Goal: Task Accomplishment & Management: Use online tool/utility

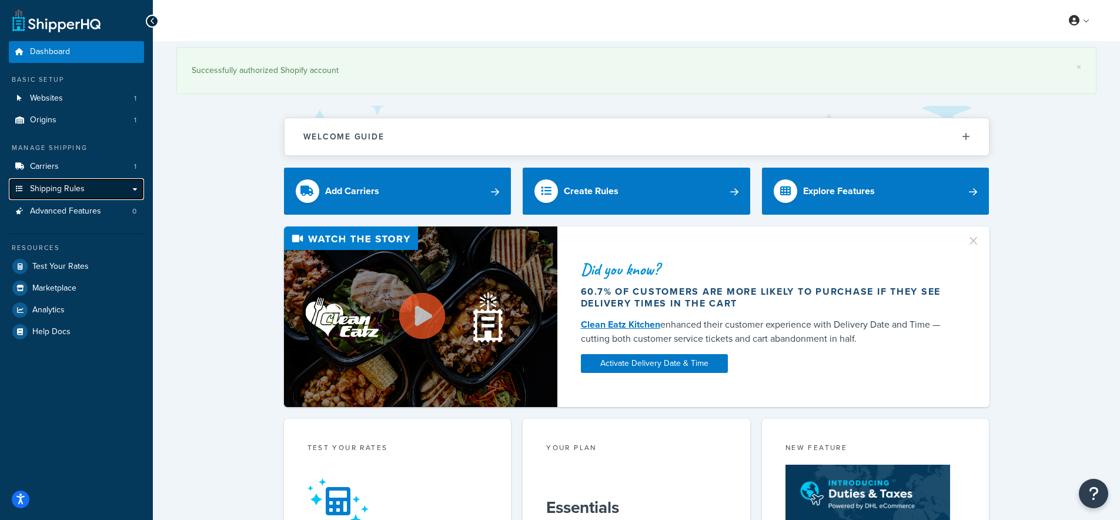
click at [51, 190] on span "Shipping Rules" at bounding box center [57, 189] width 55 height 10
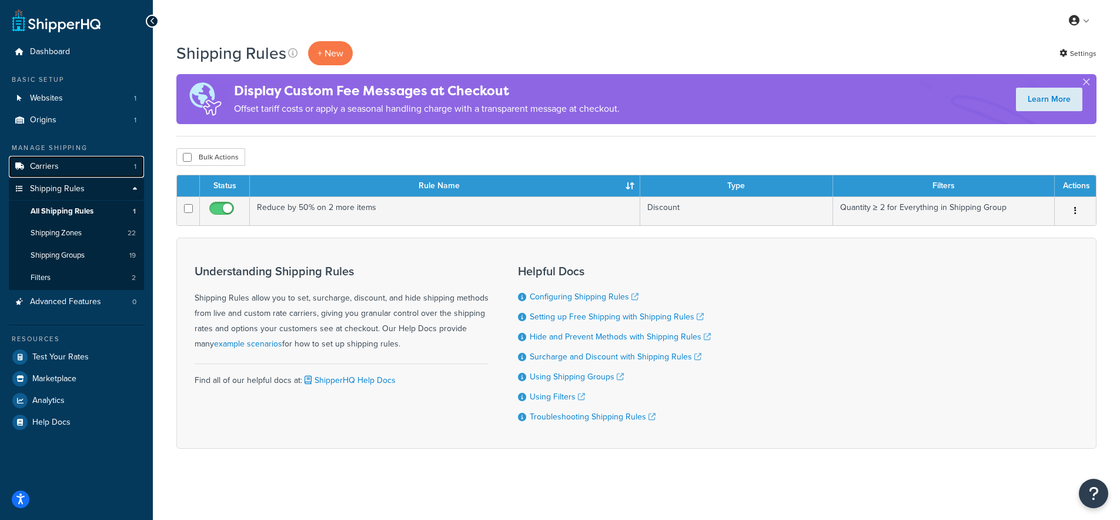
click at [55, 168] on span "Carriers" at bounding box center [44, 167] width 29 height 10
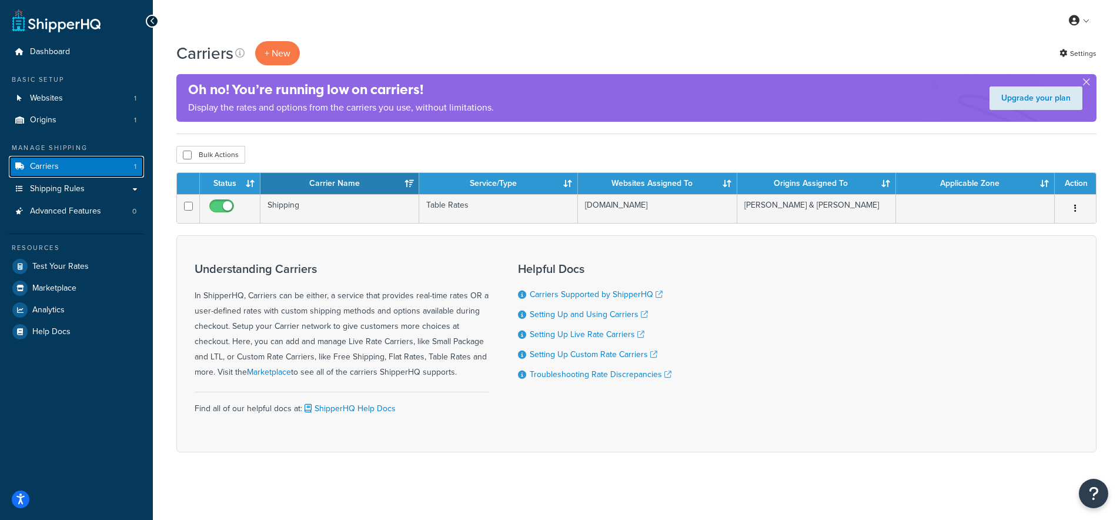
click at [80, 169] on link "Carriers 1" at bounding box center [76, 167] width 135 height 22
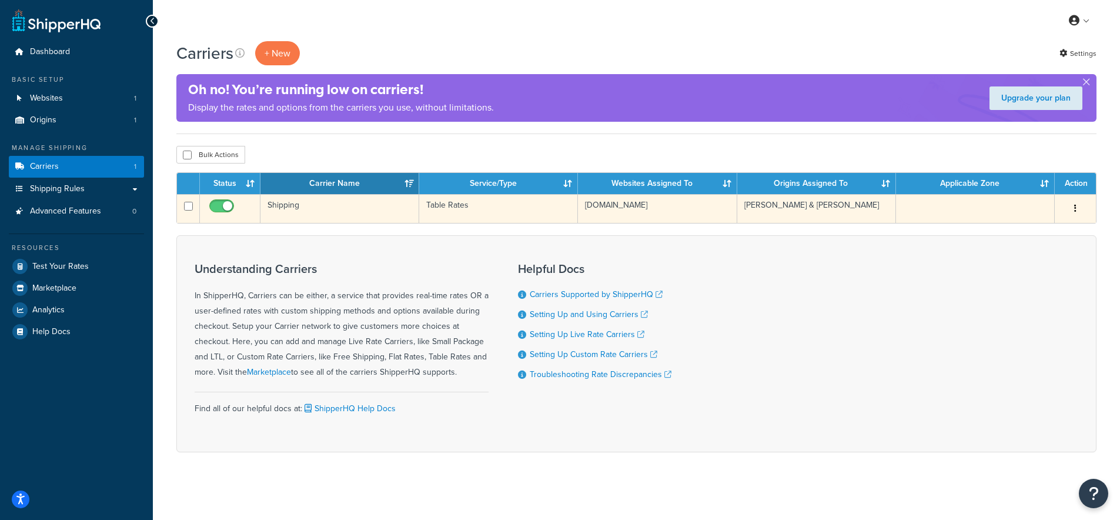
click at [285, 204] on td "Shipping" at bounding box center [340, 208] width 159 height 29
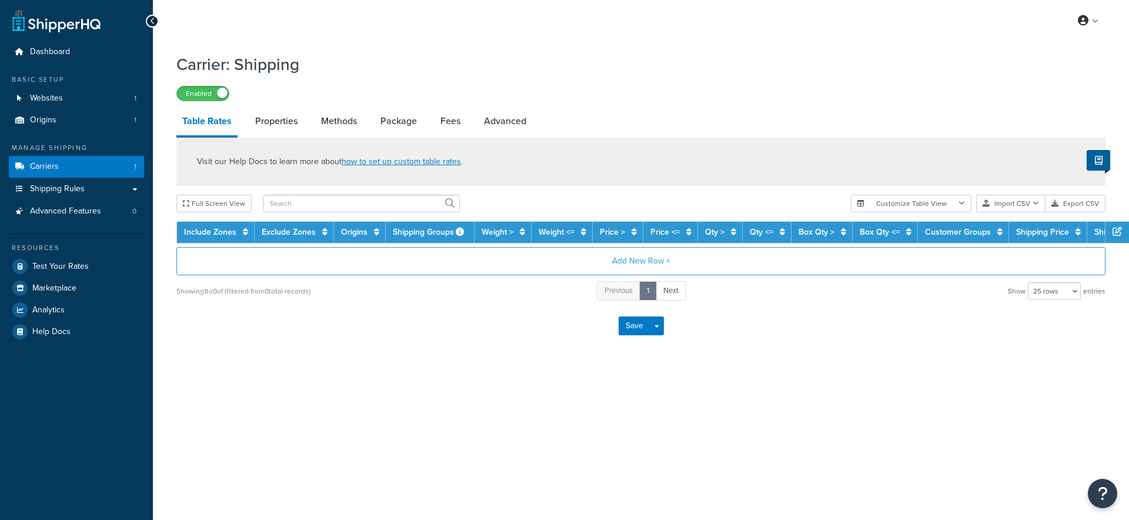
select select "25"
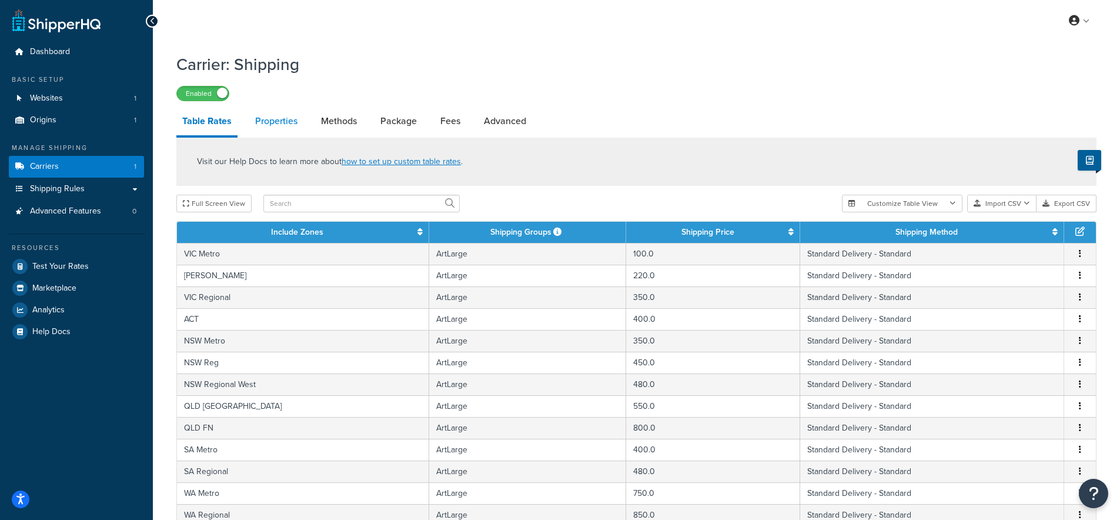
click at [268, 119] on link "Properties" at bounding box center [276, 121] width 54 height 28
select select "PERITEM"
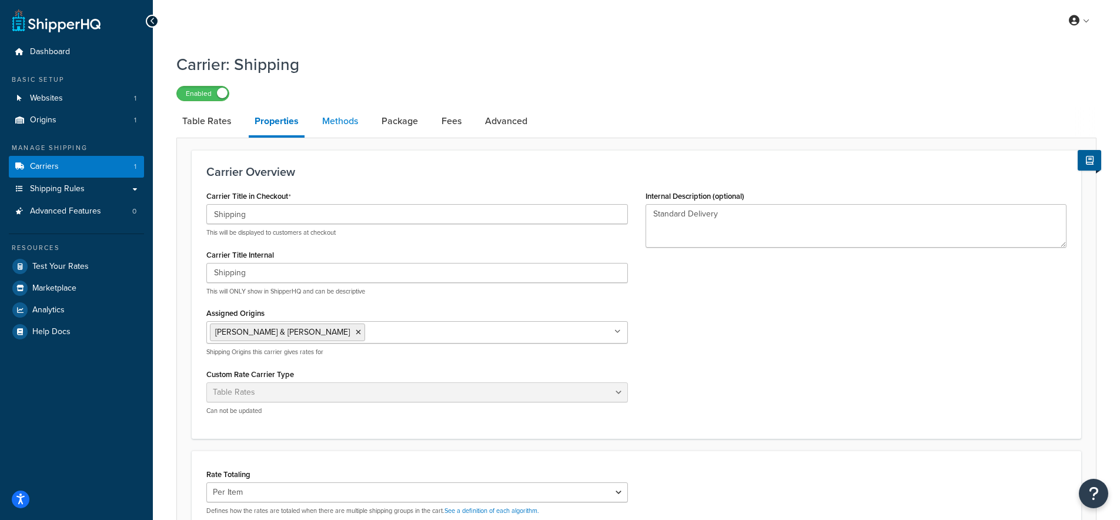
click at [322, 124] on link "Methods" at bounding box center [340, 121] width 48 height 28
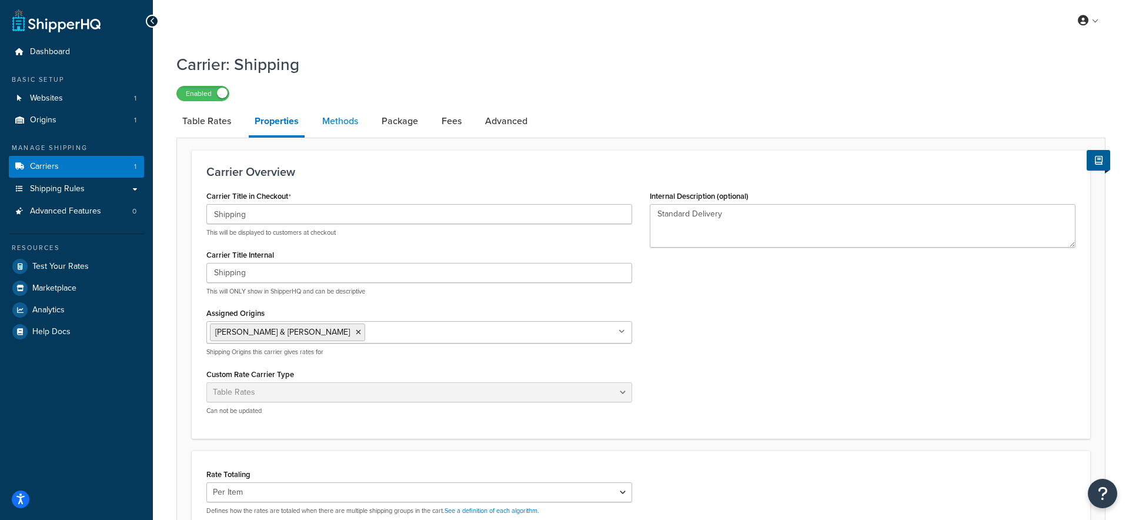
select select "25"
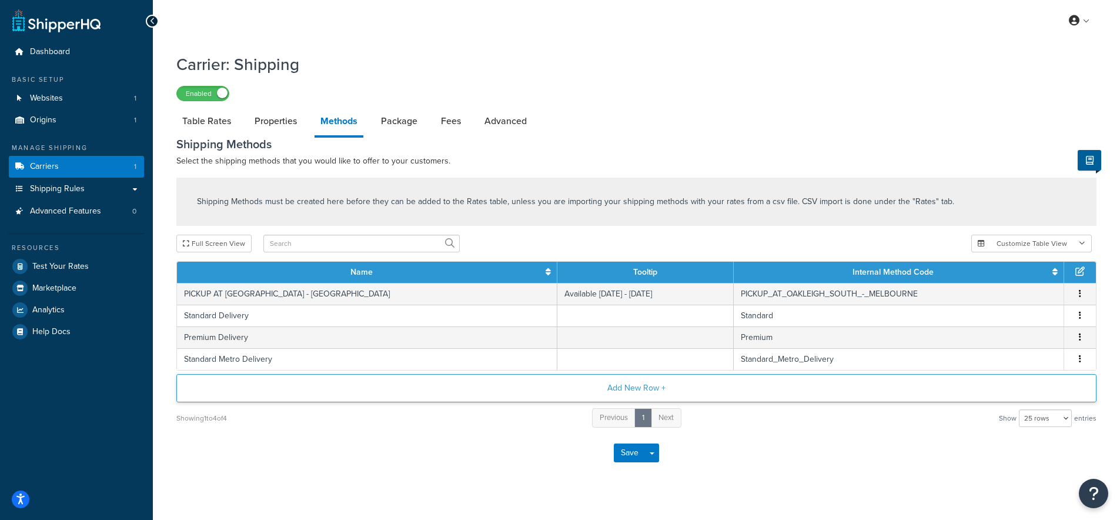
click at [626, 391] on button "Add New Row +" at bounding box center [636, 388] width 920 height 28
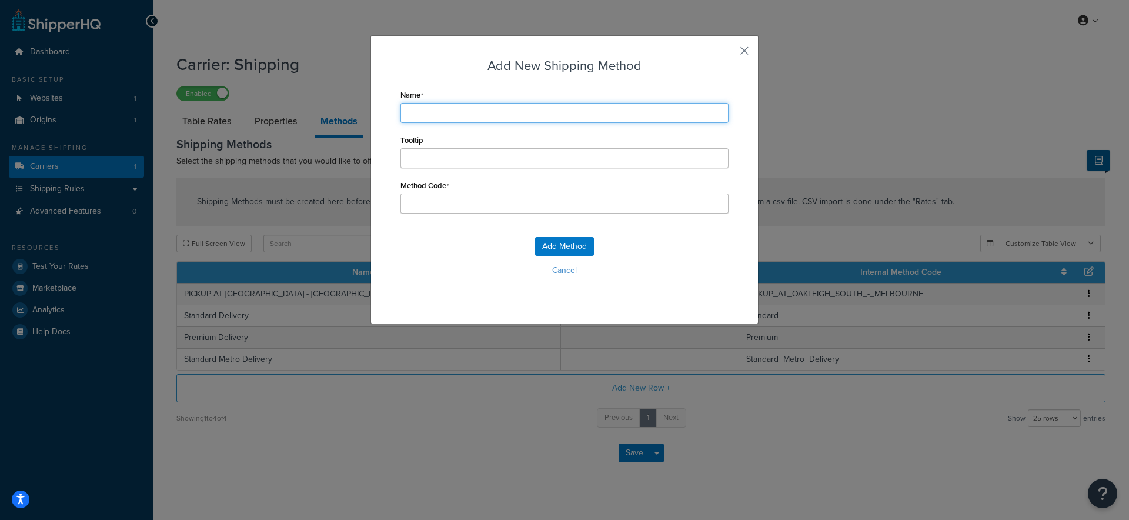
click at [498, 105] on input "Name" at bounding box center [565, 113] width 328 height 20
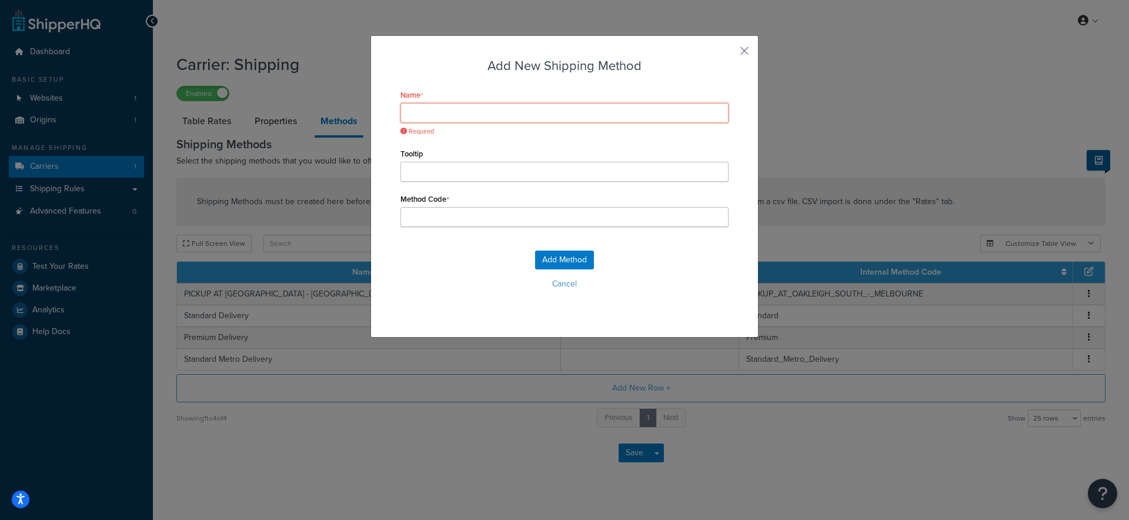
type input "S"
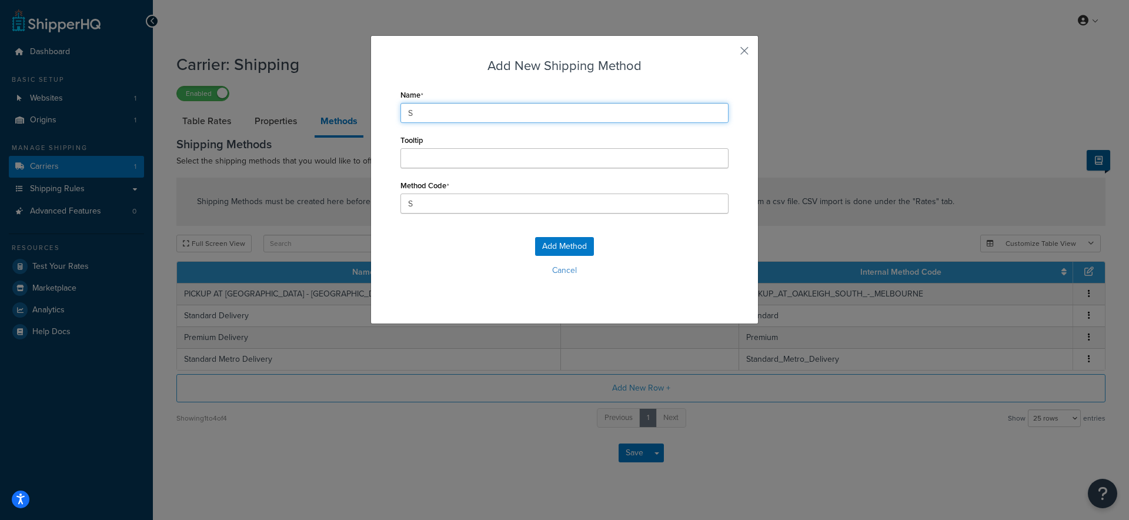
type input "St"
type input "Sta"
type input "Stan"
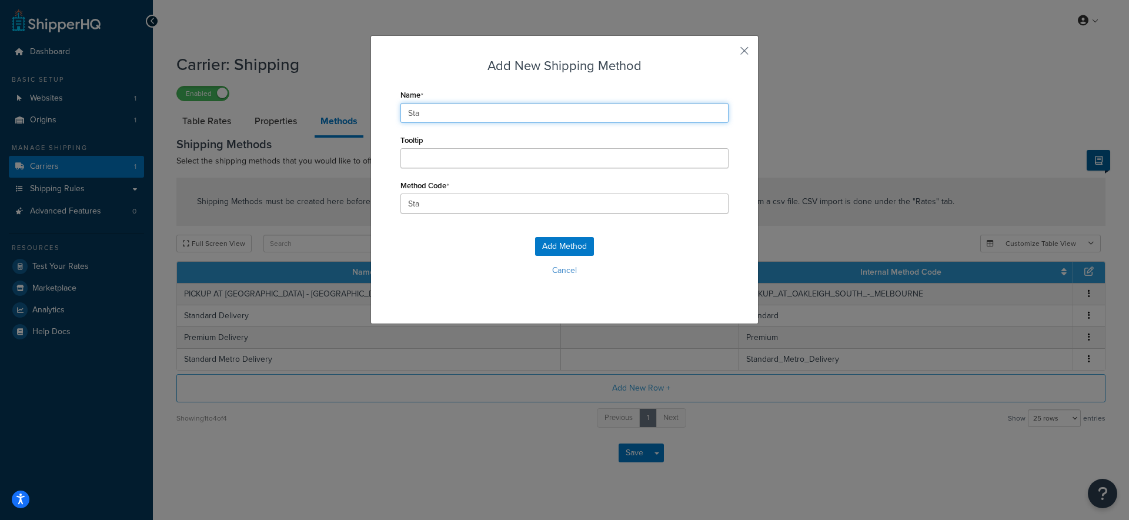
type input "Stan"
type input "Stand"
type input "Standa"
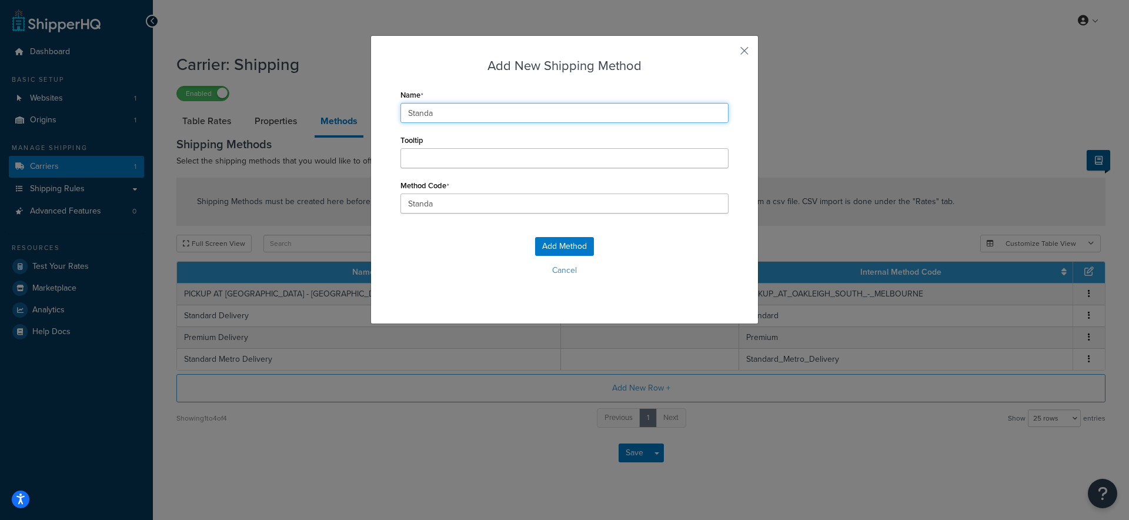
type input "Standar"
type input "Standard"
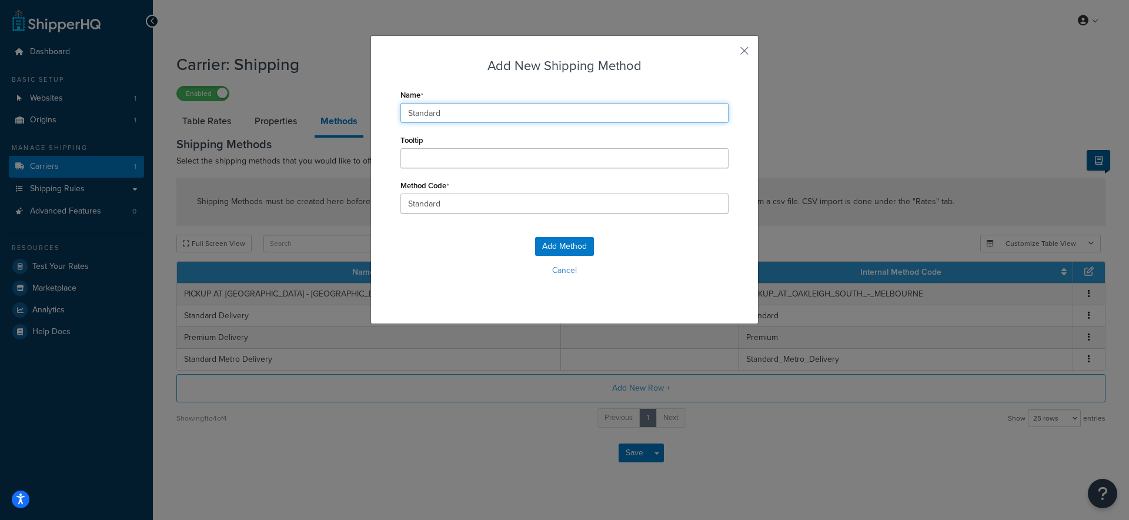
type input "Standard_"
type input "Standard S"
type input "Standard_S"
type input "Standard Sh"
type input "Standard_Sh"
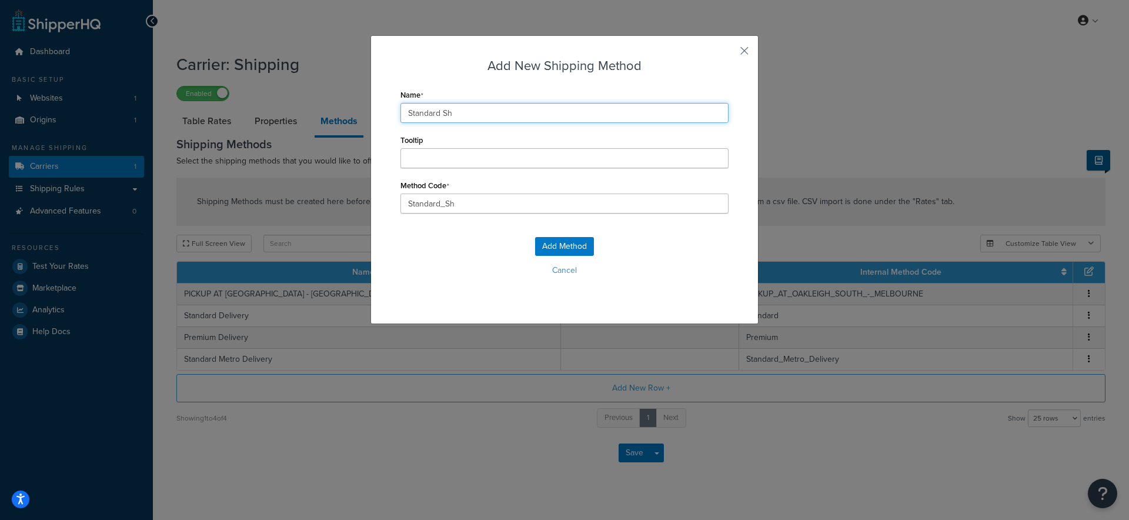
type input "Standard Shi"
type input "Standard_Shi"
type input "Standard Ship"
type input "Standard_Ship"
type input "Standard Shipp"
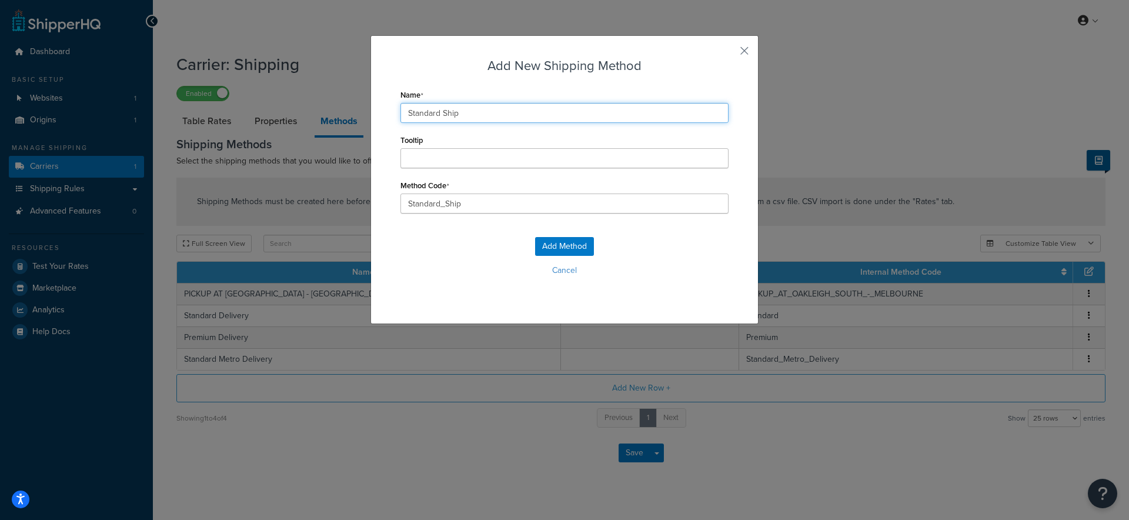
type input "Standard_Shipp"
type input "Standard Shippi"
type input "Standard_Shippi"
type input "Standard Shippin"
type input "Standard_Shippin"
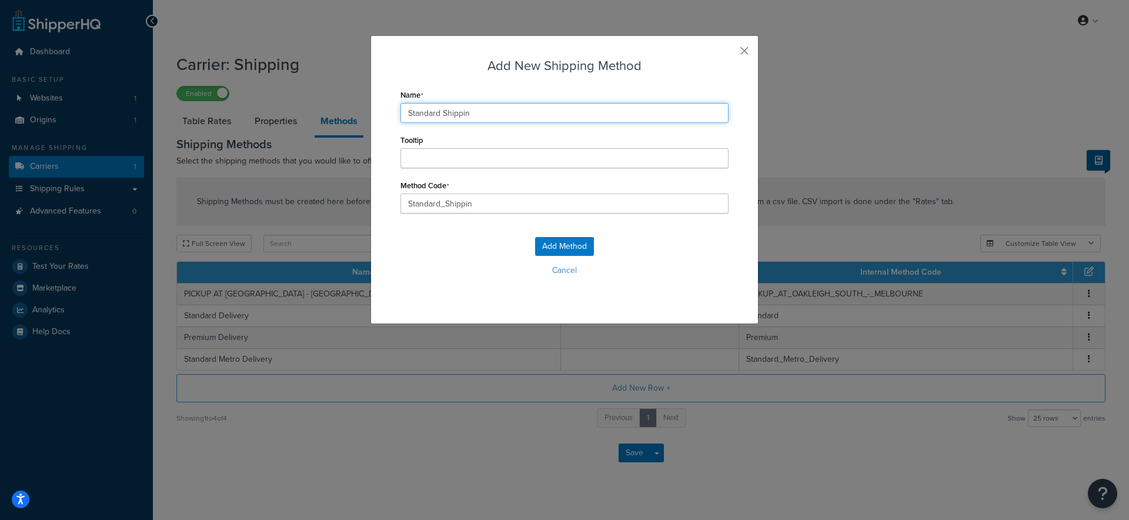
type input "Standard Shipping"
type input "Standard_Shipping"
type input "Standard Shipping"
click at [562, 248] on button "Add Method" at bounding box center [564, 246] width 59 height 19
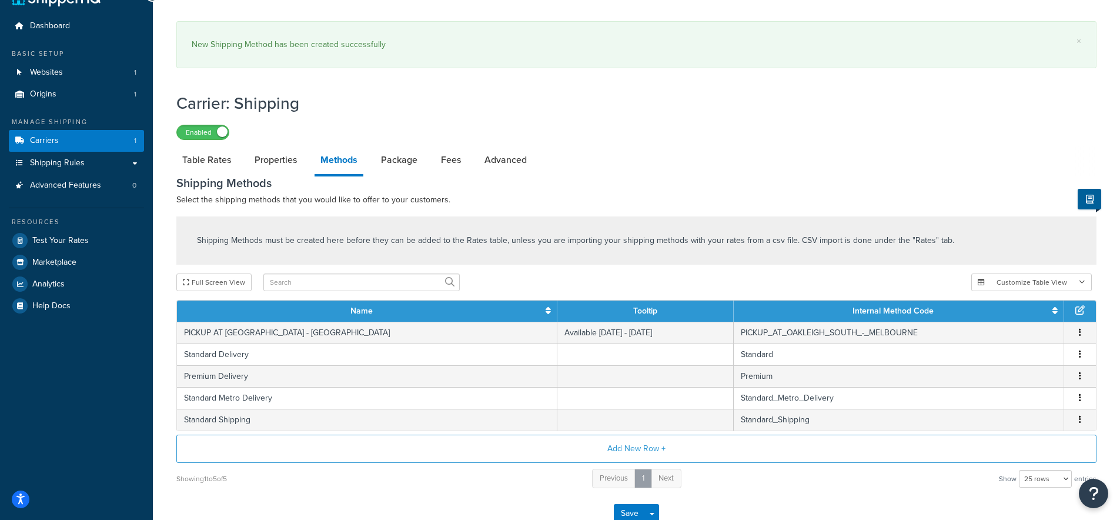
scroll to position [64, 0]
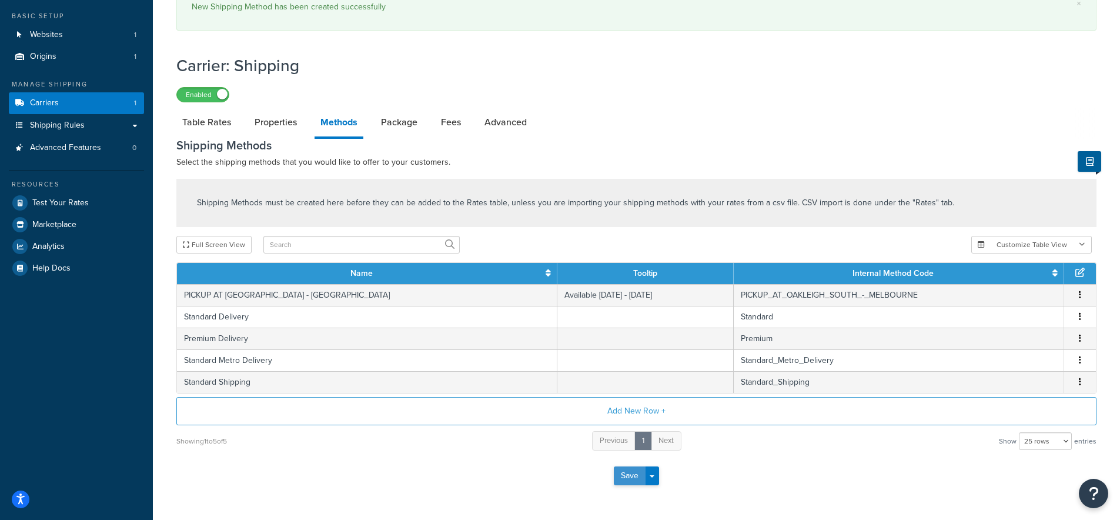
click at [632, 481] on button "Save" at bounding box center [630, 475] width 32 height 19
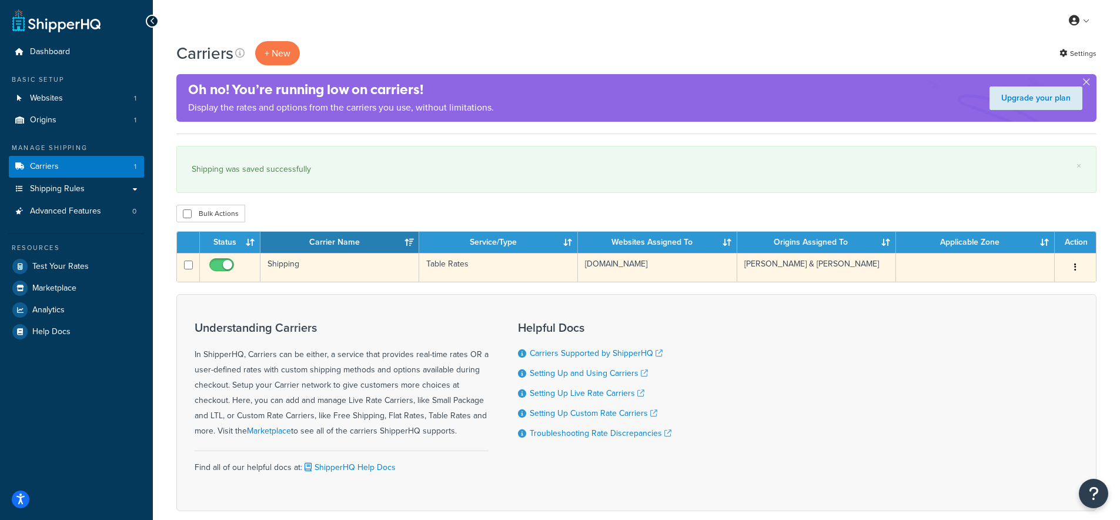
click at [286, 269] on td "Shipping" at bounding box center [340, 267] width 159 height 29
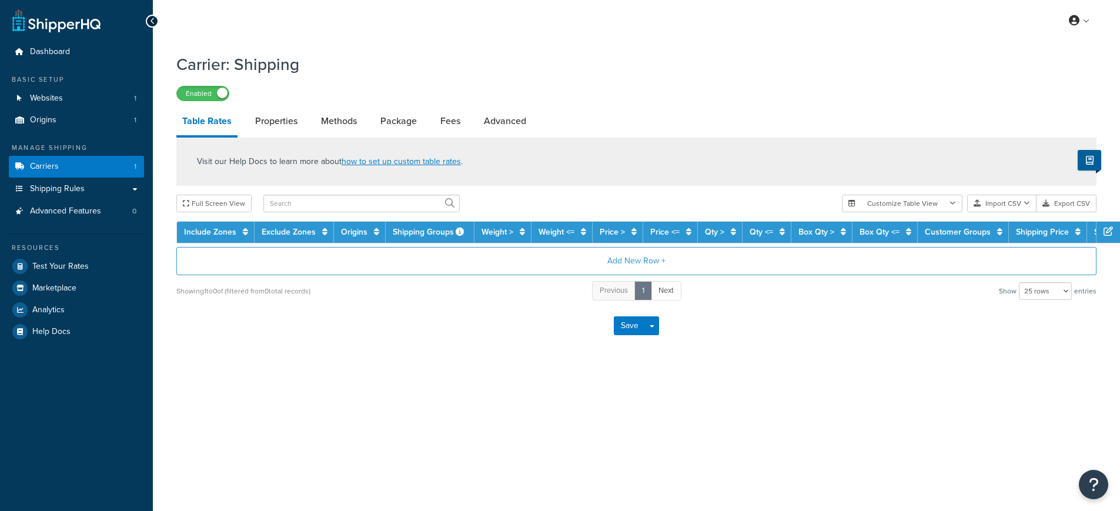
select select "25"
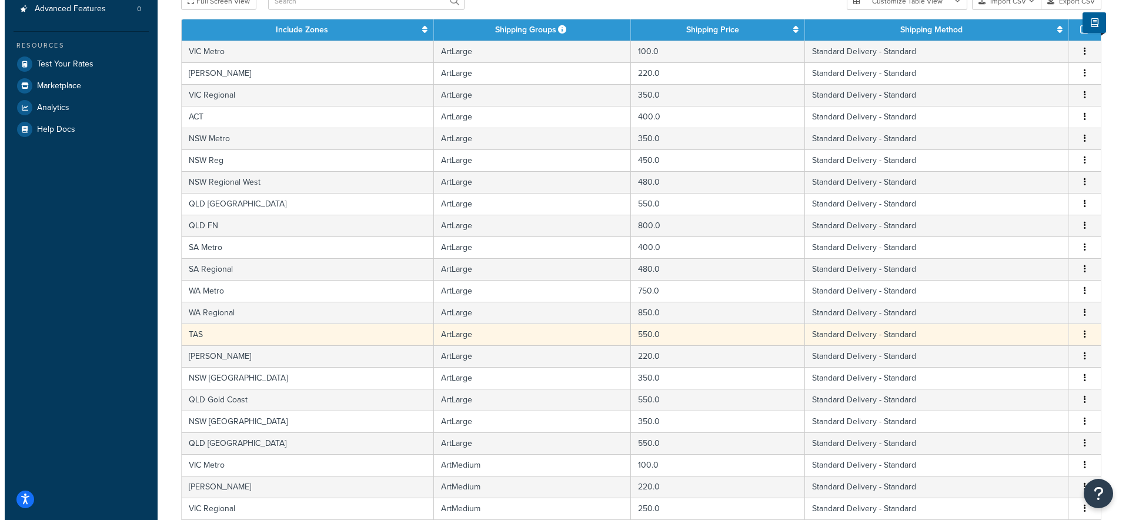
scroll to position [202, 0]
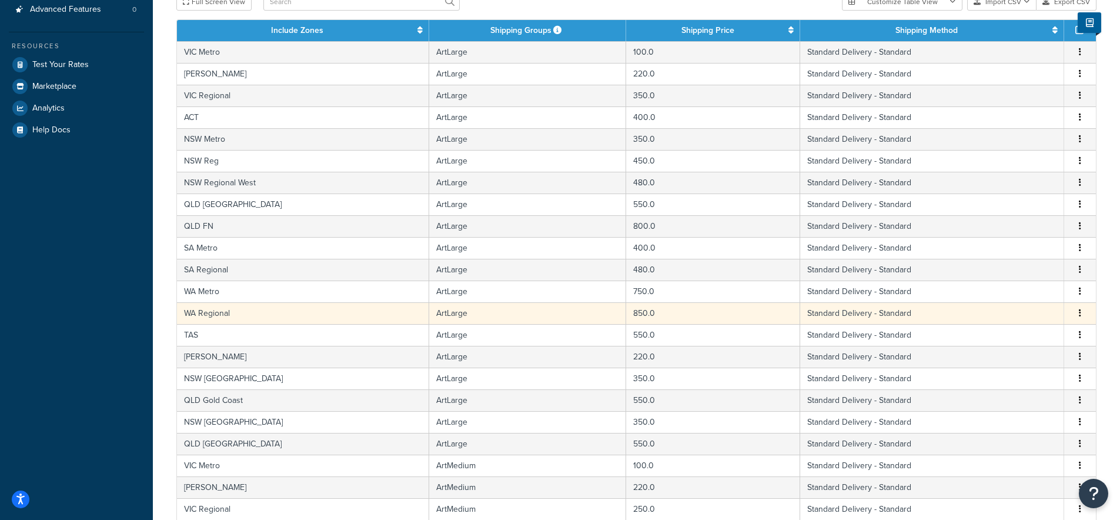
click at [429, 323] on td "ArtLarge" at bounding box center [528, 313] width 198 height 22
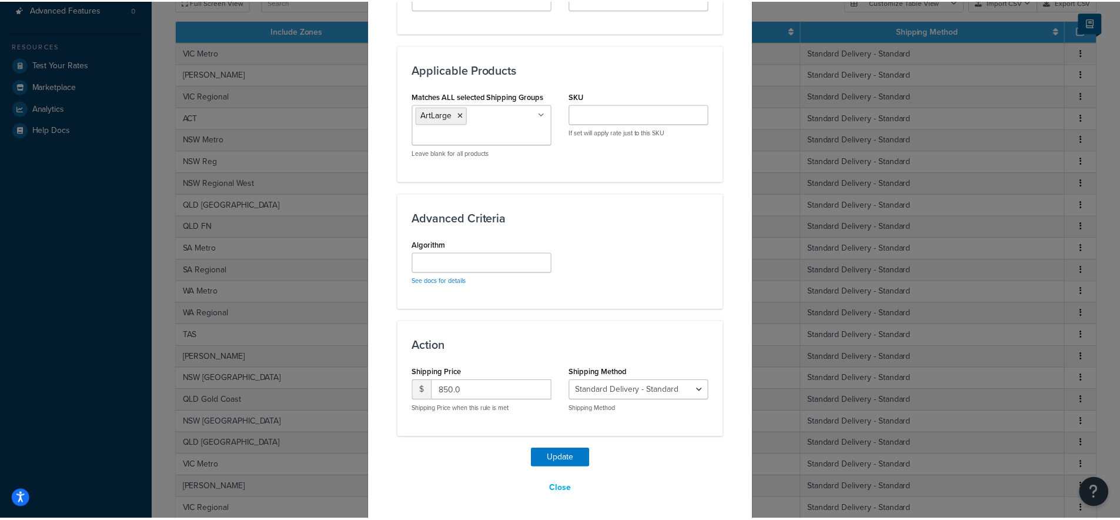
scroll to position [606, 0]
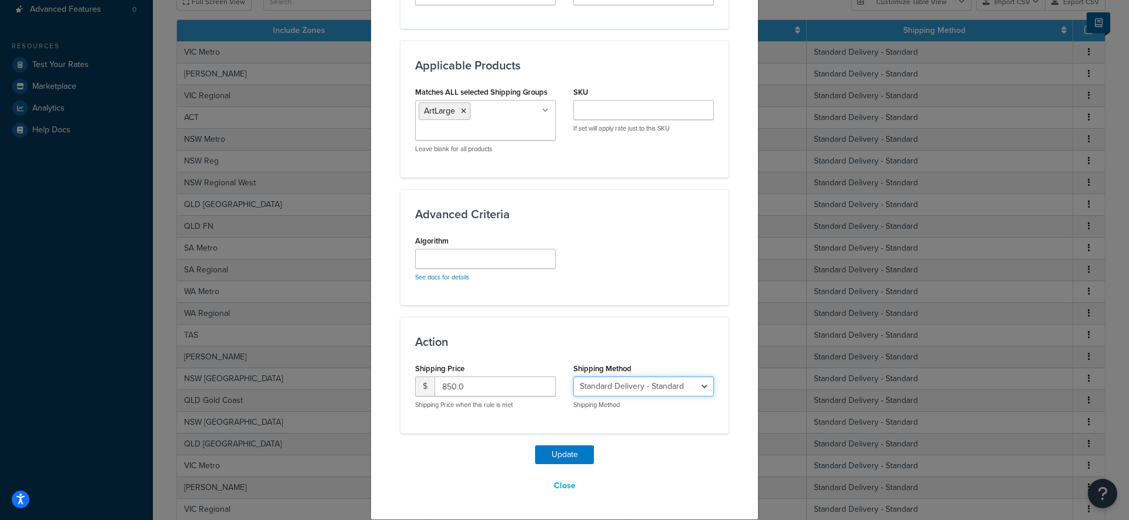
click at [668, 380] on select "PICKUP AT OAKLEIGH SOUTH - MELBOURNE - PICKUP_AT_OAKLEIGH_SOUTH_-_MELBOURNE Sta…" at bounding box center [643, 386] width 141 height 20
select select "183609"
click at [573, 376] on select "PICKUP AT OAKLEIGH SOUTH - MELBOURNE - PICKUP_AT_OAKLEIGH_SOUTH_-_MELBOURNE Sta…" at bounding box center [643, 386] width 141 height 20
click at [585, 446] on button "Update" at bounding box center [564, 454] width 59 height 19
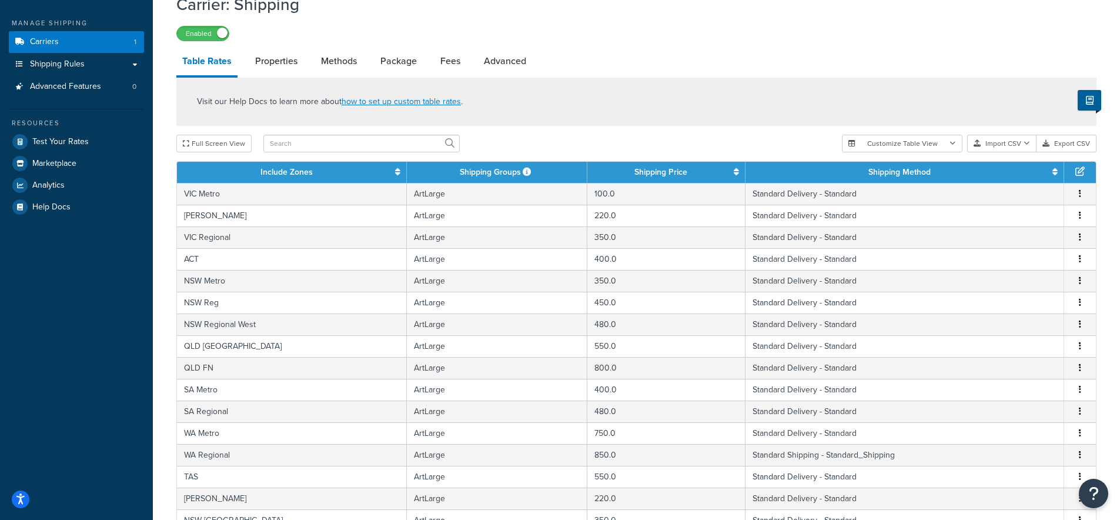
scroll to position [0, 0]
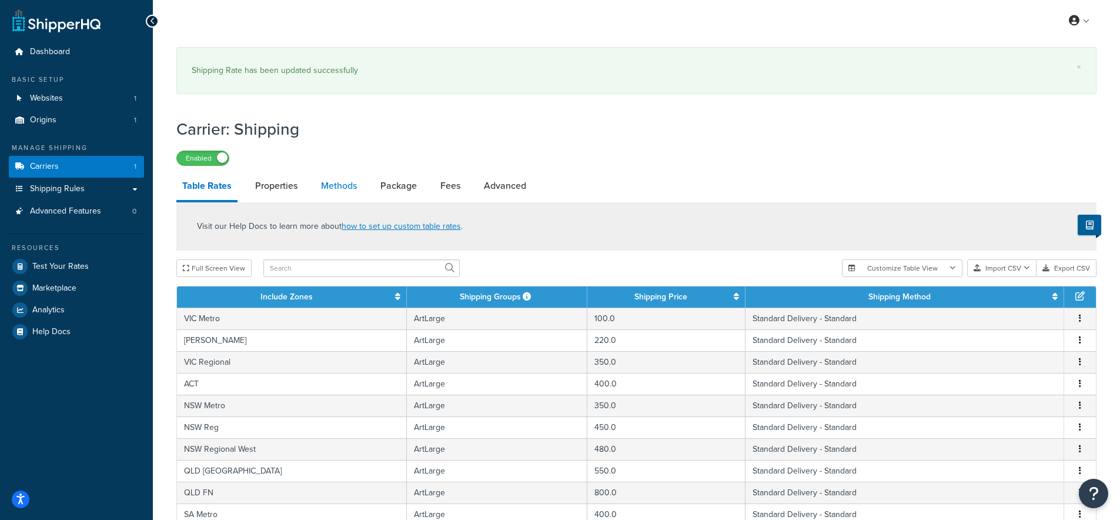
click at [330, 186] on link "Methods" at bounding box center [339, 186] width 48 height 28
select select "25"
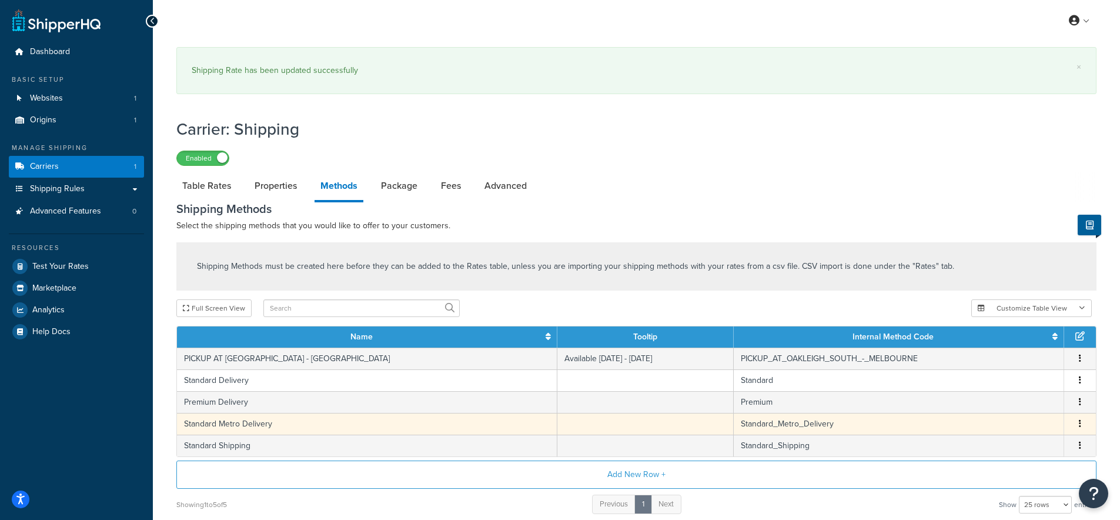
click at [1079, 421] on icon "button" at bounding box center [1080, 423] width 2 height 8
click at [1013, 435] on div "Delete" at bounding box center [1021, 438] width 84 height 24
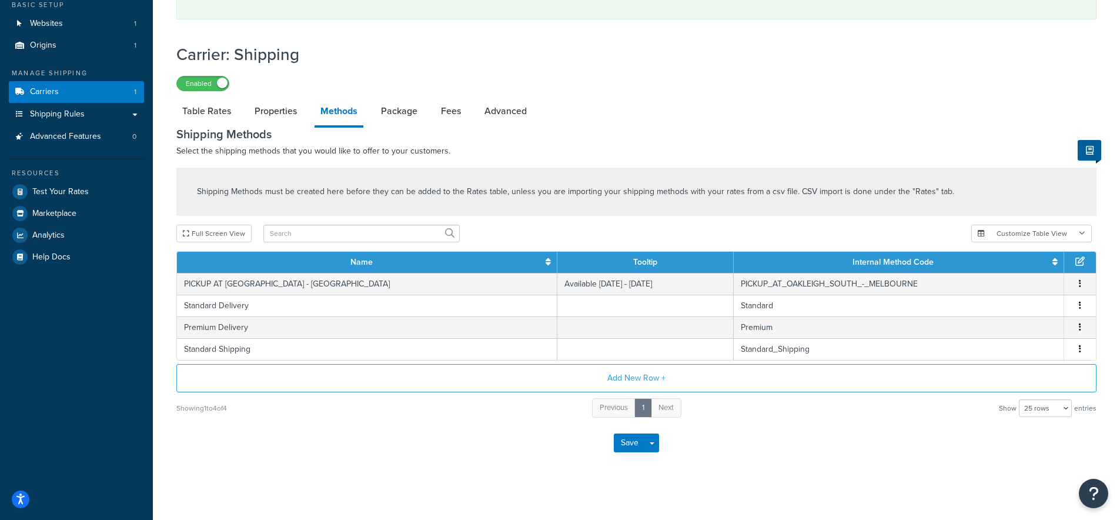
scroll to position [82, 0]
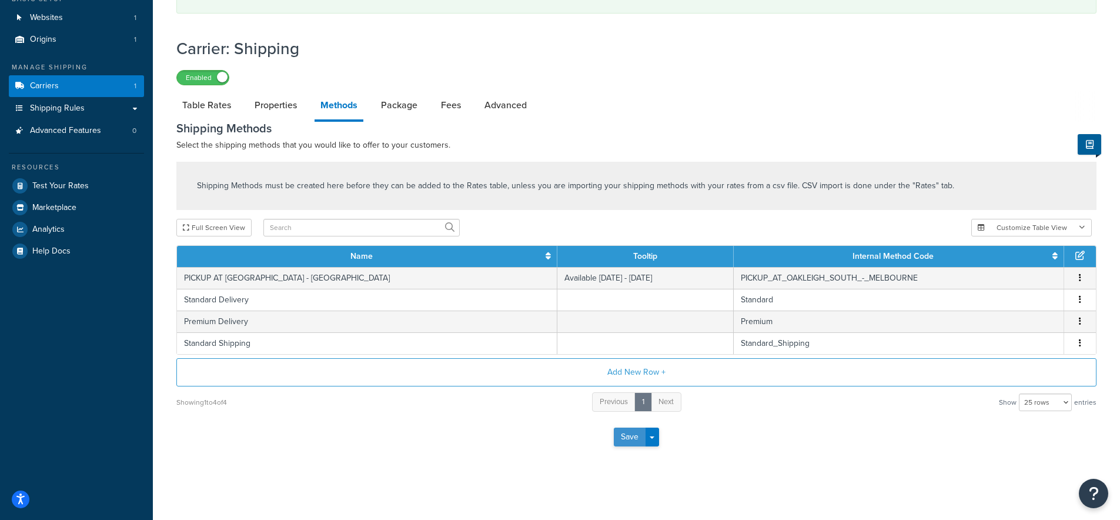
click at [635, 436] on button "Save" at bounding box center [630, 437] width 32 height 19
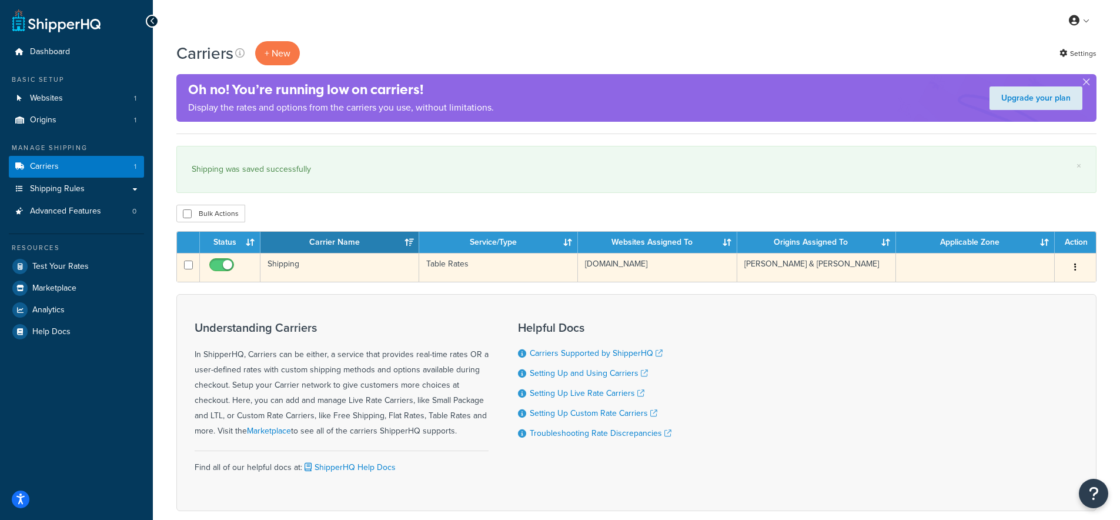
click at [287, 266] on td "Shipping" at bounding box center [340, 267] width 159 height 29
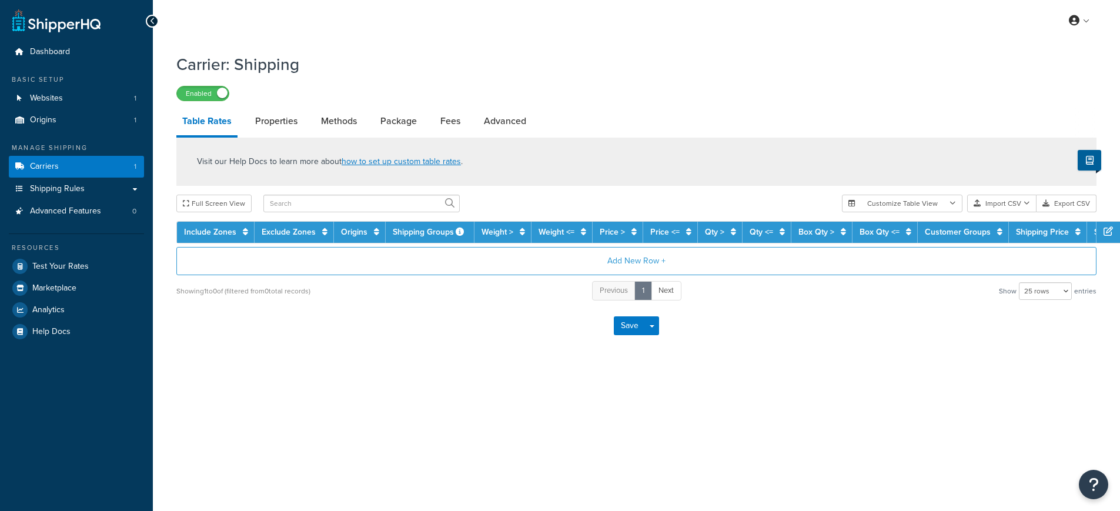
select select "25"
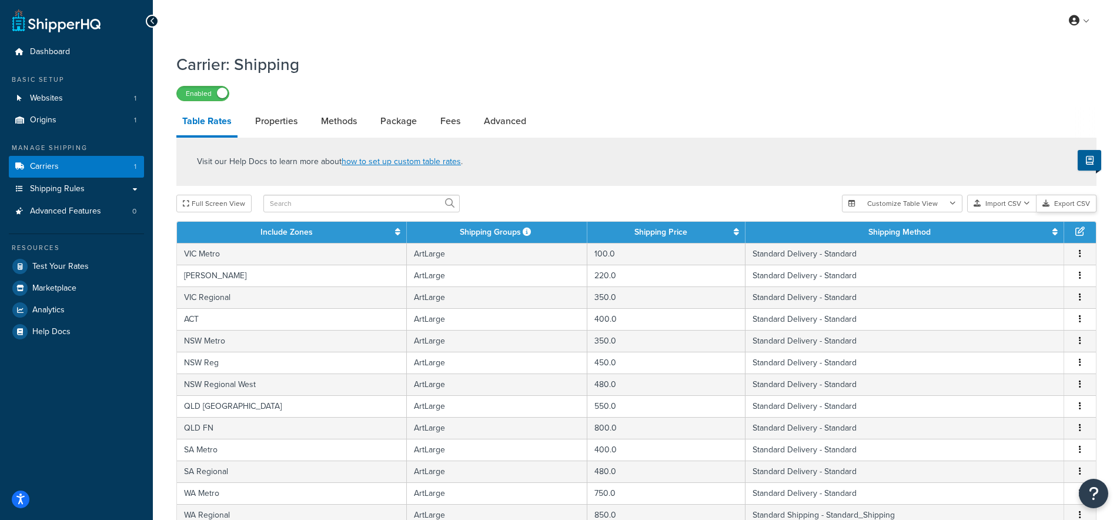
click at [1062, 203] on button "Export CSV" at bounding box center [1067, 204] width 60 height 18
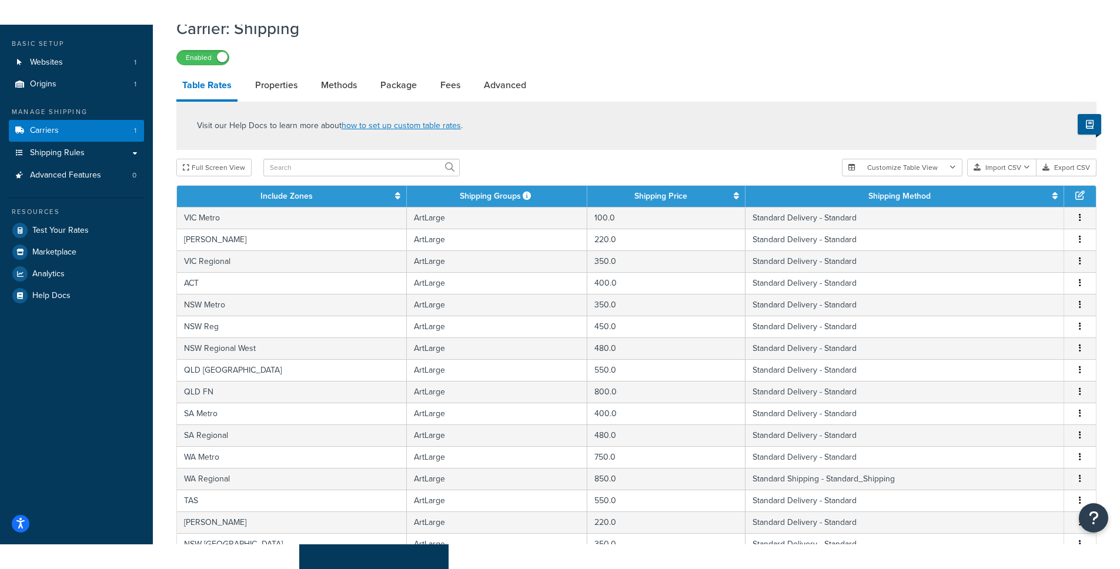
scroll to position [63, 0]
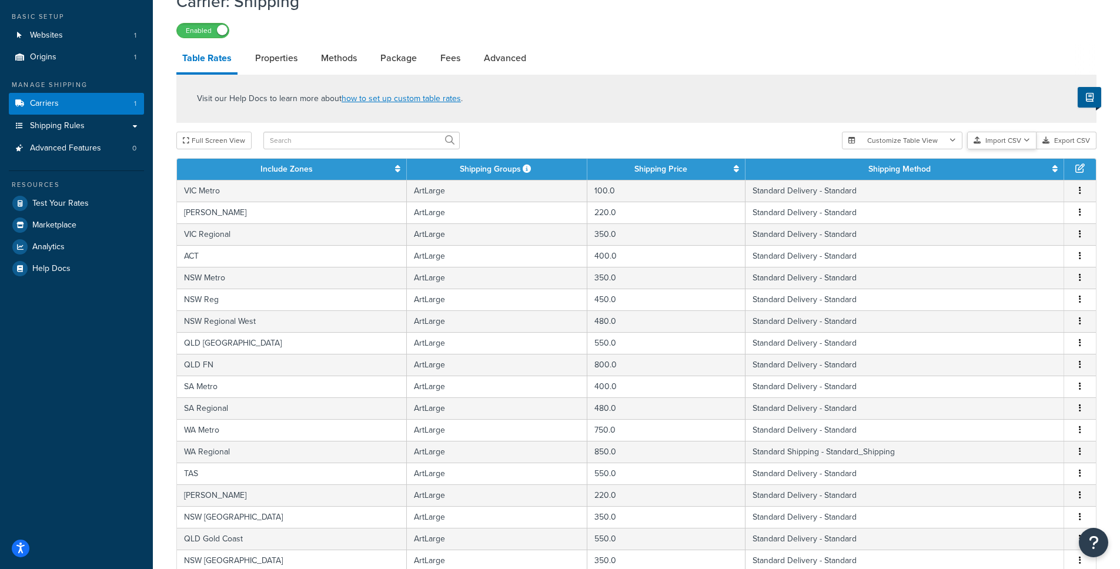
click at [1013, 141] on button "Import CSV" at bounding box center [1002, 141] width 69 height 18
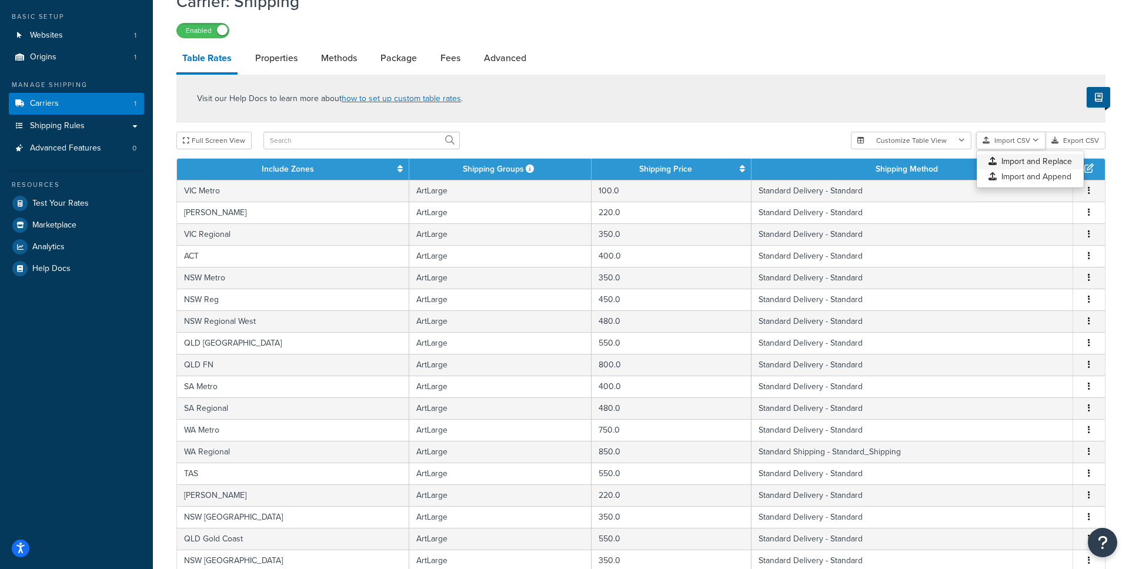
click at [1011, 149] on div "Customize Table View Show all columns Show selected columns Import CSV Import a…" at bounding box center [978, 141] width 255 height 18
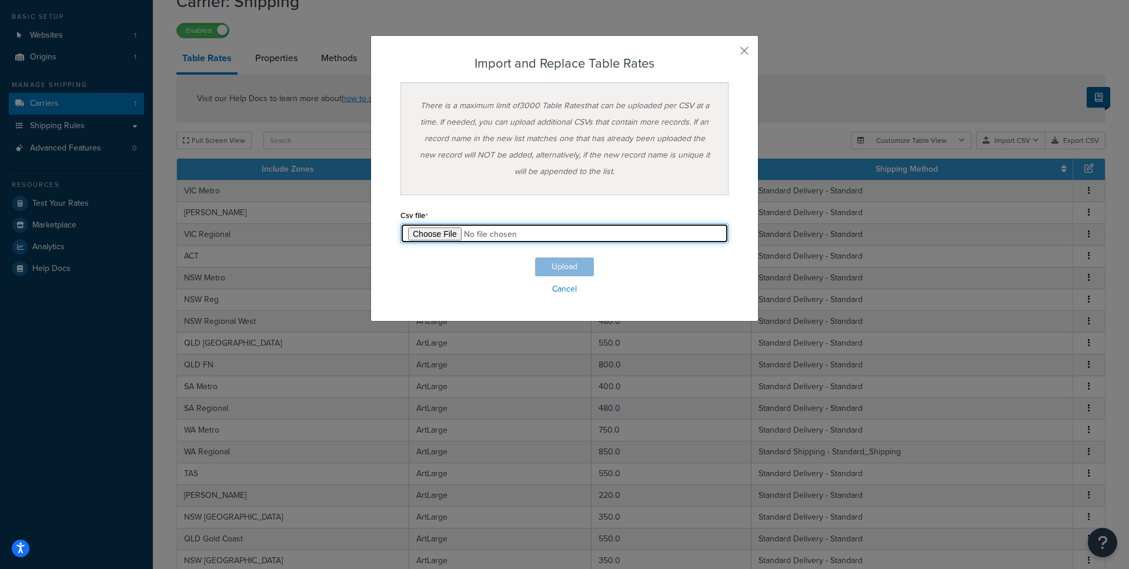
click at [452, 231] on input "file" at bounding box center [565, 234] width 328 height 20
type input "C:\fakepath\Table Rate Import-2025-10-06 0648.csv"
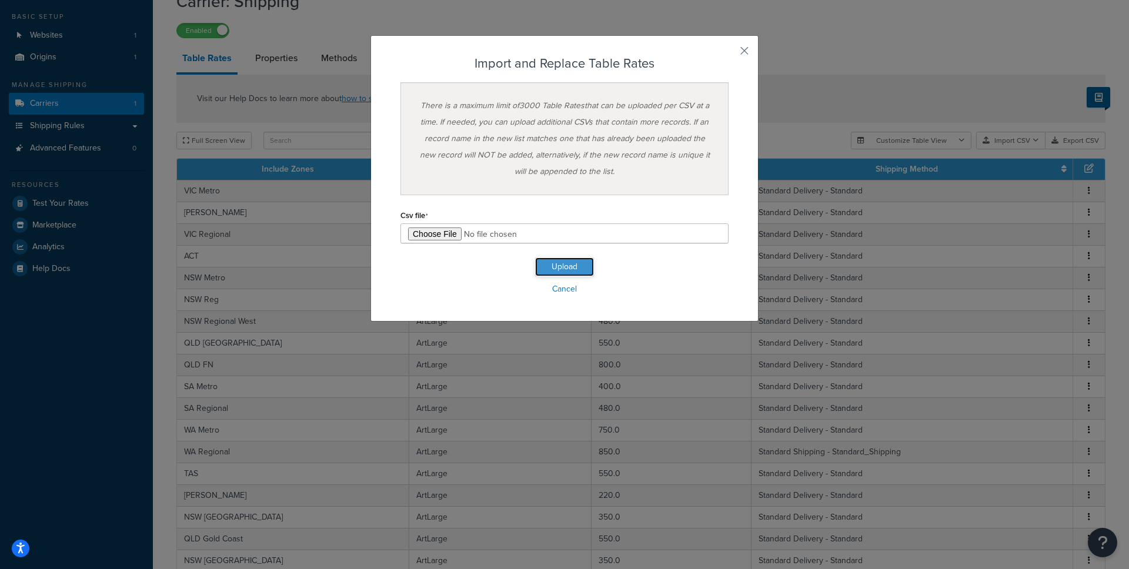
click at [571, 268] on button "Upload" at bounding box center [564, 267] width 59 height 19
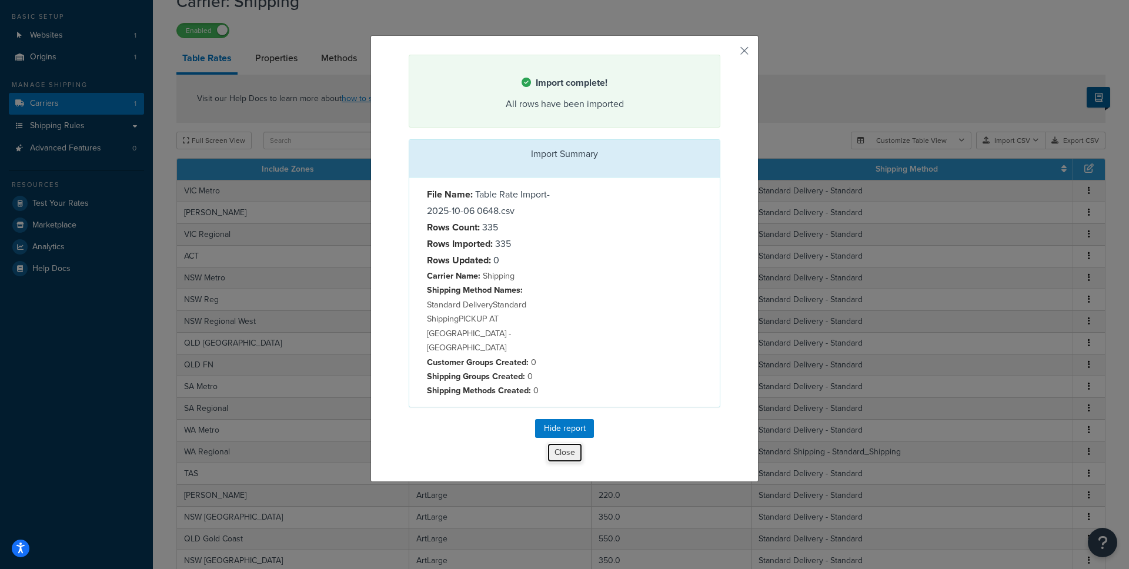
click at [566, 443] on button "Close" at bounding box center [565, 453] width 36 height 20
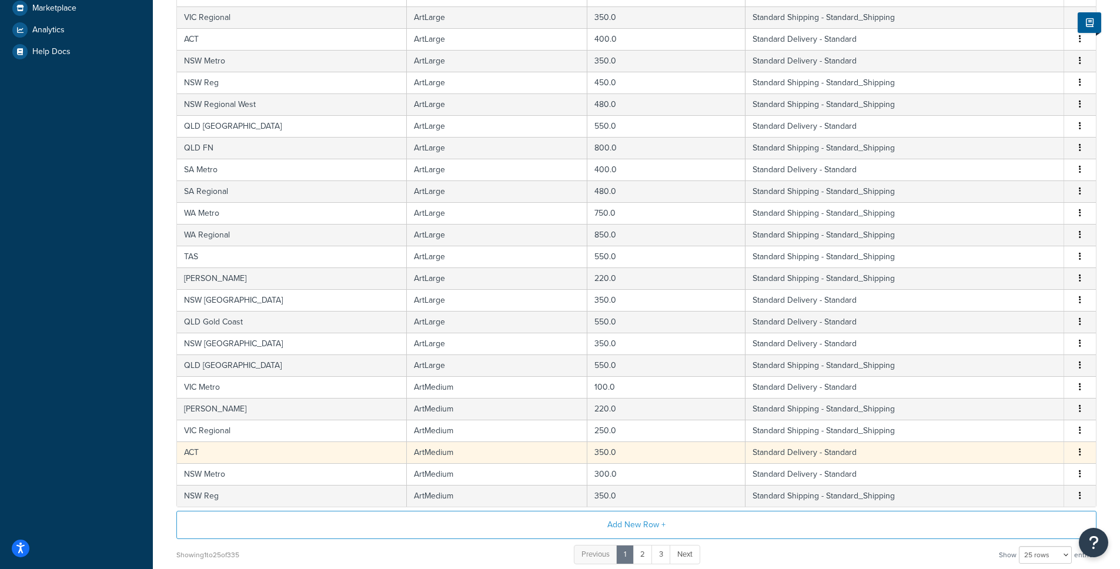
scroll to position [385, 0]
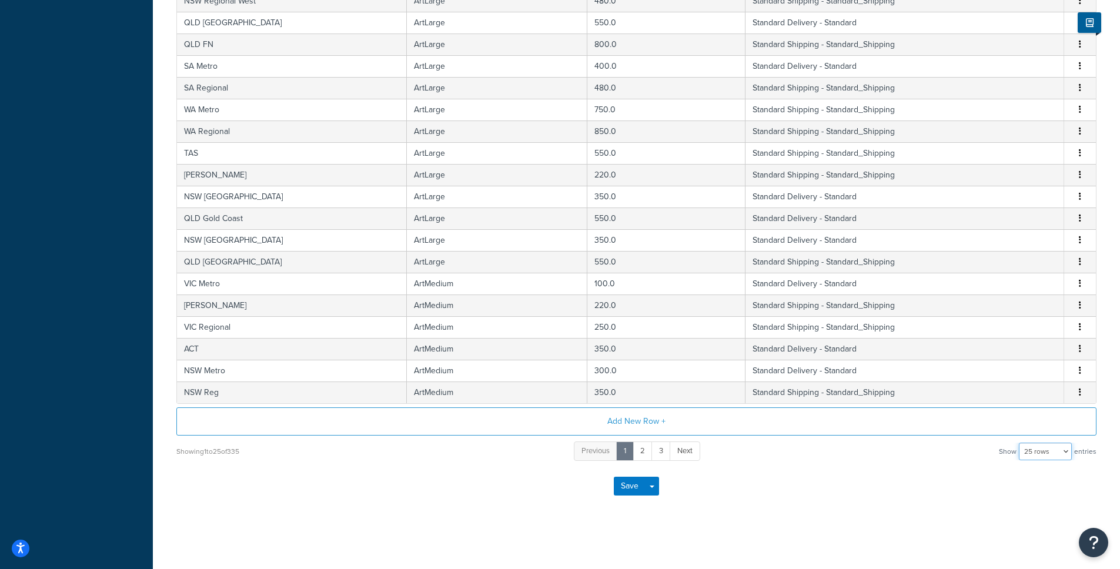
click at [1045, 459] on select "10 rows 15 rows 25 rows 50 rows 100 rows 1000 rows" at bounding box center [1045, 452] width 53 height 18
select select "1000"
click at [1020, 443] on select "10 rows 15 rows 25 rows 50 rows 100 rows 1000 rows" at bounding box center [1045, 452] width 53 height 18
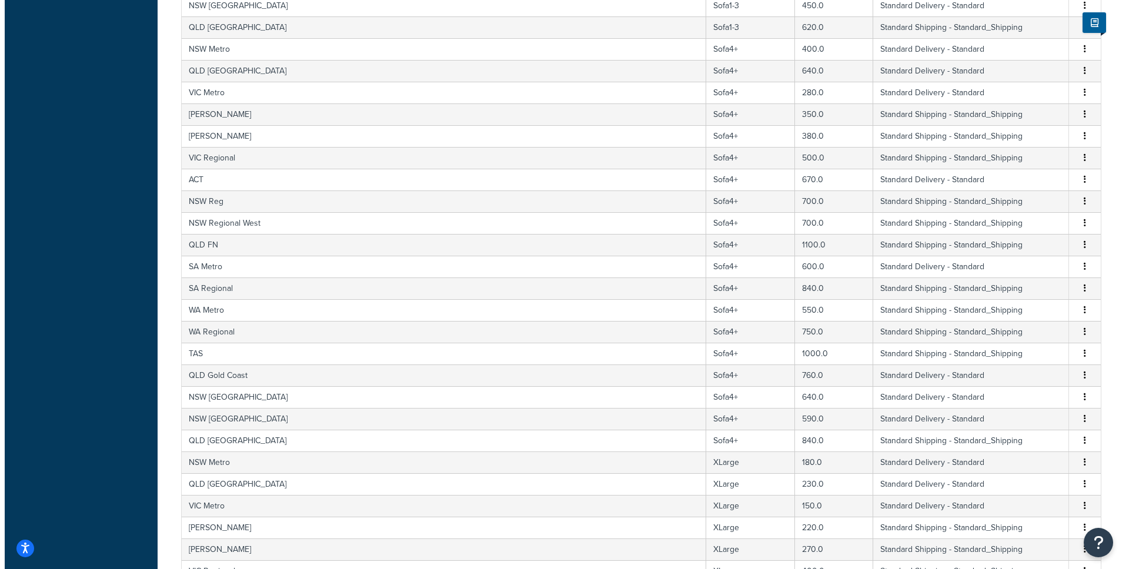
scroll to position [7190, 0]
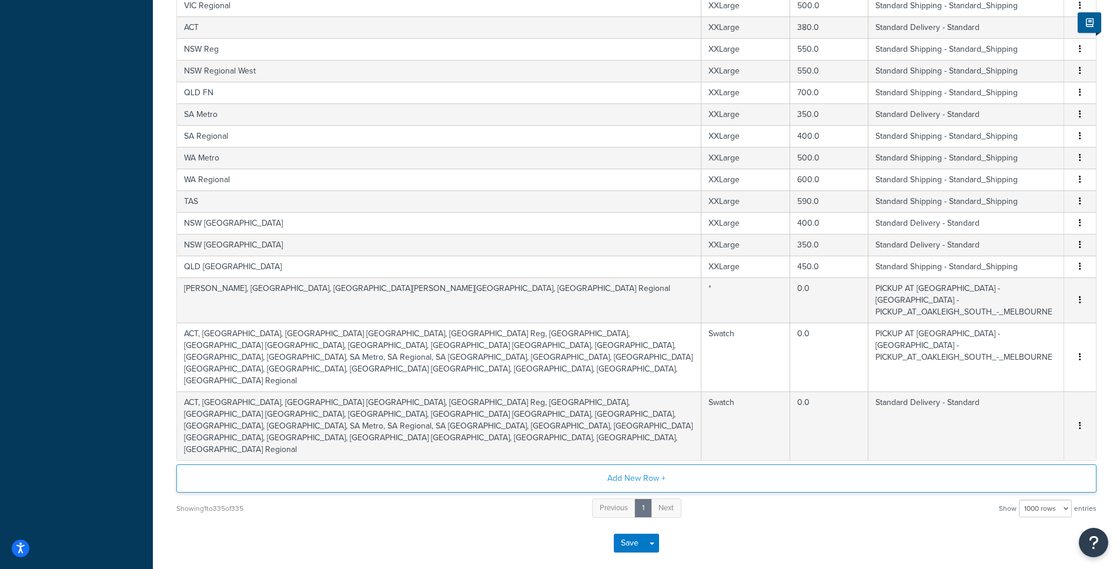
click at [626, 465] on button "Add New Row +" at bounding box center [636, 479] width 920 height 28
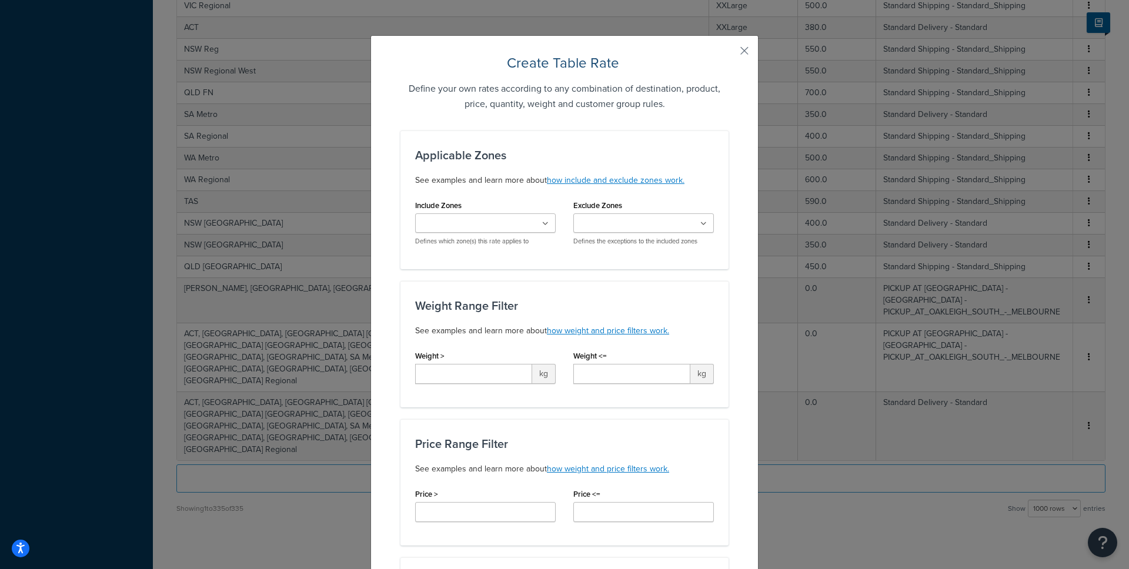
click at [527, 221] on ul at bounding box center [485, 223] width 141 height 19
click at [497, 200] on div "Include Zones VIC Metro VIC Geelong VIC Regional NSW Metro NSW Reg ACT QLD Bris…" at bounding box center [485, 221] width 141 height 49
click at [729, 54] on button "button" at bounding box center [727, 55] width 3 height 3
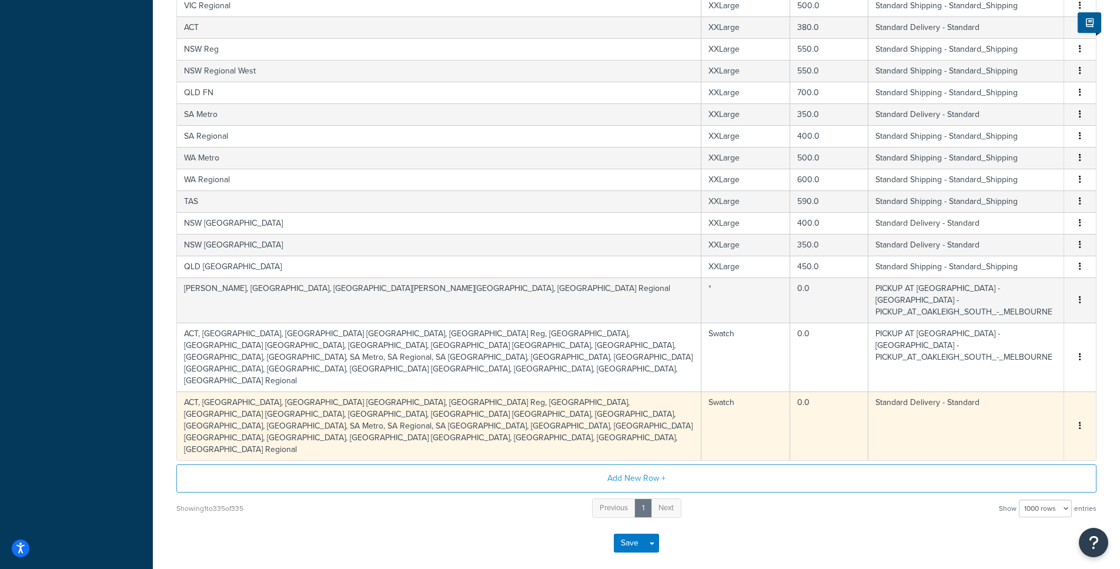
click at [529, 392] on td "ACT, NSW Metro, NSW Newcastle, NSW Reg, NSW Regional West, NSW Wollongong, NT, …" at bounding box center [439, 426] width 525 height 69
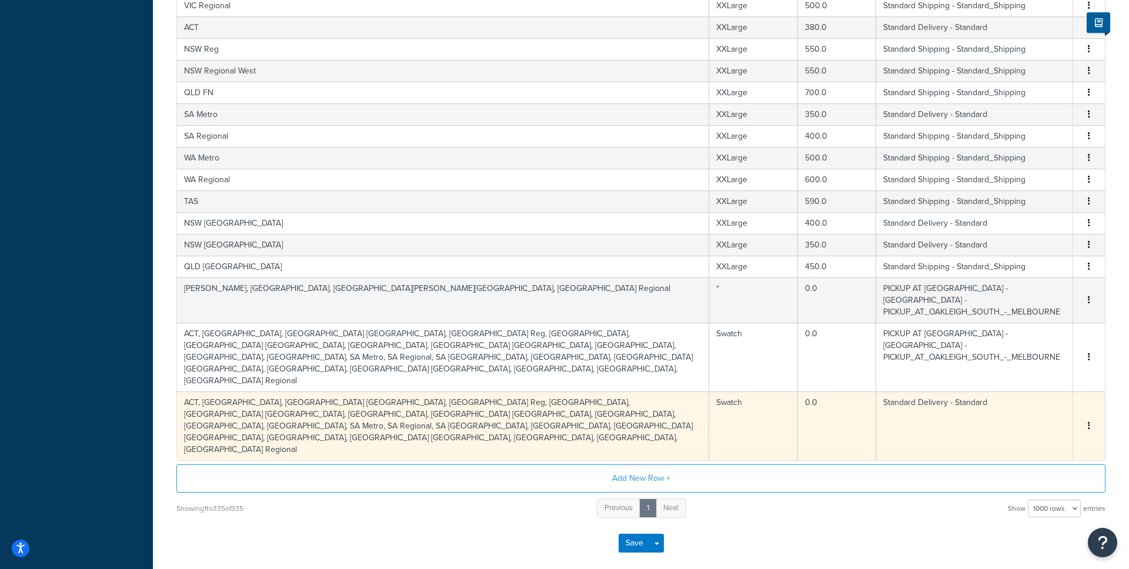
select select "182086"
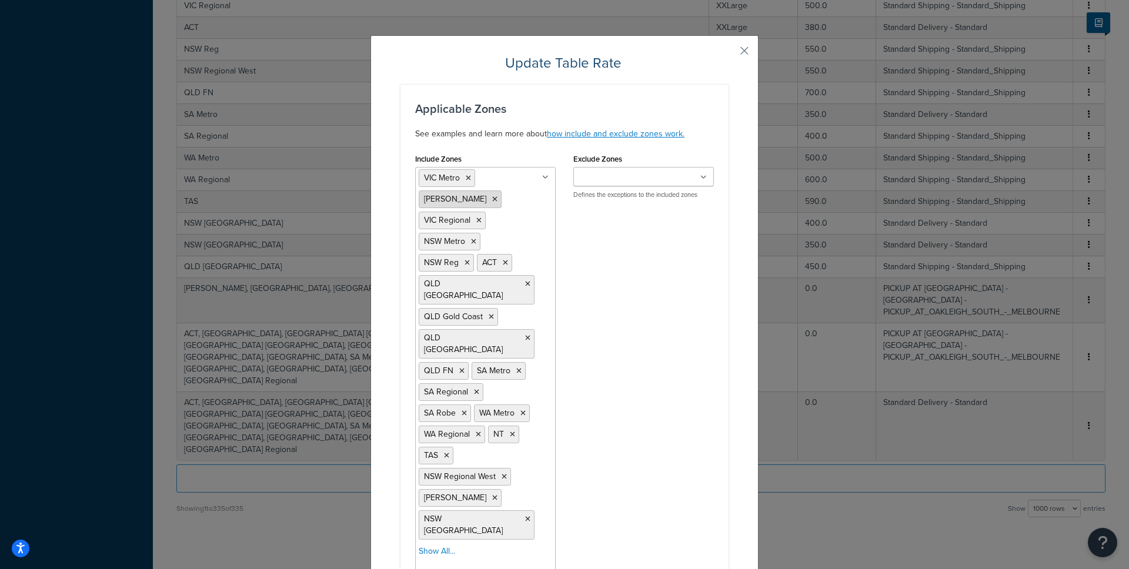
click at [477, 201] on li "VIC Geelong" at bounding box center [460, 200] width 83 height 18
click at [492, 199] on icon at bounding box center [494, 199] width 5 height 7
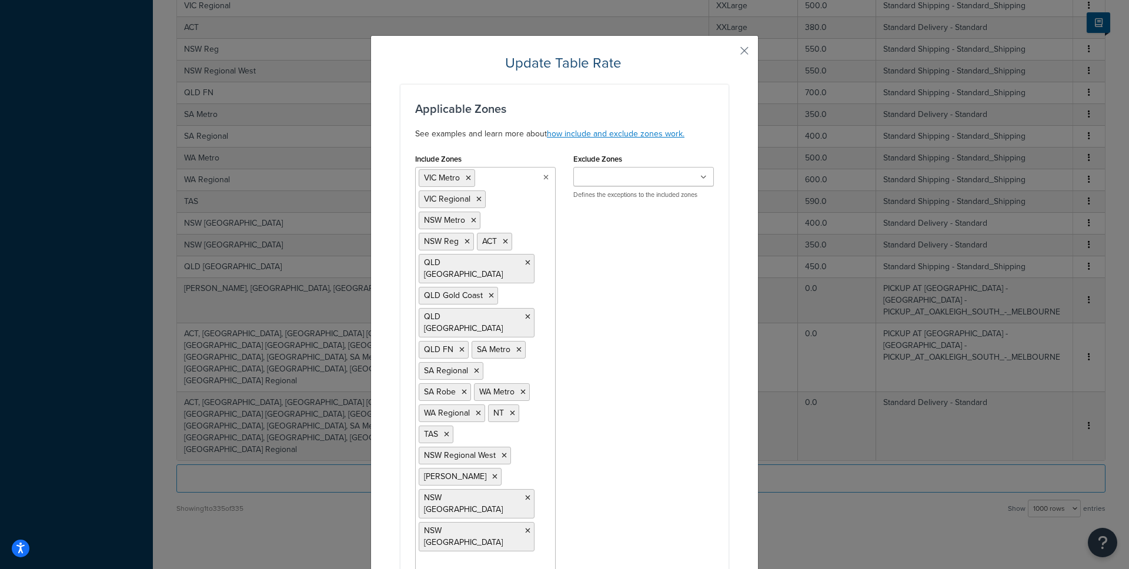
click at [476, 199] on icon at bounding box center [478, 199] width 5 height 7
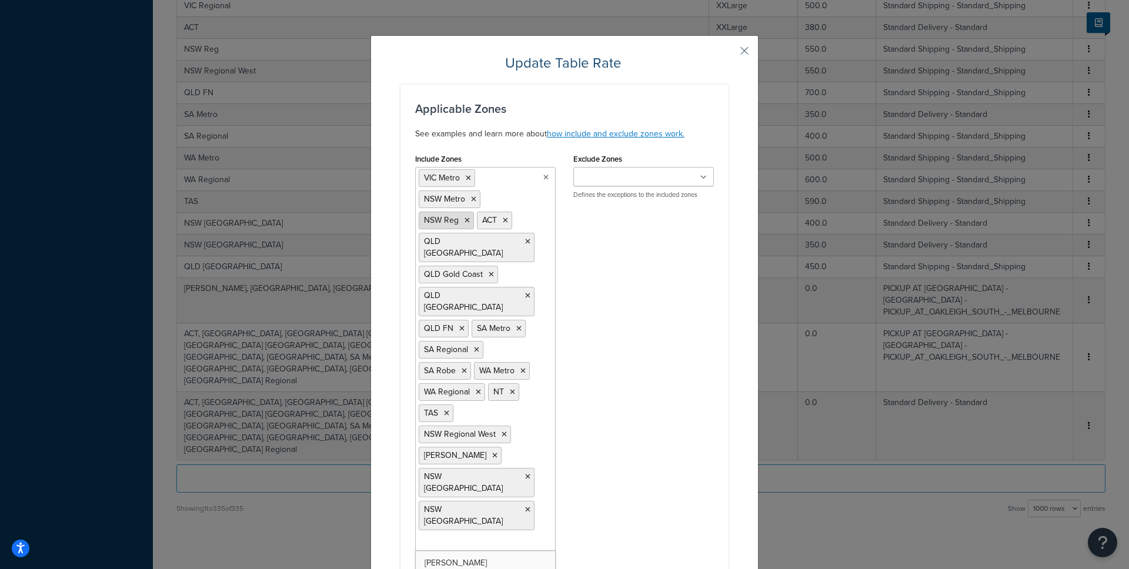
click at [465, 219] on icon at bounding box center [467, 220] width 5 height 7
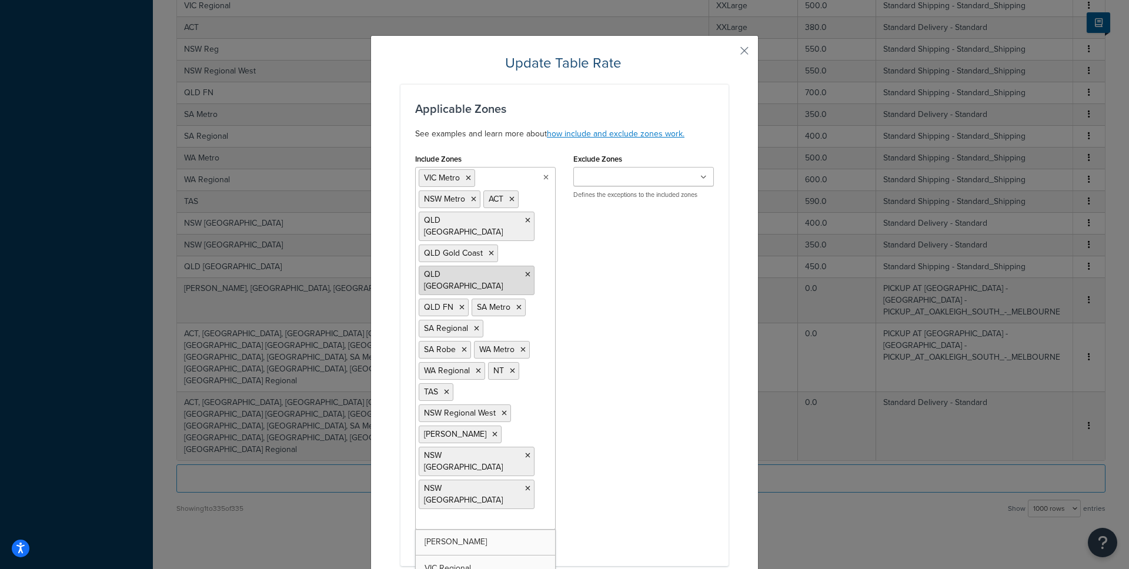
click at [525, 271] on icon at bounding box center [527, 274] width 5 height 7
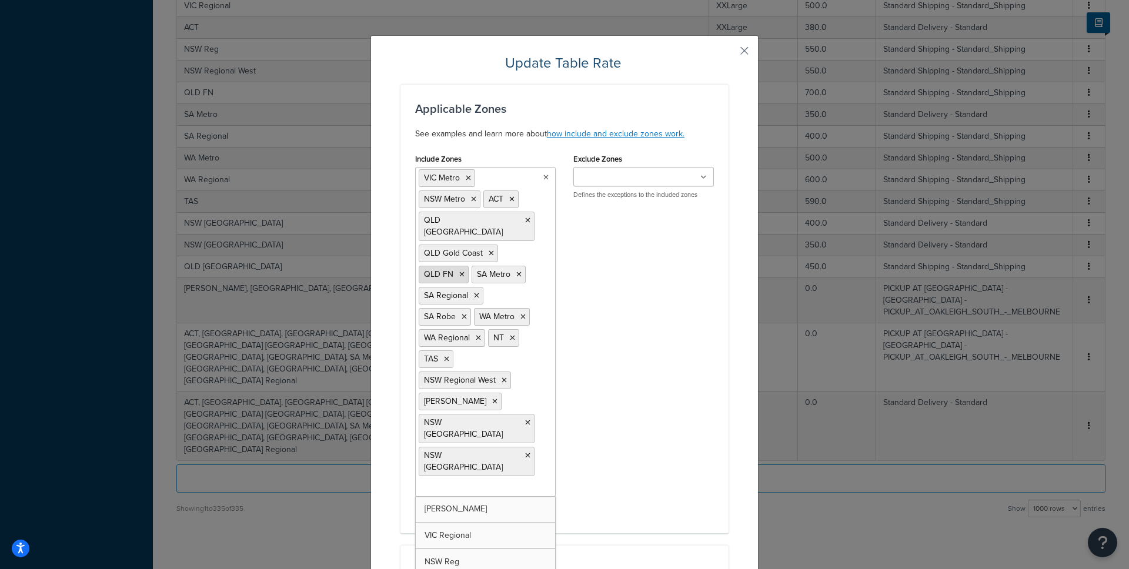
click at [459, 271] on icon at bounding box center [461, 274] width 5 height 7
click at [474, 292] on icon at bounding box center [476, 295] width 5 height 7
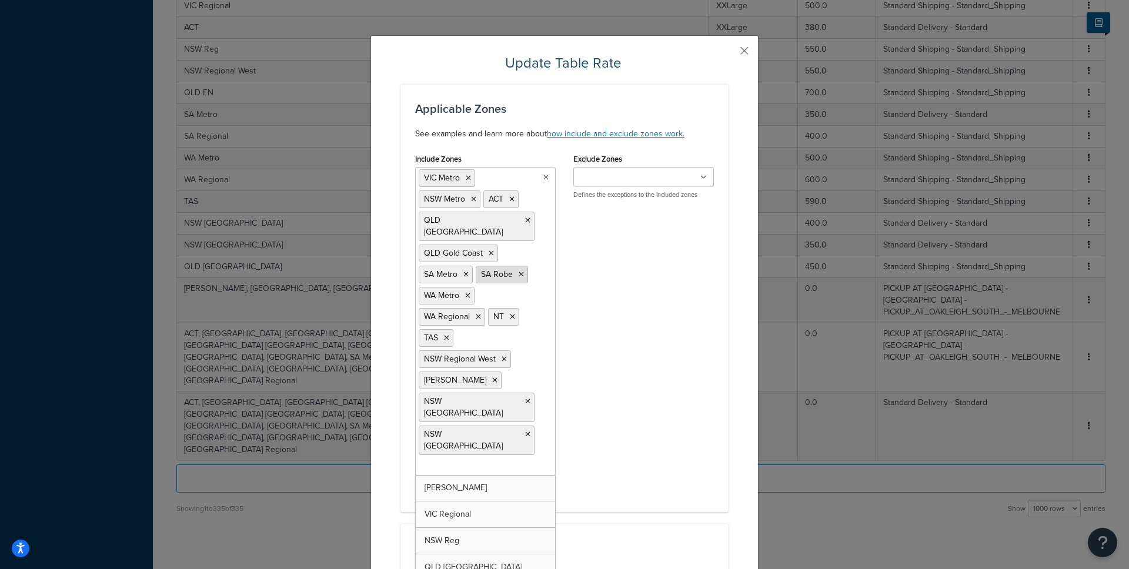
click at [519, 271] on icon at bounding box center [521, 274] width 5 height 7
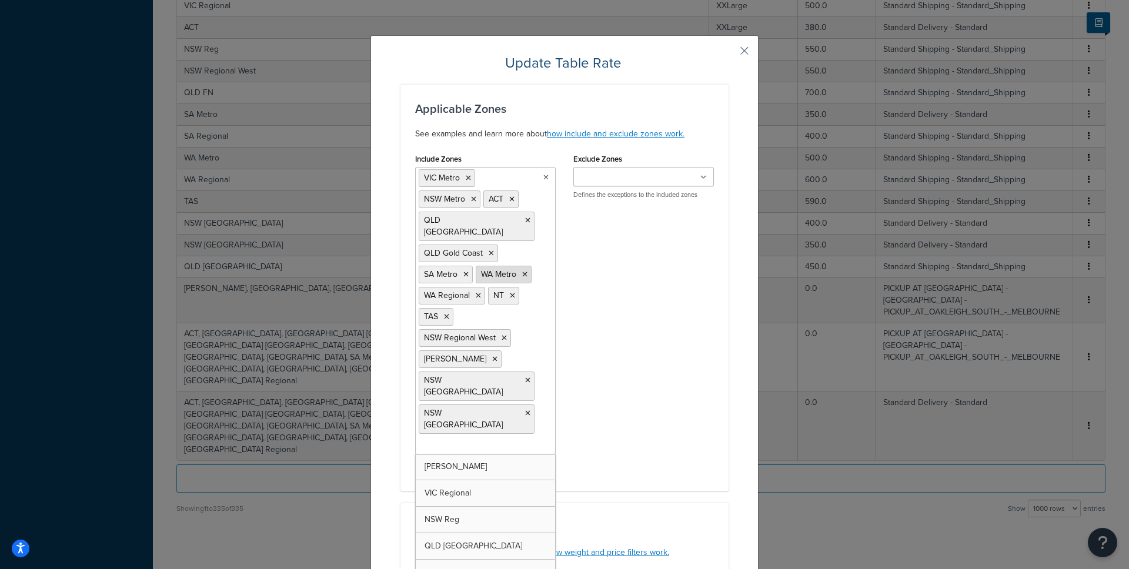
click at [522, 271] on icon at bounding box center [524, 274] width 5 height 7
click at [476, 292] on icon at bounding box center [478, 295] width 5 height 7
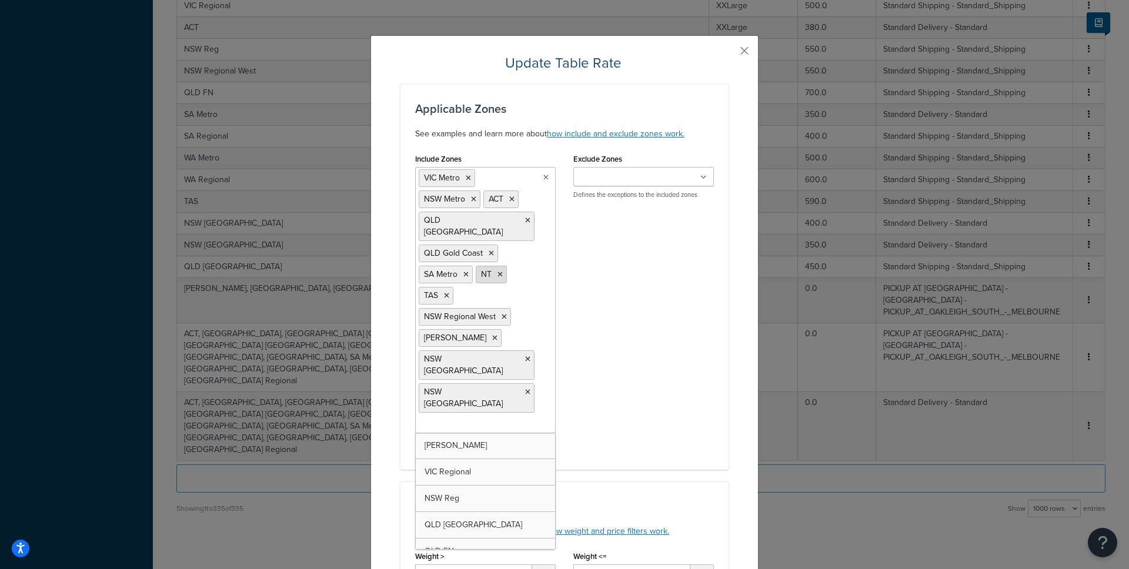
click at [498, 271] on icon at bounding box center [500, 274] width 5 height 7
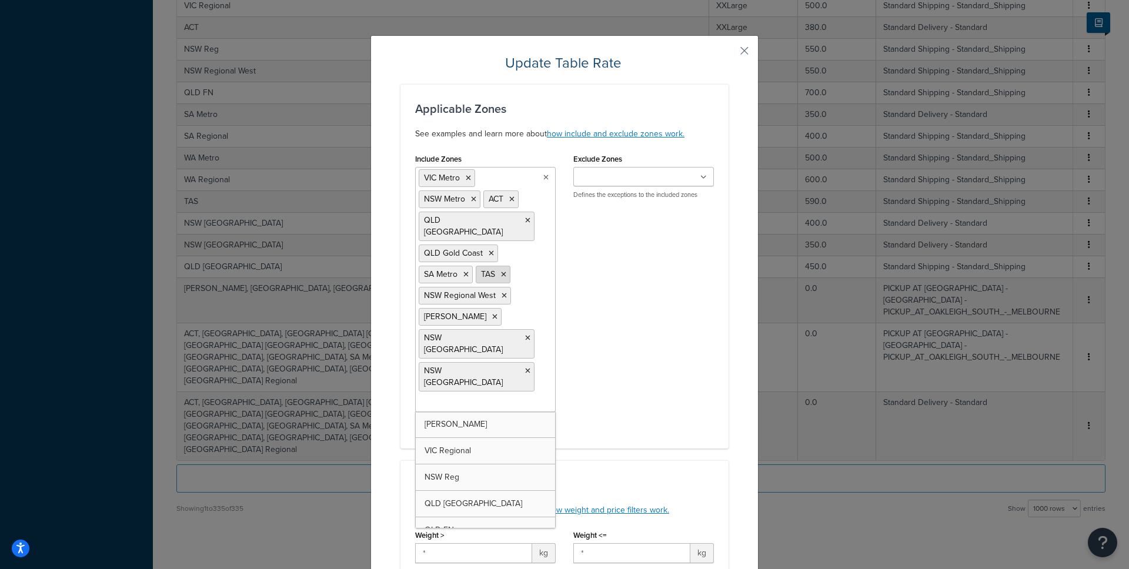
click at [501, 271] on icon at bounding box center [503, 274] width 5 height 7
click at [502, 292] on icon at bounding box center [504, 295] width 5 height 7
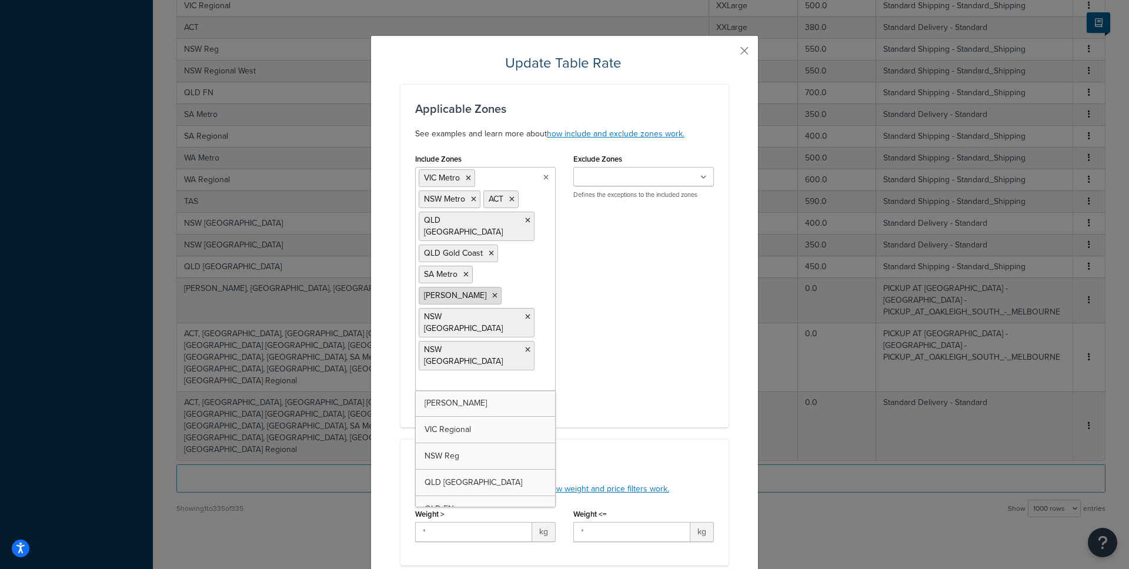
click at [492, 292] on icon at bounding box center [494, 295] width 5 height 7
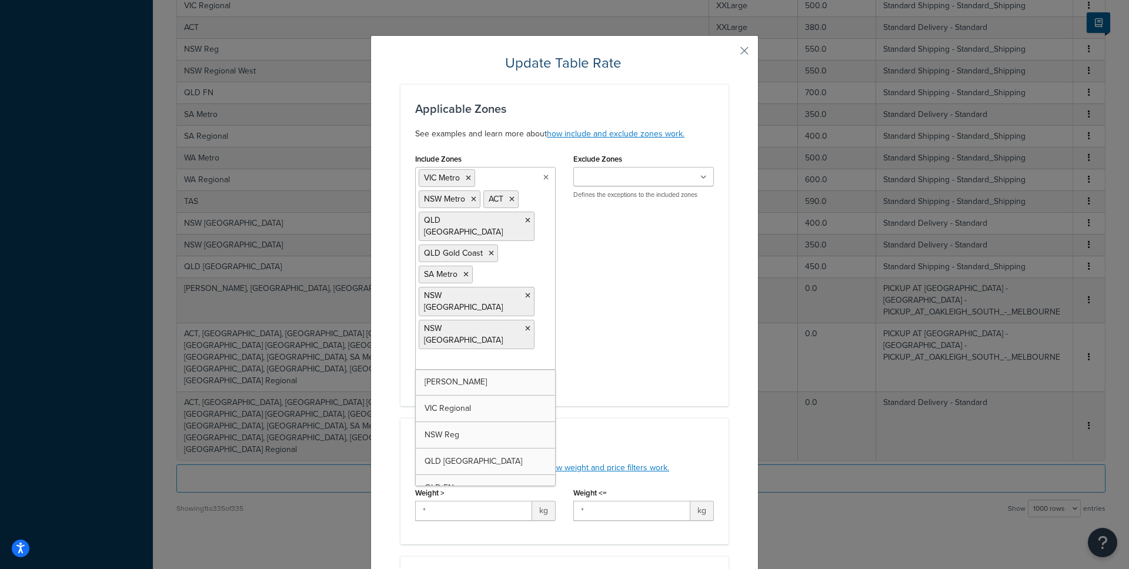
click at [602, 305] on div "Include Zones VIC Metro NSW Metro ACT QLD Brisbane QLD Gold Coast SA Metro NSW …" at bounding box center [564, 271] width 316 height 241
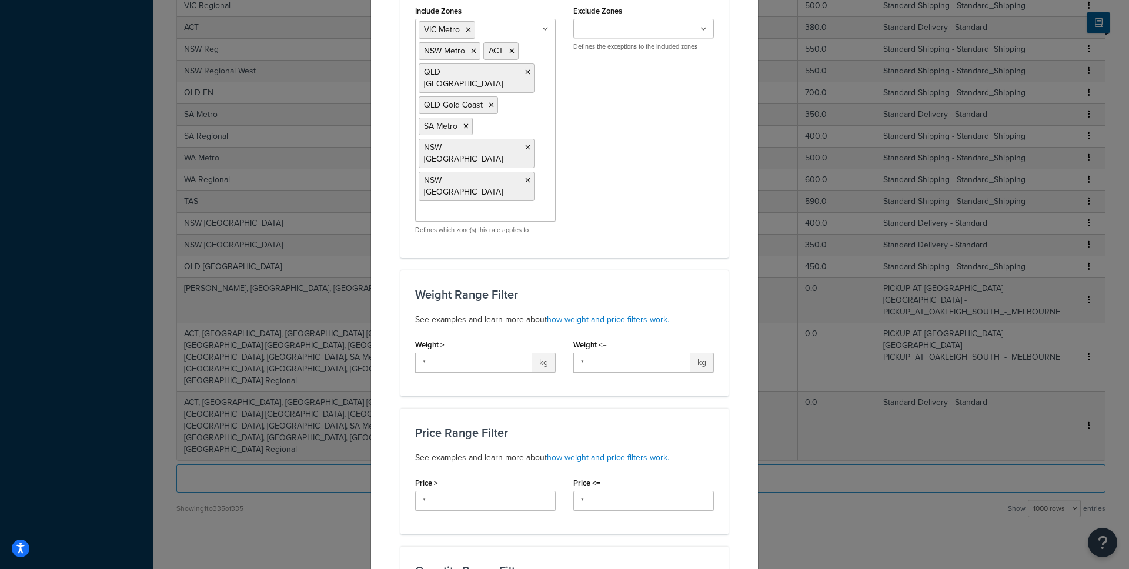
scroll to position [684, 0]
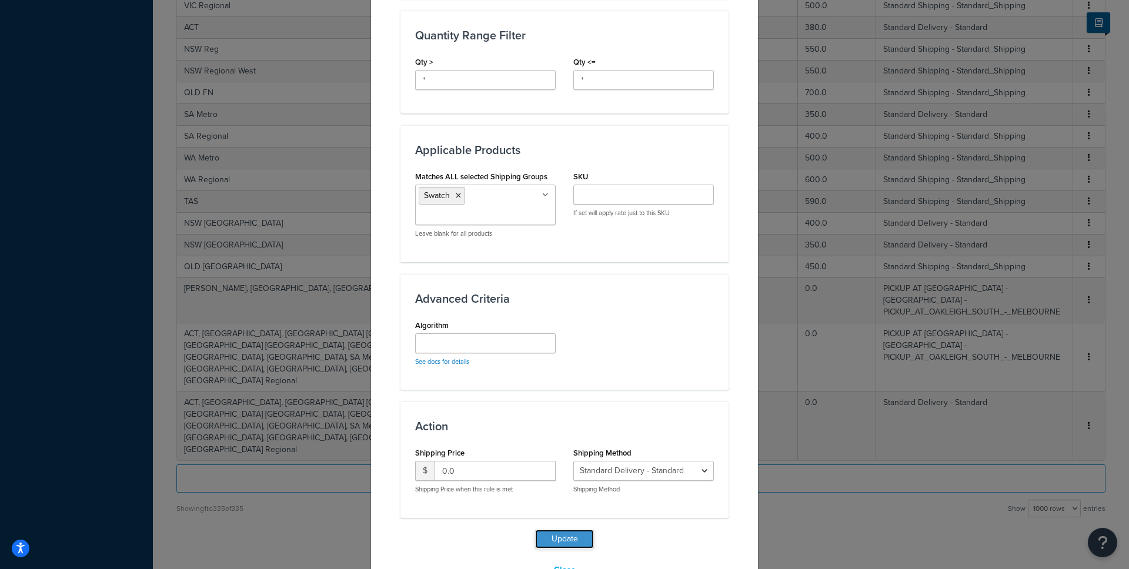
click at [564, 511] on button "Update" at bounding box center [564, 539] width 59 height 19
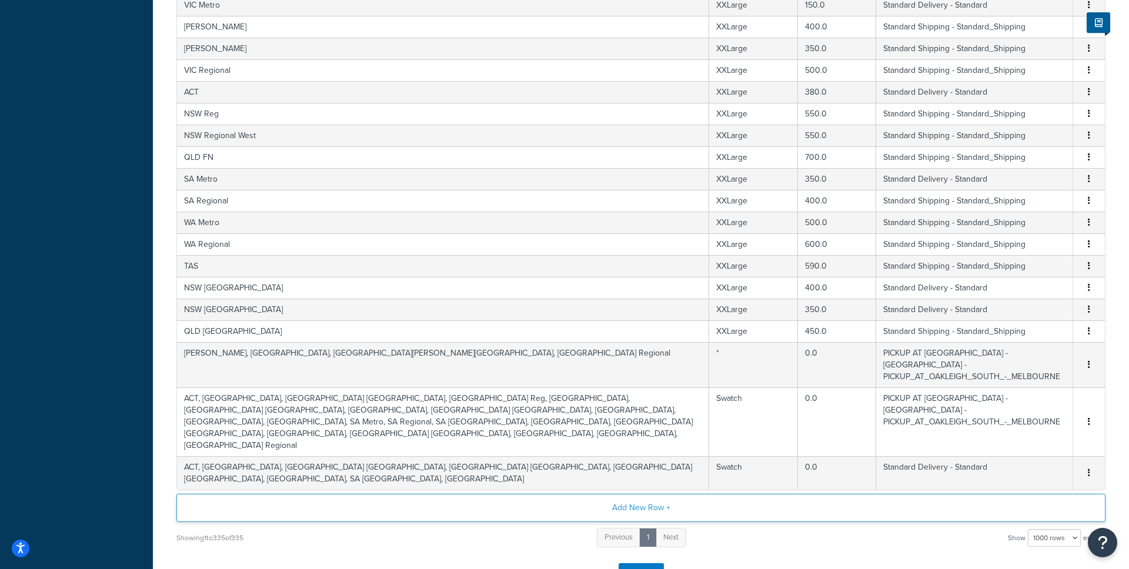
scroll to position [7167, 0]
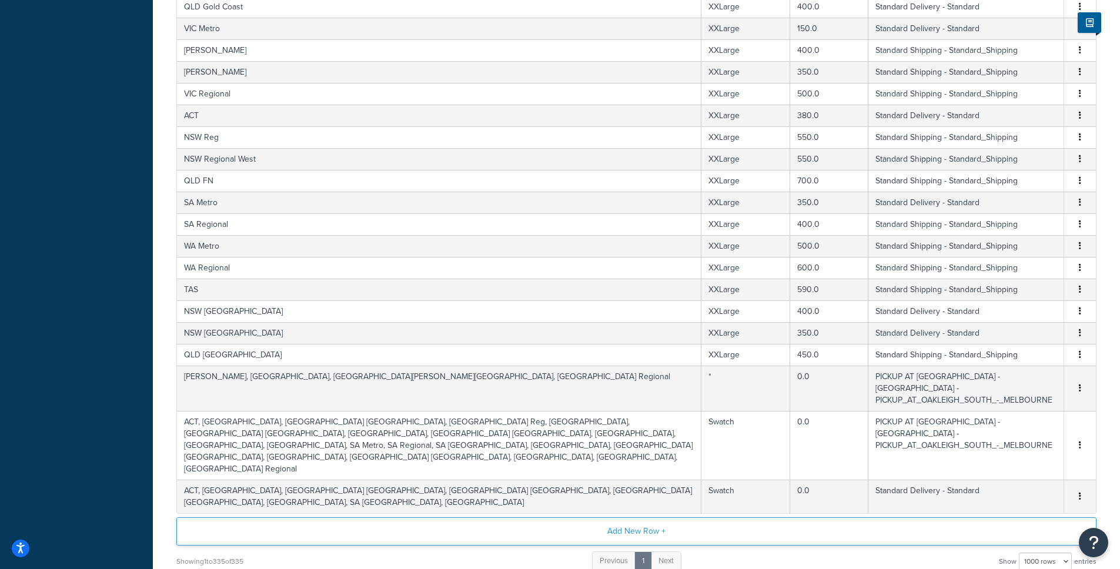
click at [641, 511] on button "Add New Row +" at bounding box center [636, 532] width 920 height 28
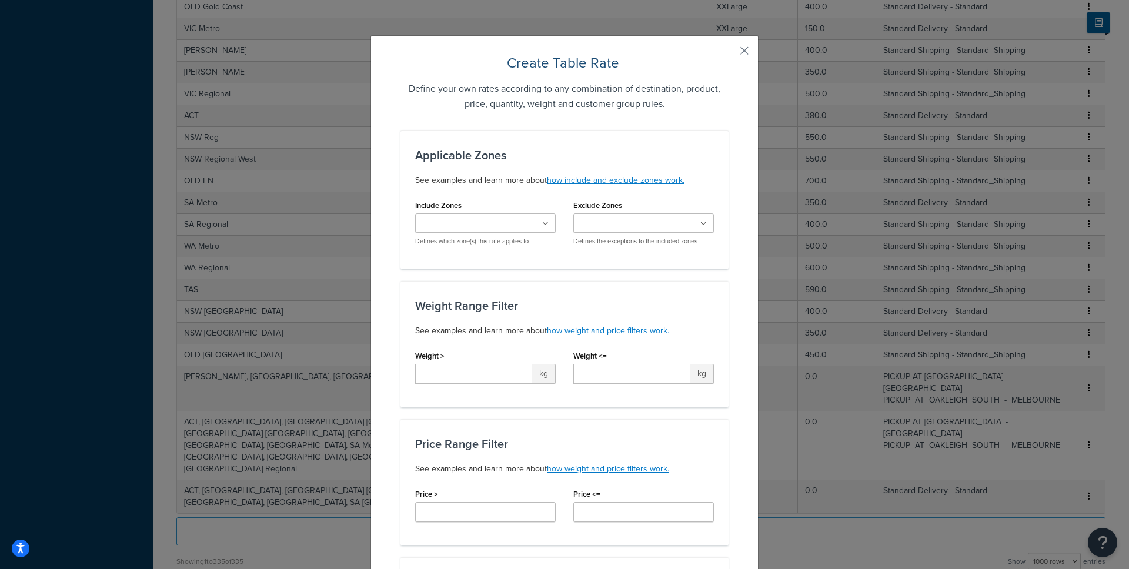
click at [482, 224] on input "Include Zones" at bounding box center [471, 224] width 104 height 13
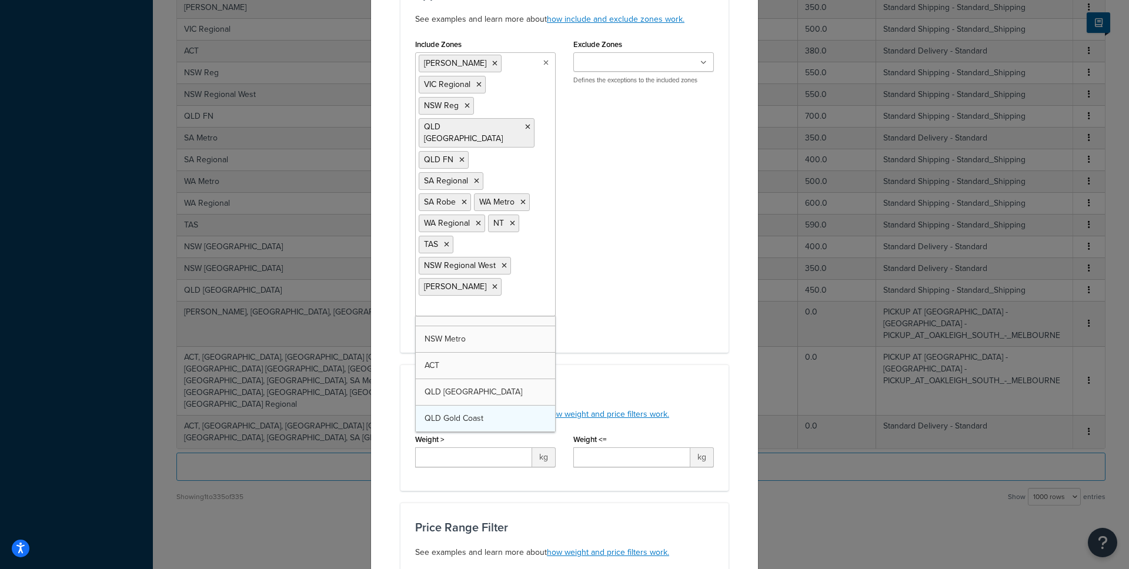
scroll to position [0, 0]
click at [646, 368] on div "Weight Range Filter See examples and learn more about how weight and price filt…" at bounding box center [565, 428] width 328 height 126
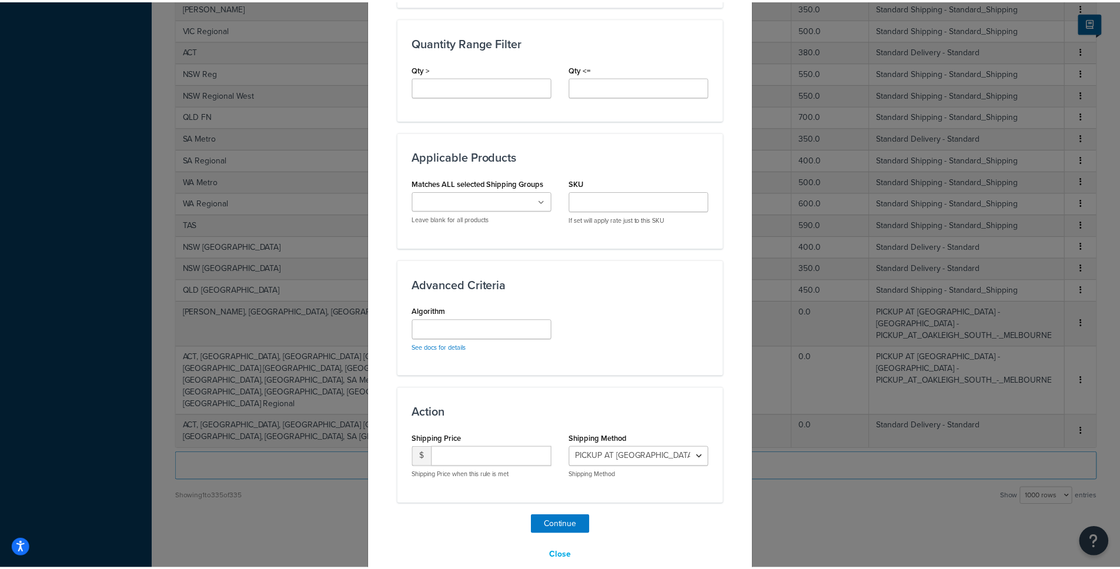
scroll to position [795, 0]
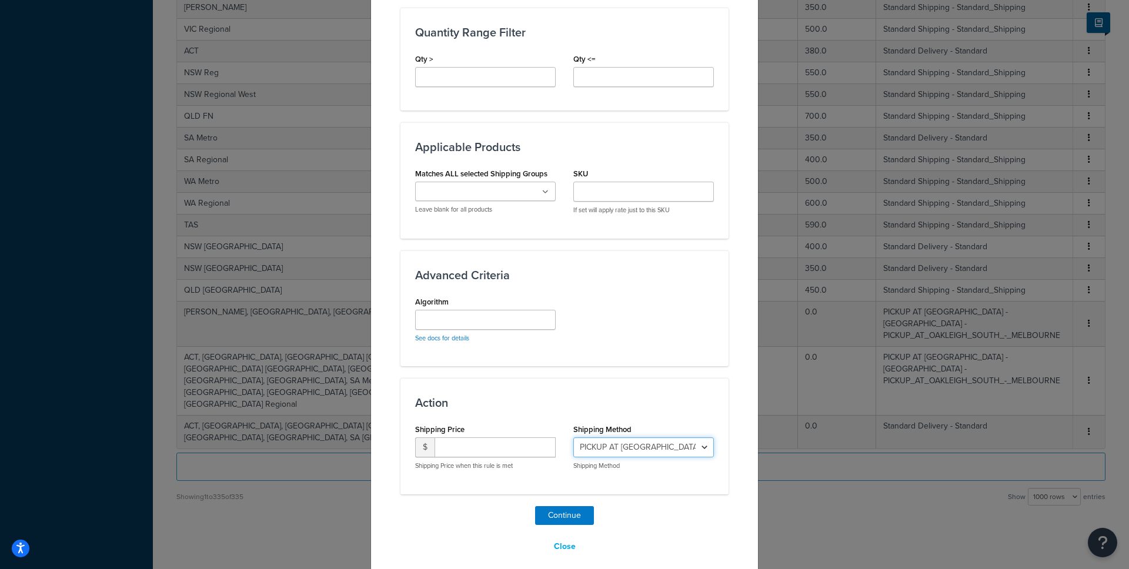
click at [625, 442] on select "PICKUP AT OAKLEIGH SOUTH - MELBOURNE - PICKUP_AT_OAKLEIGH_SOUTH_-_MELBOURNE Sta…" at bounding box center [643, 448] width 141 height 20
select select "183609"
click at [573, 438] on select "PICKUP AT OAKLEIGH SOUTH - MELBOURNE - PICKUP_AT_OAKLEIGH_SOUTH_-_MELBOURNE Sta…" at bounding box center [643, 448] width 141 height 20
click at [556, 506] on button "Continue" at bounding box center [564, 515] width 59 height 19
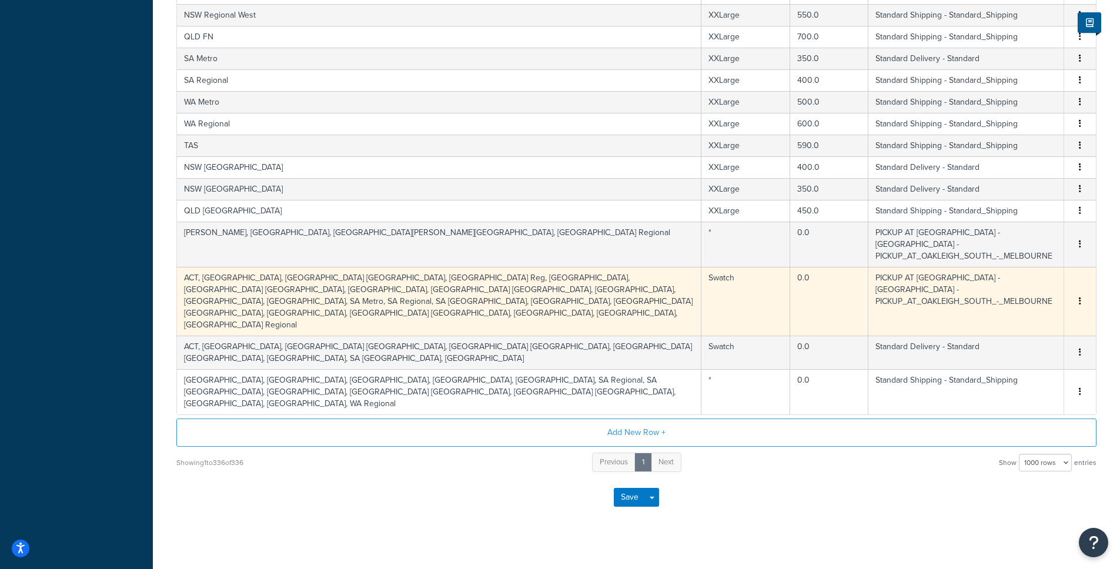
scroll to position [7200, 0]
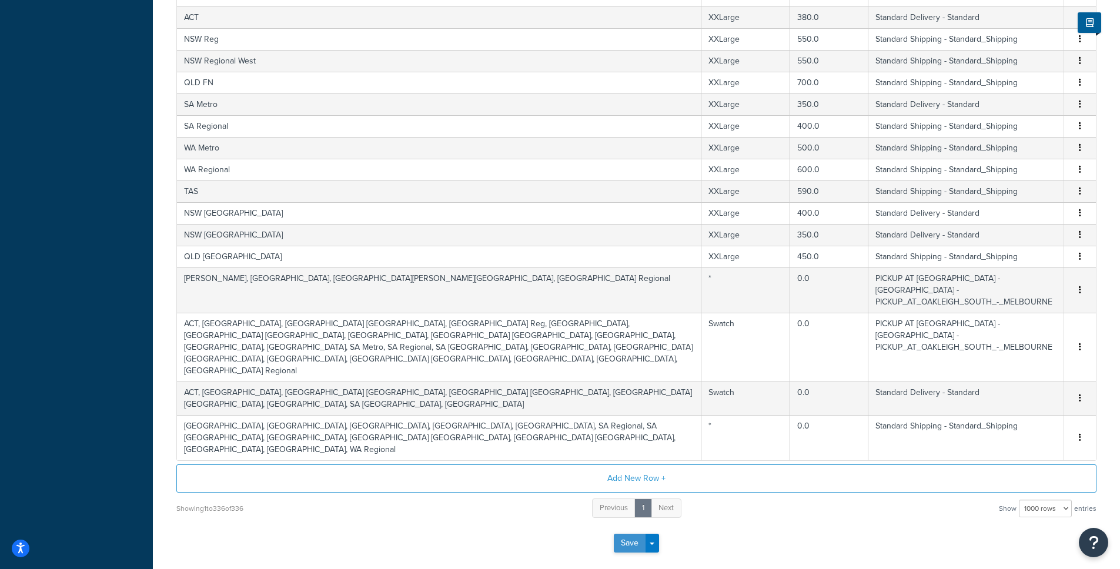
click at [629, 511] on button "Save" at bounding box center [630, 543] width 32 height 19
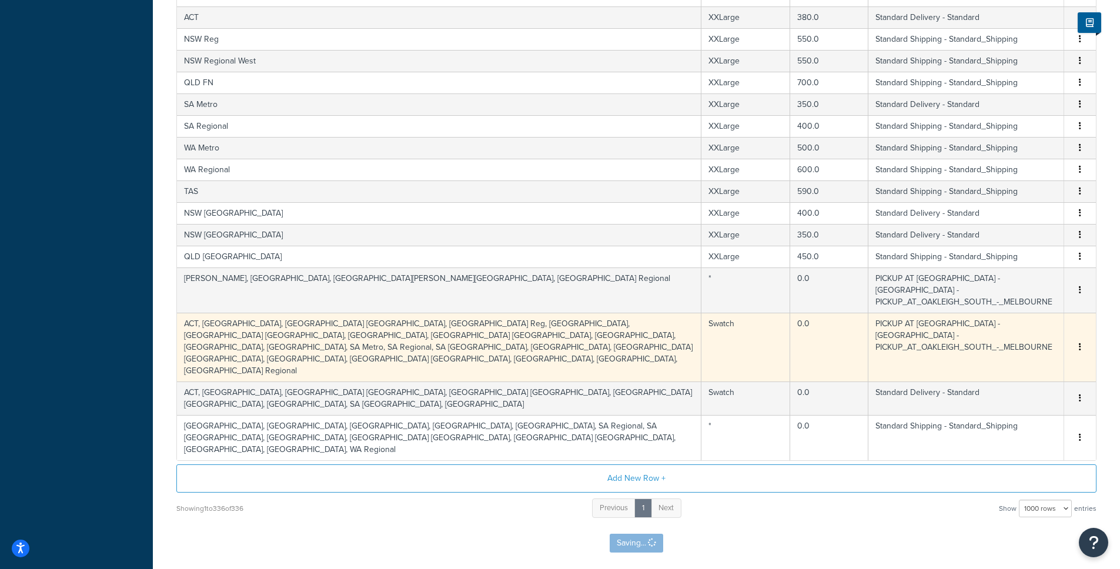
scroll to position [0, 0]
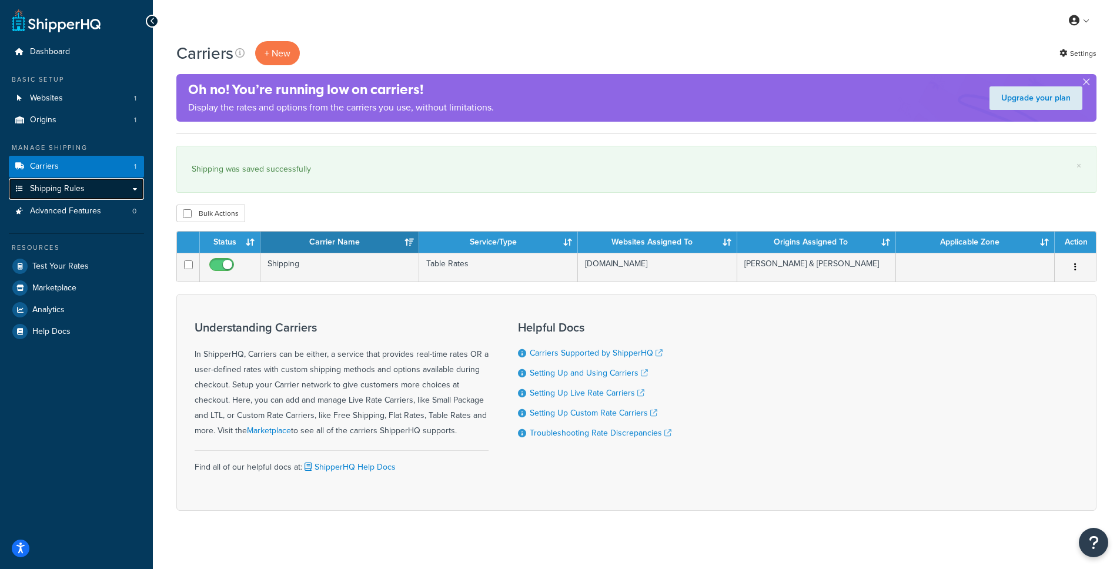
click at [88, 186] on link "Shipping Rules" at bounding box center [76, 189] width 135 height 22
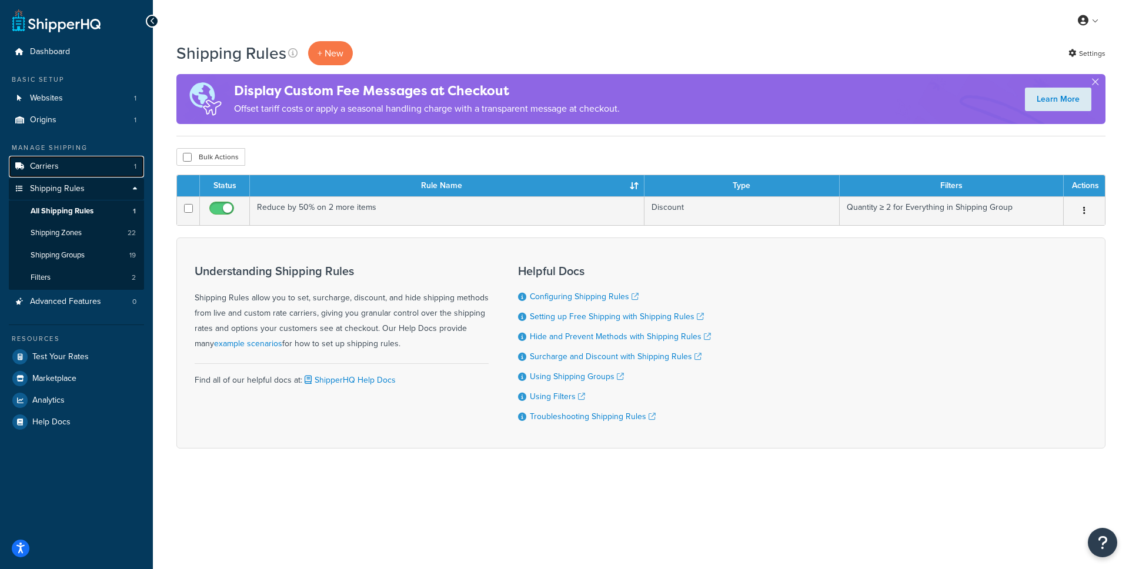
click at [61, 169] on link "Carriers 1" at bounding box center [76, 167] width 135 height 22
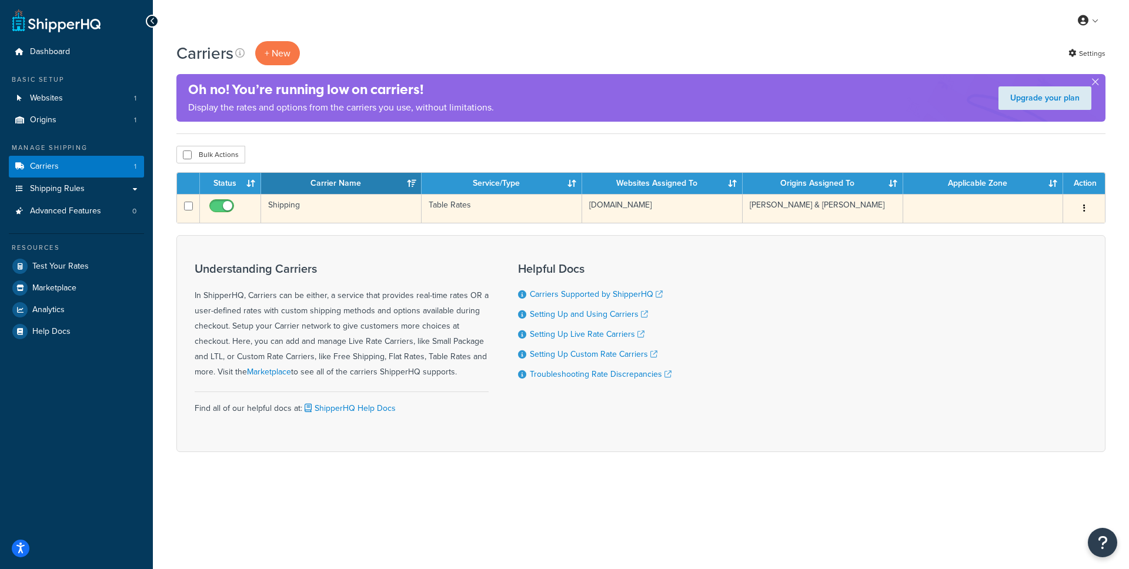
click at [283, 208] on td "Shipping" at bounding box center [341, 208] width 161 height 29
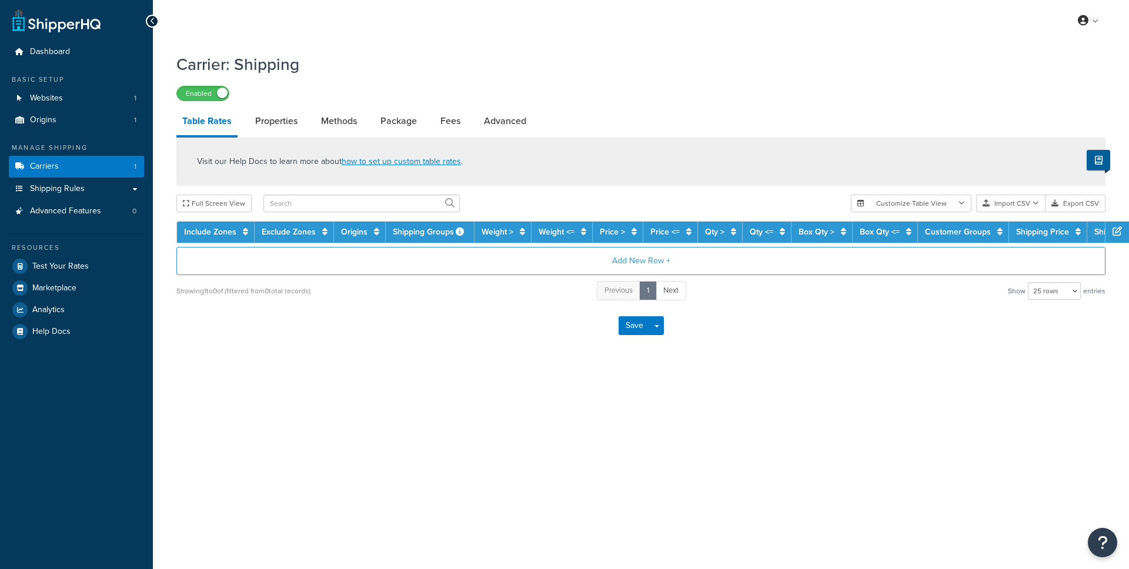
select select "25"
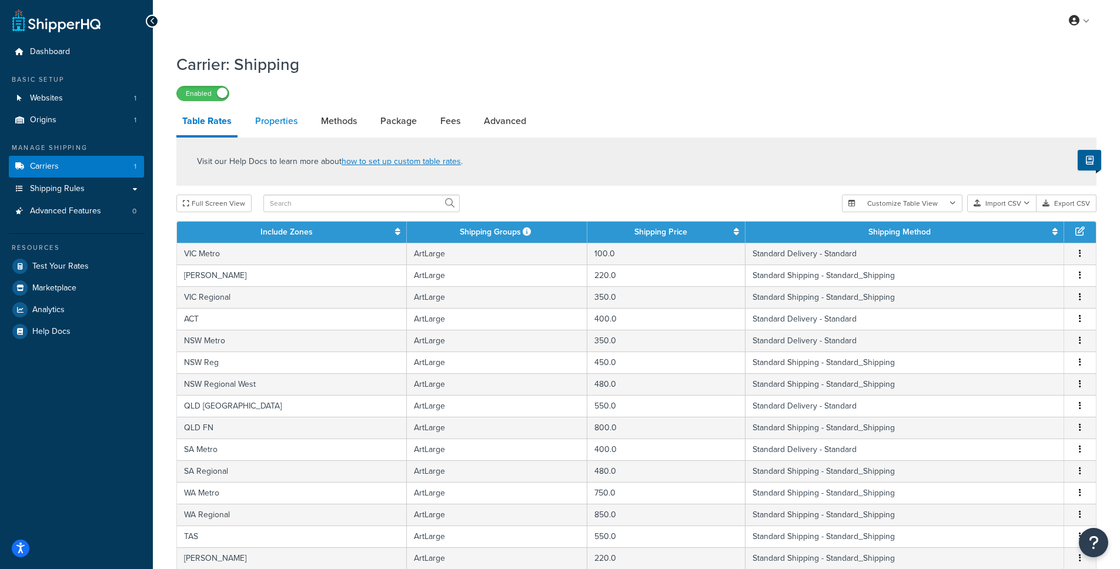
click at [271, 121] on link "Properties" at bounding box center [276, 121] width 54 height 28
select select "PERITEM"
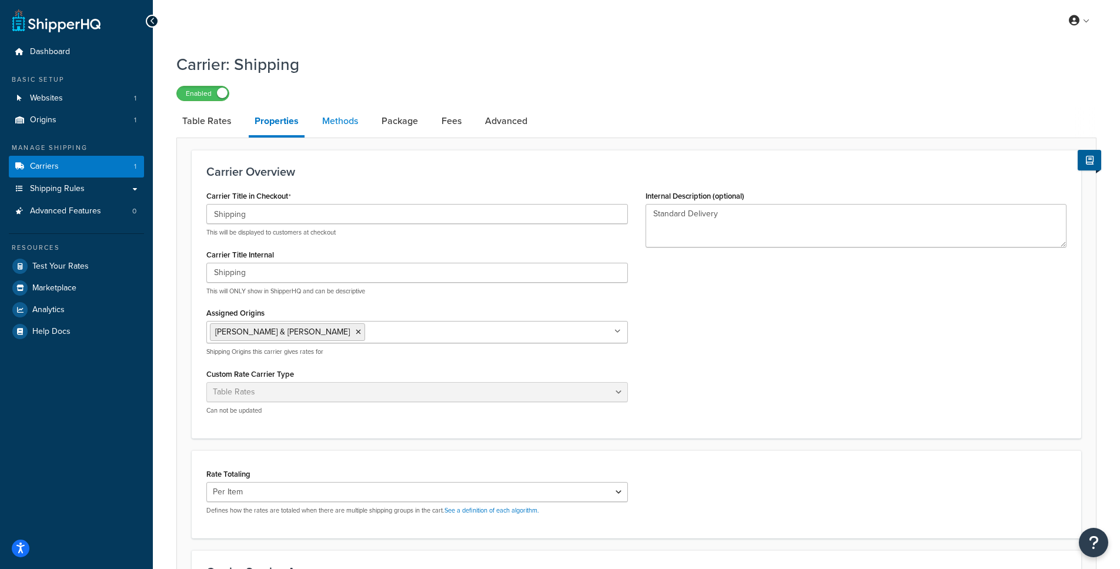
click at [352, 119] on link "Methods" at bounding box center [340, 121] width 48 height 28
select select "25"
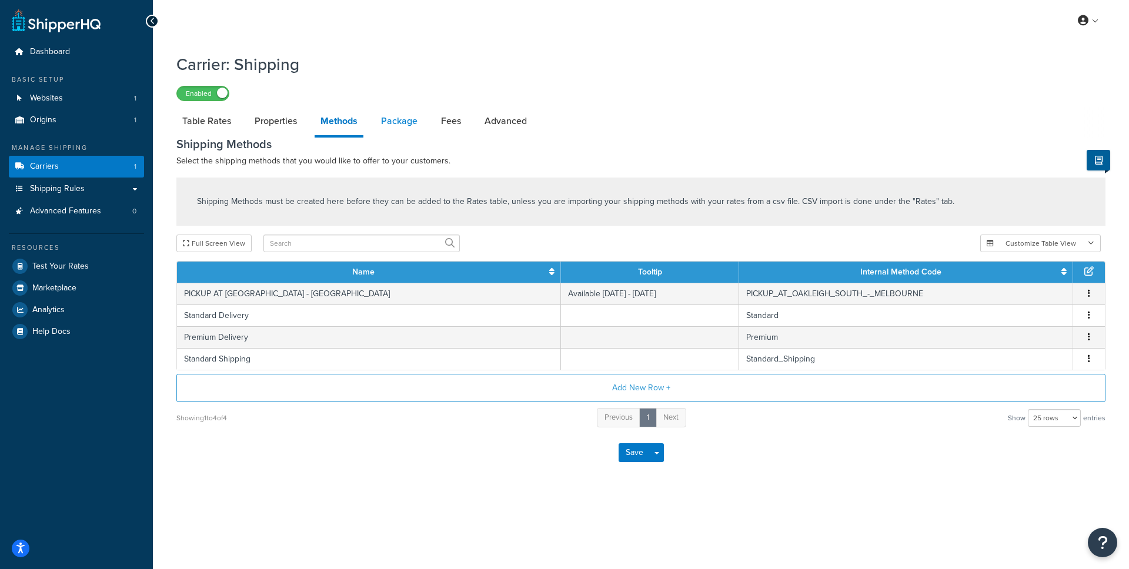
click at [399, 122] on link "Package" at bounding box center [399, 121] width 48 height 28
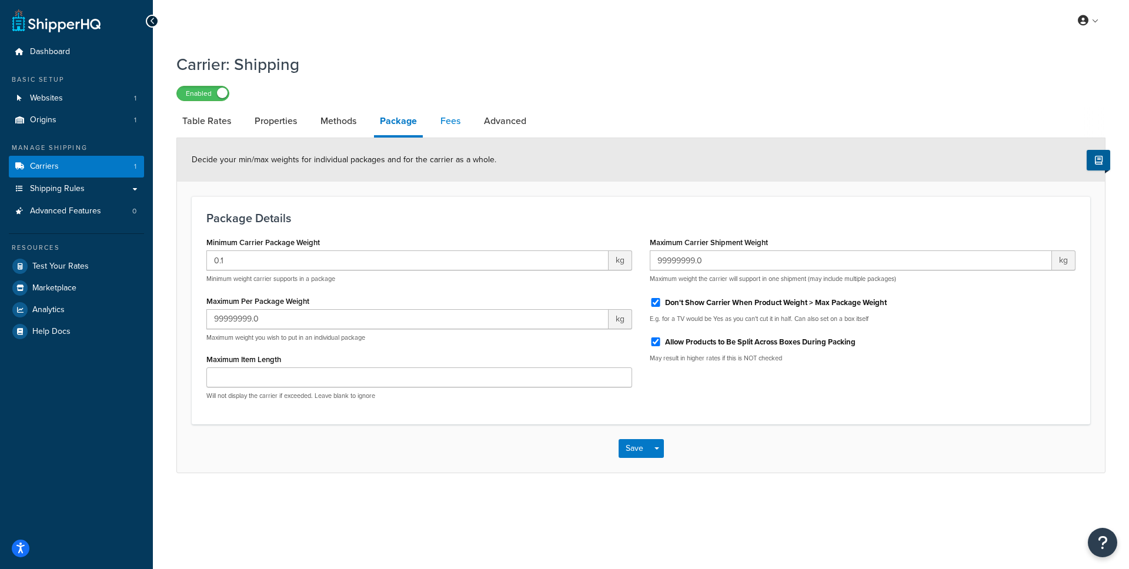
click at [459, 120] on link "Fees" at bounding box center [451, 121] width 32 height 28
select select "AFTER"
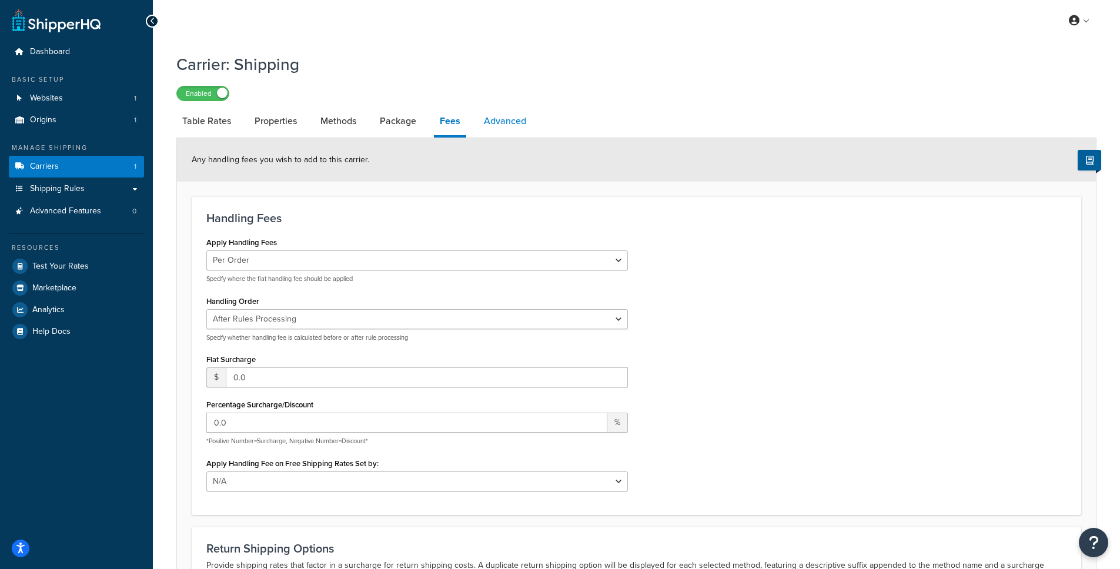
click at [492, 122] on link "Advanced" at bounding box center [505, 121] width 54 height 28
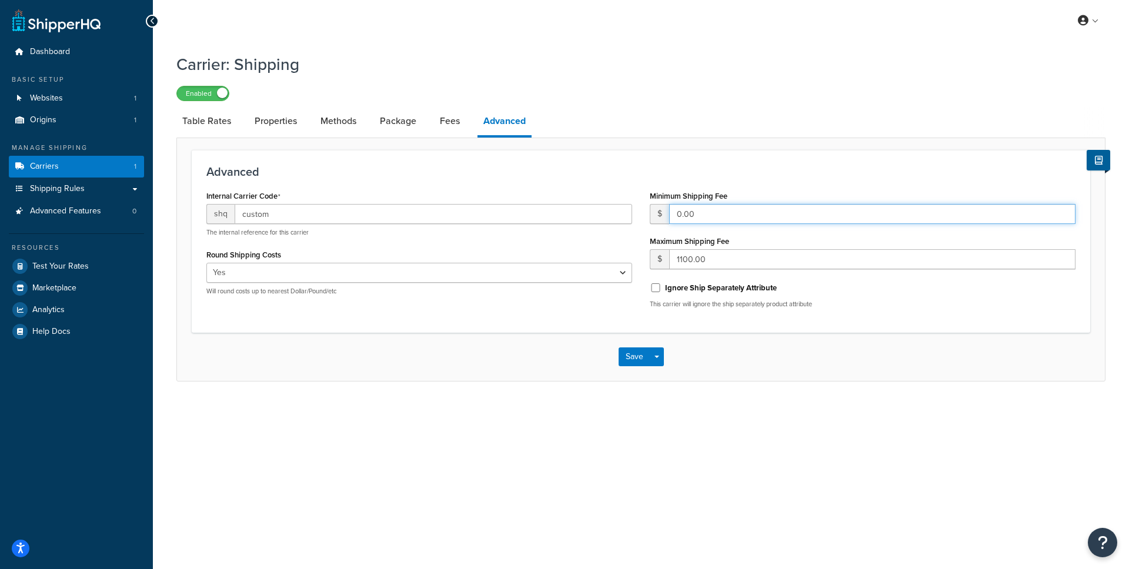
click at [713, 219] on input "0.00" at bounding box center [872, 214] width 406 height 20
drag, startPoint x: 740, startPoint y: 215, endPoint x: 672, endPoint y: 216, distance: 68.8
click at [672, 216] on input "0.00" at bounding box center [872, 214] width 406 height 20
type input "10.00"
click at [628, 355] on button "Save" at bounding box center [635, 357] width 32 height 19
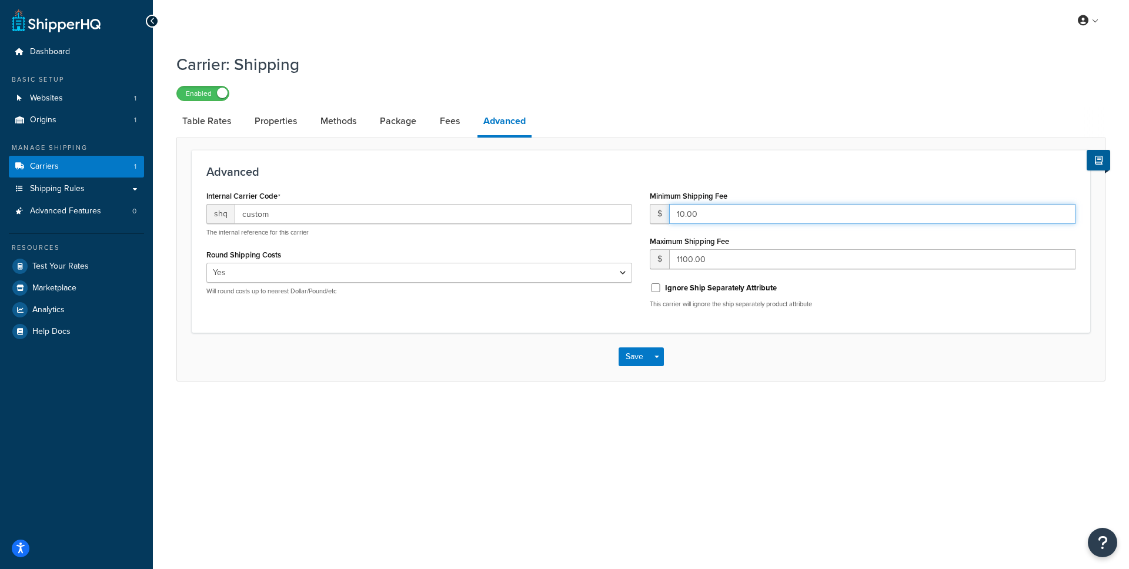
drag, startPoint x: 684, startPoint y: 216, endPoint x: 664, endPoint y: 214, distance: 20.1
click at [664, 214] on div "$ 10.00" at bounding box center [863, 214] width 426 height 20
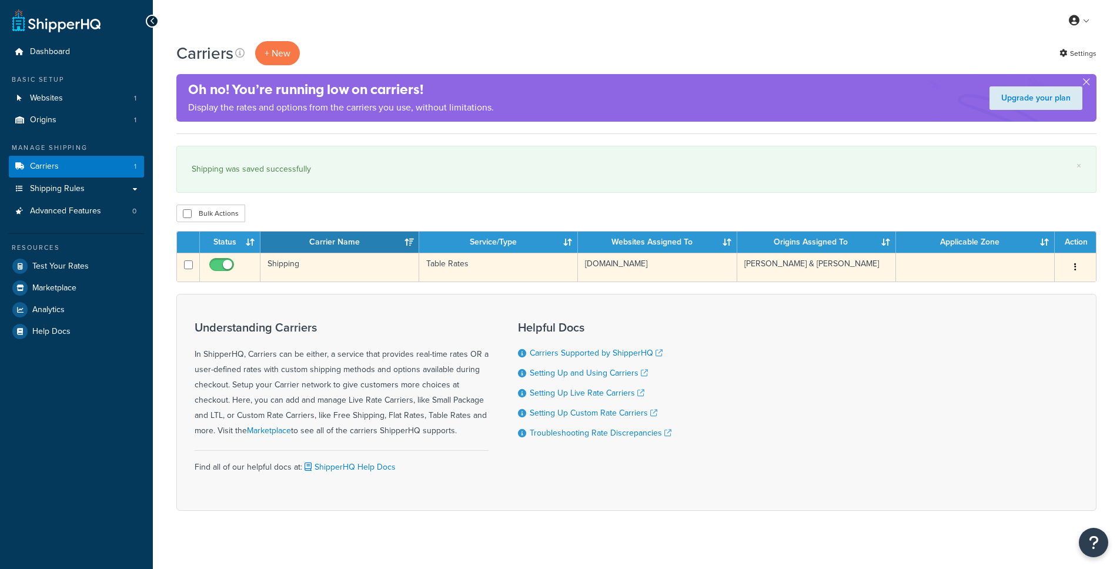
click at [604, 271] on td "e51ae0-2.myshopify.com" at bounding box center [657, 267] width 159 height 29
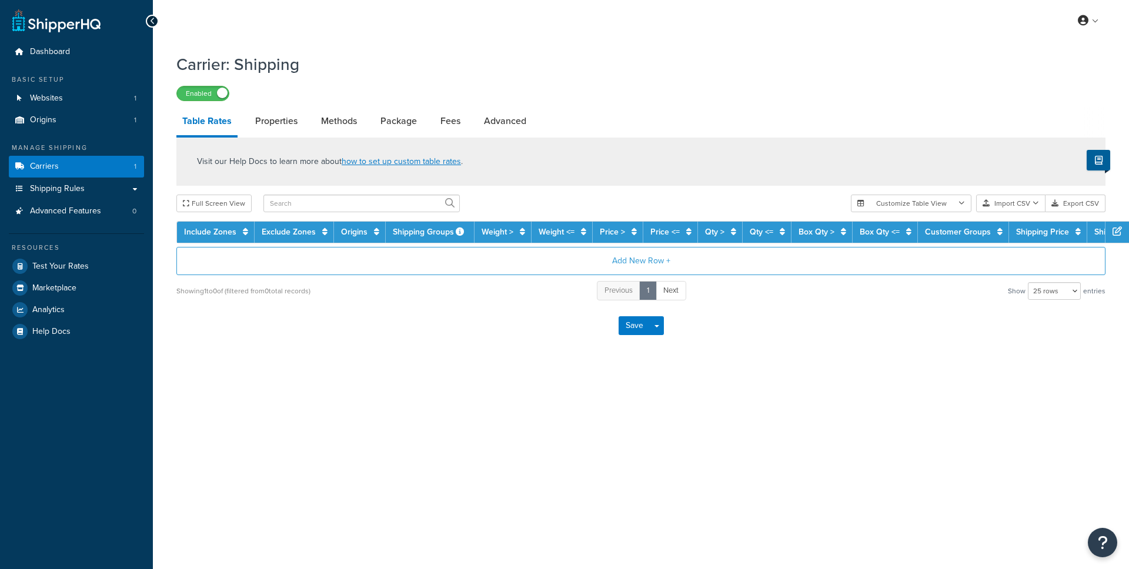
select select "25"
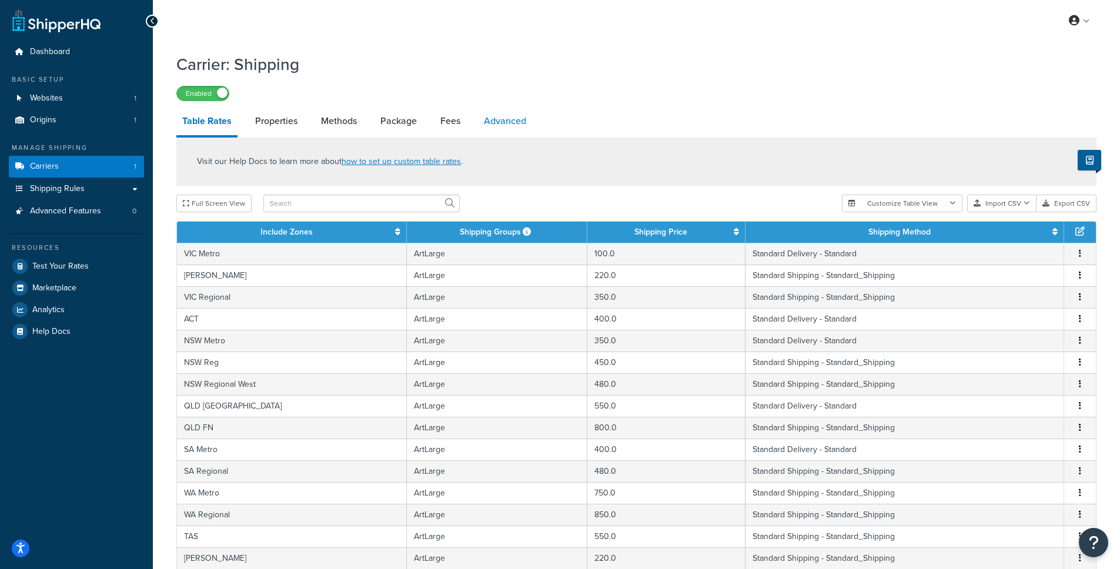
click at [501, 119] on link "Advanced" at bounding box center [505, 121] width 54 height 28
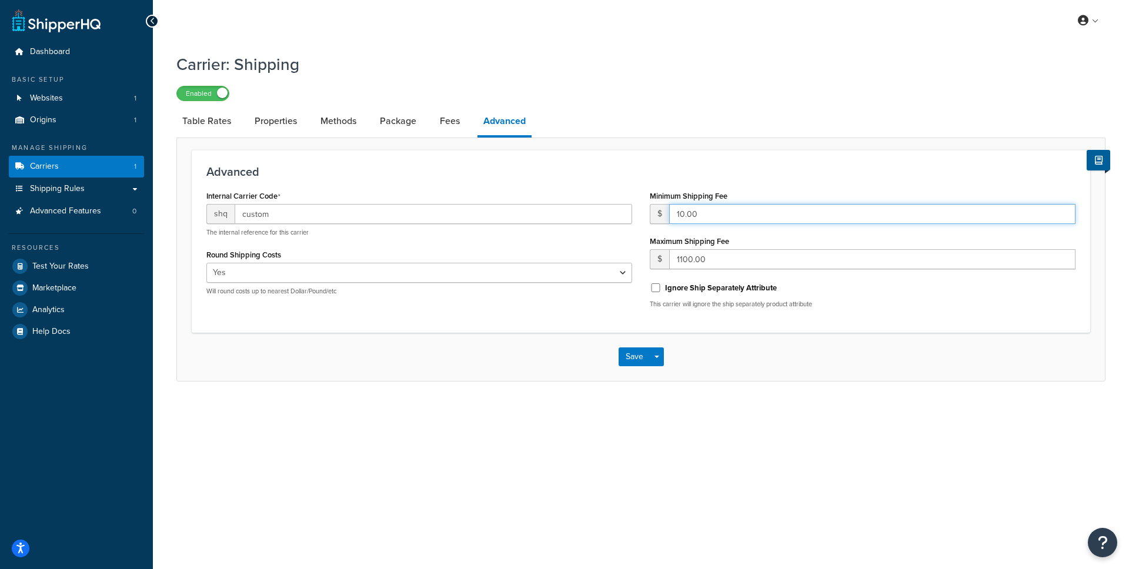
drag, startPoint x: 685, startPoint y: 215, endPoint x: 676, endPoint y: 216, distance: 8.4
click at [676, 216] on input "10.00" at bounding box center [872, 214] width 406 height 20
type input "0.00"
click at [774, 396] on div "Carrier: Shipping Enabled Table Rates Properties Methods Package Fees Advanced …" at bounding box center [641, 229] width 976 height 364
click at [635, 358] on button "Save" at bounding box center [635, 357] width 32 height 19
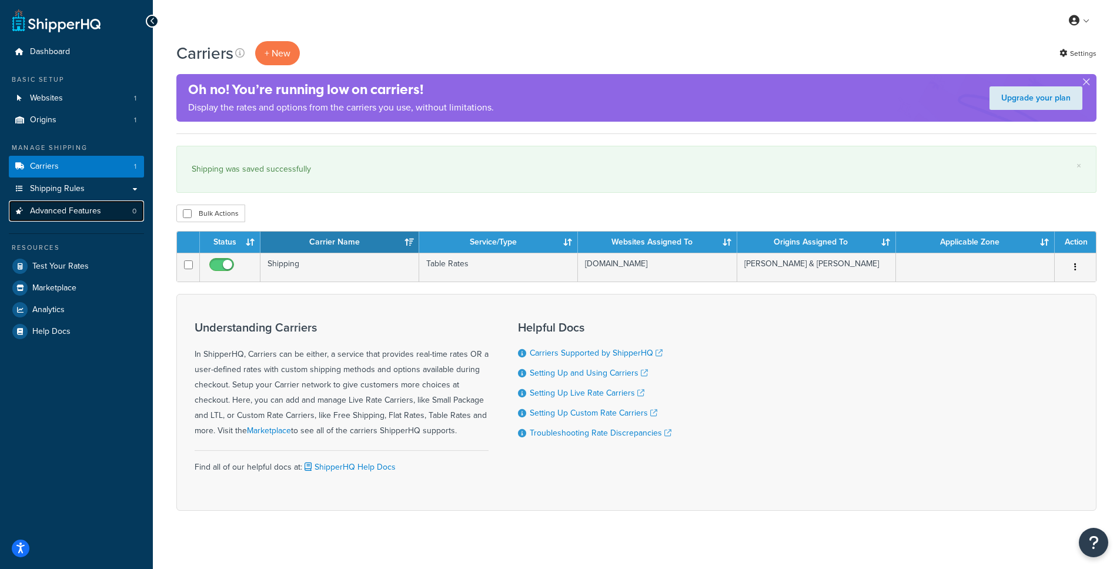
click at [67, 215] on span "Advanced Features" at bounding box center [65, 211] width 71 height 10
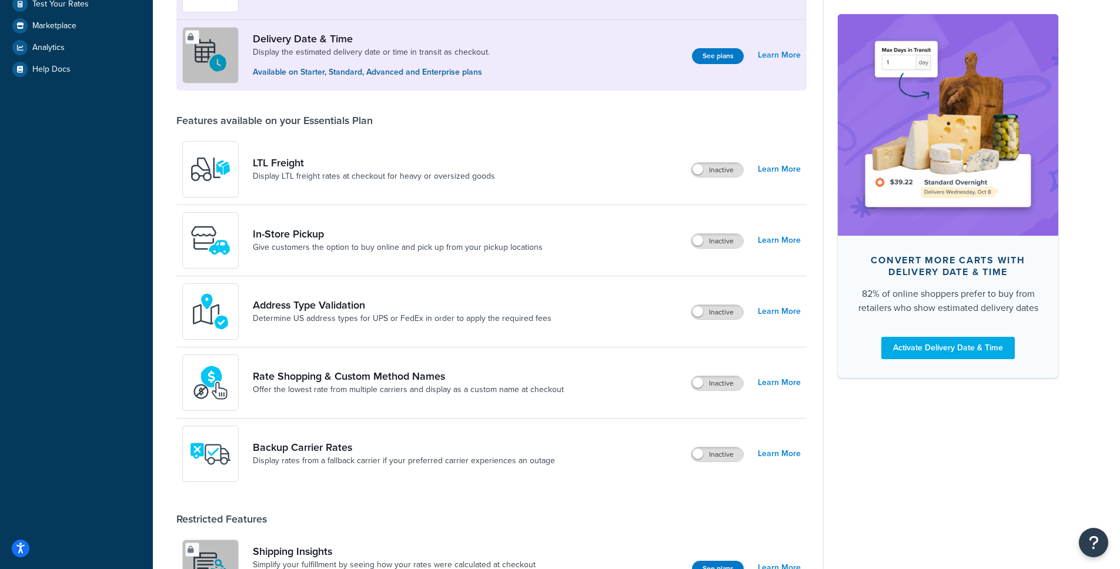
scroll to position [41, 0]
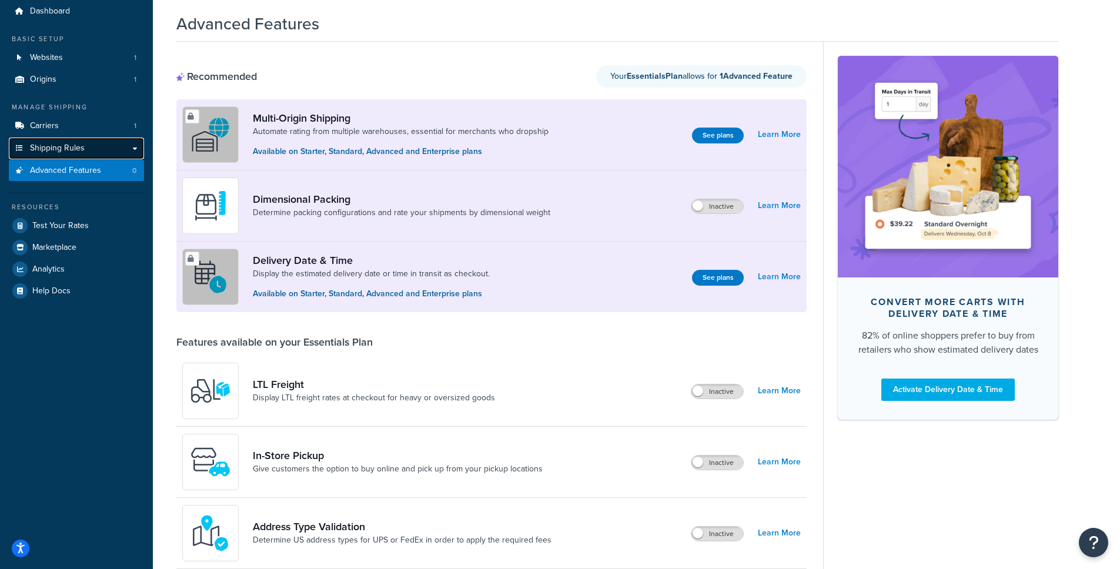
click at [58, 148] on span "Shipping Rules" at bounding box center [57, 149] width 55 height 10
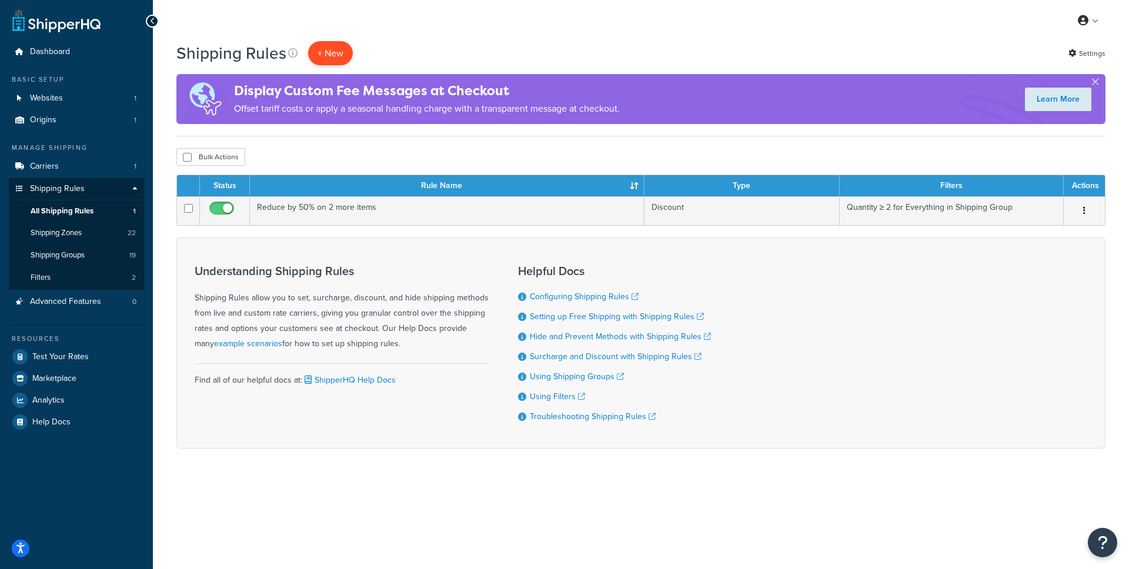
click at [325, 49] on p "+ New" at bounding box center [330, 53] width 45 height 24
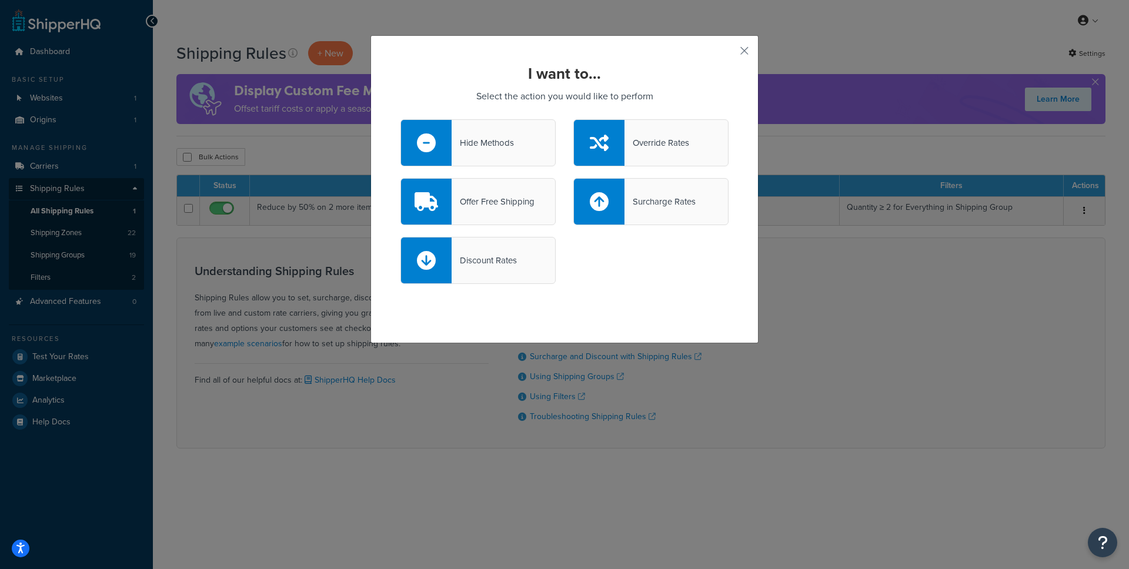
click at [656, 128] on div "Override Rates" at bounding box center [650, 142] width 155 height 47
click at [0, 0] on input "Override Rates" at bounding box center [0, 0] width 0 height 0
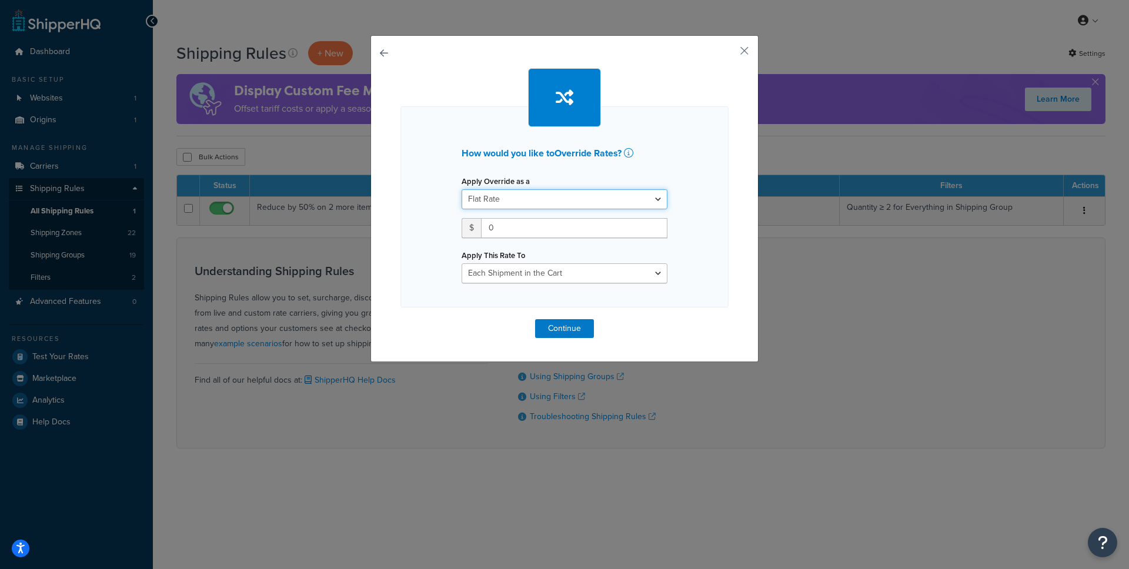
click at [562, 199] on select "Flat Rate Percentage Flat Rate & Percentage" at bounding box center [565, 199] width 206 height 20
click at [568, 197] on select "Flat Rate Percentage Flat Rate & Percentage" at bounding box center [565, 199] width 206 height 20
click at [542, 232] on input "0" at bounding box center [574, 228] width 186 height 20
drag, startPoint x: 542, startPoint y: 232, endPoint x: 467, endPoint y: 231, distance: 75.3
click at [467, 231] on div "$ 0" at bounding box center [565, 228] width 206 height 20
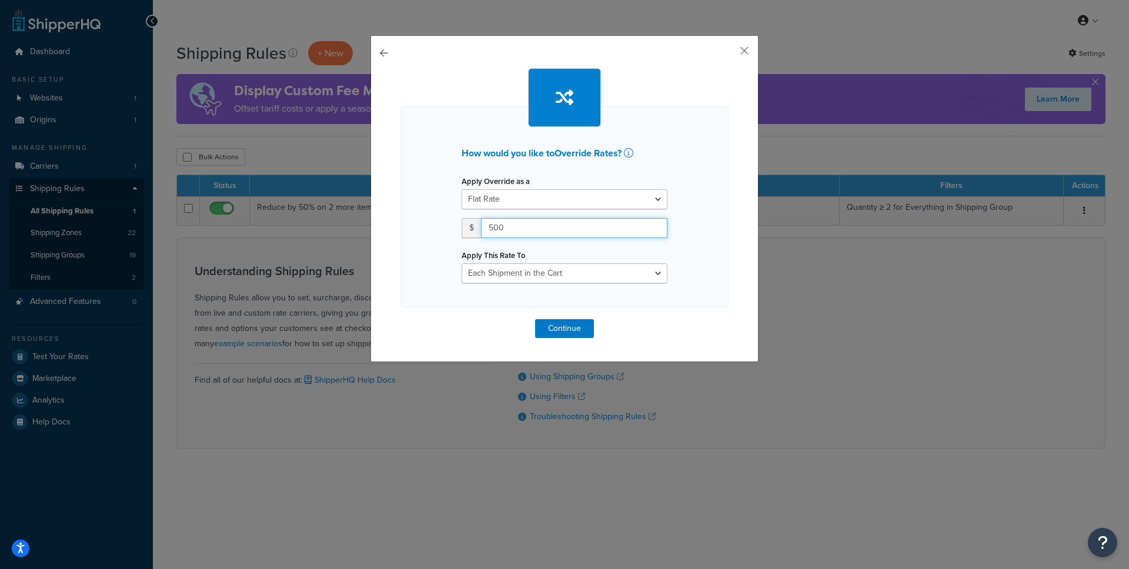
type input "500"
click at [680, 261] on div "How would you like to Override Rates ? Apply Override as a Flat Rate Percentage…" at bounding box center [565, 206] width 328 height 201
click at [637, 275] on select "Each Shipment in the Cart Each Shipping Group in the Cart Each Item within a Sh…" at bounding box center [565, 273] width 206 height 20
click at [564, 332] on button "Continue" at bounding box center [564, 328] width 59 height 19
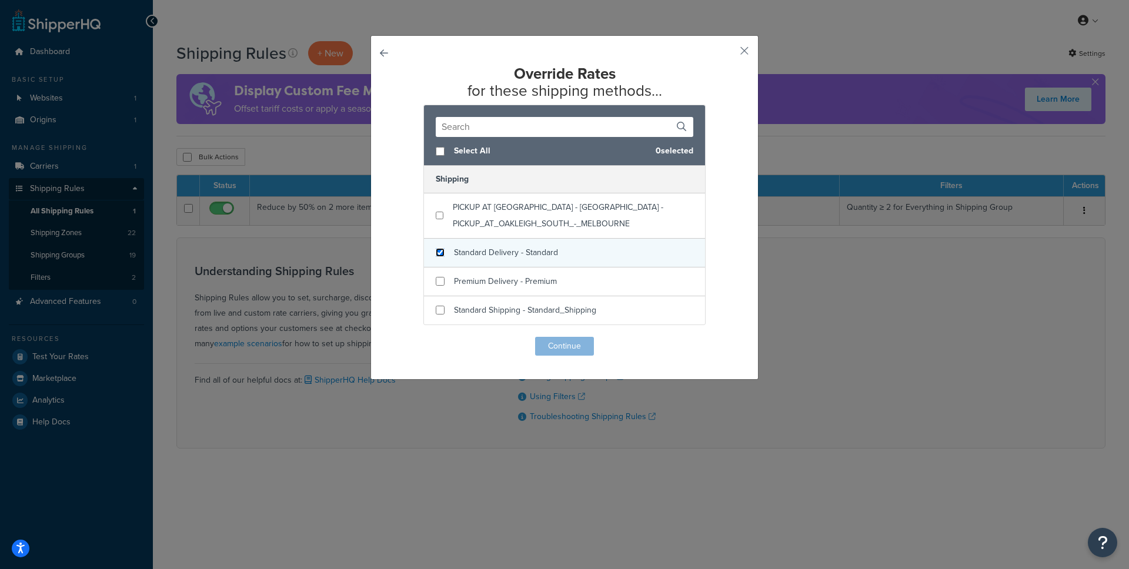
click at [436, 254] on input "checkbox" at bounding box center [440, 252] width 9 height 9
checkbox input "true"
click at [559, 349] on button "Continue" at bounding box center [564, 346] width 59 height 19
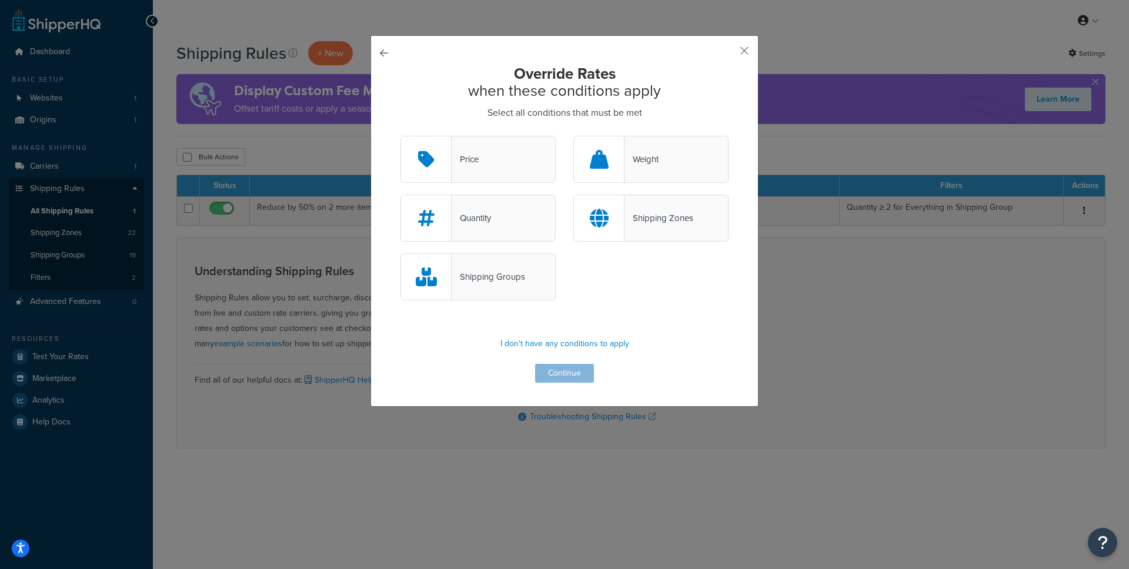
click at [500, 168] on div "Price" at bounding box center [478, 159] width 155 height 47
click at [0, 0] on input "Price" at bounding box center [0, 0] width 0 height 0
click at [560, 378] on button "Continue" at bounding box center [564, 373] width 59 height 19
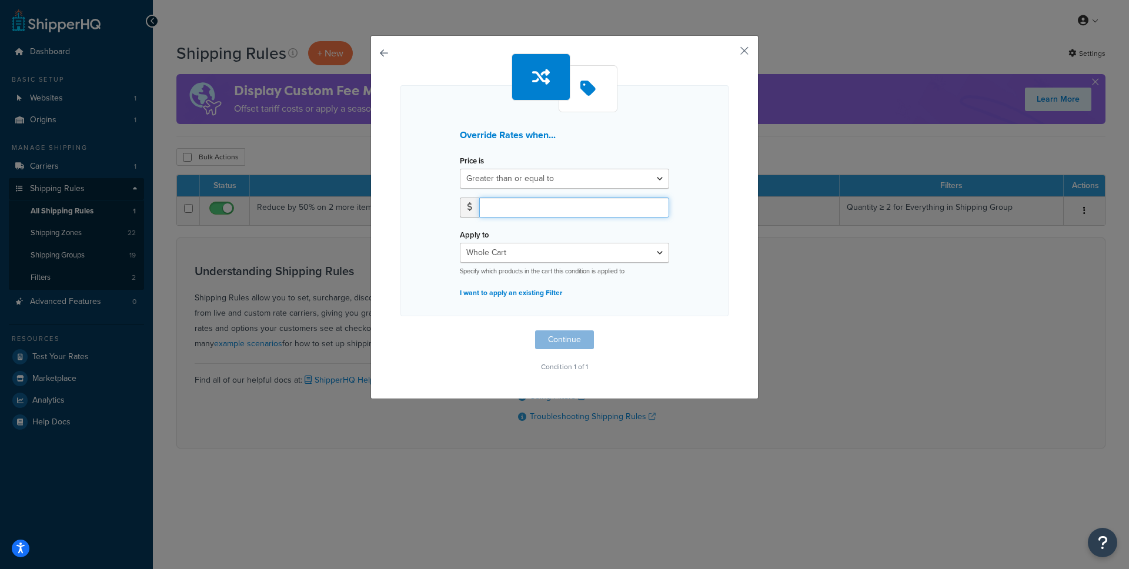
click at [515, 204] on input "number" at bounding box center [574, 208] width 190 height 20
click at [496, 206] on input "number" at bounding box center [574, 208] width 190 height 20
type input "500"
click at [559, 339] on button "Continue" at bounding box center [564, 340] width 59 height 19
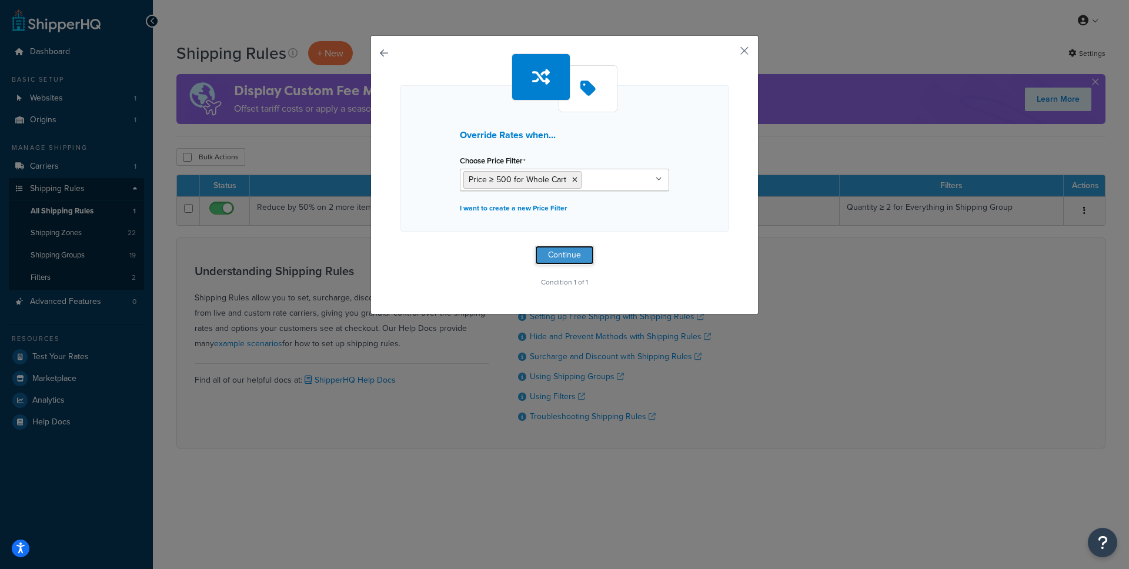
click at [574, 255] on button "Continue" at bounding box center [564, 255] width 59 height 19
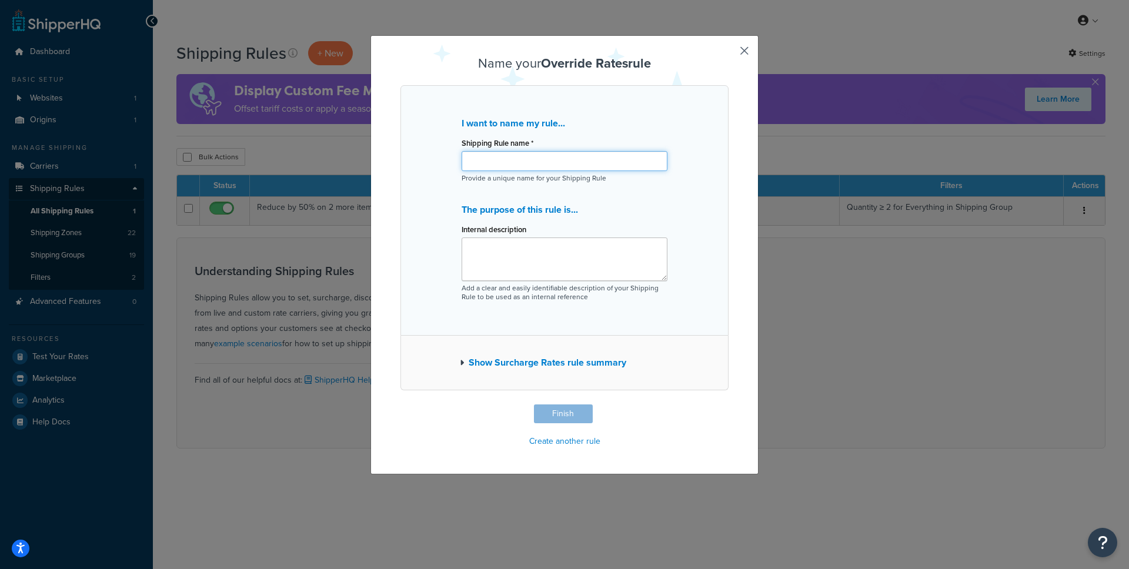
click at [524, 161] on input "Shipping Rule name *" at bounding box center [565, 161] width 206 height 20
type input "Shipping Cap"
click at [460, 361] on icon "button" at bounding box center [462, 363] width 4 height 8
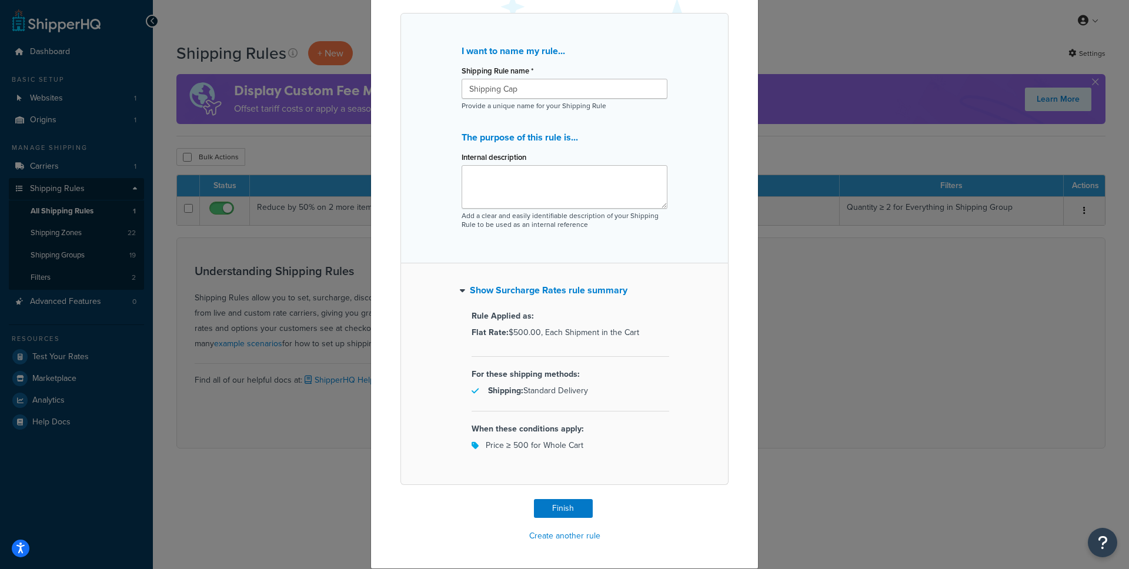
scroll to position [73, 0]
click at [560, 506] on button "Finish" at bounding box center [563, 508] width 59 height 19
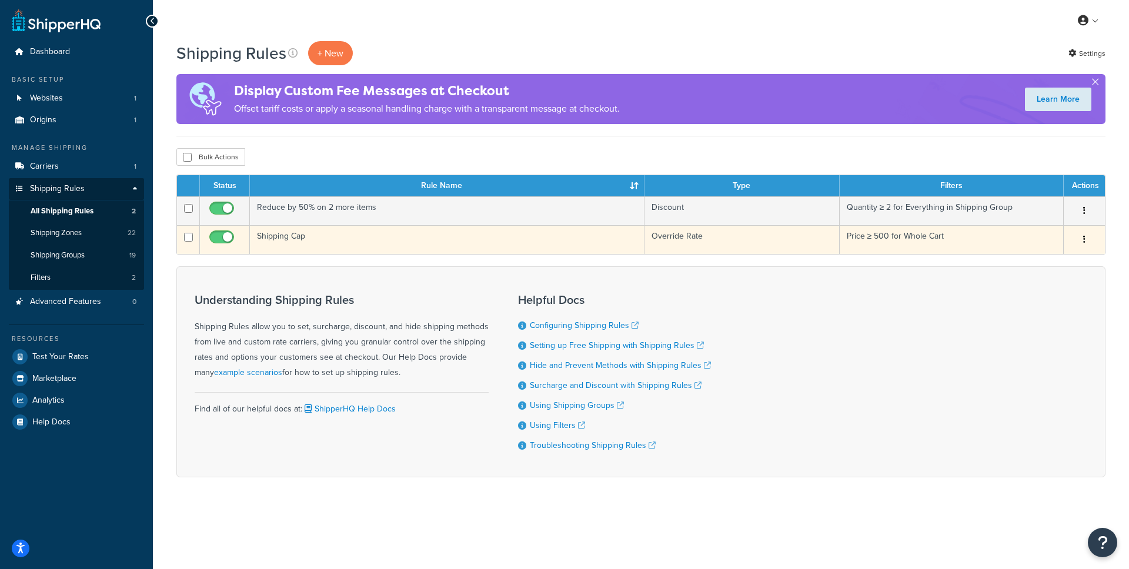
click at [318, 236] on td "Shipping Cap" at bounding box center [447, 239] width 395 height 29
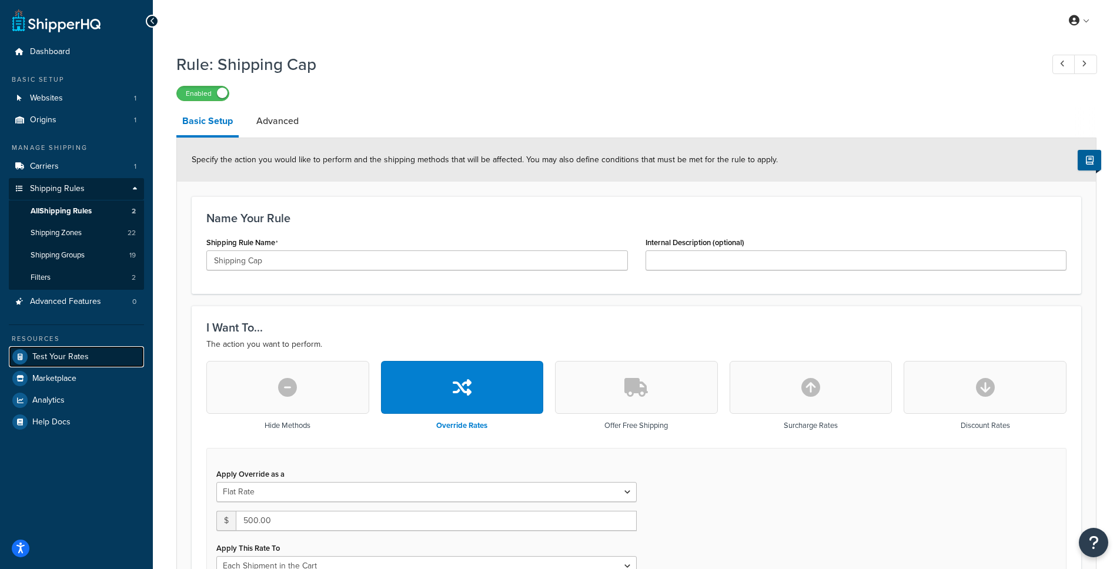
click at [82, 361] on span "Test Your Rates" at bounding box center [60, 357] width 56 height 10
click at [62, 361] on span "Test Your Rates" at bounding box center [60, 357] width 56 height 10
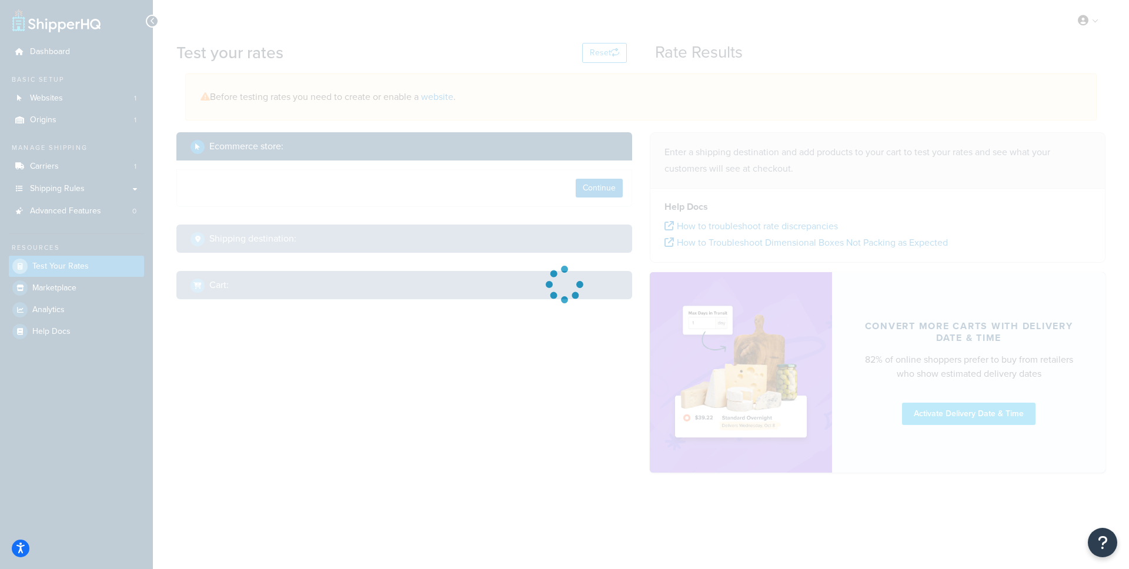
select select "[GEOGRAPHIC_DATA]"
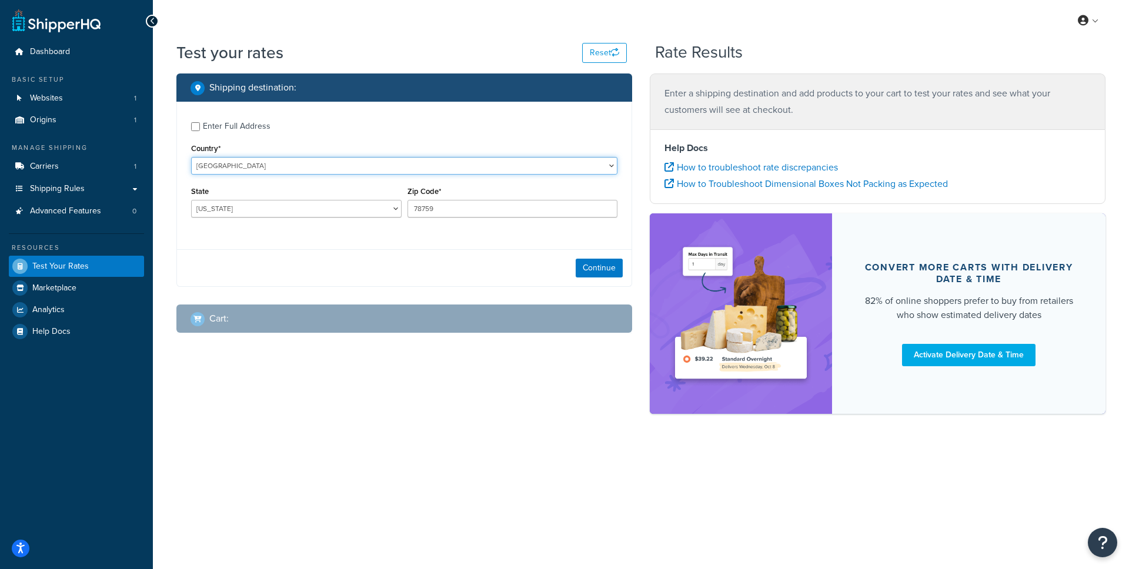
click at [236, 166] on select "[GEOGRAPHIC_DATA] [GEOGRAPHIC_DATA] [GEOGRAPHIC_DATA] [GEOGRAPHIC_DATA] [GEOGRA…" at bounding box center [404, 166] width 426 height 18
select select "AU"
click at [191, 157] on select "[GEOGRAPHIC_DATA] [GEOGRAPHIC_DATA] [GEOGRAPHIC_DATA] [GEOGRAPHIC_DATA] [GEOGRA…" at bounding box center [404, 166] width 426 height 18
click at [295, 210] on select "[GEOGRAPHIC_DATA] [GEOGRAPHIC_DATA] [GEOGRAPHIC_DATA] [GEOGRAPHIC_DATA] [GEOGRA…" at bounding box center [296, 209] width 211 height 18
click at [191, 201] on select "[GEOGRAPHIC_DATA] [GEOGRAPHIC_DATA] [GEOGRAPHIC_DATA] [GEOGRAPHIC_DATA] [GEOGRA…" at bounding box center [296, 209] width 211 height 18
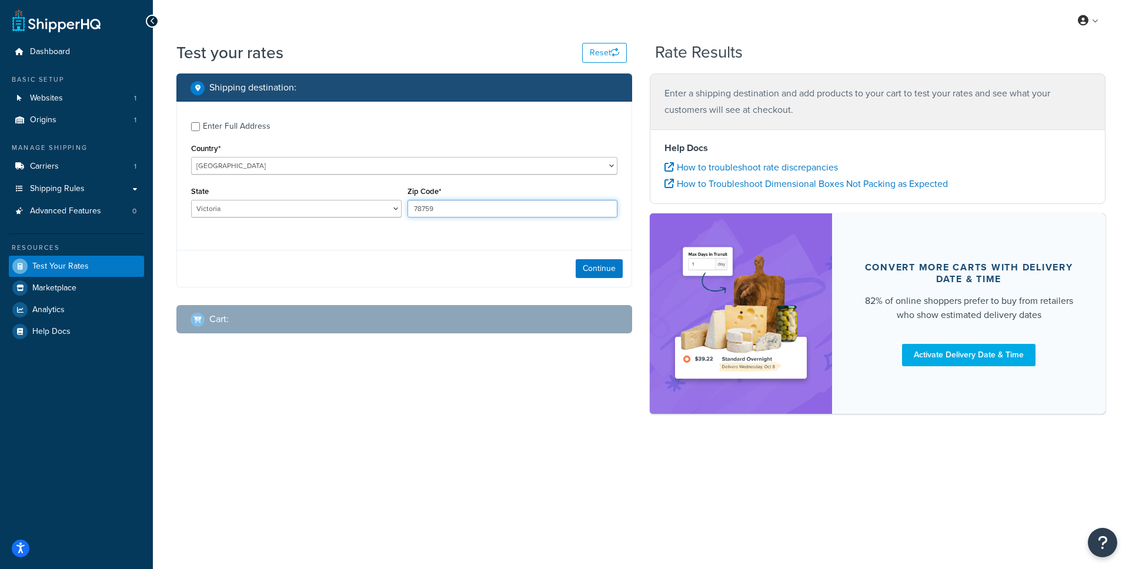
select select "ACT"
click at [433, 209] on input "78759" at bounding box center [513, 209] width 211 height 18
type input "3008"
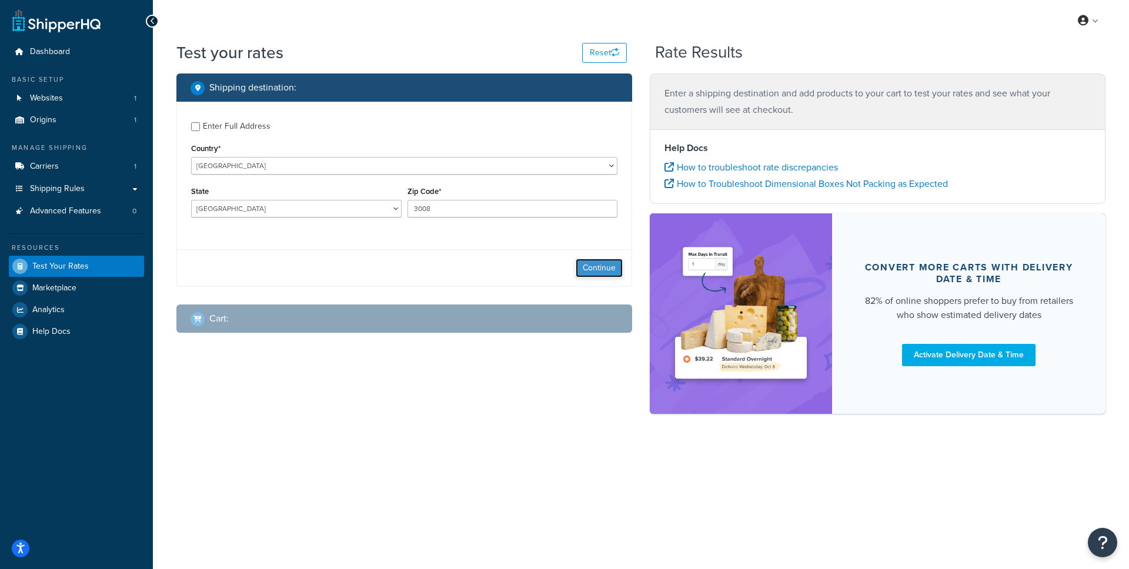
click at [579, 267] on button "Continue" at bounding box center [599, 268] width 47 height 19
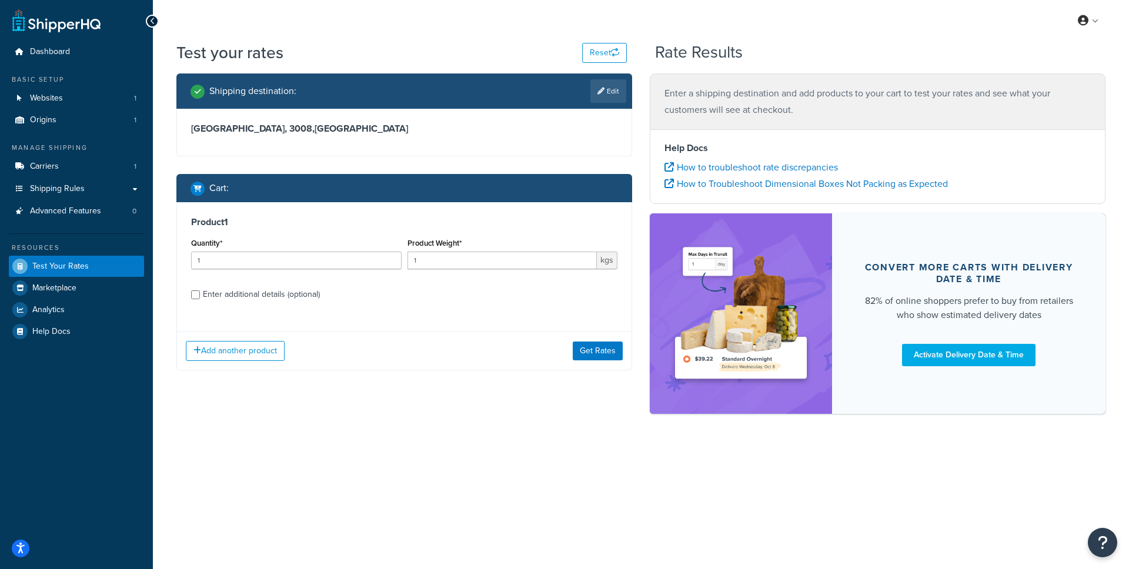
click at [235, 305] on div "Product 1 Quantity* 1 Product Weight* 1 kgs Enter additional details (optional)" at bounding box center [404, 262] width 455 height 121
click at [233, 292] on div "Enter additional details (optional)" at bounding box center [261, 294] width 117 height 16
click at [200, 292] on input "Enter additional details (optional)" at bounding box center [195, 295] width 9 height 9
checkbox input "true"
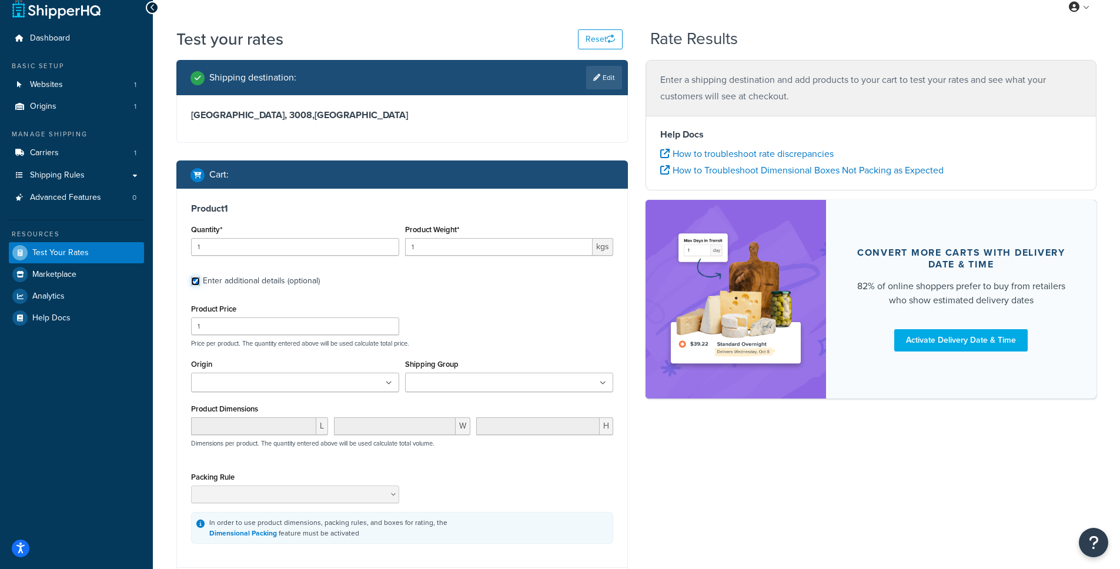
scroll to position [62, 0]
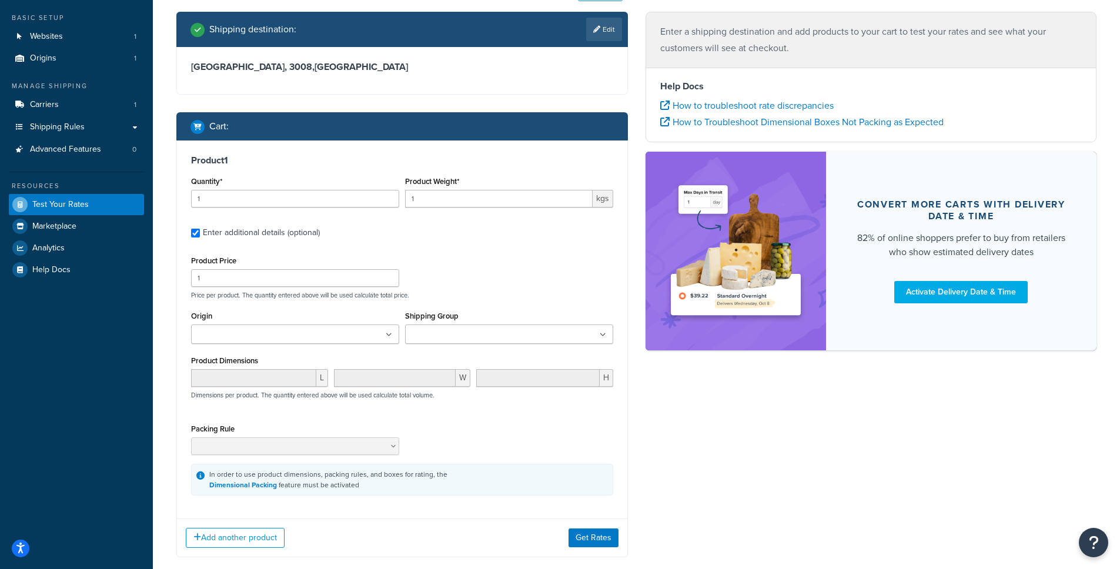
click at [494, 345] on div "Shipping Group ArtLarge ArtMedium ArtPrint ArtSmall ArtXLarge BarStool DiningCh…" at bounding box center [509, 330] width 214 height 45
click at [497, 339] on input "Shipping Group" at bounding box center [461, 335] width 104 height 13
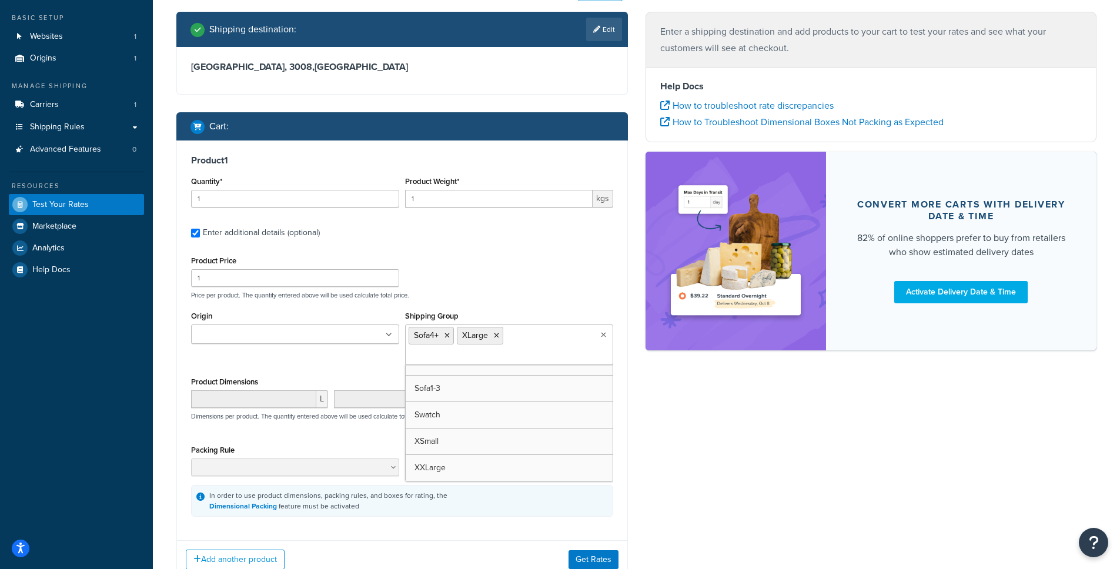
scroll to position [306, 0]
click at [735, 408] on div "Shipping destination : Edit Australian Capital Territory, 3008 , Australia Cart…" at bounding box center [637, 304] width 938 height 585
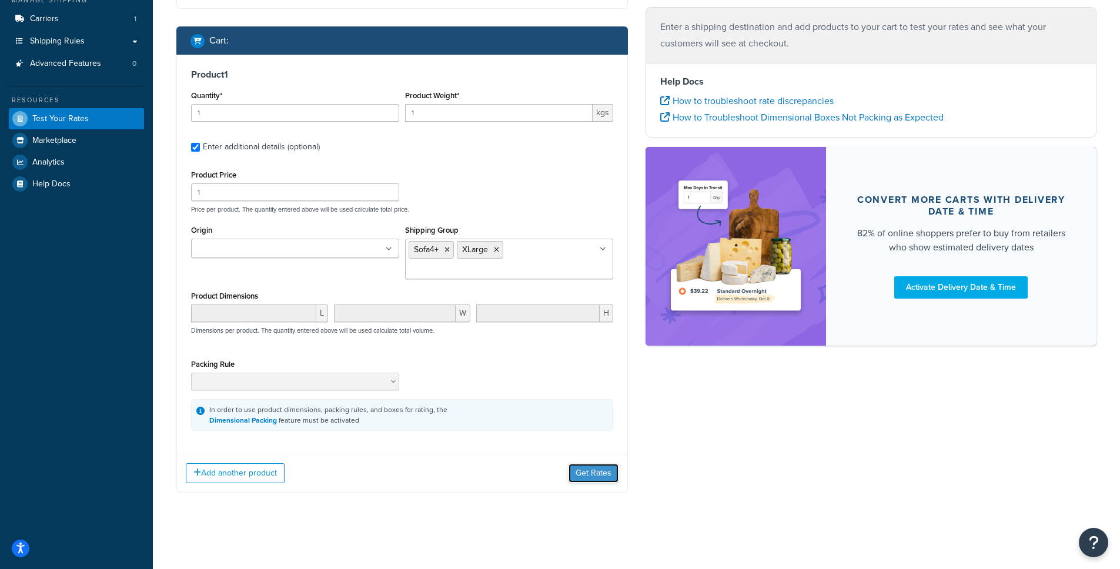
click at [595, 478] on button "Get Rates" at bounding box center [594, 473] width 50 height 19
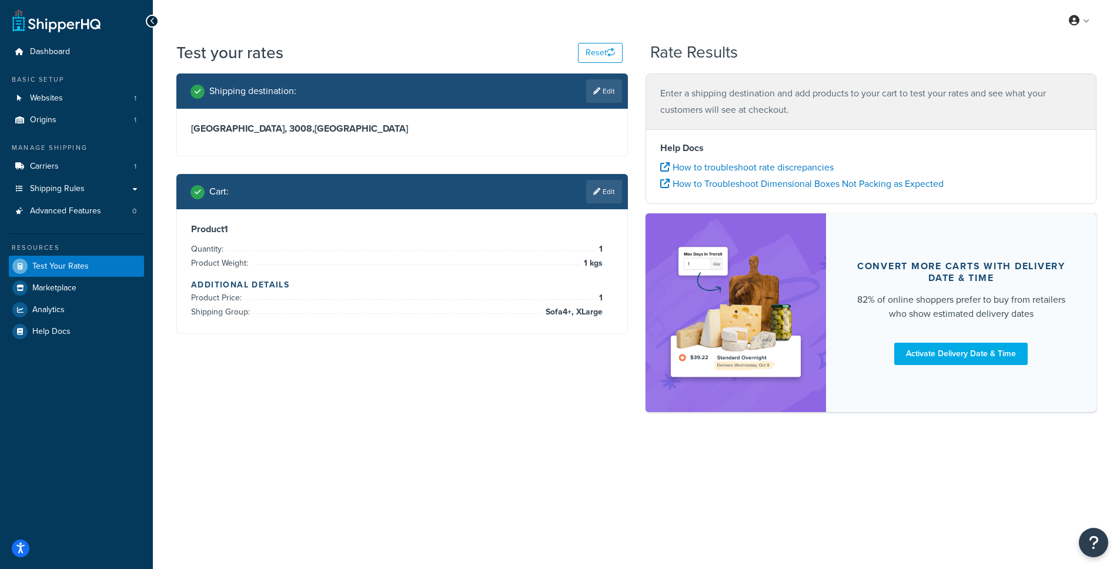
scroll to position [0, 0]
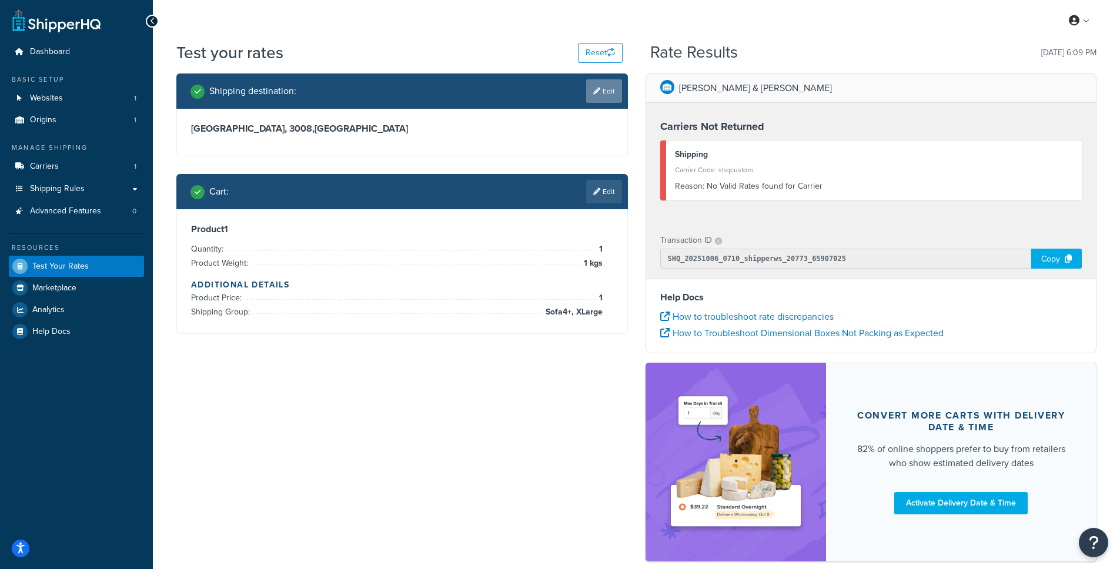
click at [601, 91] on link "Edit" at bounding box center [604, 91] width 36 height 24
select select "AU"
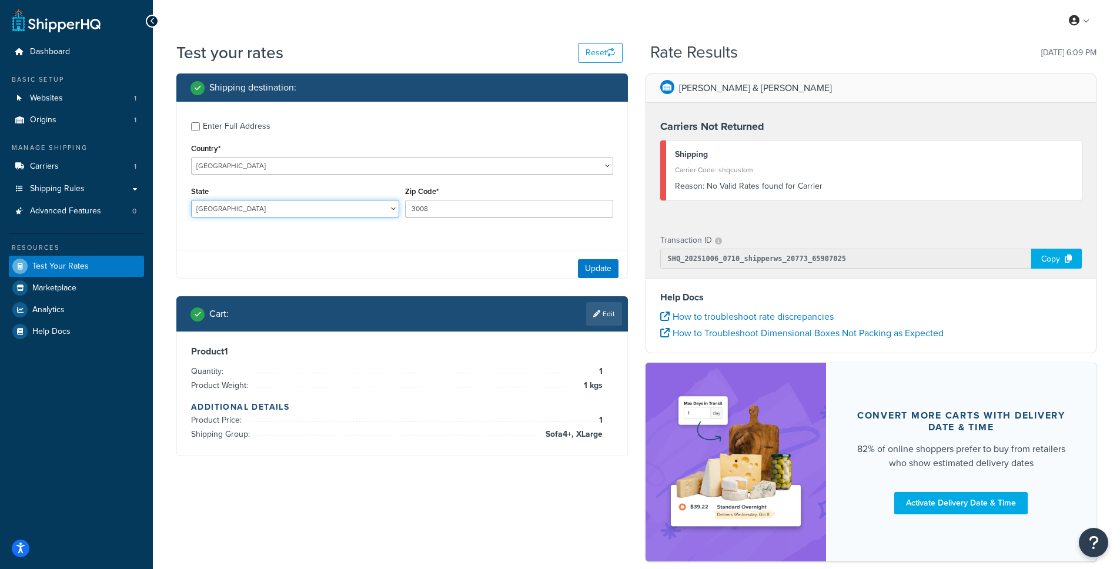
click at [240, 209] on select "Australian Capital Territory New South Wales Northern Territory Queensland Sout…" at bounding box center [295, 209] width 208 height 18
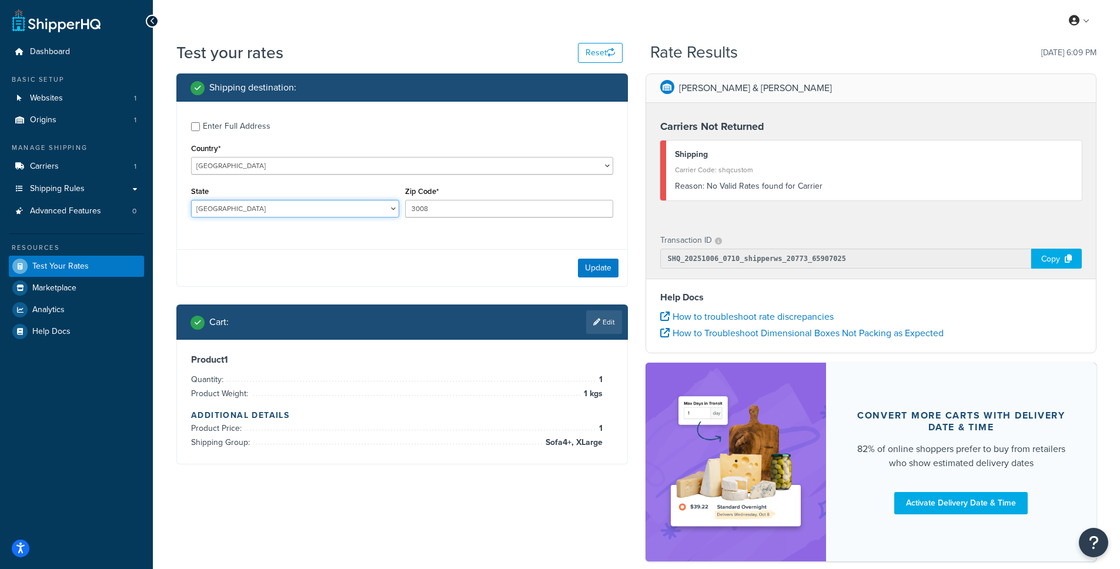
select select "VIC"
click at [191, 201] on select "Australian Capital Territory New South Wales Northern Territory Queensland Sout…" at bounding box center [295, 209] width 208 height 18
click at [595, 273] on button "Update" at bounding box center [598, 268] width 41 height 19
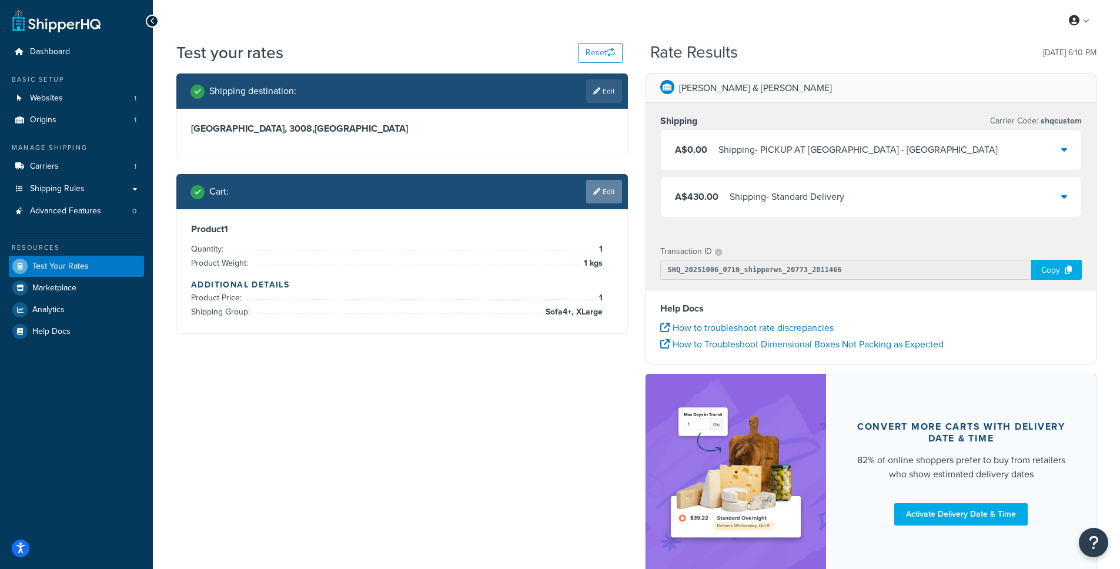
click at [602, 191] on link "Edit" at bounding box center [604, 192] width 36 height 24
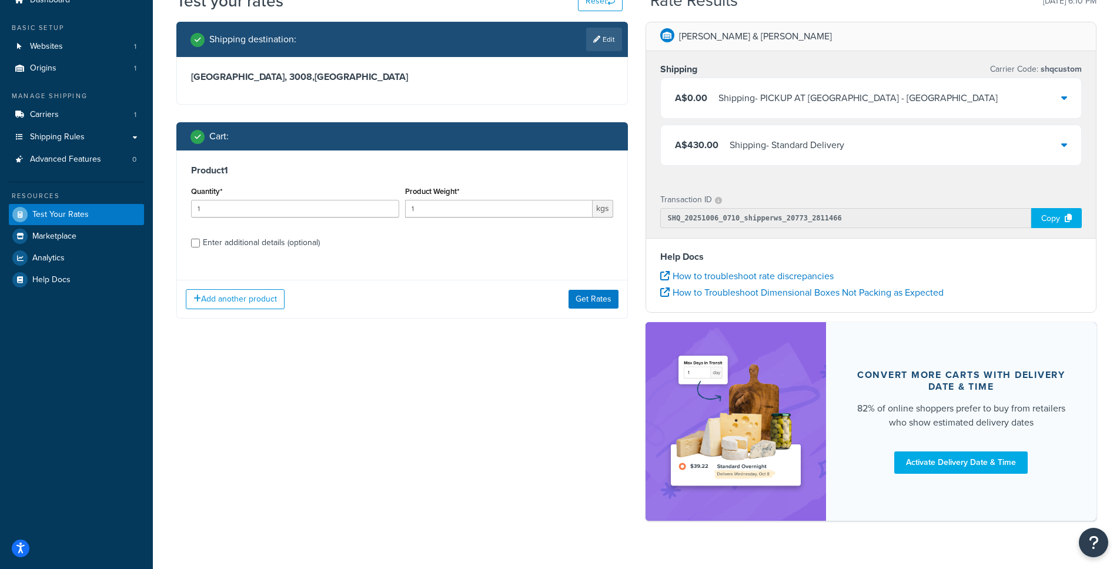
scroll to position [74, 0]
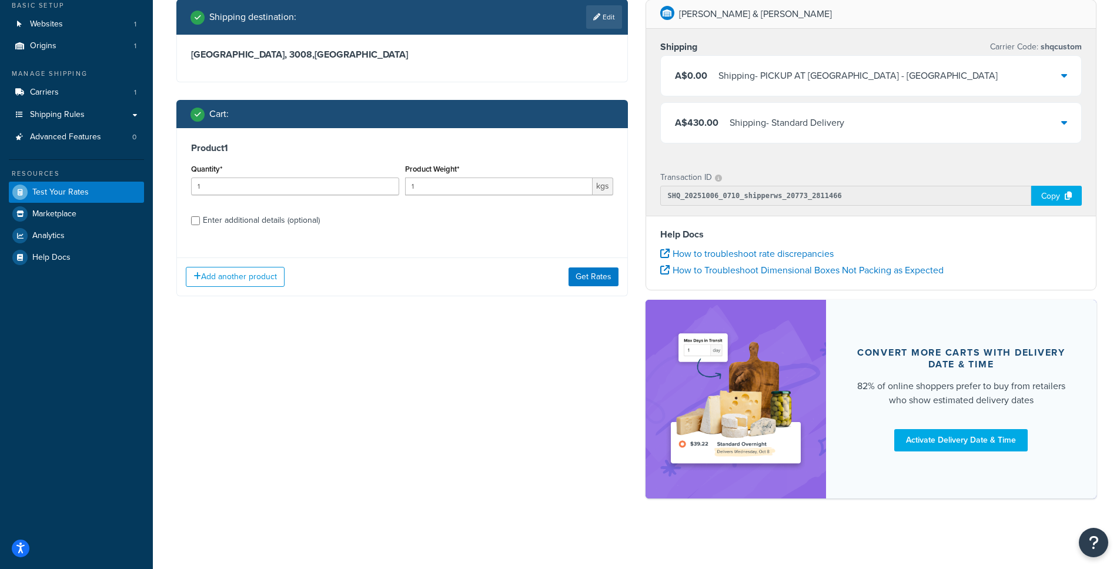
click at [209, 231] on div "Product 1 Quantity* 1 Product Weight* 1 kgs Enter additional details (optional)" at bounding box center [402, 188] width 451 height 121
click at [210, 225] on div "Enter additional details (optional)" at bounding box center [261, 220] width 117 height 16
click at [194, 219] on input "Enter additional details (optional)" at bounding box center [195, 220] width 9 height 9
checkbox input "true"
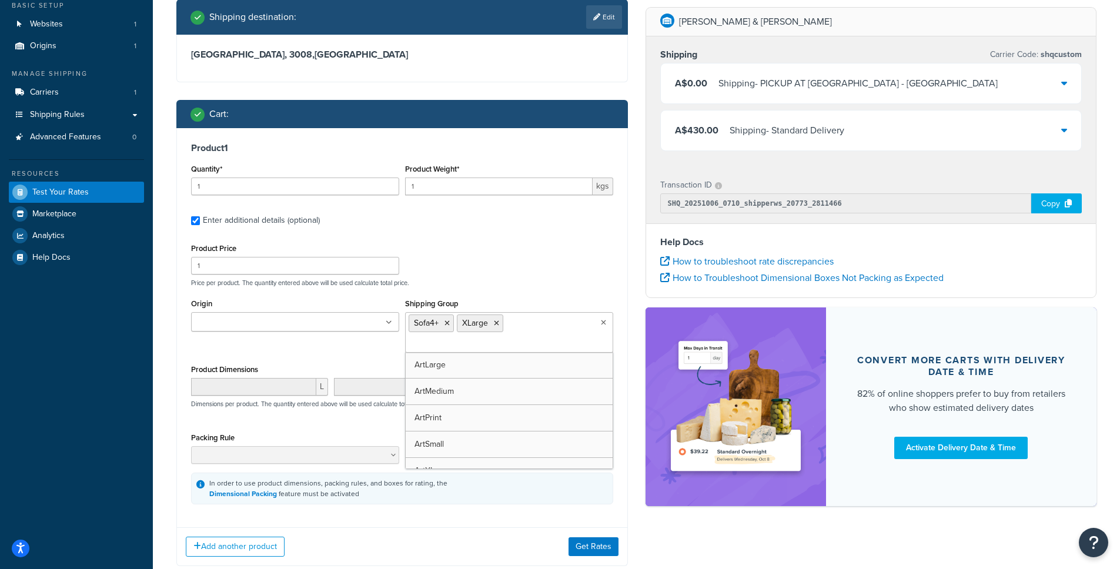
click at [542, 319] on ul "Sofa4+ XLarge" at bounding box center [509, 332] width 208 height 41
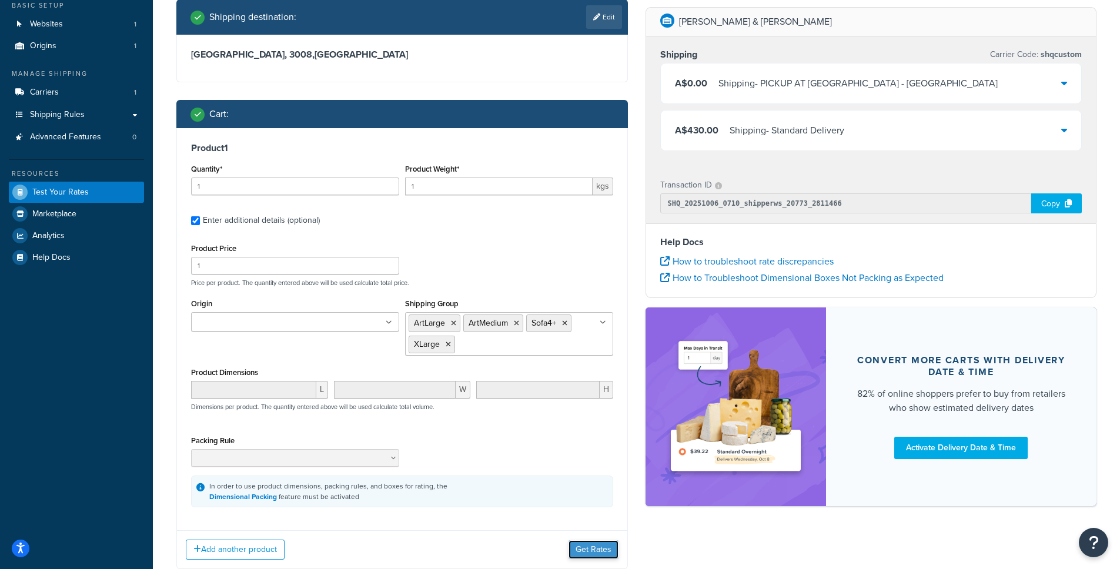
click at [602, 554] on button "Get Rates" at bounding box center [594, 550] width 50 height 19
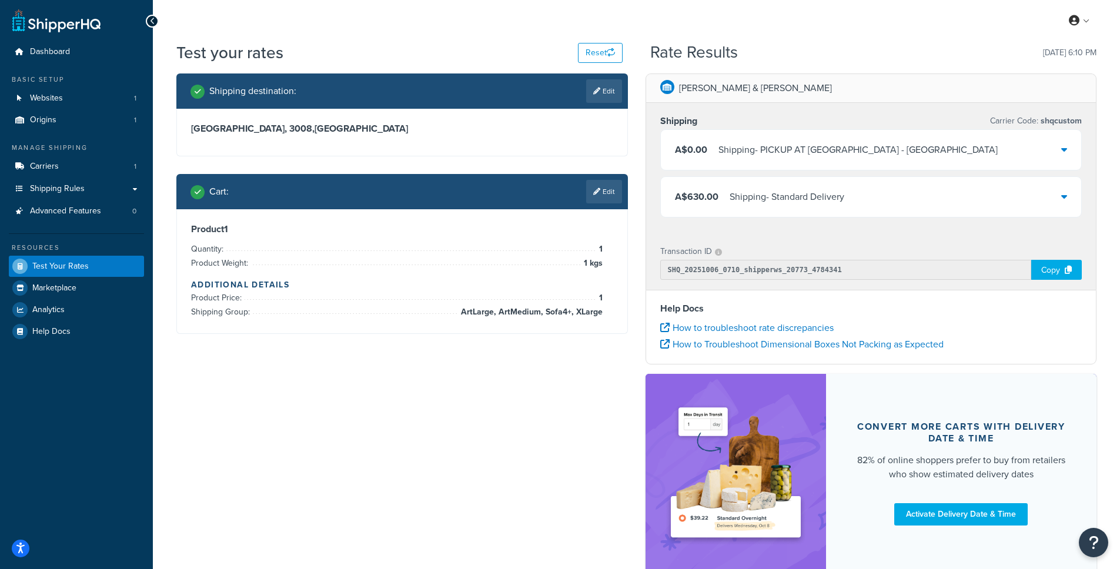
click at [1022, 202] on div "A$630.00 Shipping - Standard Delivery" at bounding box center [871, 197] width 421 height 40
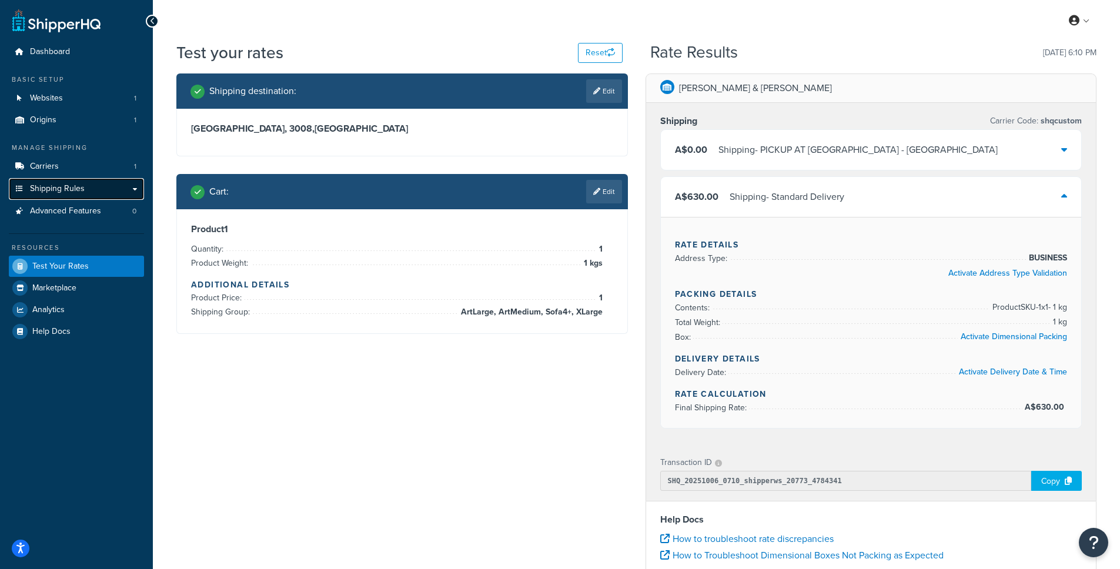
click at [52, 188] on span "Shipping Rules" at bounding box center [57, 189] width 55 height 10
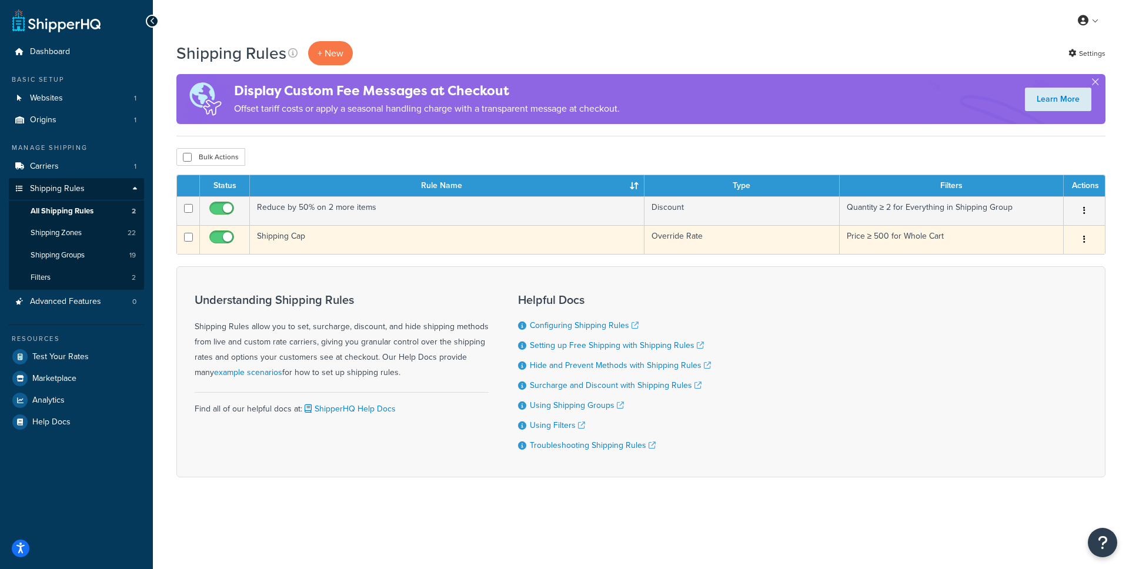
click at [281, 236] on td "Shipping Cap" at bounding box center [447, 239] width 395 height 29
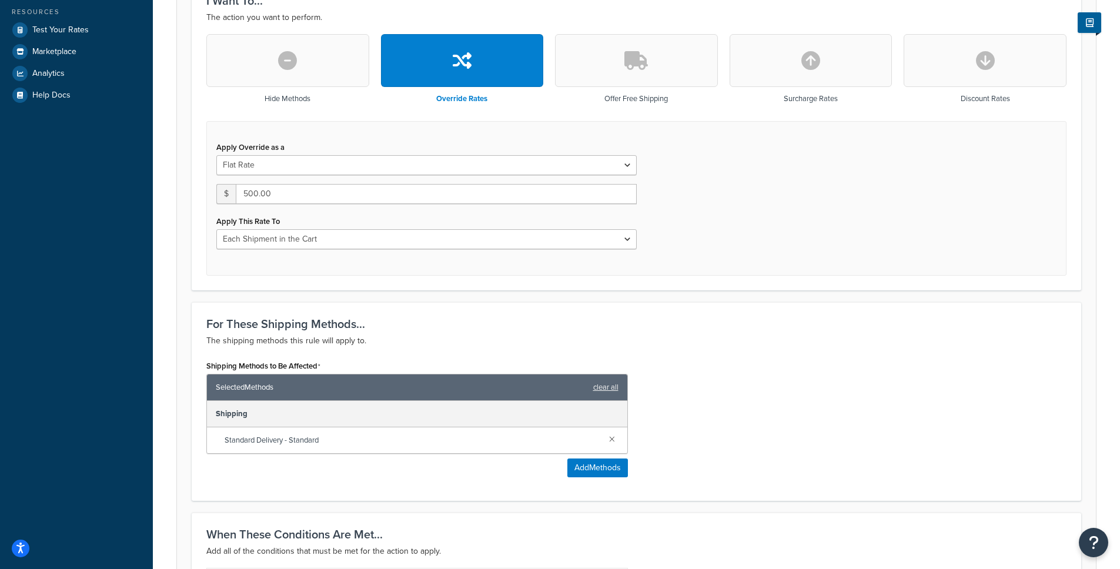
scroll to position [325, 0]
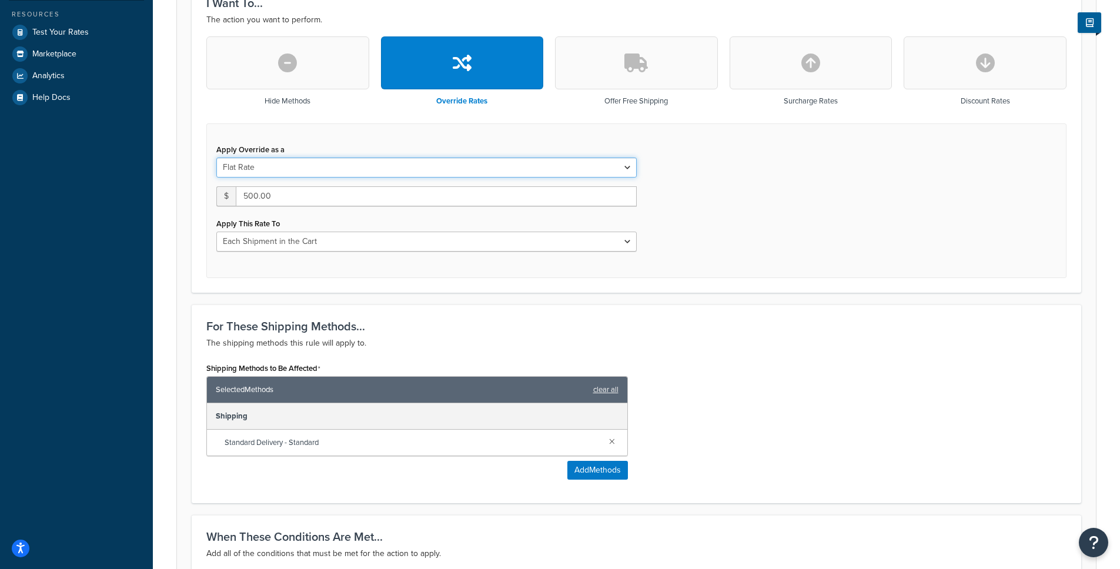
click at [362, 170] on select "Flat Rate Percentage Flat Rate & Percentage" at bounding box center [426, 168] width 421 height 20
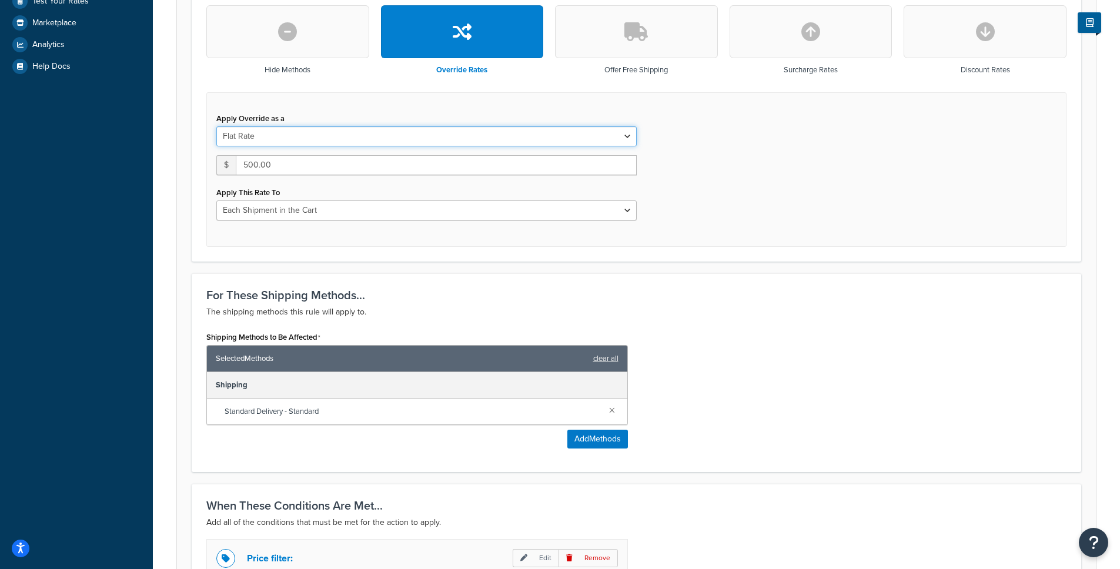
scroll to position [323, 0]
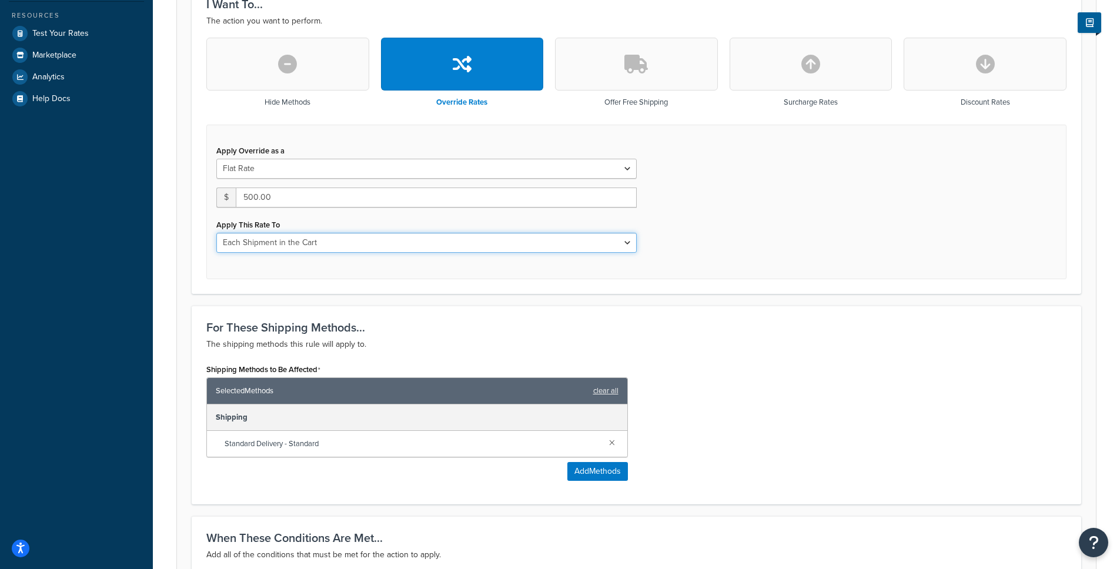
click at [563, 247] on select "Each Shipment in the Cart Each Shipping Group in the Cart Each Item within a Sh…" at bounding box center [426, 243] width 421 height 20
select select "SHIPPING_GROUP"
click at [216, 233] on select "Each Shipment in the Cart Each Shipping Group in the Cart Each Item within a Sh…" at bounding box center [426, 243] width 421 height 20
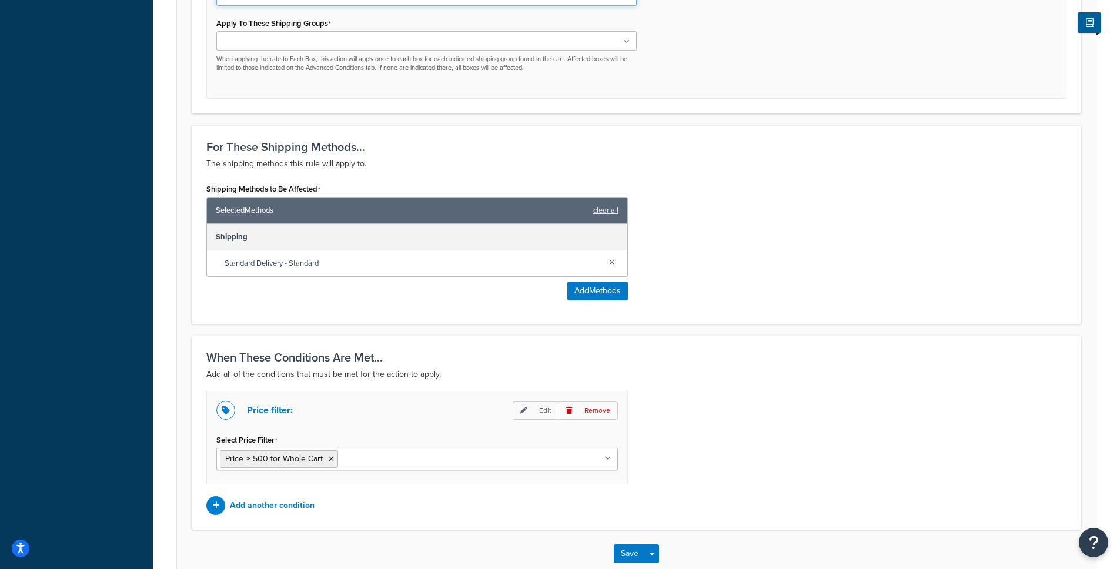
scroll to position [641, 0]
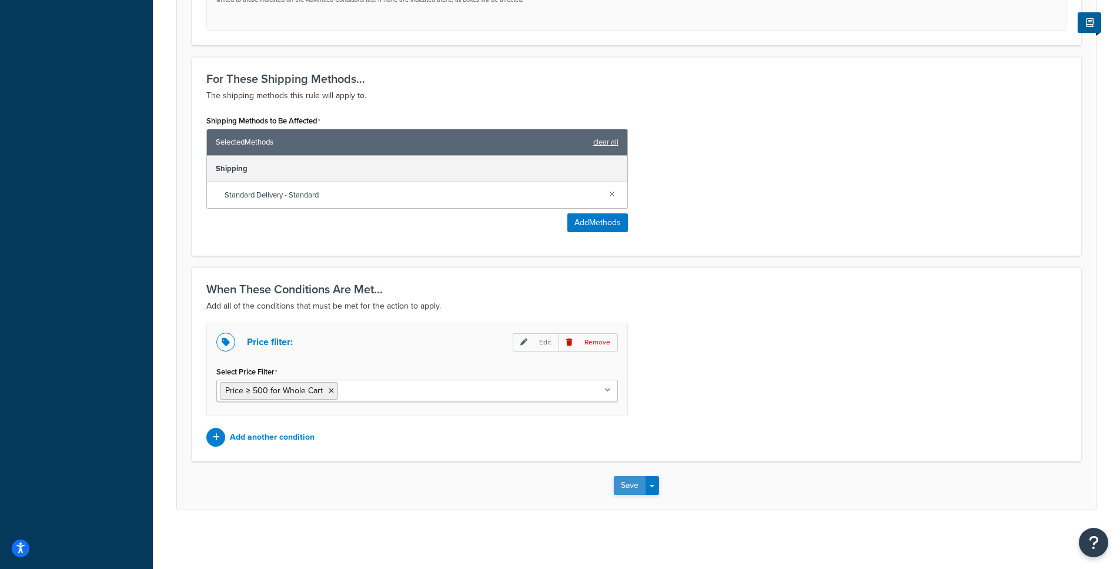
click at [629, 491] on button "Save" at bounding box center [630, 485] width 32 height 19
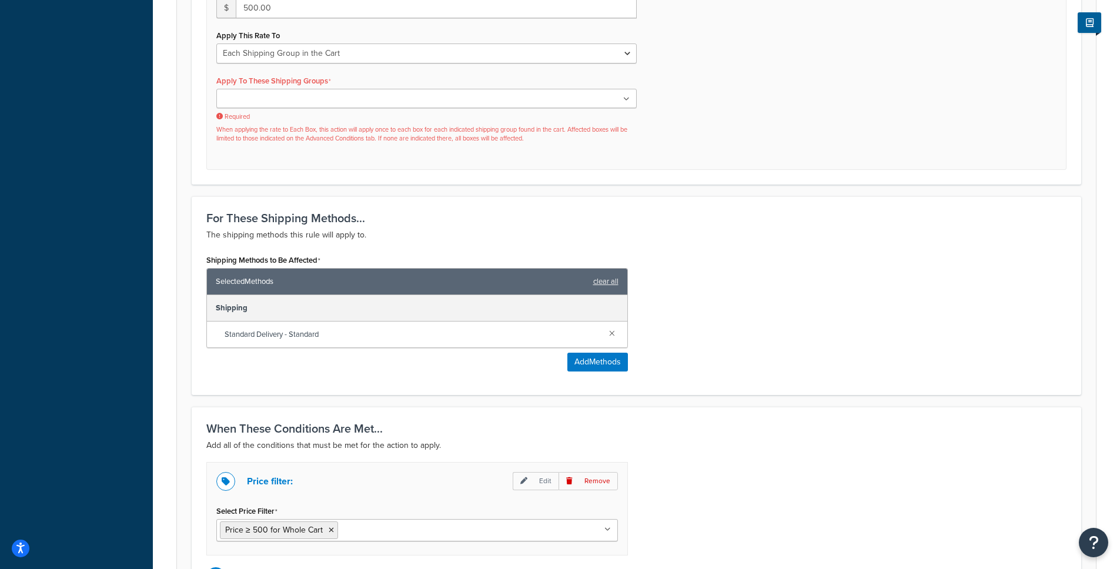
scroll to position [442, 0]
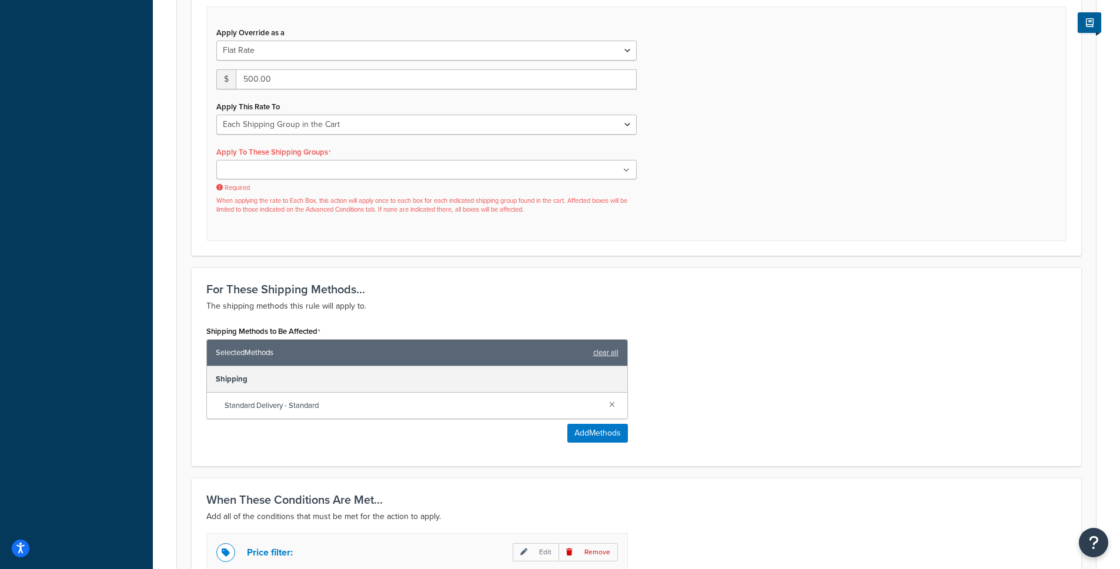
click at [311, 168] on ul at bounding box center [426, 169] width 421 height 19
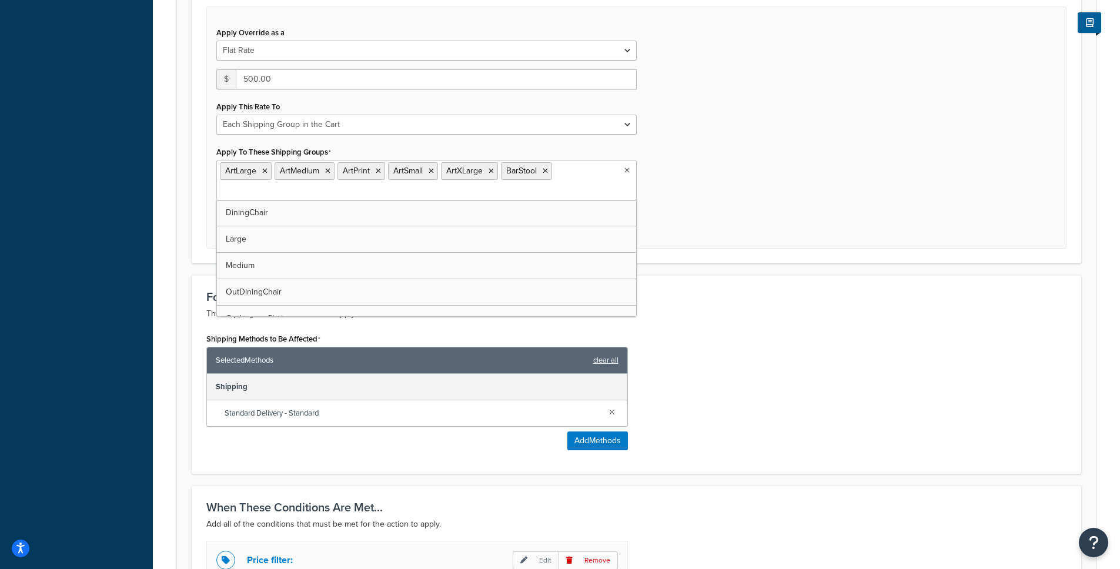
click at [299, 197] on input "Apply To These Shipping Groups" at bounding box center [272, 191] width 104 height 13
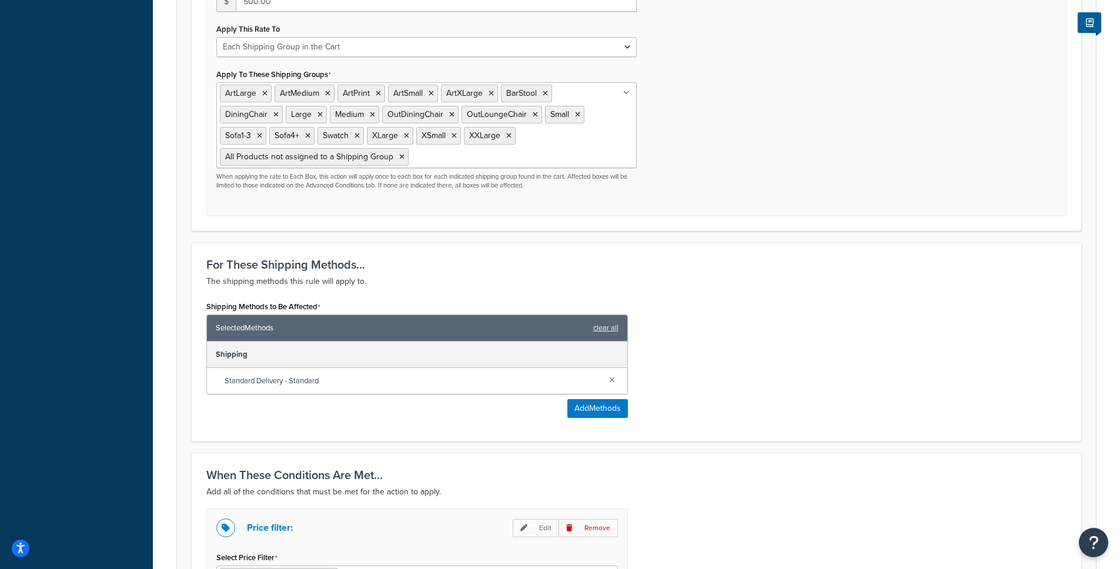
scroll to position [707, 0]
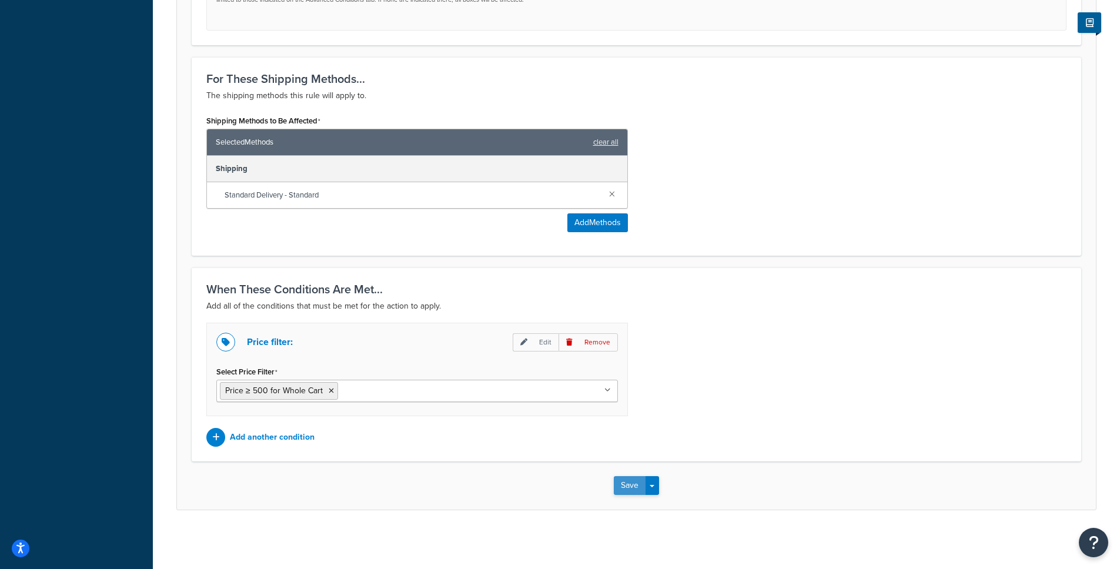
click at [627, 482] on button "Save" at bounding box center [630, 485] width 32 height 19
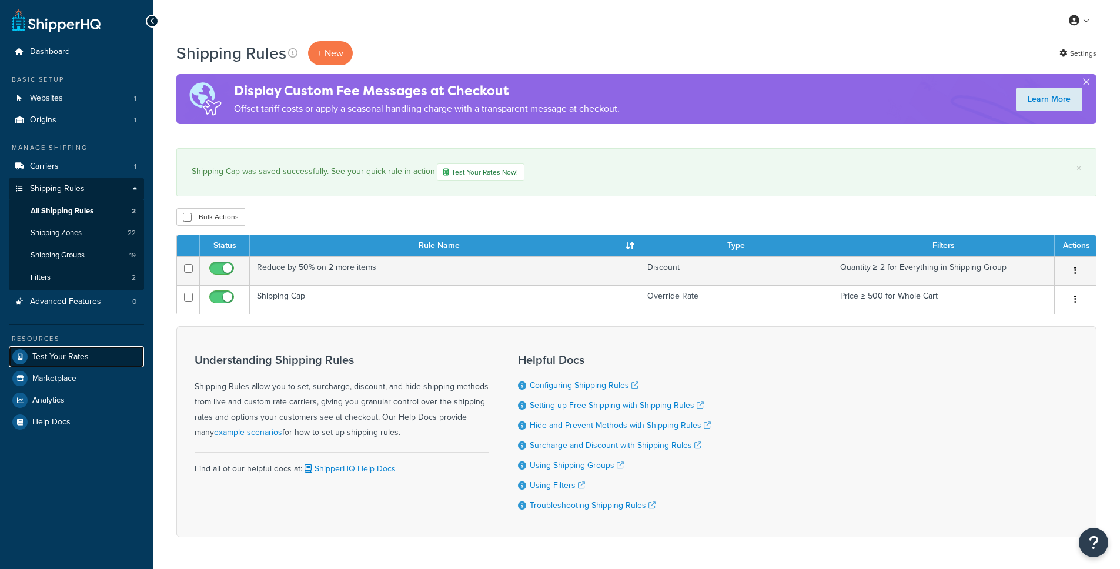
click at [56, 357] on span "Test Your Rates" at bounding box center [60, 357] width 56 height 10
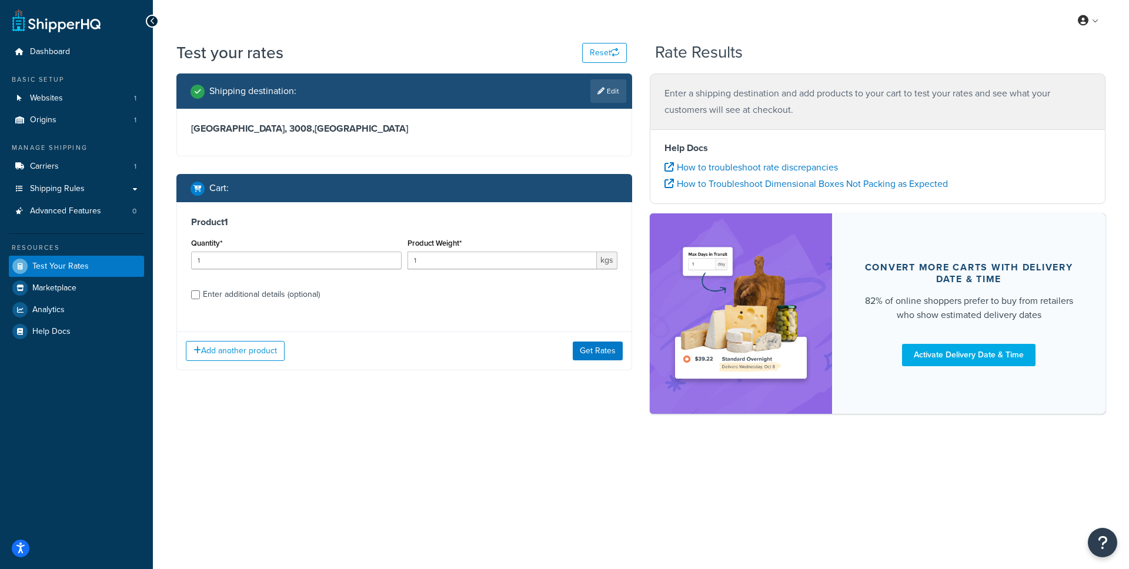
click at [280, 292] on div "Enter additional details (optional)" at bounding box center [261, 294] width 117 height 16
click at [200, 292] on input "Enter additional details (optional)" at bounding box center [195, 295] width 9 height 9
checkbox input "true"
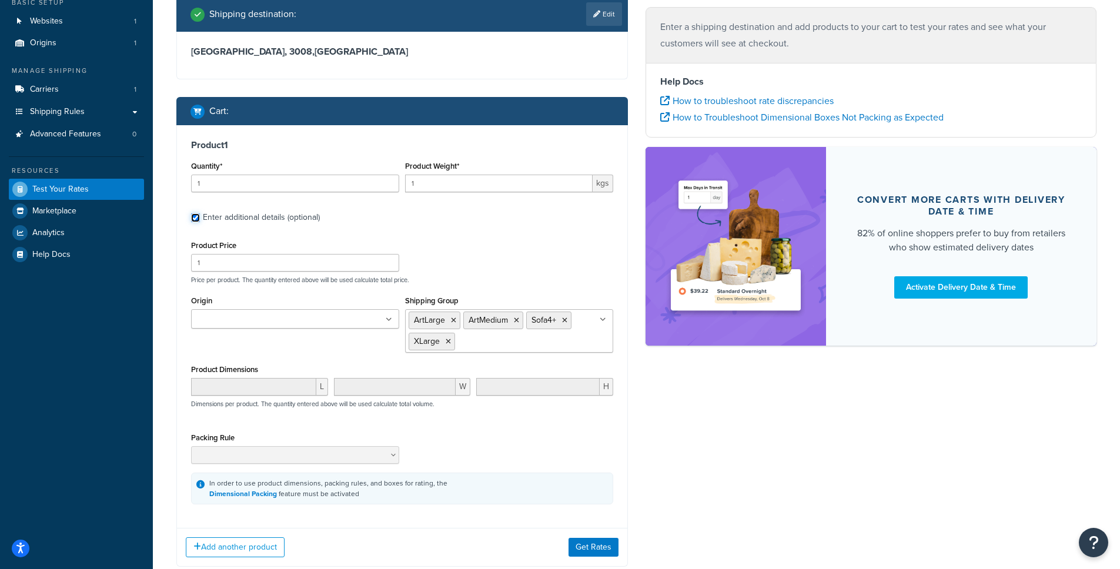
scroll to position [91, 0]
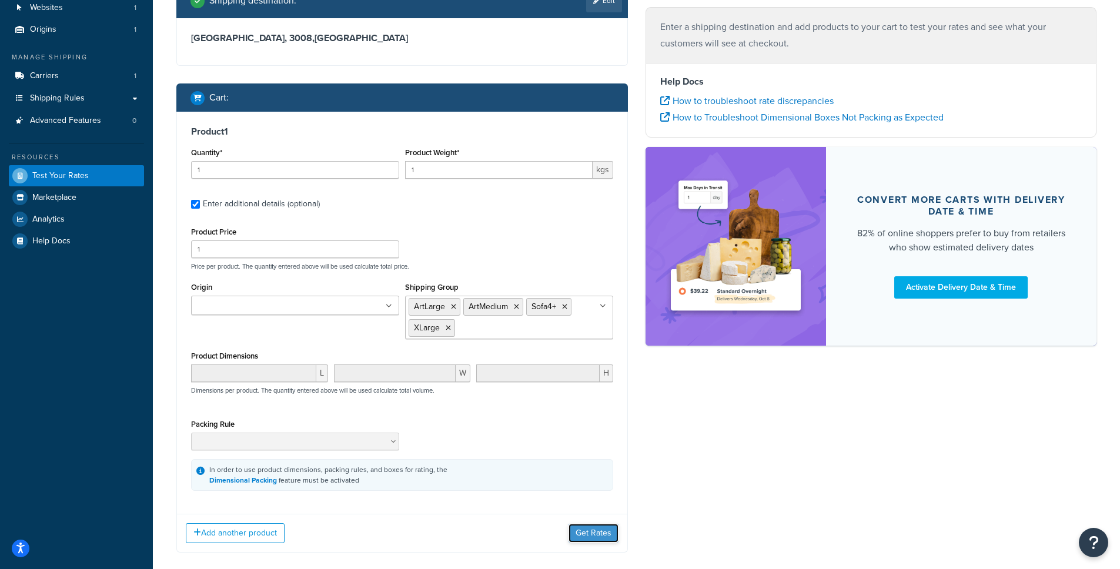
click at [597, 538] on button "Get Rates" at bounding box center [594, 533] width 50 height 19
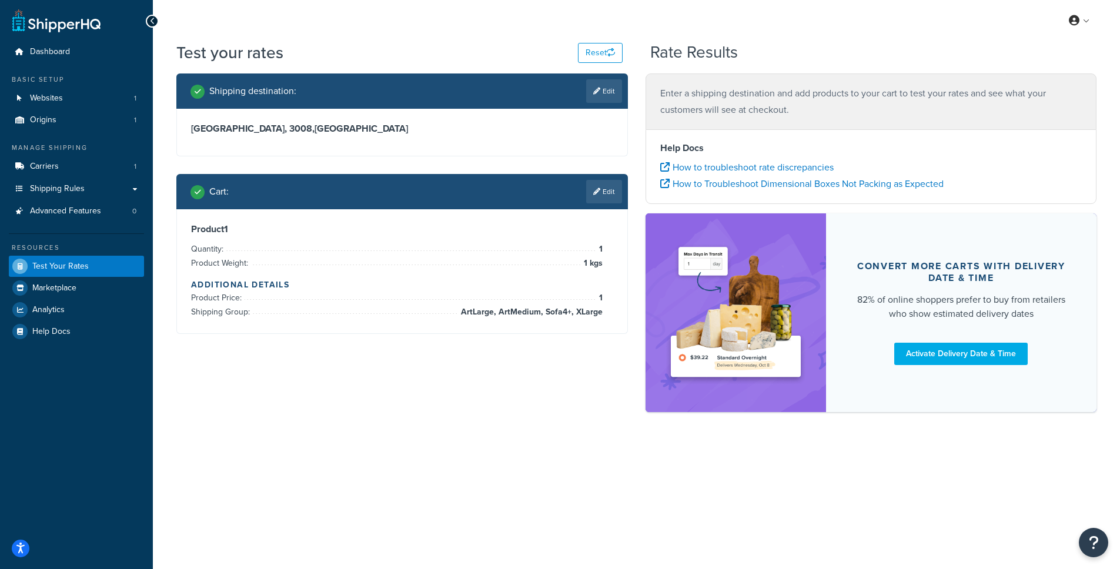
scroll to position [0, 0]
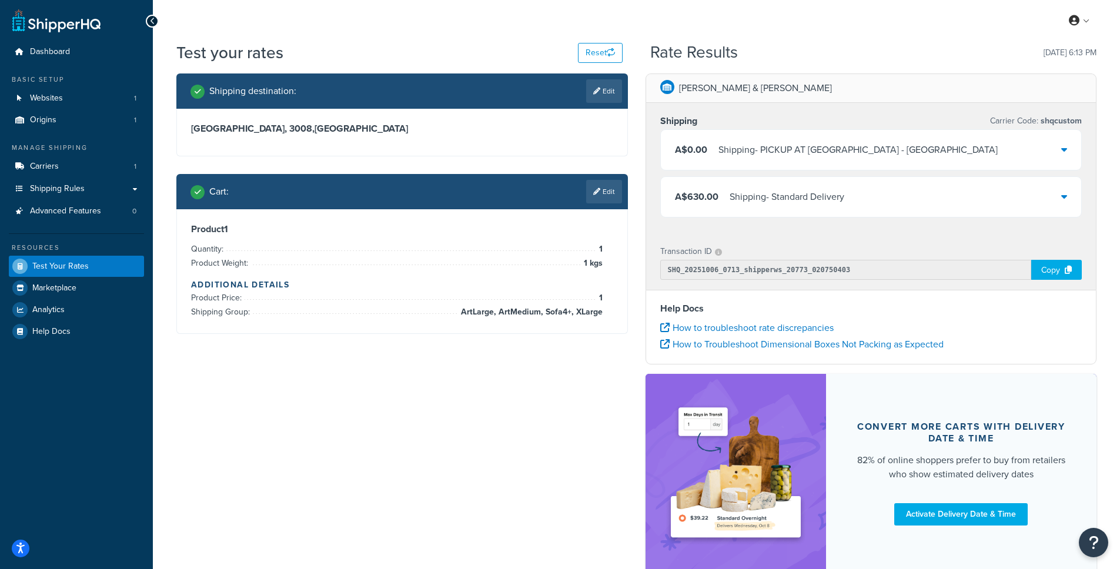
click at [773, 185] on div "A$630.00 Shipping - Standard Delivery" at bounding box center [871, 197] width 421 height 40
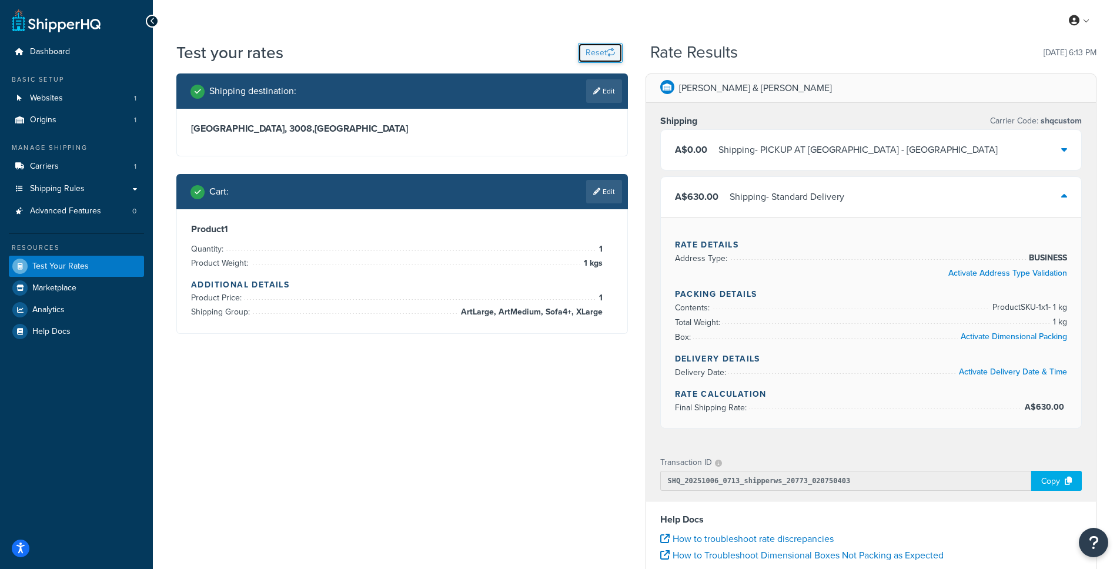
click at [613, 54] on icon "button" at bounding box center [611, 52] width 8 height 8
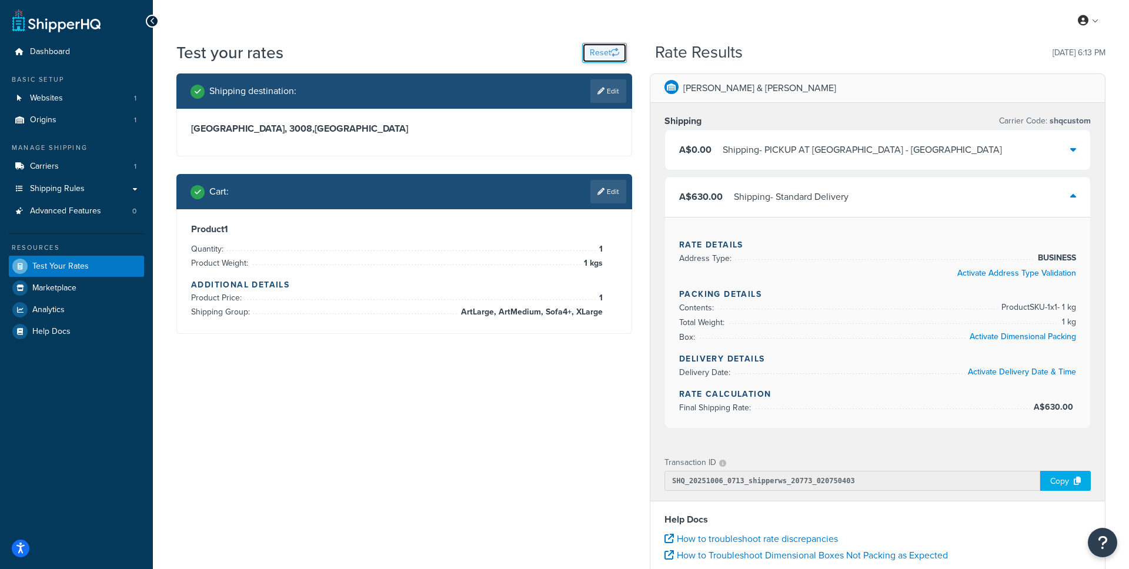
select select "TX"
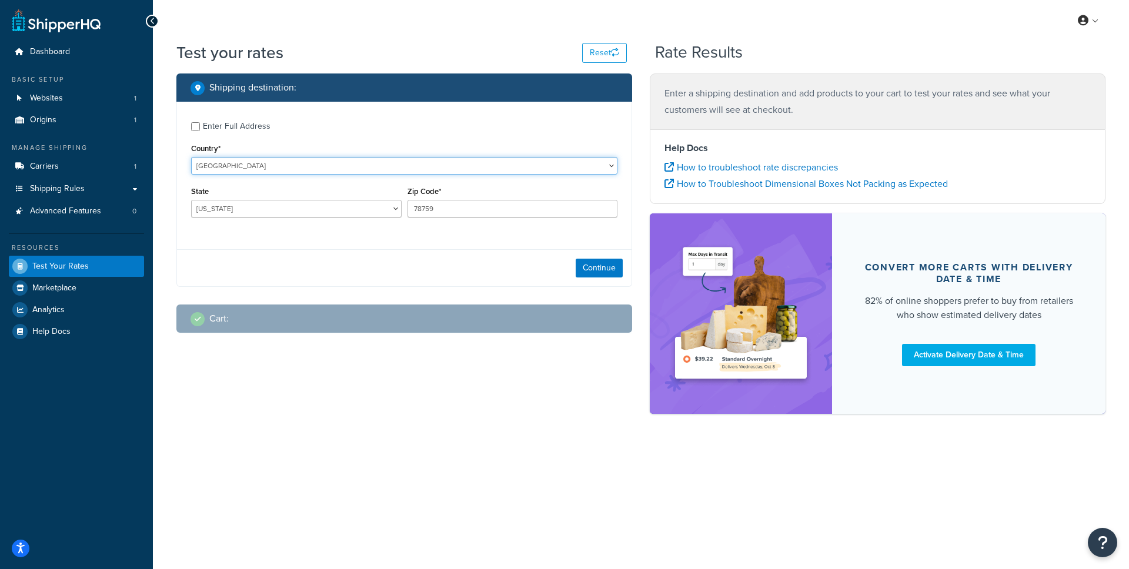
click at [350, 162] on select "United States United Kingdom Afghanistan Åland Islands Albania Algeria American…" at bounding box center [404, 166] width 426 height 18
select select "AU"
click at [191, 157] on select "United States United Kingdom Afghanistan Åland Islands Albania Algeria American…" at bounding box center [404, 166] width 426 height 18
click at [383, 202] on select "Australian Capital Territory New South Wales Northern Territory Queensland Sout…" at bounding box center [296, 209] width 211 height 18
select select "VIC"
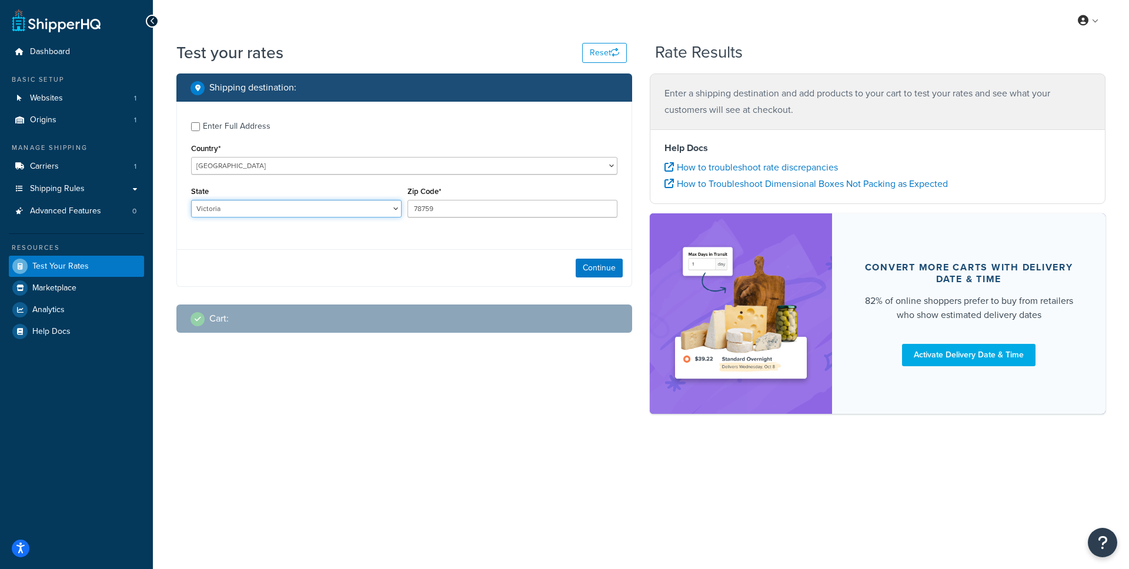
click at [191, 201] on select "Australian Capital Territory New South Wales Northern Territory Queensland Sout…" at bounding box center [296, 209] width 211 height 18
click at [455, 211] on input "78759" at bounding box center [513, 209] width 211 height 18
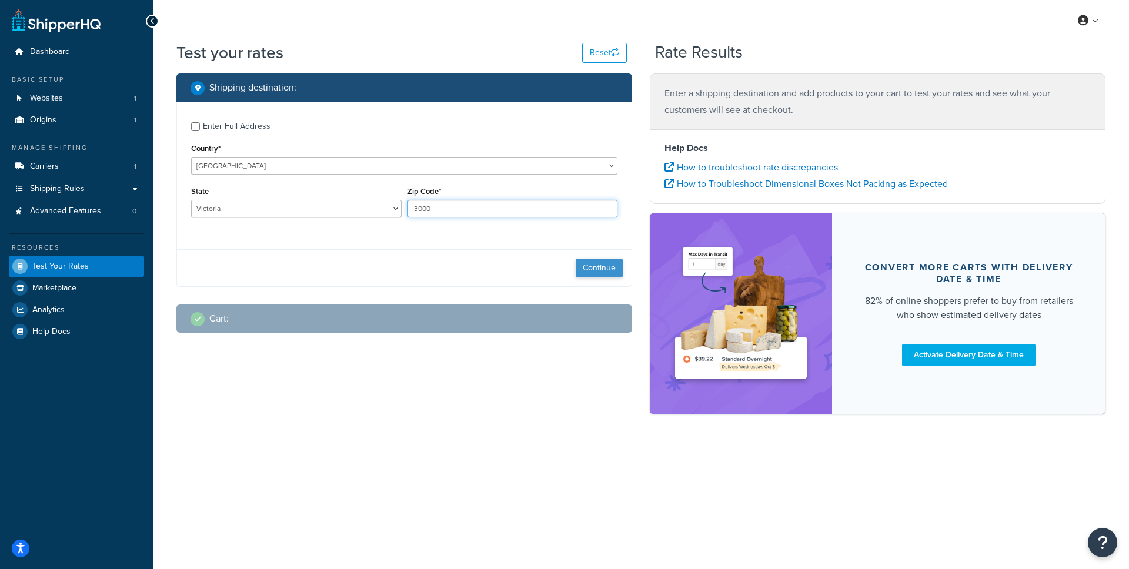
type input "3000"
click at [589, 269] on button "Continue" at bounding box center [599, 268] width 47 height 19
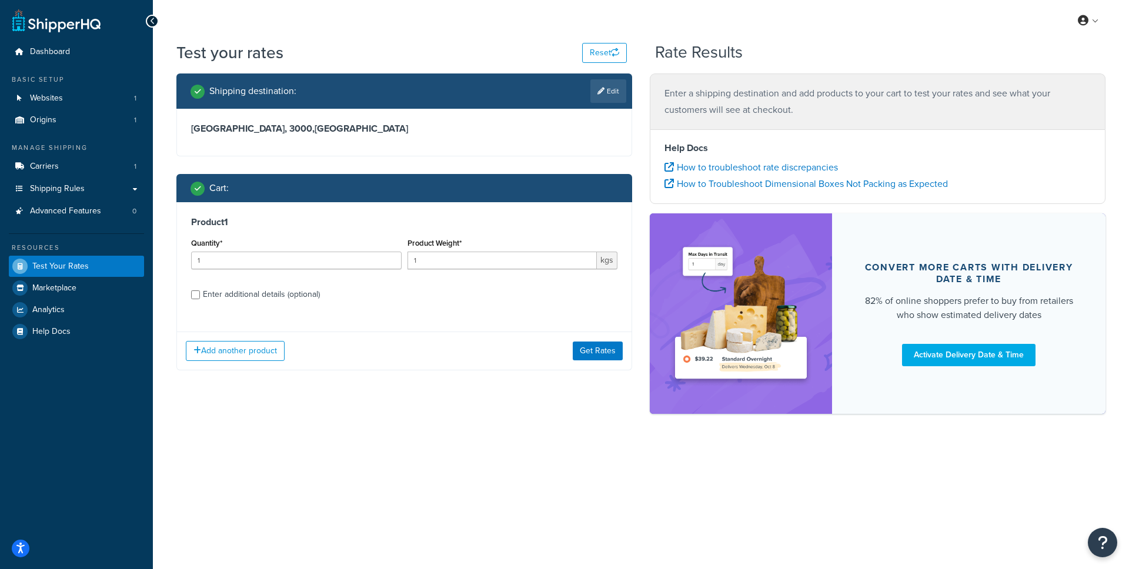
click at [232, 296] on div "Enter additional details (optional)" at bounding box center [261, 294] width 117 height 16
click at [200, 296] on input "Enter additional details (optional)" at bounding box center [195, 295] width 9 height 9
checkbox input "true"
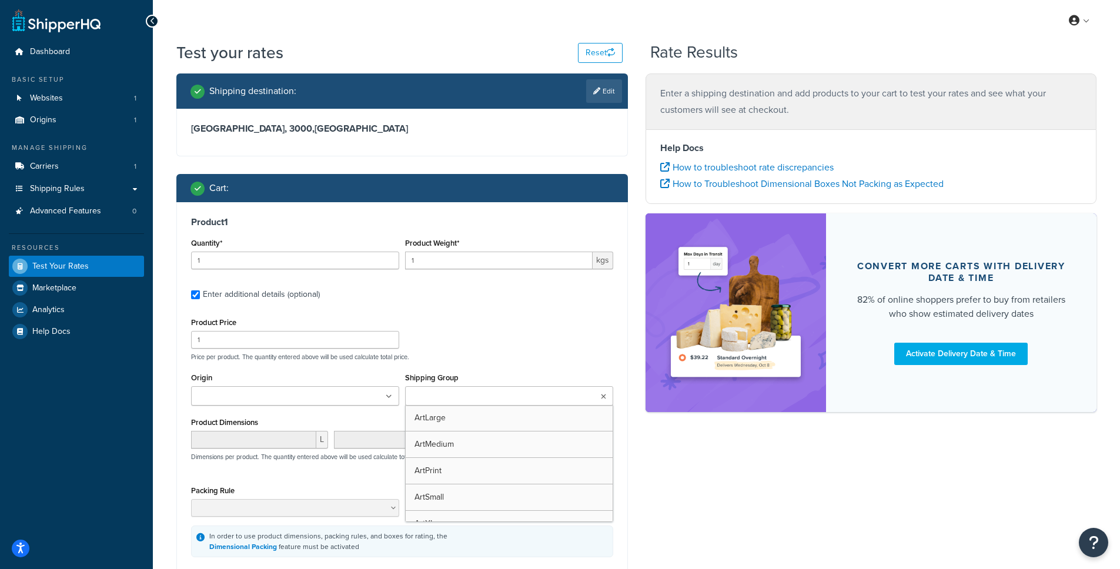
click at [446, 394] on input "Shipping Group" at bounding box center [461, 397] width 104 height 13
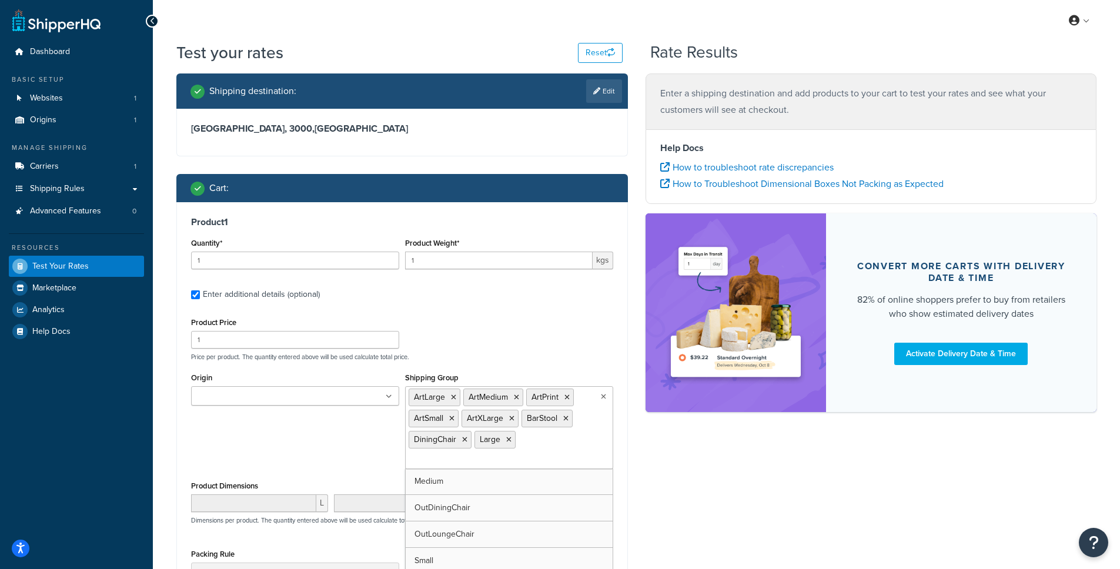
click at [432, 462] on input "Shipping Group" at bounding box center [461, 460] width 104 height 13
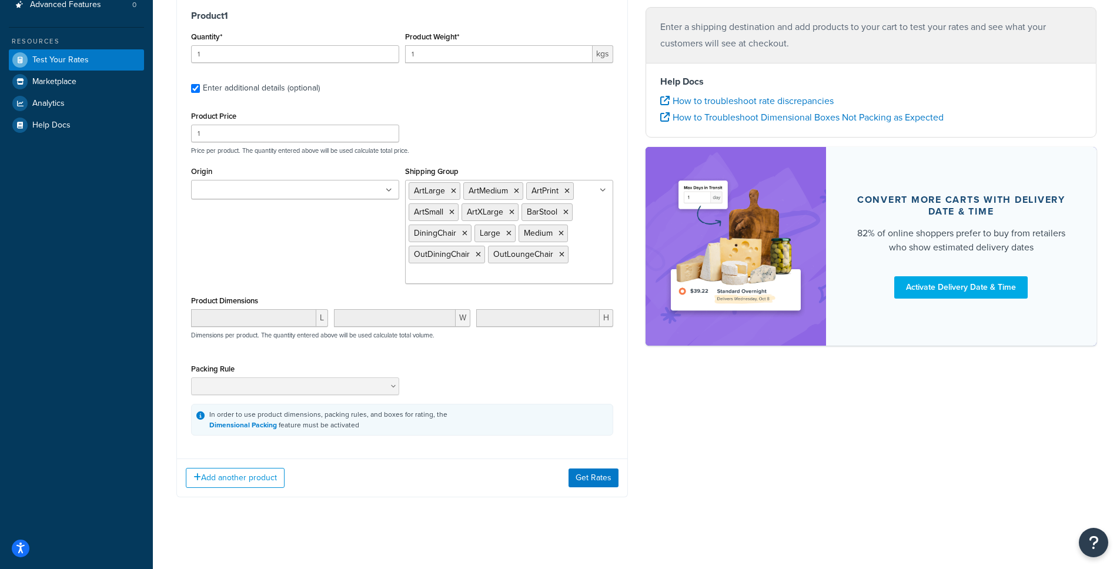
drag, startPoint x: 710, startPoint y: 419, endPoint x: 633, endPoint y: 463, distance: 89.1
click at [710, 419] on div "Shipping destination : Edit Victoria, 3000 , Australia Cart : Product 1 Quantit…" at bounding box center [637, 191] width 938 height 648
click at [607, 482] on button "Get Rates" at bounding box center [594, 478] width 50 height 19
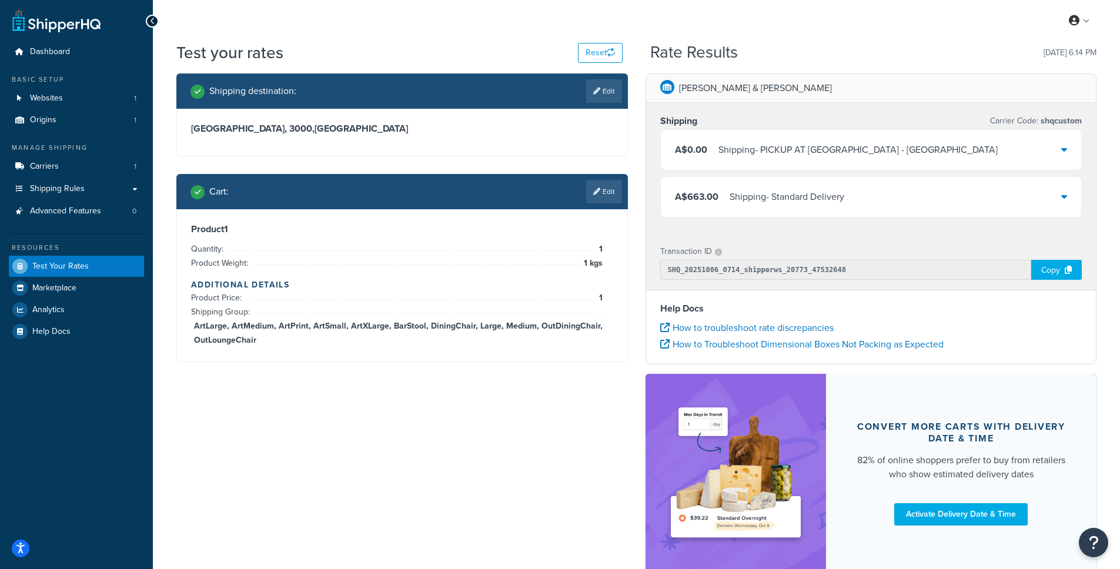
click at [750, 186] on div "A$663.00 Shipping - Standard Delivery" at bounding box center [871, 197] width 421 height 40
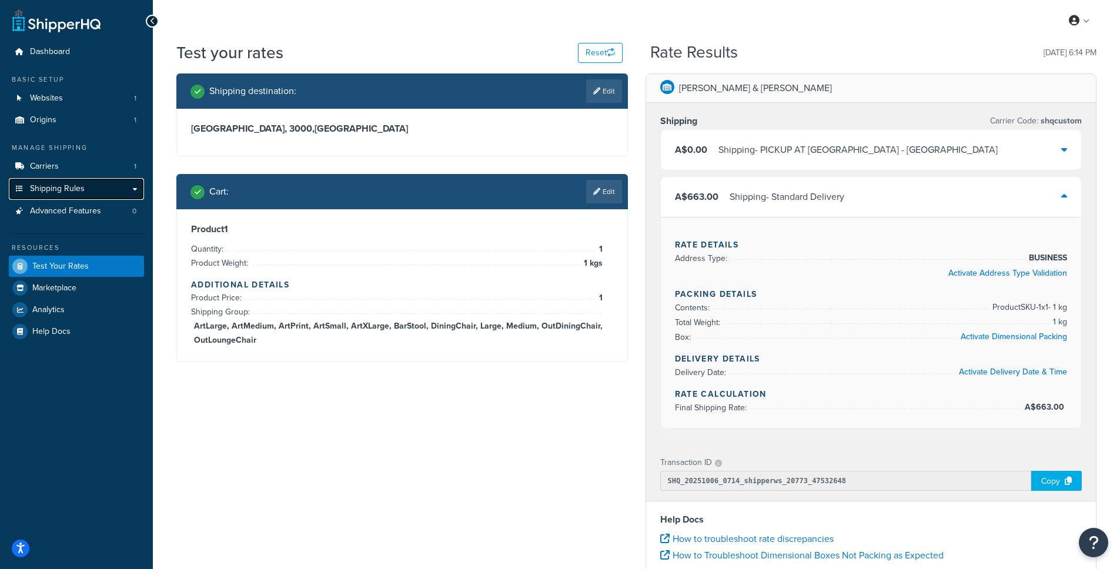
click at [91, 182] on link "Shipping Rules" at bounding box center [76, 189] width 135 height 22
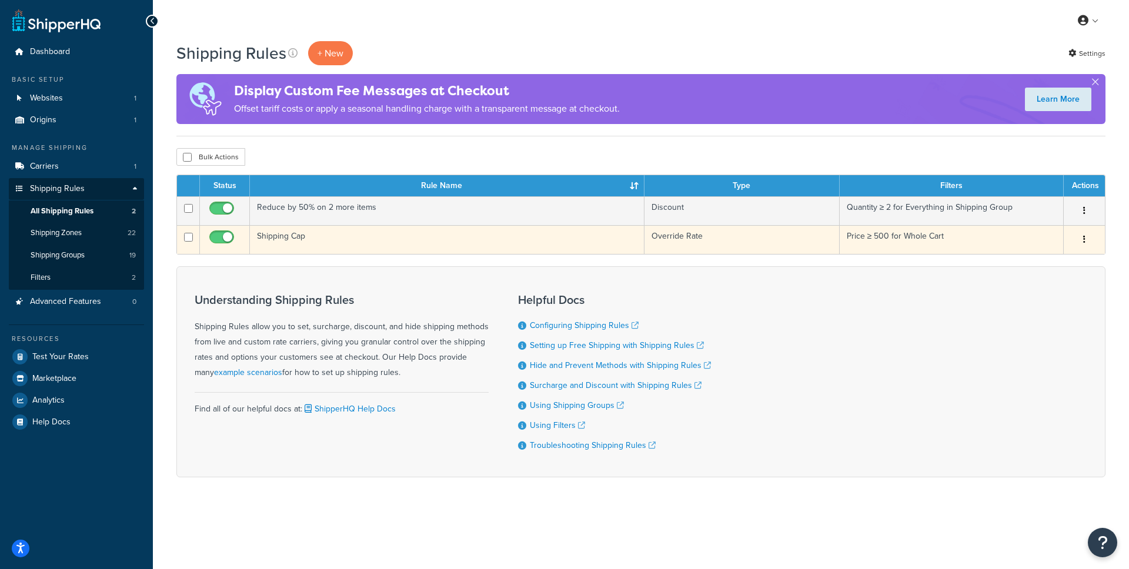
click at [296, 237] on td "Shipping Cap" at bounding box center [447, 239] width 395 height 29
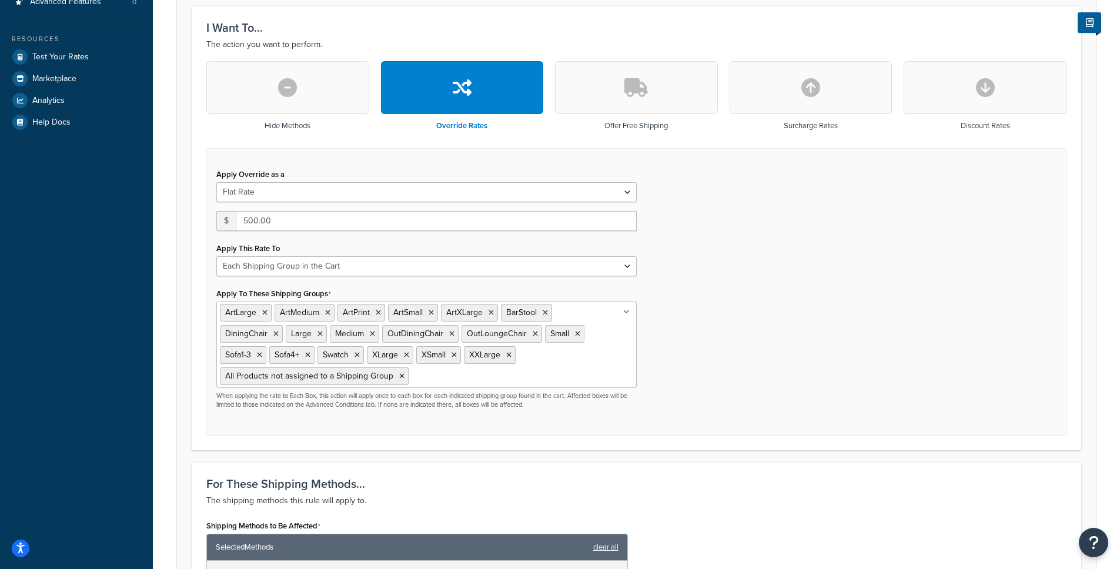
scroll to position [299, 0]
click at [302, 270] on select "Each Shipment in the Cart Each Shipping Group in the Cart Each Item within a Sh…" at bounding box center [426, 267] width 421 height 20
select select "ITEM"
click at [216, 258] on select "Each Shipment in the Cart Each Shipping Group in the Cart Each Item within a Sh…" at bounding box center [426, 267] width 421 height 20
click at [860, 297] on div "Apply Override as a Flat Rate Percentage Flat Rate & Percentage $ 500.00 Apply …" at bounding box center [636, 293] width 860 height 288
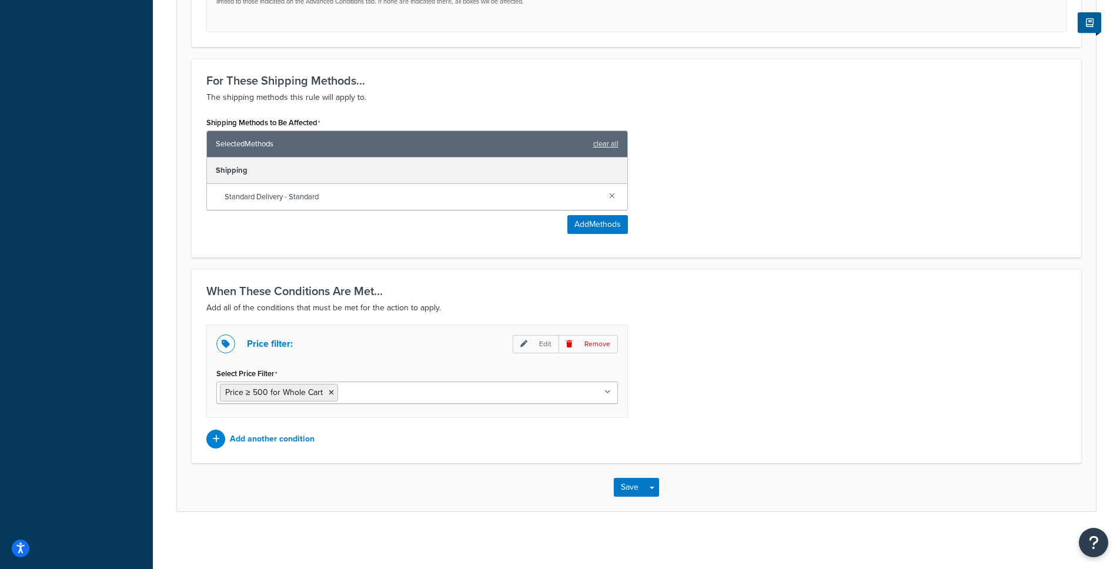
scroll to position [707, 0]
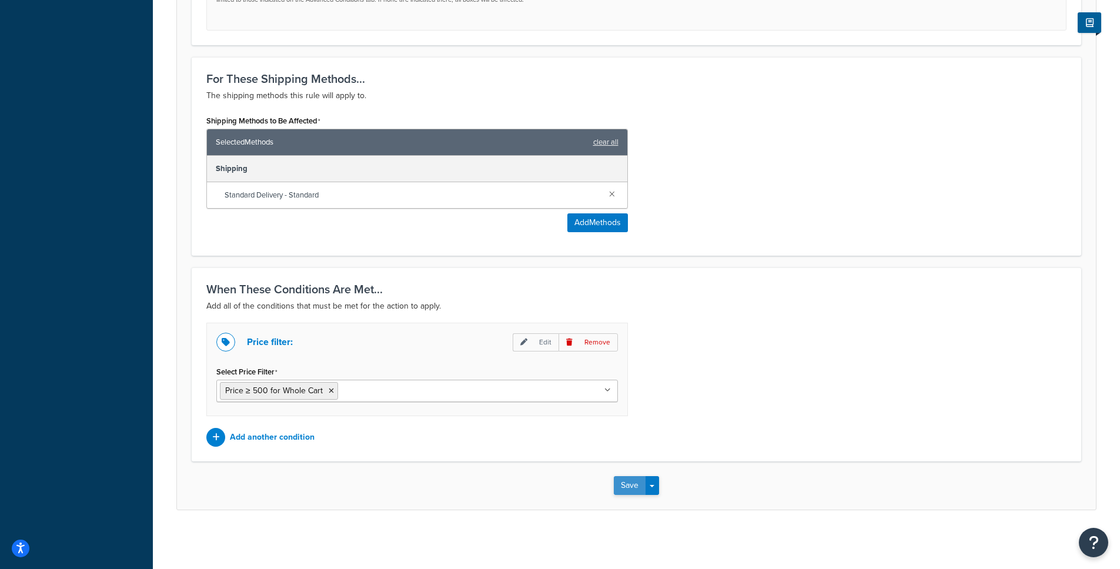
click at [635, 483] on button "Save" at bounding box center [630, 485] width 32 height 19
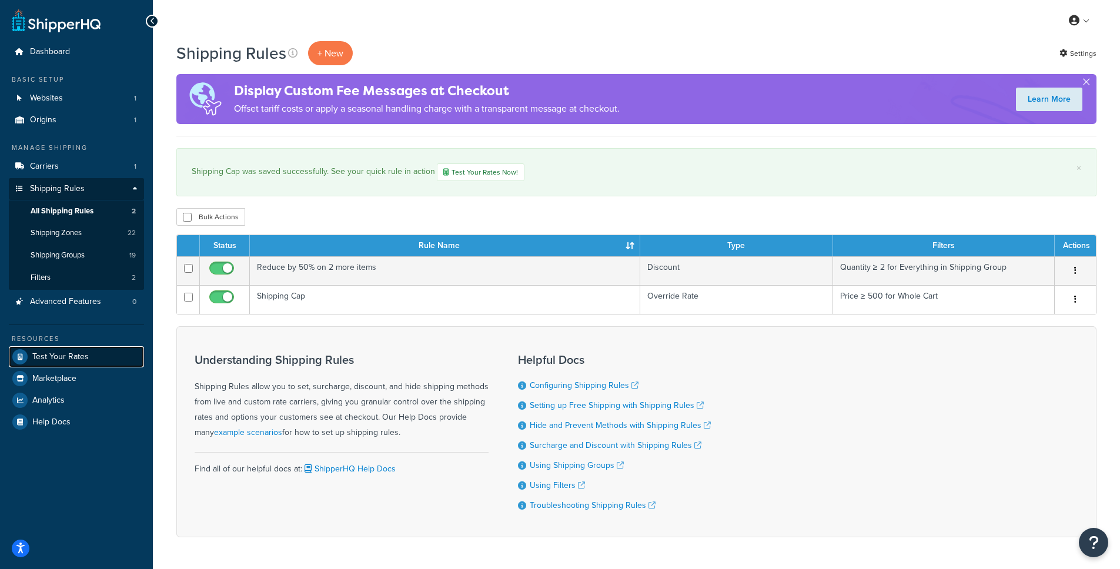
click at [66, 353] on span "Test Your Rates" at bounding box center [60, 357] width 56 height 10
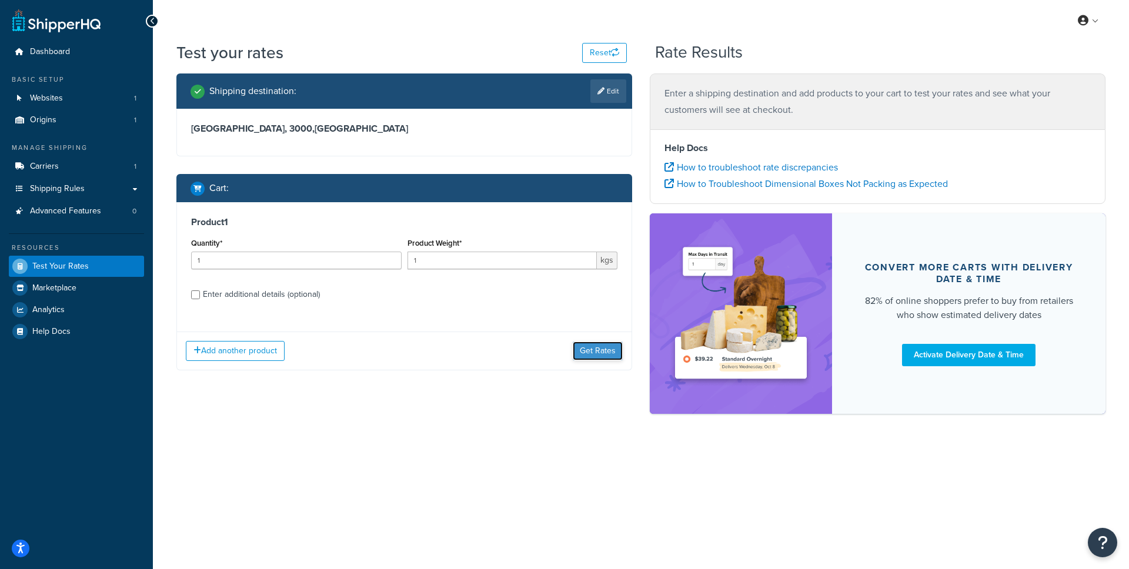
click at [599, 351] on button "Get Rates" at bounding box center [598, 351] width 50 height 19
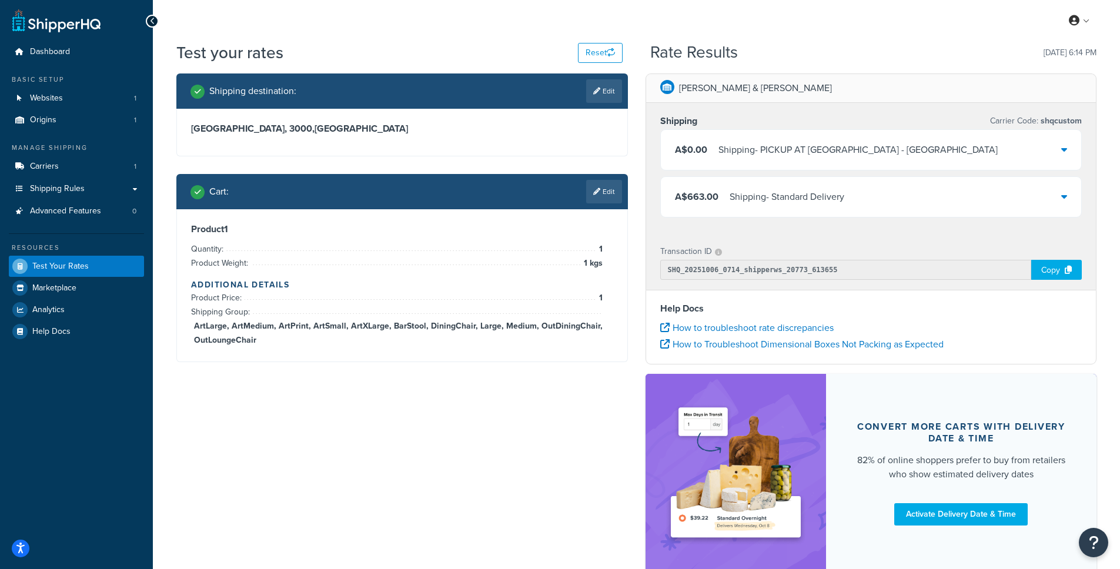
click at [745, 205] on div "Shipping - Standard Delivery" at bounding box center [787, 197] width 115 height 16
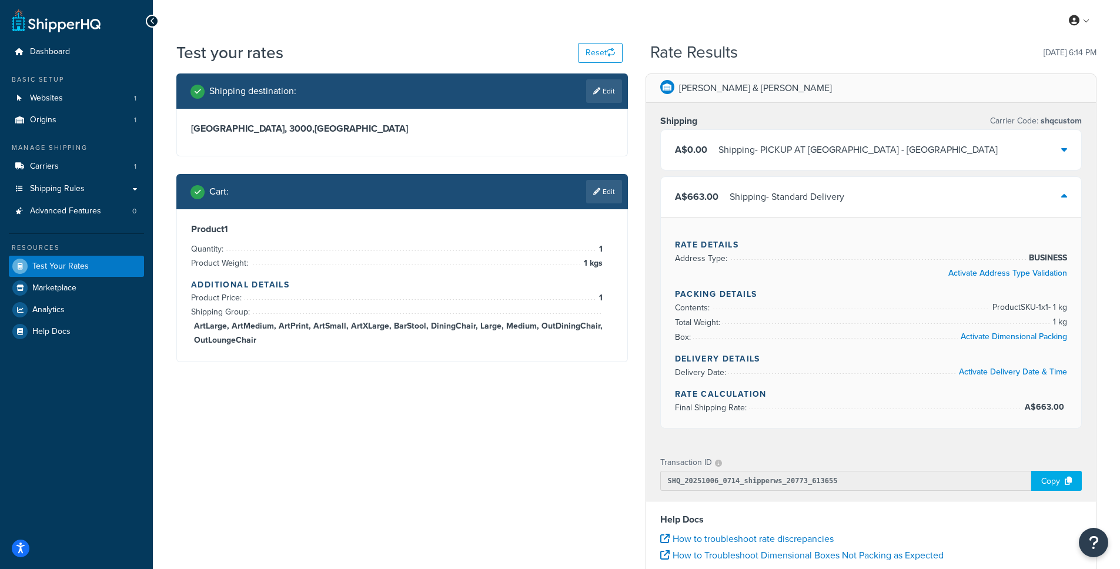
click at [740, 199] on div "Shipping - Standard Delivery" at bounding box center [787, 197] width 115 height 16
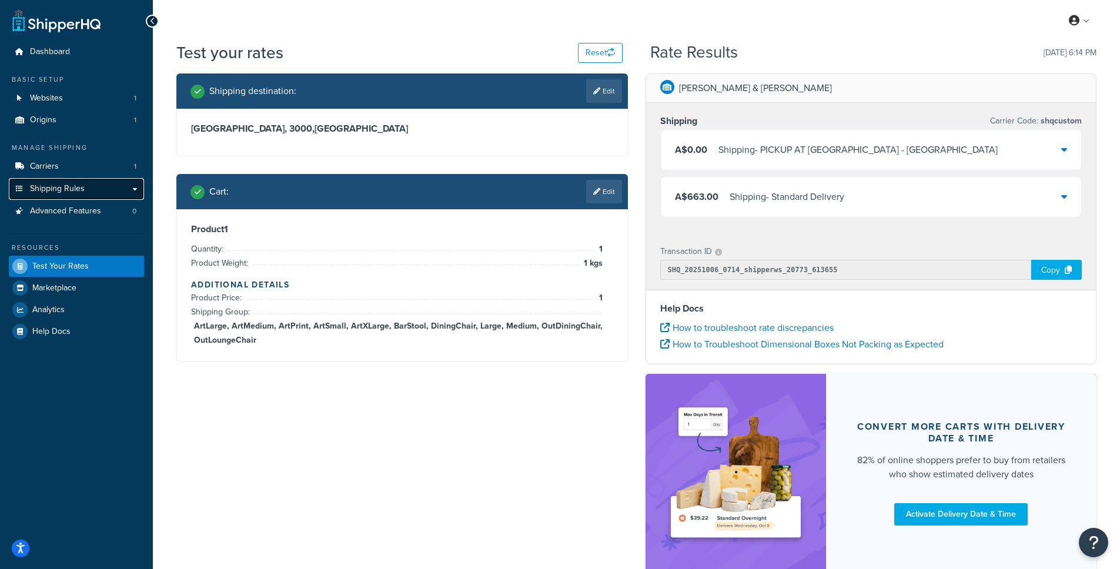
click at [55, 184] on span "Shipping Rules" at bounding box center [57, 189] width 55 height 10
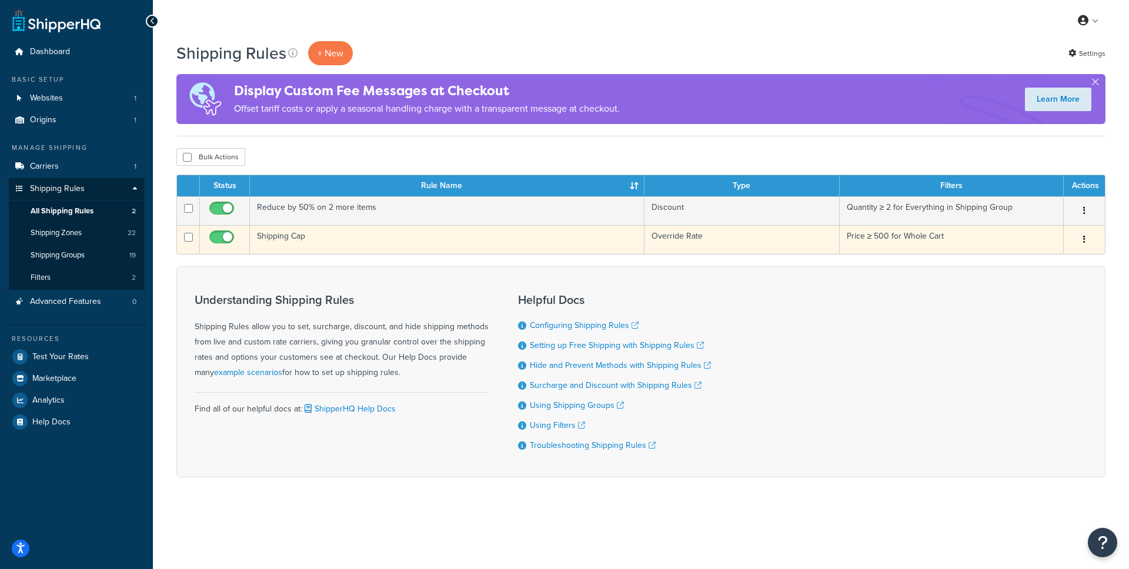
click at [304, 241] on td "Shipping Cap" at bounding box center [447, 239] width 395 height 29
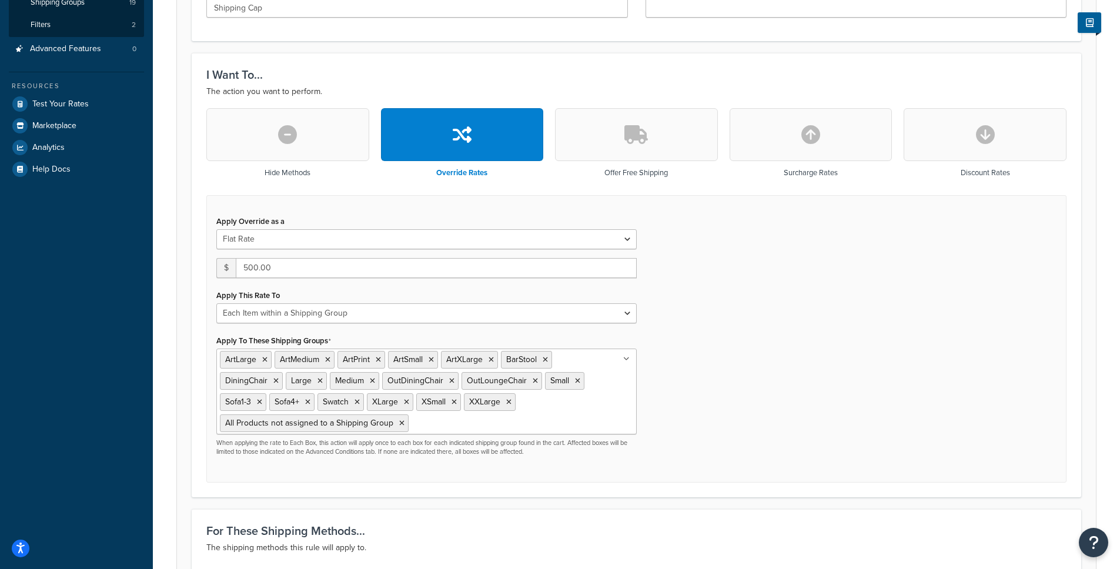
scroll to position [252, 0]
click at [326, 316] on select "Each Shipment in the Cart Each Shipping Group in the Cart Each Item within a Sh…" at bounding box center [426, 315] width 421 height 20
select select "BOX"
click at [216, 305] on select "Each Shipment in the Cart Each Shipping Group in the Cart Each Item within a Sh…" at bounding box center [426, 315] width 421 height 20
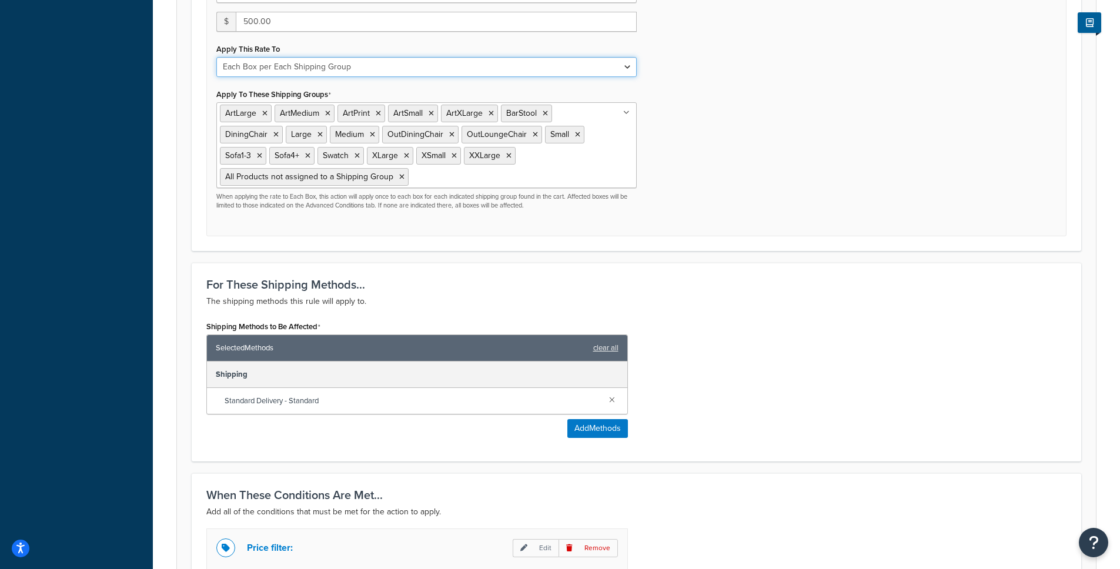
scroll to position [502, 0]
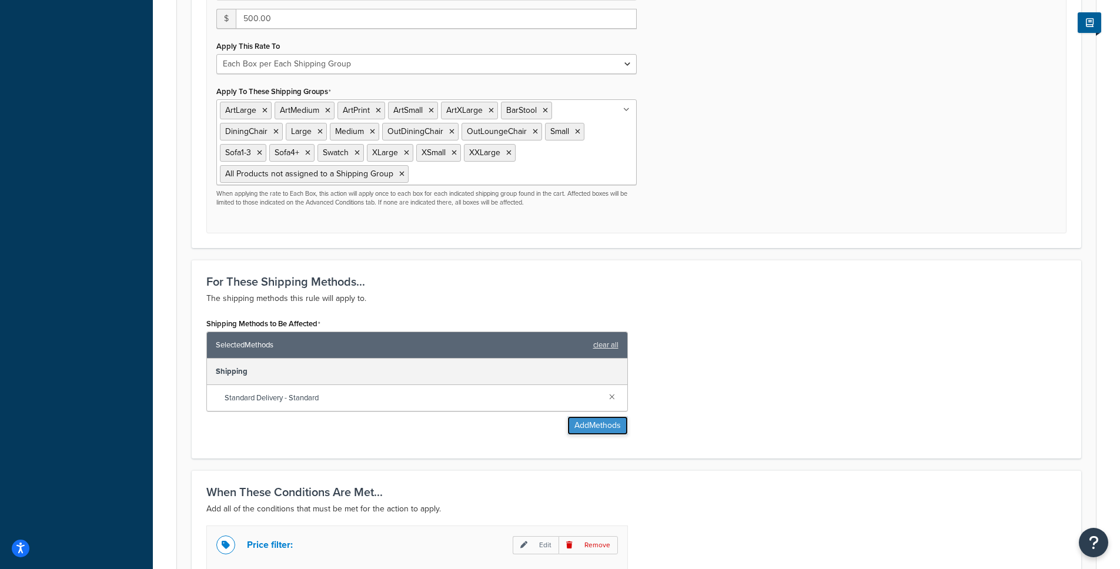
click at [588, 428] on button "Add Methods" at bounding box center [598, 425] width 61 height 19
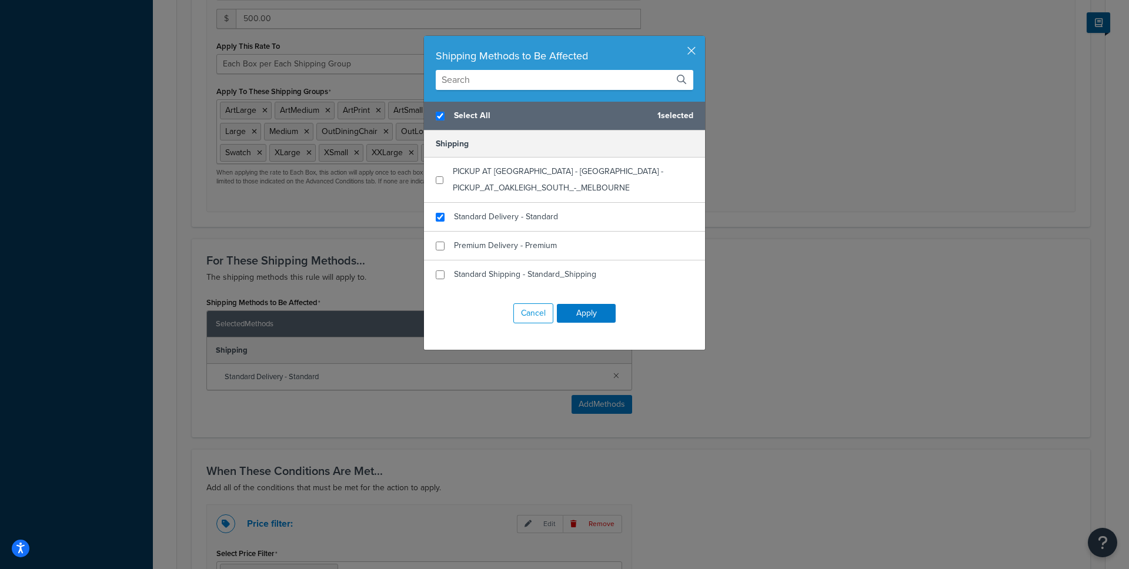
click at [737, 202] on div "Shipping Methods to Be Affected Select All 1 selected Shipping PICKUP AT OAKLEI…" at bounding box center [564, 284] width 1129 height 569
click at [687, 57] on div "Shipping Methods to Be Affected" at bounding box center [565, 56] width 258 height 16
click at [702, 39] on button "button" at bounding box center [703, 37] width 3 height 3
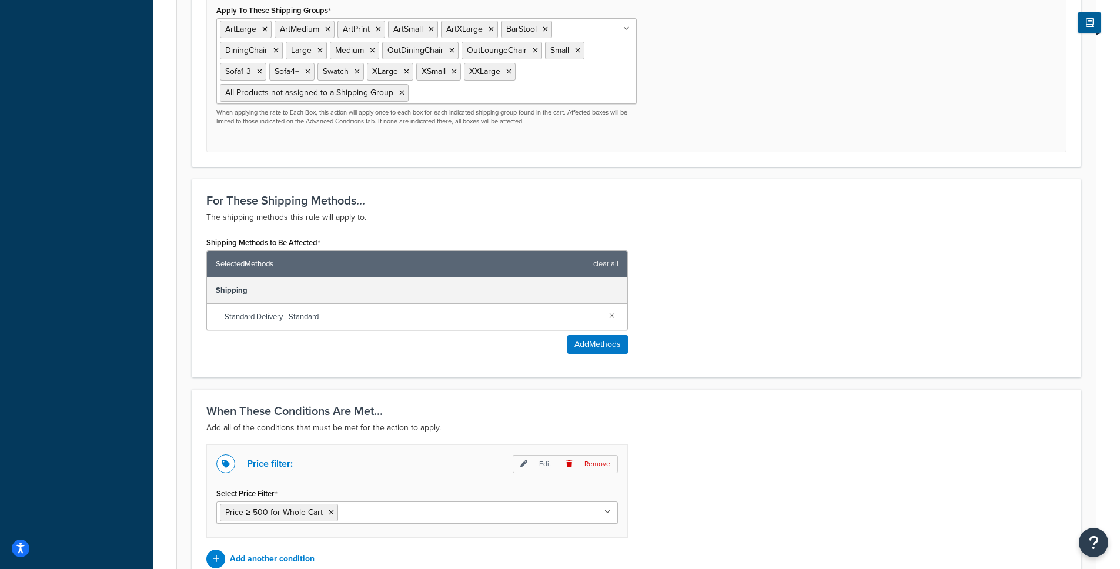
scroll to position [707, 0]
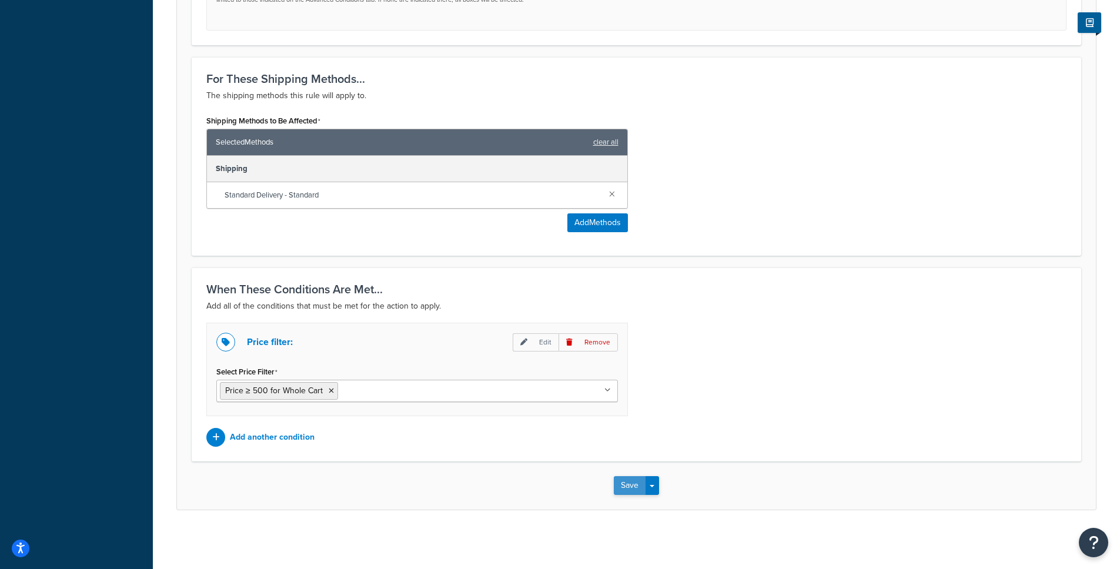
click at [628, 482] on button "Save" at bounding box center [630, 485] width 32 height 19
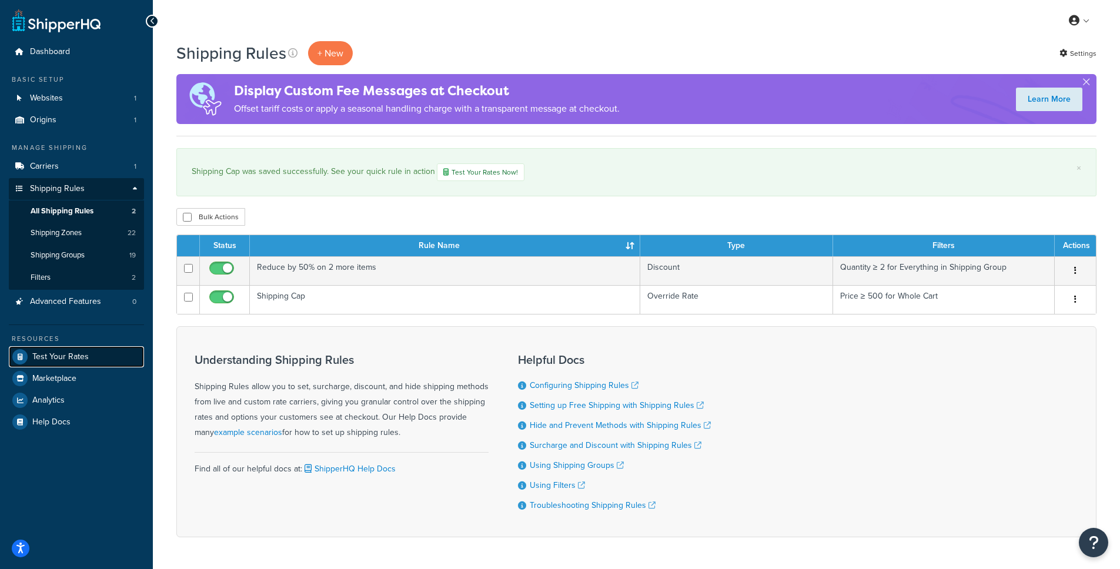
click at [53, 356] on span "Test Your Rates" at bounding box center [60, 357] width 56 height 10
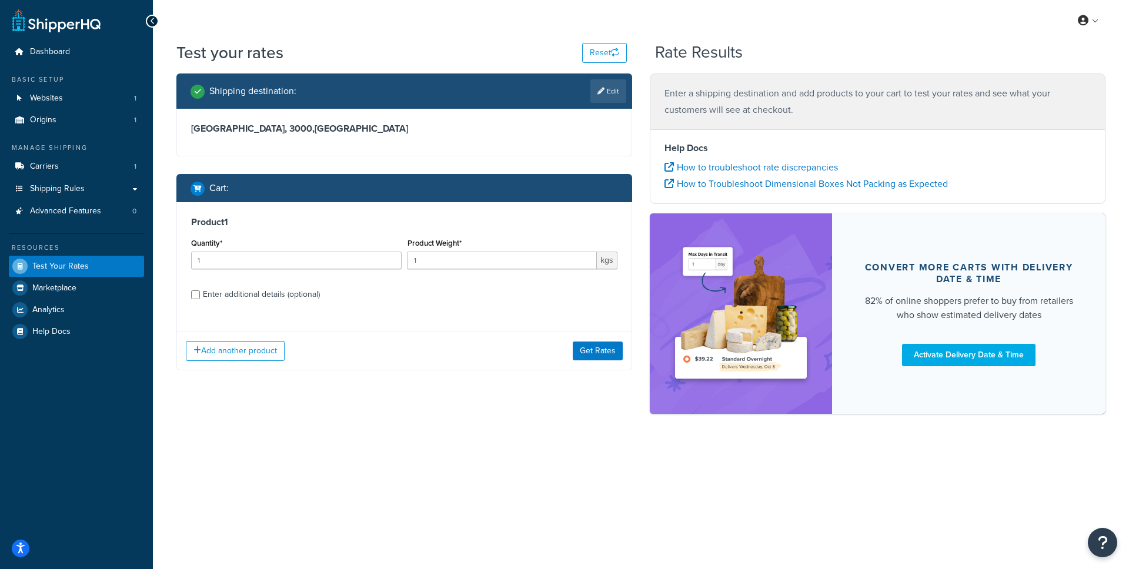
click at [246, 298] on div "Enter additional details (optional)" at bounding box center [261, 294] width 117 height 16
click at [200, 298] on input "Enter additional details (optional)" at bounding box center [195, 295] width 9 height 9
checkbox input "true"
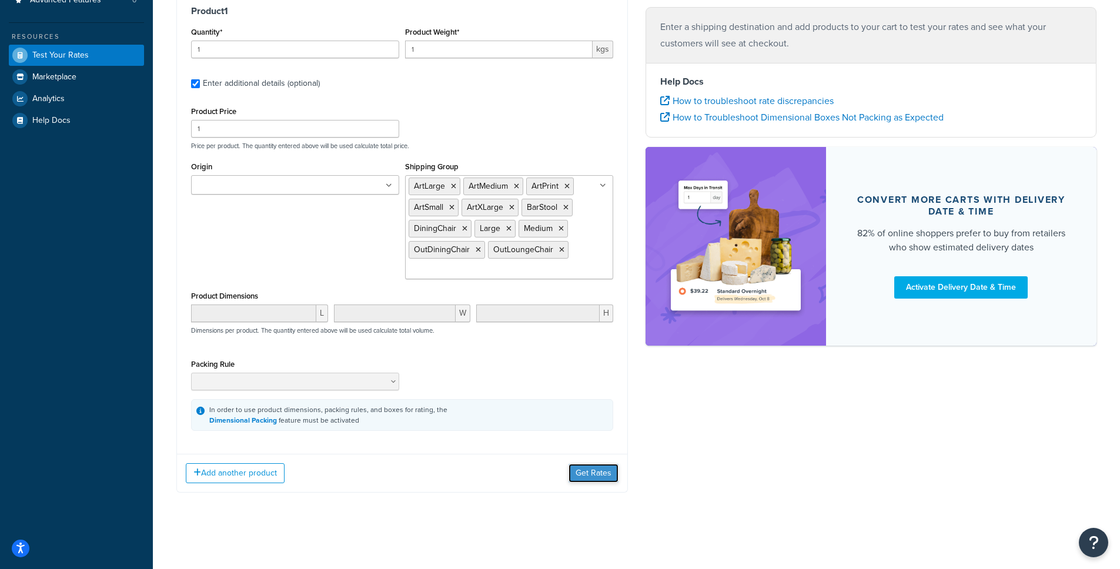
click at [596, 476] on button "Get Rates" at bounding box center [594, 473] width 50 height 19
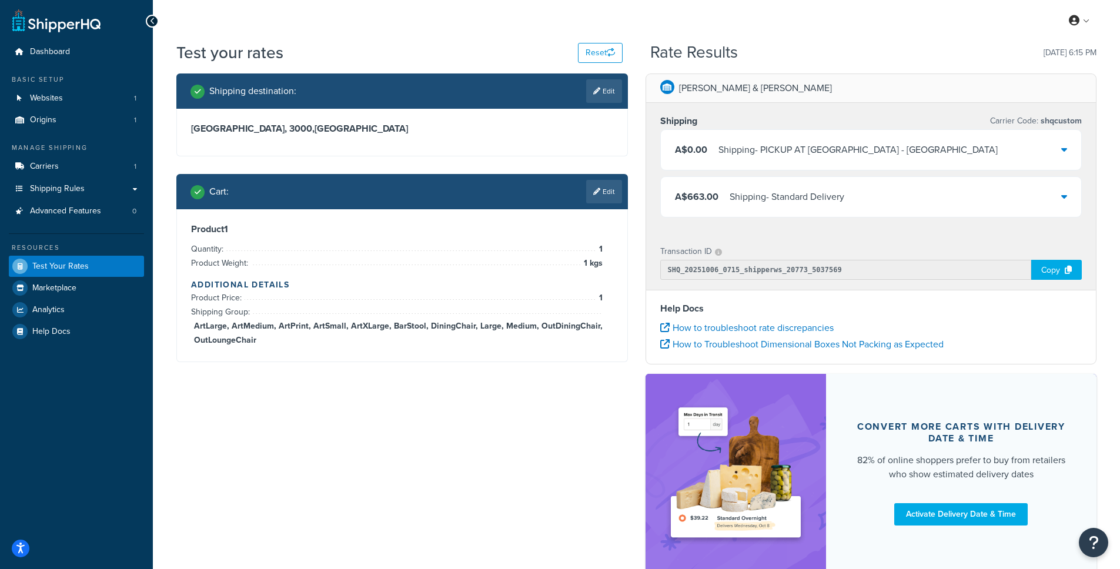
click at [787, 196] on div "Shipping - Standard Delivery" at bounding box center [787, 197] width 115 height 16
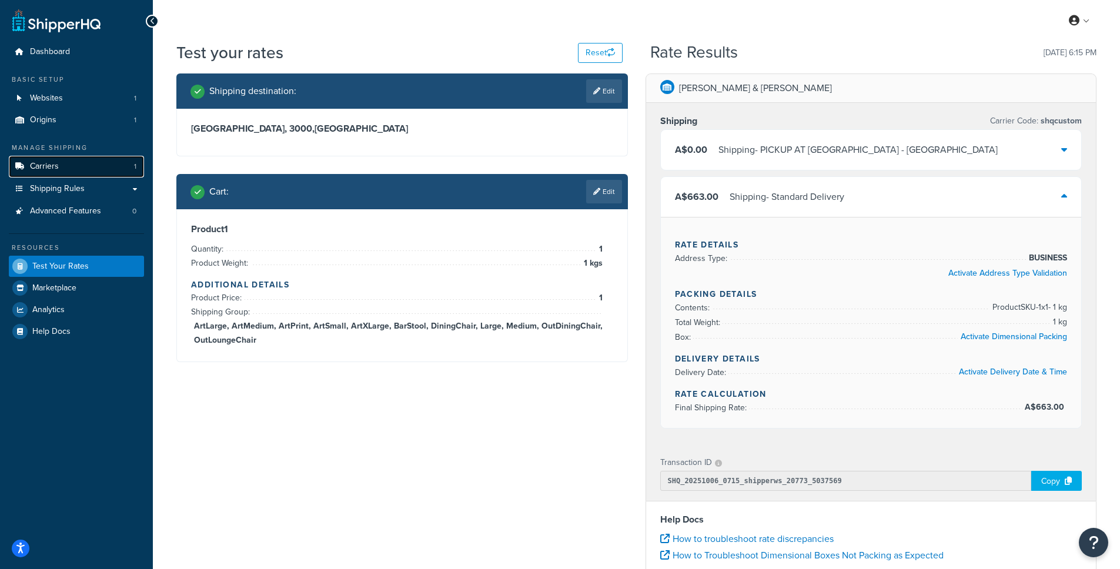
click at [50, 166] on span "Carriers" at bounding box center [44, 167] width 29 height 10
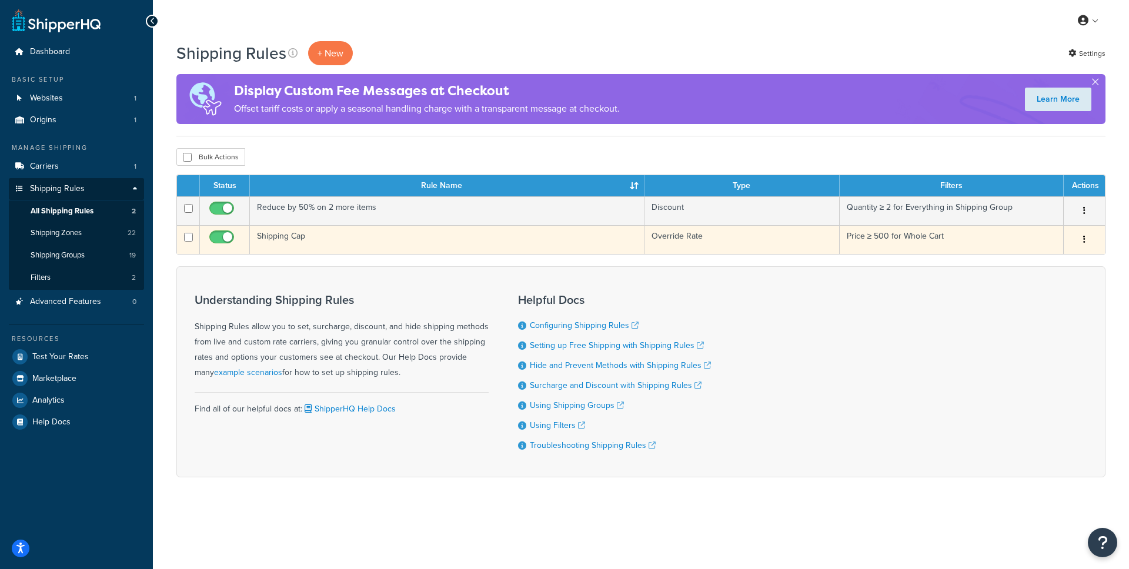
click at [291, 239] on td "Shipping Cap" at bounding box center [447, 239] width 395 height 29
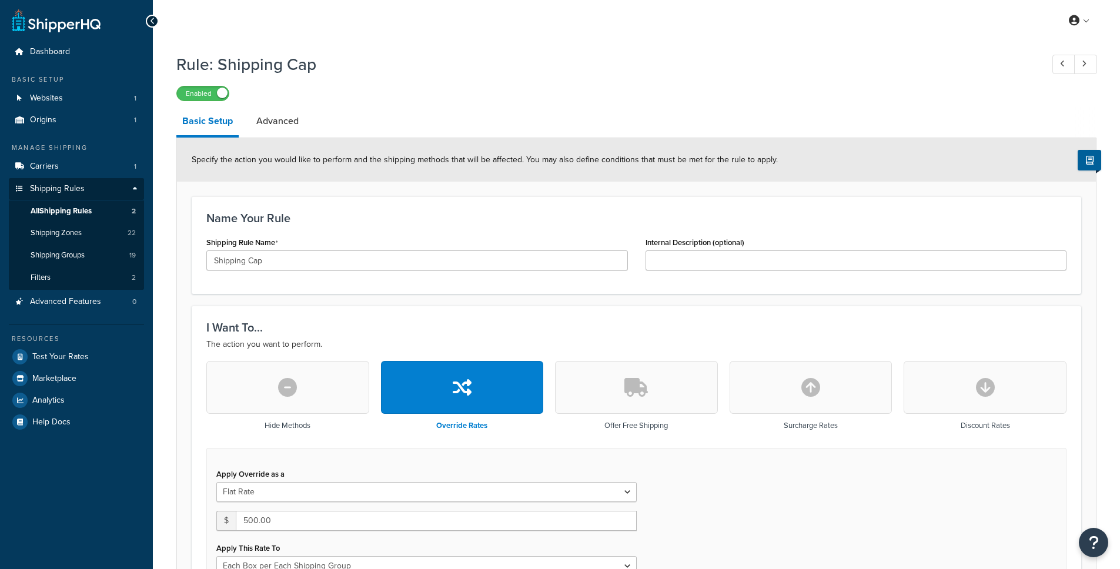
select select "BOX"
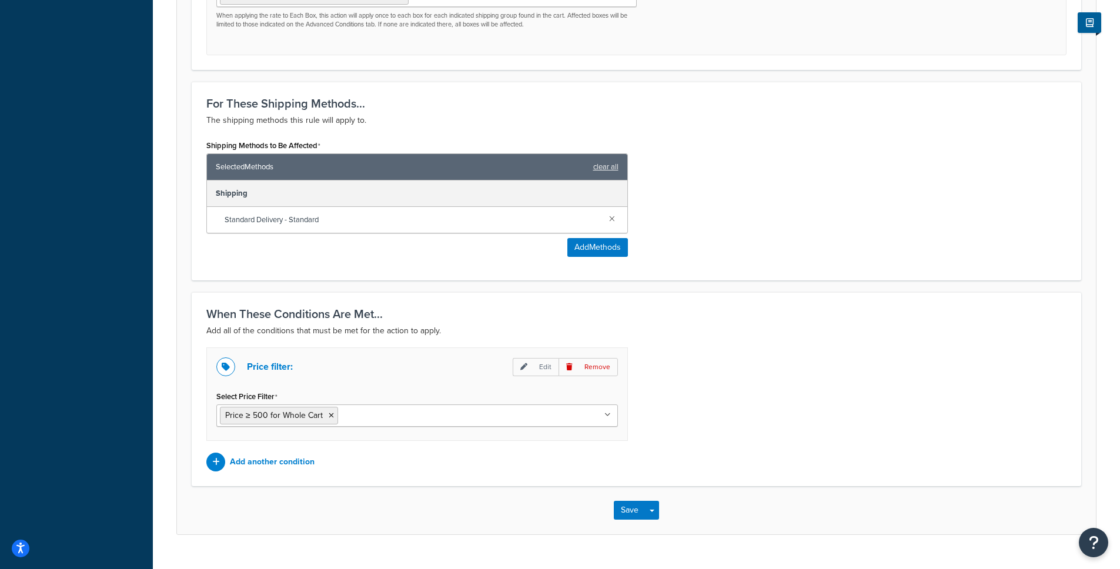
scroll to position [269, 0]
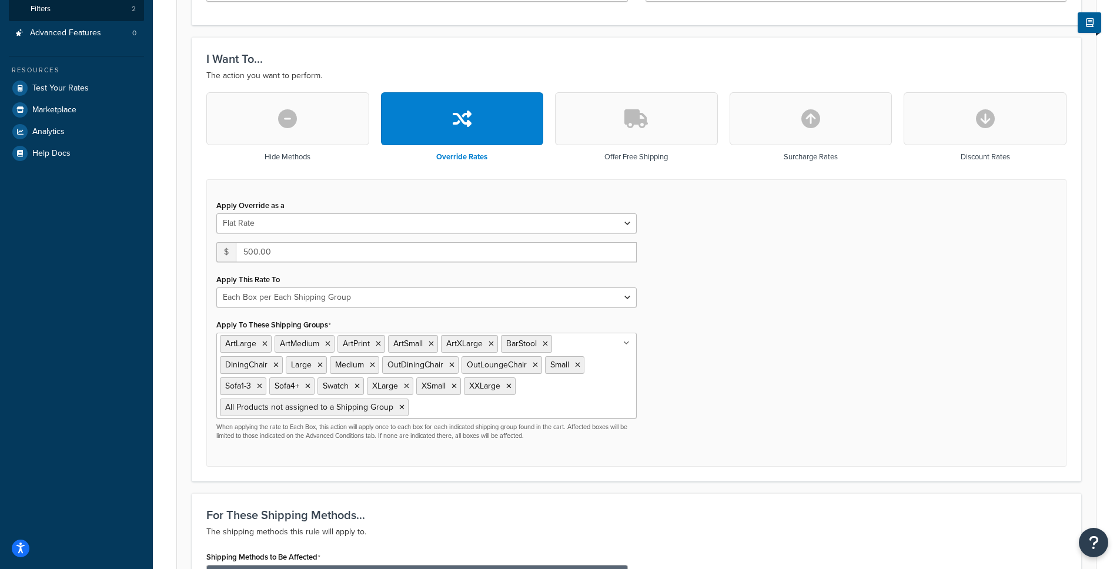
click at [609, 108] on button "button" at bounding box center [636, 118] width 163 height 53
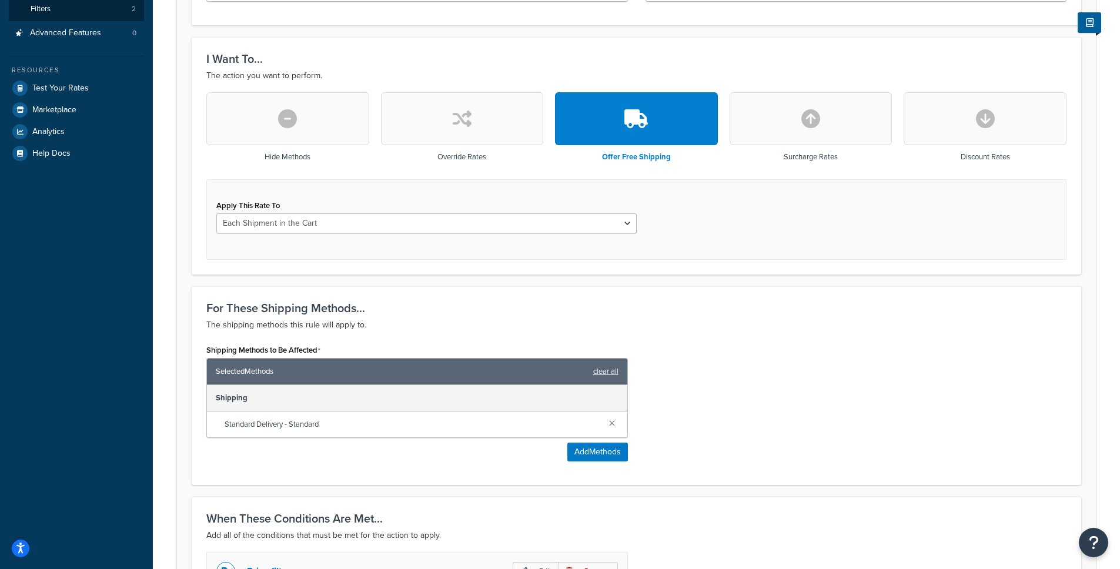
click at [501, 112] on button "button" at bounding box center [462, 118] width 163 height 53
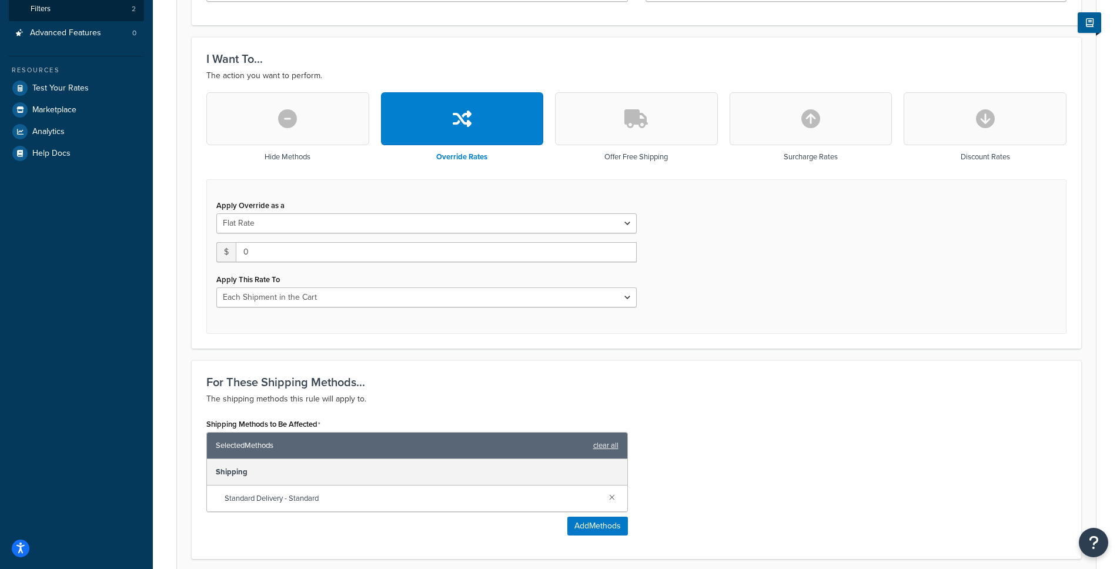
click at [978, 123] on icon "button" at bounding box center [985, 118] width 19 height 19
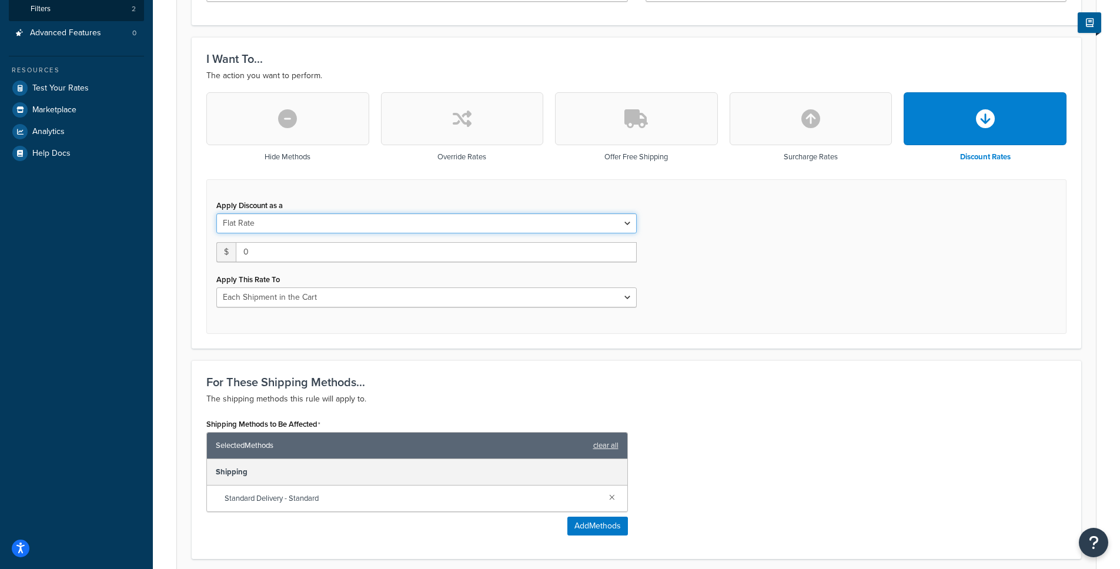
click at [421, 230] on select "Flat Rate Percentage Flat Rate & Percentage" at bounding box center [426, 224] width 421 height 20
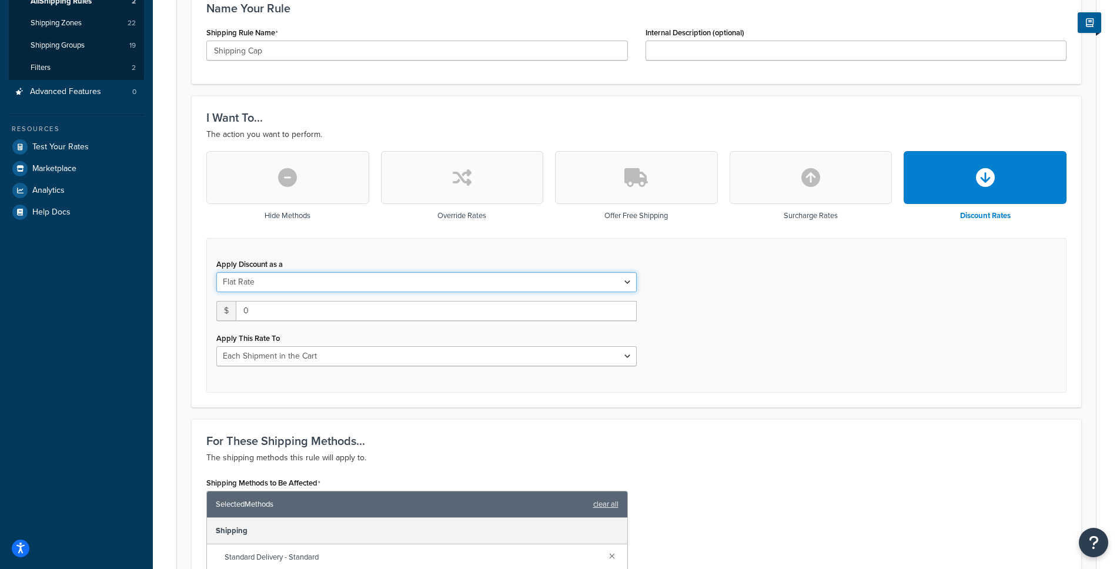
scroll to position [166, 0]
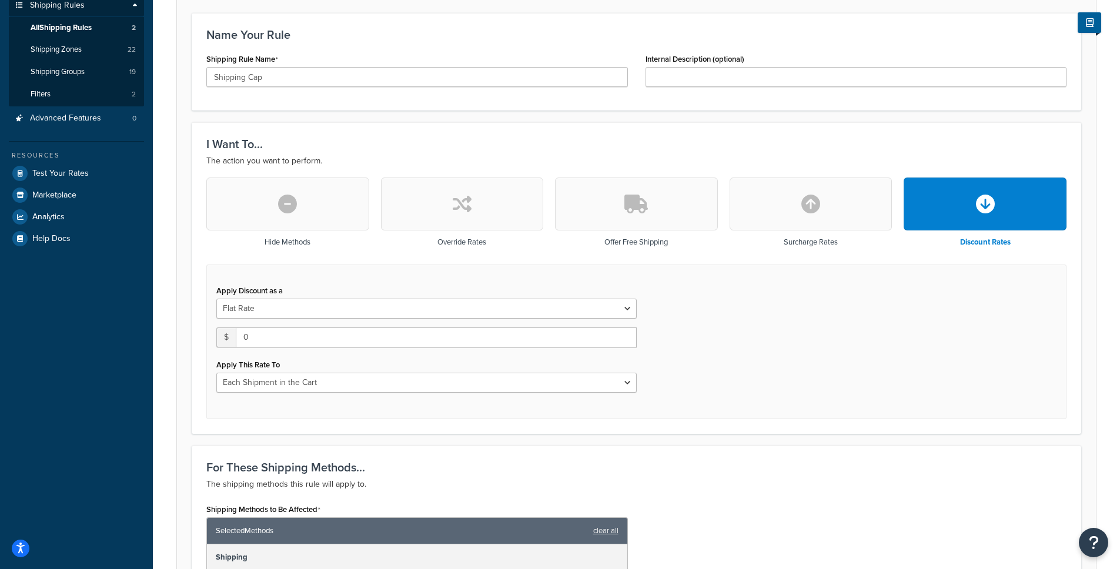
click at [689, 362] on div "Apply Discount as a Flat Rate Percentage Flat Rate & Percentage $ 0 Apply This …" at bounding box center [636, 342] width 860 height 155
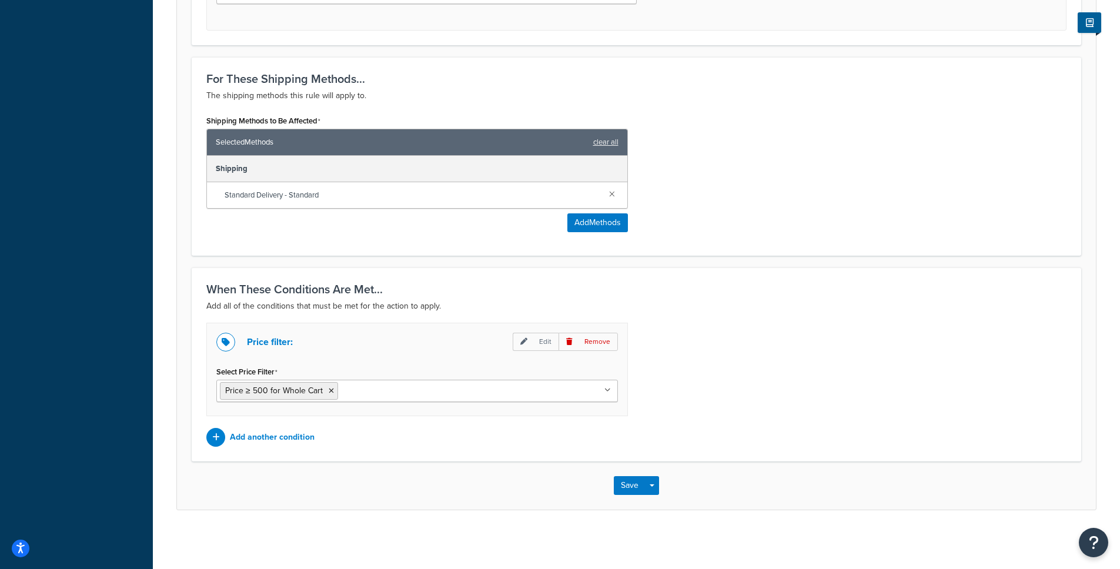
scroll to position [573, 0]
click at [638, 481] on button "Save" at bounding box center [630, 485] width 32 height 19
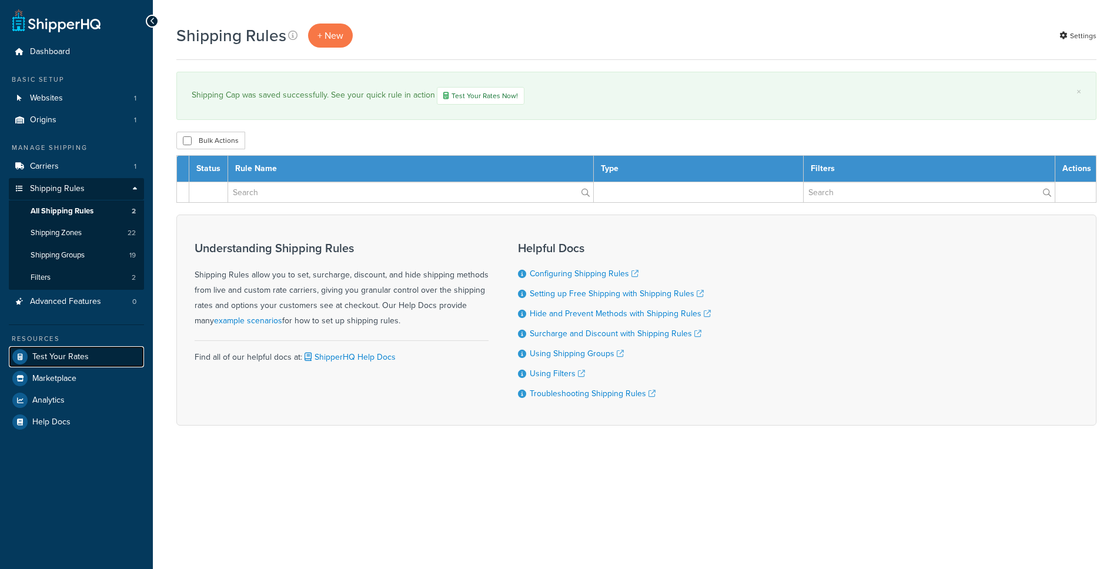
click at [56, 356] on span "Test Your Rates" at bounding box center [60, 357] width 56 height 10
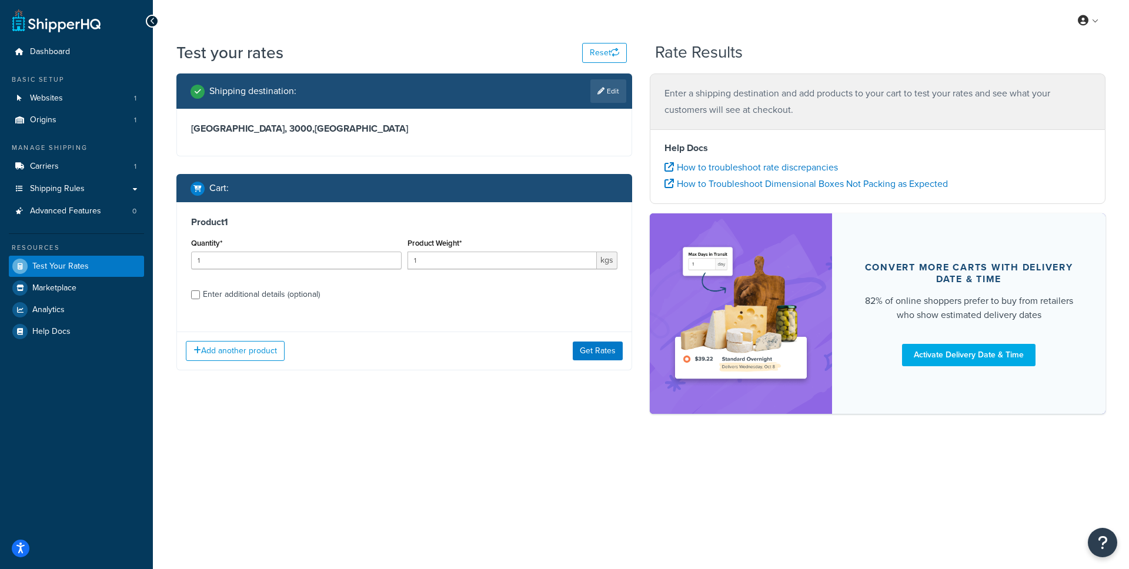
click at [320, 298] on div "Enter additional details (optional)" at bounding box center [261, 294] width 117 height 16
click at [200, 298] on input "Enter additional details (optional)" at bounding box center [195, 295] width 9 height 9
checkbox input "true"
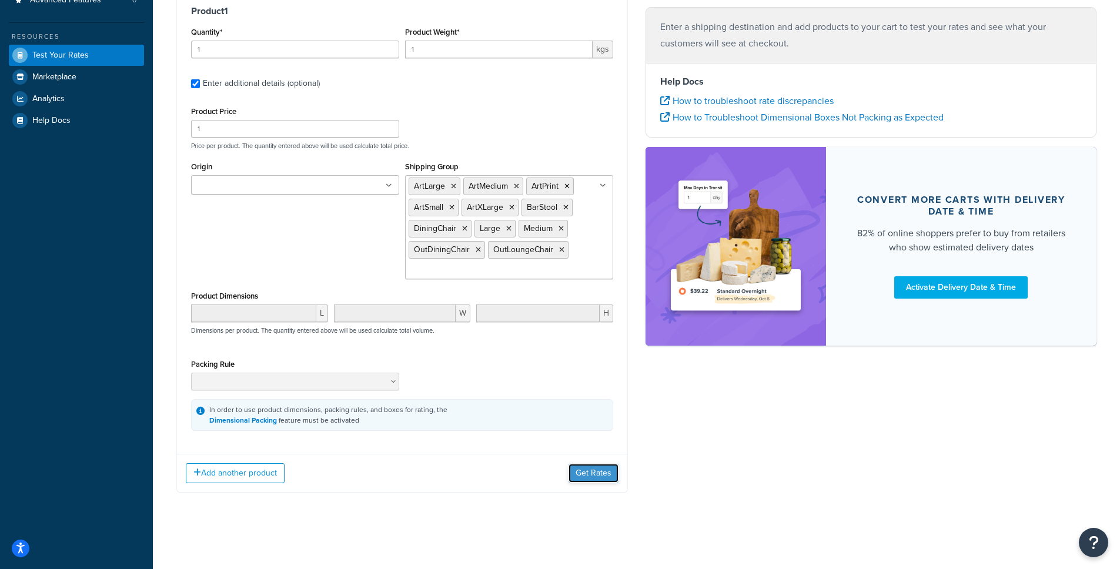
click at [605, 475] on button "Get Rates" at bounding box center [594, 473] width 50 height 19
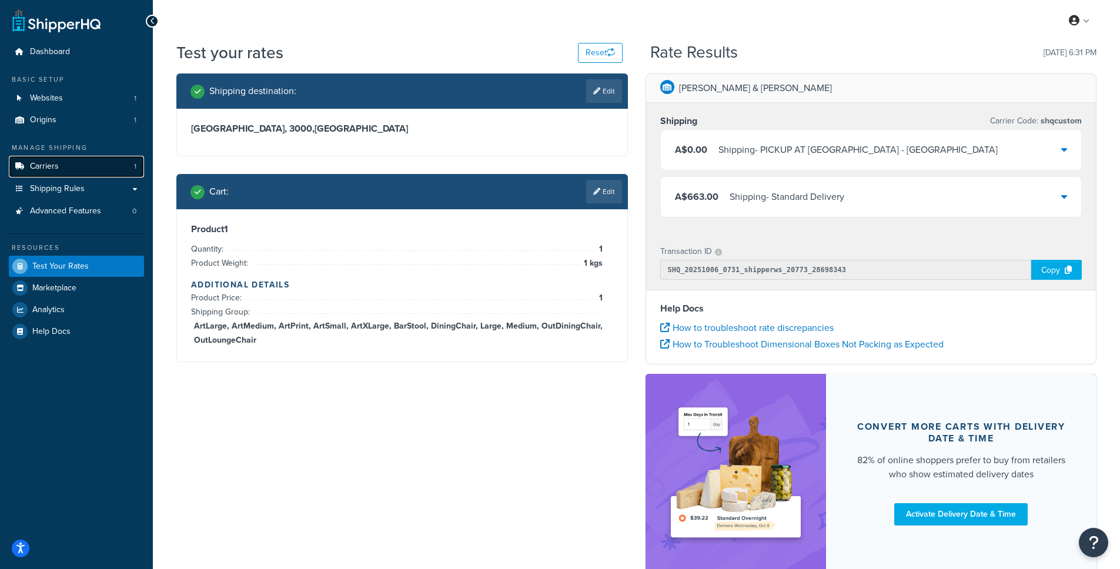
click at [43, 162] on span "Carriers" at bounding box center [44, 167] width 29 height 10
click at [48, 189] on span "Shipping Rules" at bounding box center [57, 189] width 55 height 10
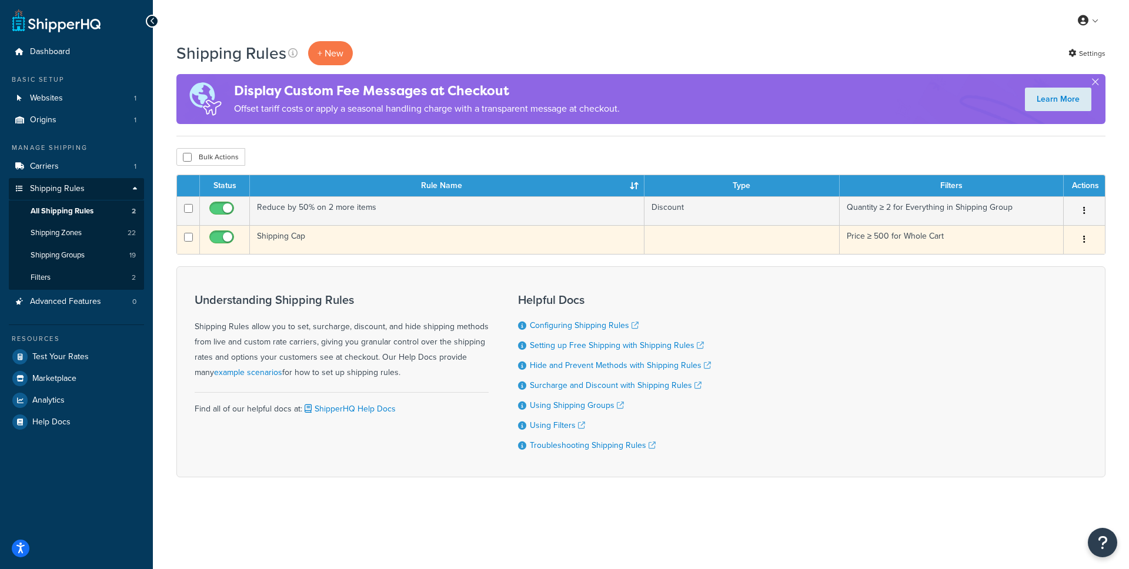
click at [282, 236] on td "Shipping Cap" at bounding box center [447, 239] width 395 height 29
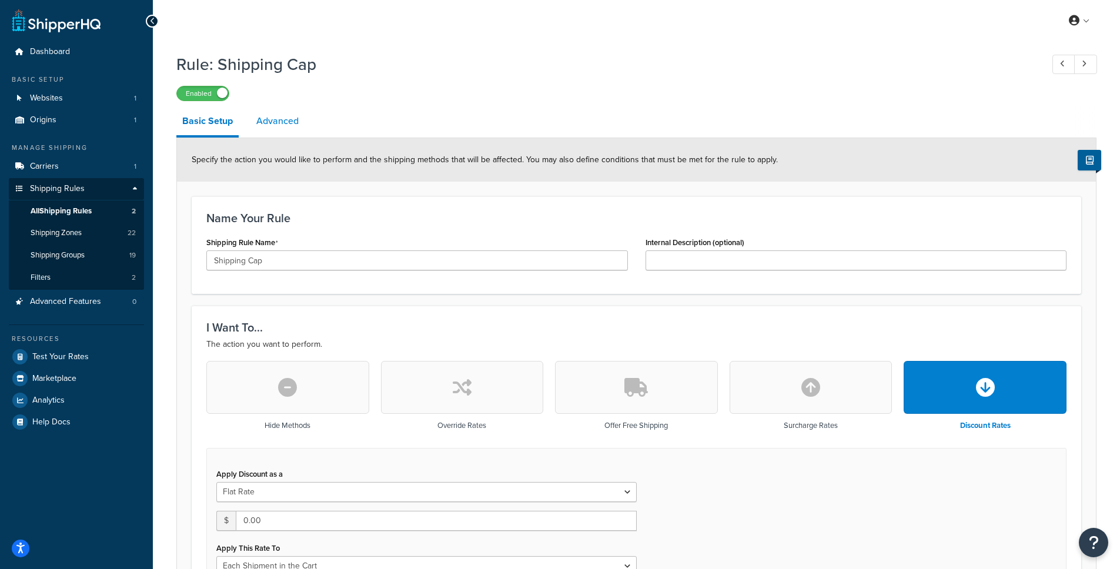
click at [276, 119] on link "Advanced" at bounding box center [278, 121] width 54 height 28
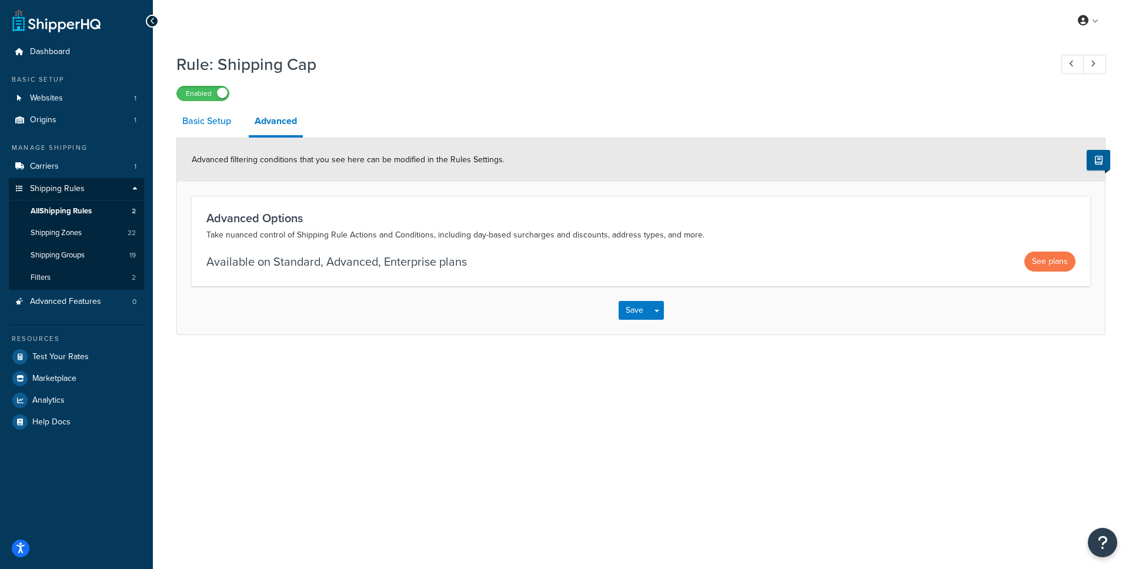
click at [222, 119] on link "Basic Setup" at bounding box center [206, 121] width 61 height 28
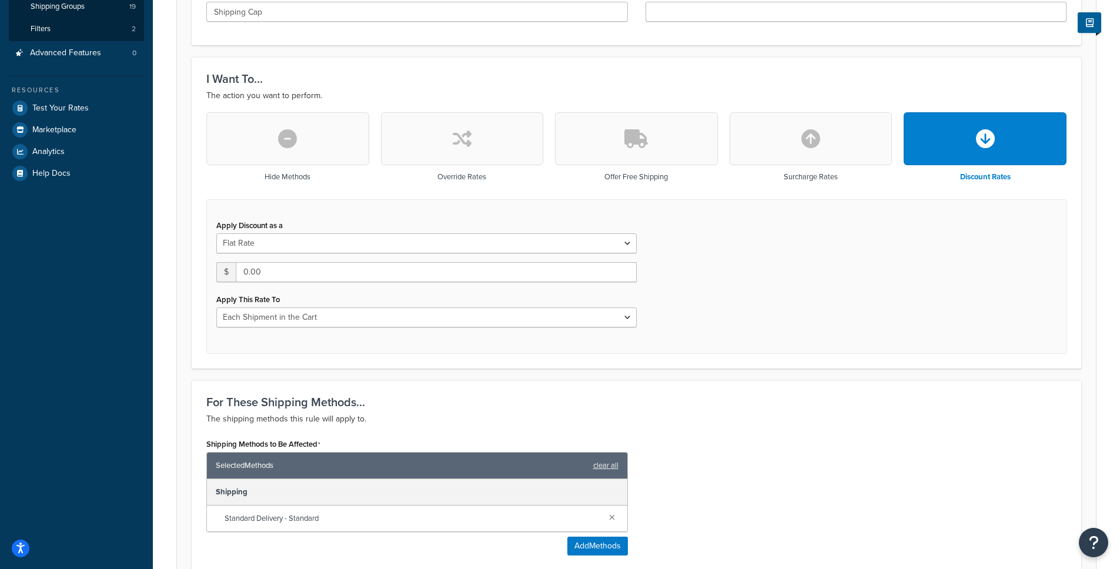
scroll to position [248, 0]
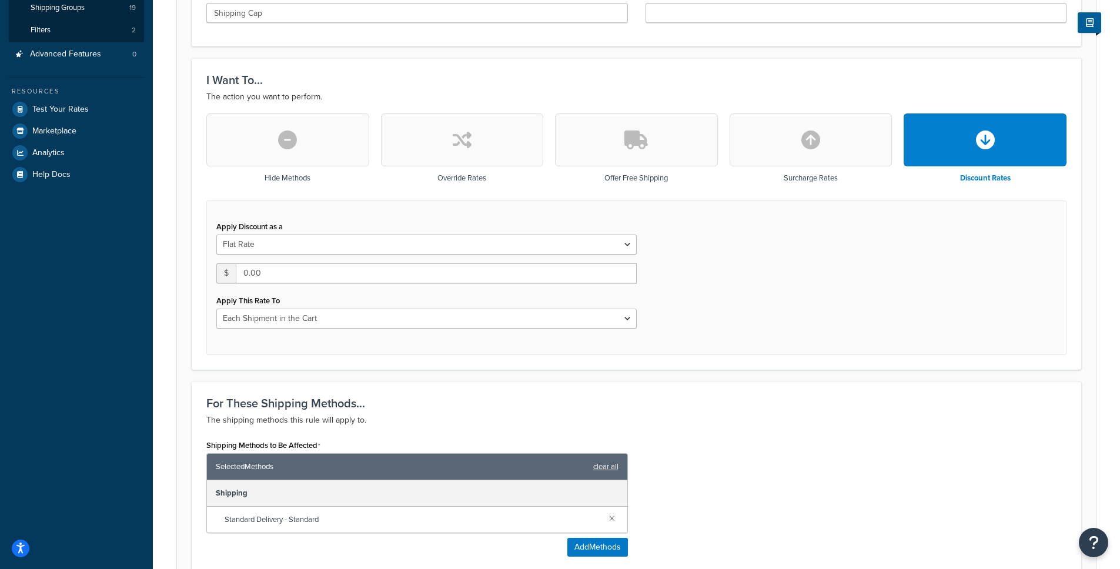
click at [306, 149] on button "button" at bounding box center [287, 140] width 163 height 53
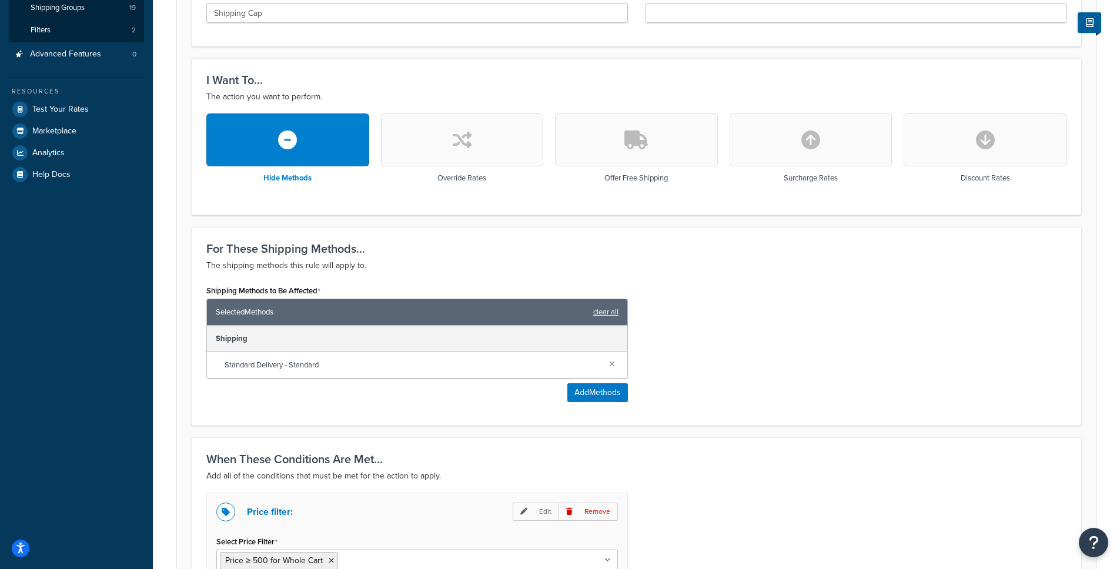
click at [507, 152] on button "button" at bounding box center [462, 140] width 163 height 53
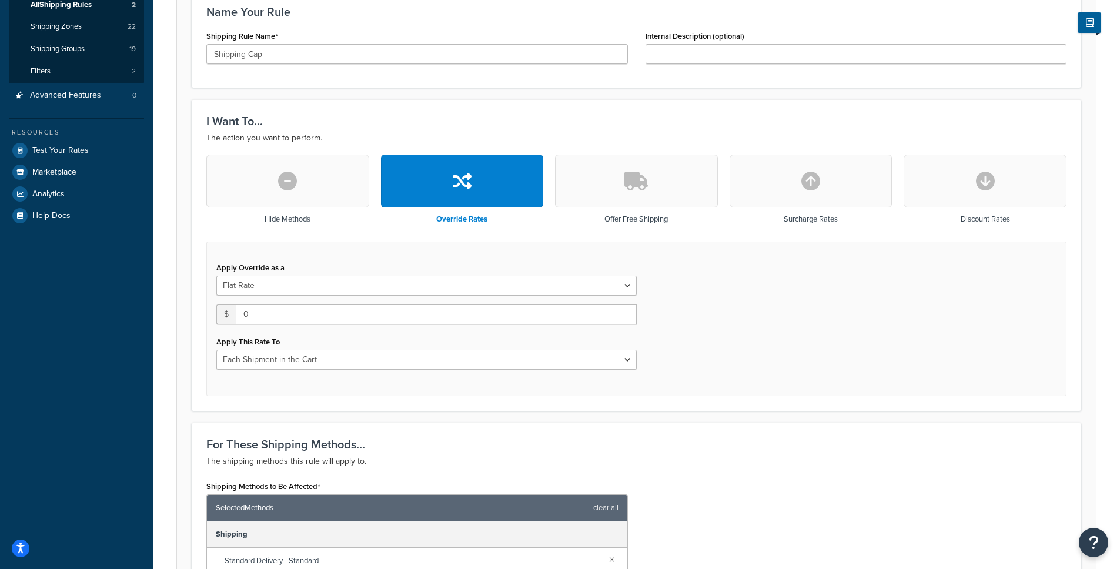
scroll to position [271, 0]
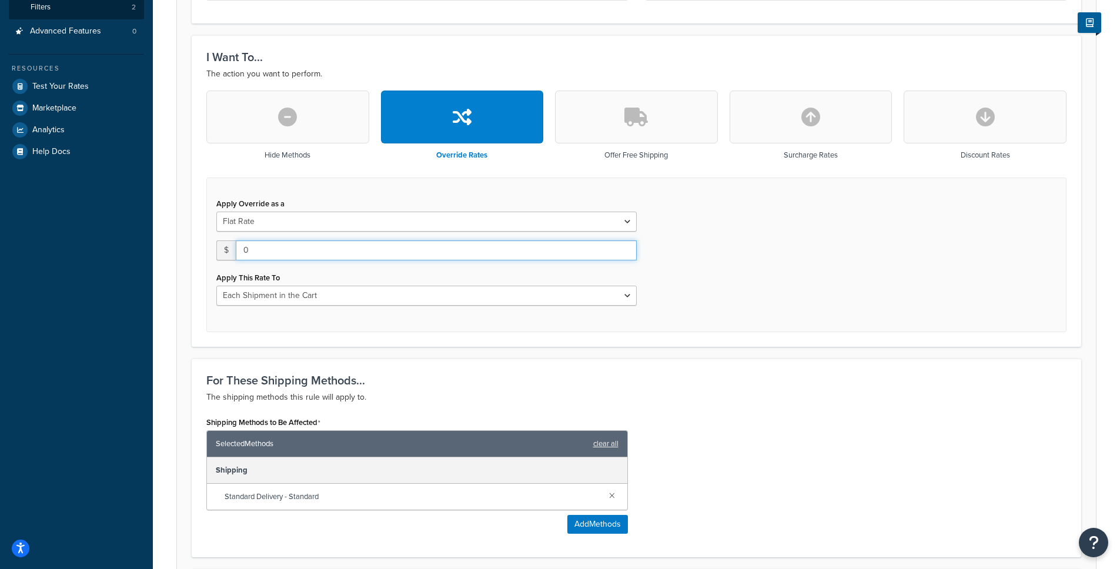
drag, startPoint x: 273, startPoint y: 250, endPoint x: 222, endPoint y: 248, distance: 51.2
click at [222, 248] on div "$ 0" at bounding box center [426, 251] width 421 height 20
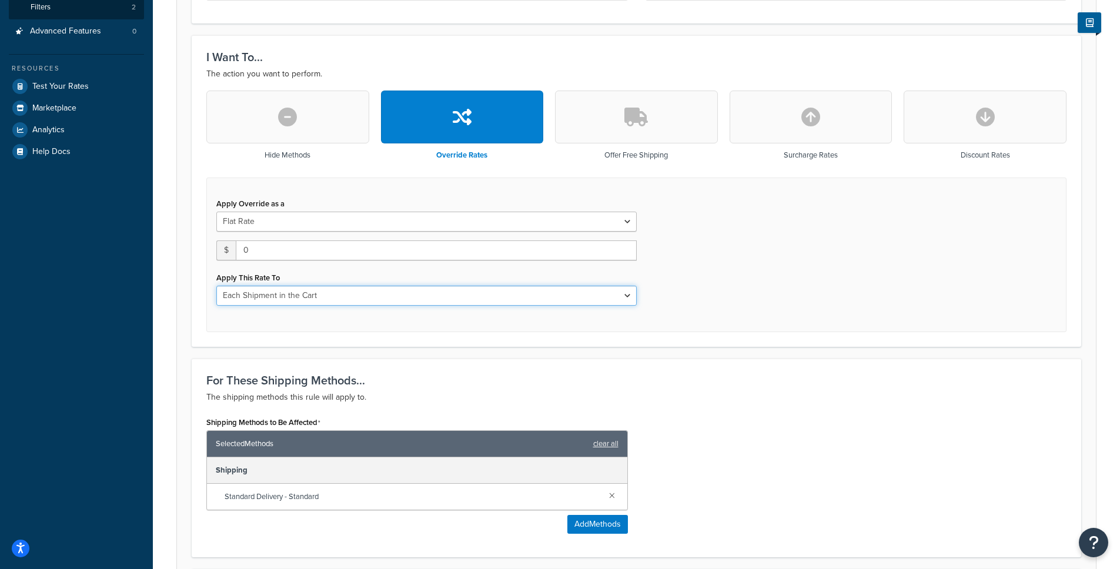
click at [354, 291] on select "Each Shipment in the Cart Each Shipping Group in the Cart Each Item within a Sh…" at bounding box center [426, 296] width 421 height 20
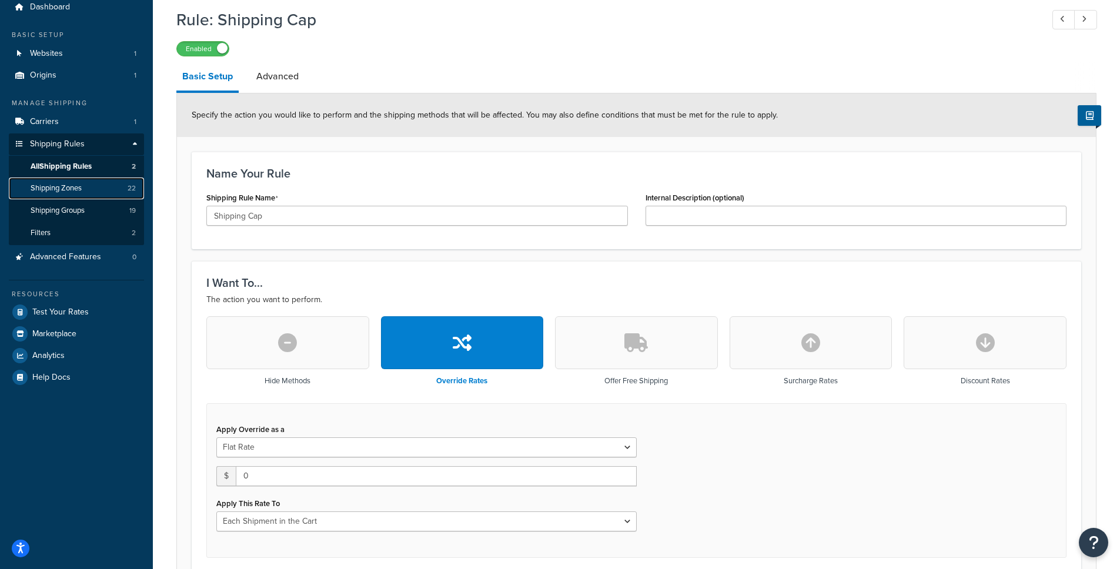
click at [61, 191] on span "Shipping Zones" at bounding box center [56, 189] width 51 height 10
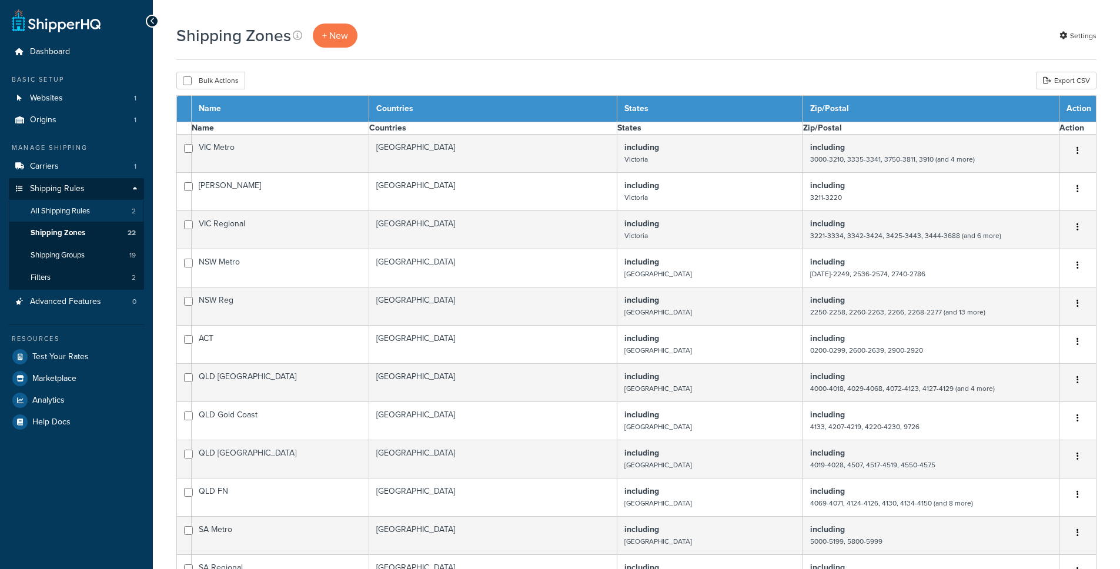
select select "15"
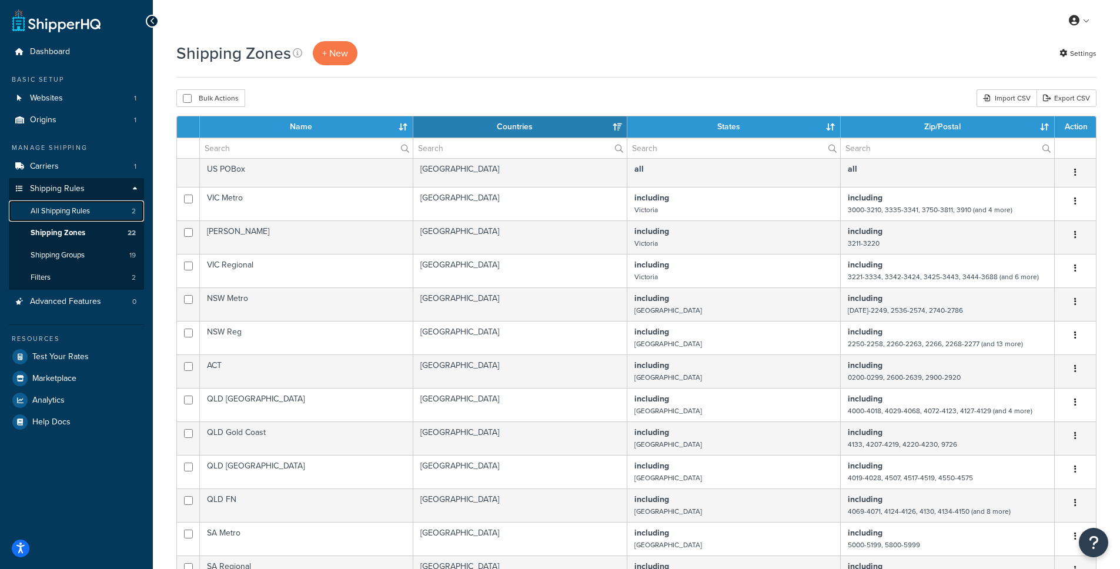
click at [72, 209] on span "All Shipping Rules" at bounding box center [60, 211] width 59 height 10
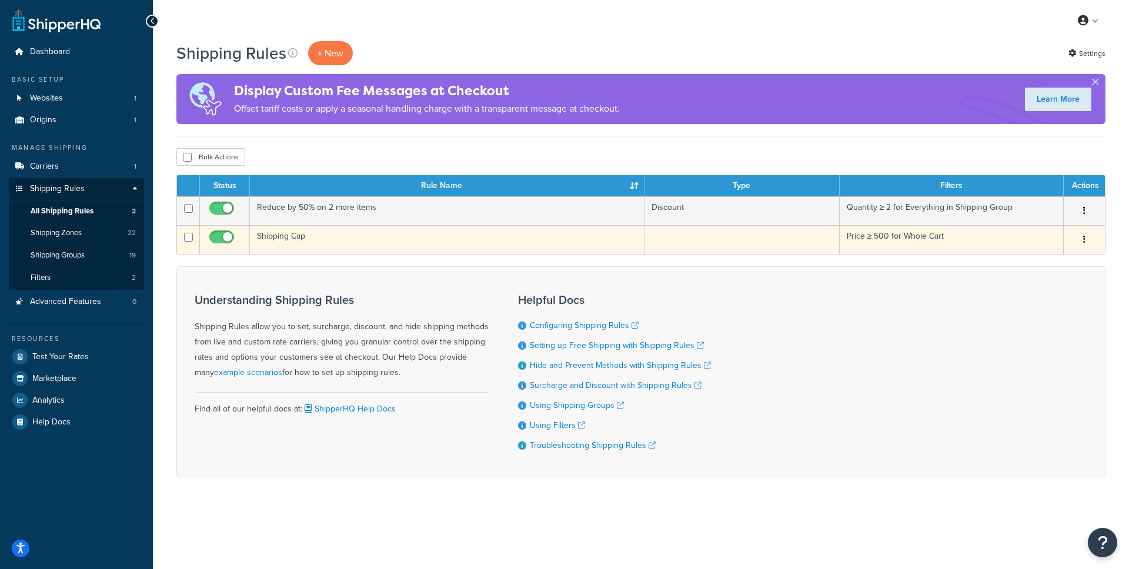
click at [295, 236] on td "Shipping Cap" at bounding box center [447, 239] width 395 height 29
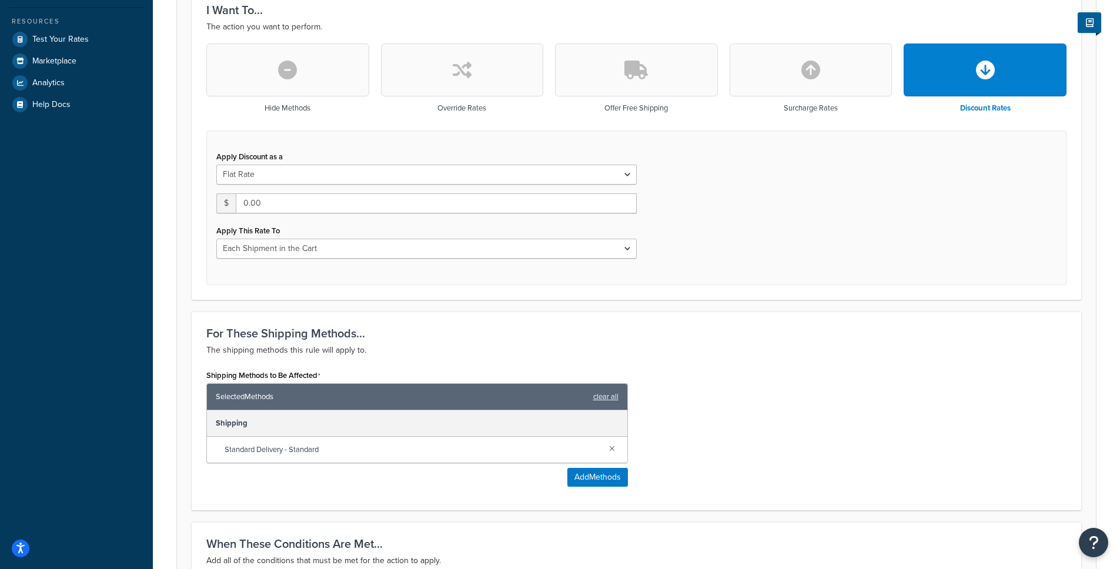
scroll to position [381, 0]
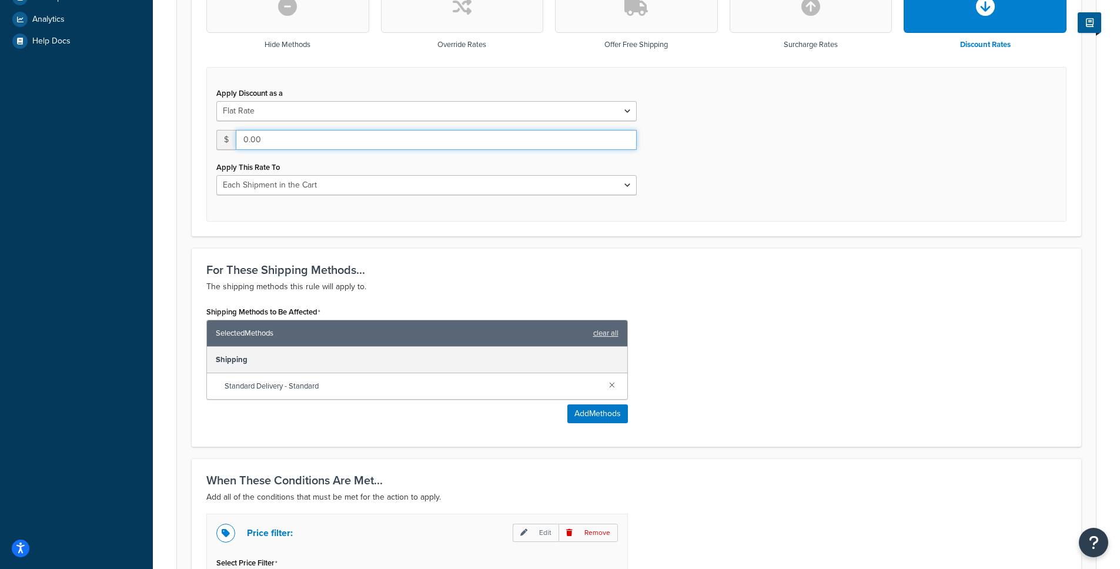
drag, startPoint x: 258, startPoint y: 142, endPoint x: 230, endPoint y: 140, distance: 27.7
click at [230, 140] on div "$ 0.00" at bounding box center [426, 140] width 421 height 20
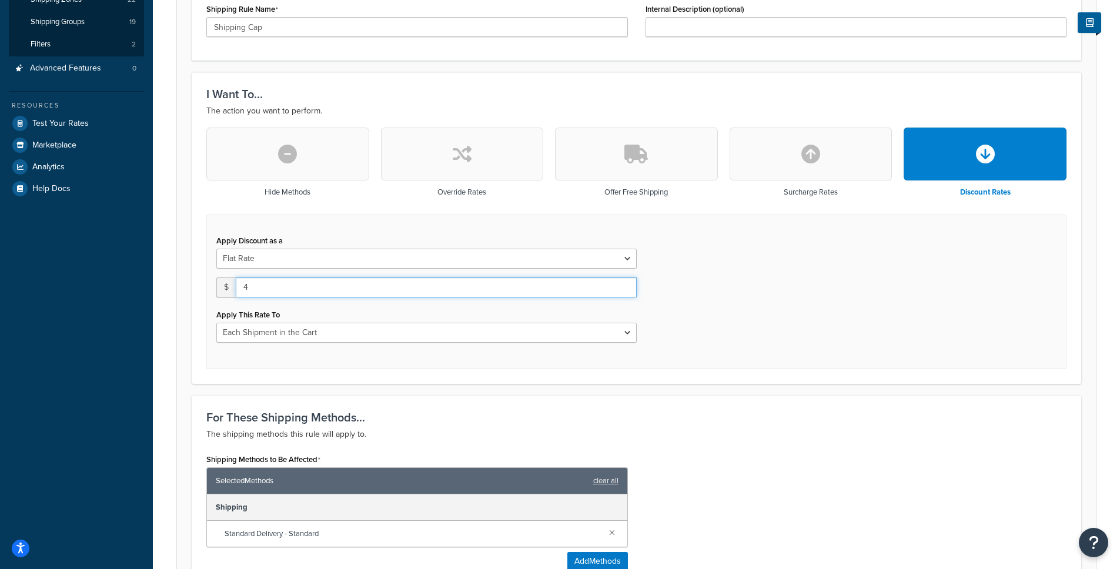
scroll to position [170, 0]
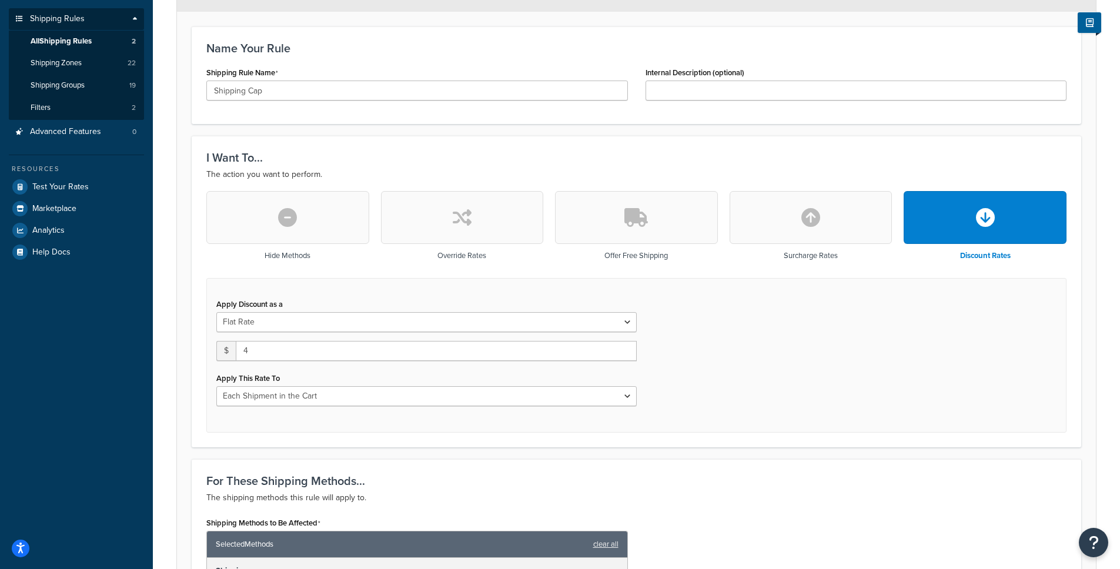
click at [445, 214] on button "button" at bounding box center [462, 217] width 163 height 53
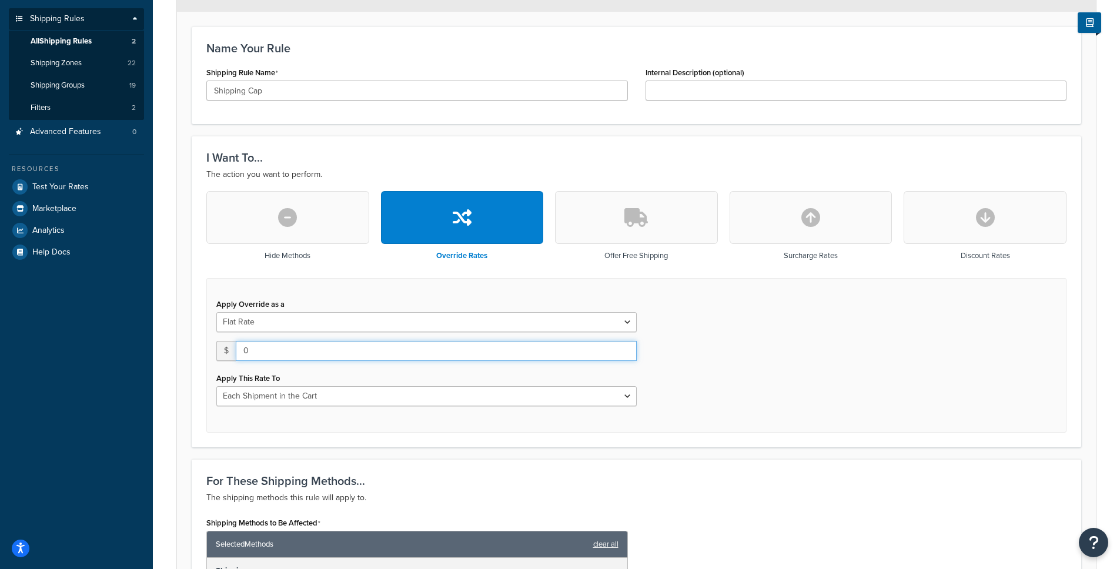
click at [290, 348] on input "0" at bounding box center [436, 351] width 401 height 20
drag, startPoint x: 285, startPoint y: 351, endPoint x: 232, endPoint y: 353, distance: 53.0
click at [232, 353] on div "$ 0" at bounding box center [426, 351] width 421 height 20
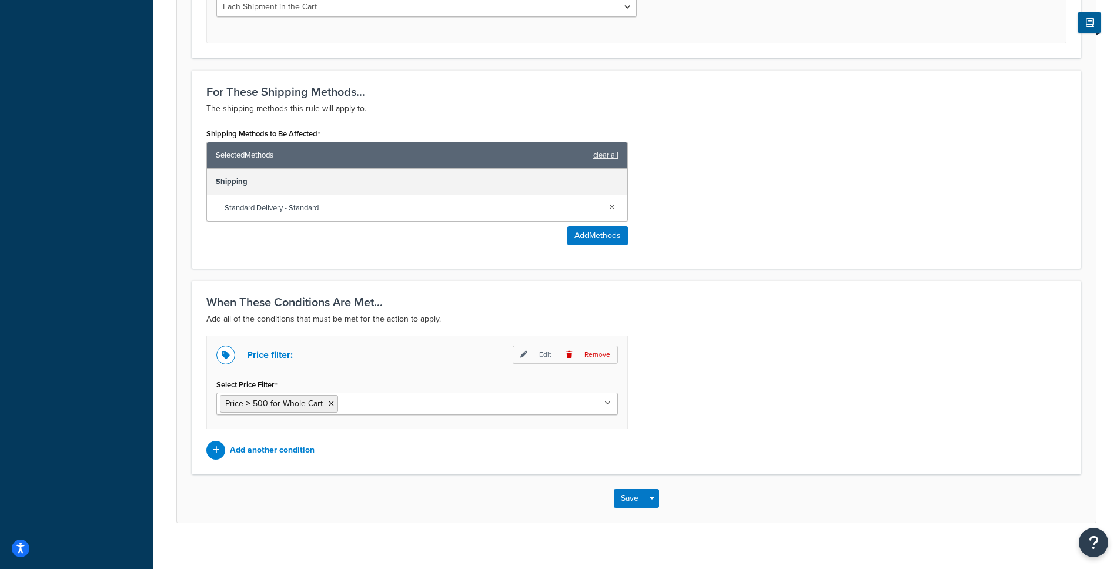
scroll to position [573, 0]
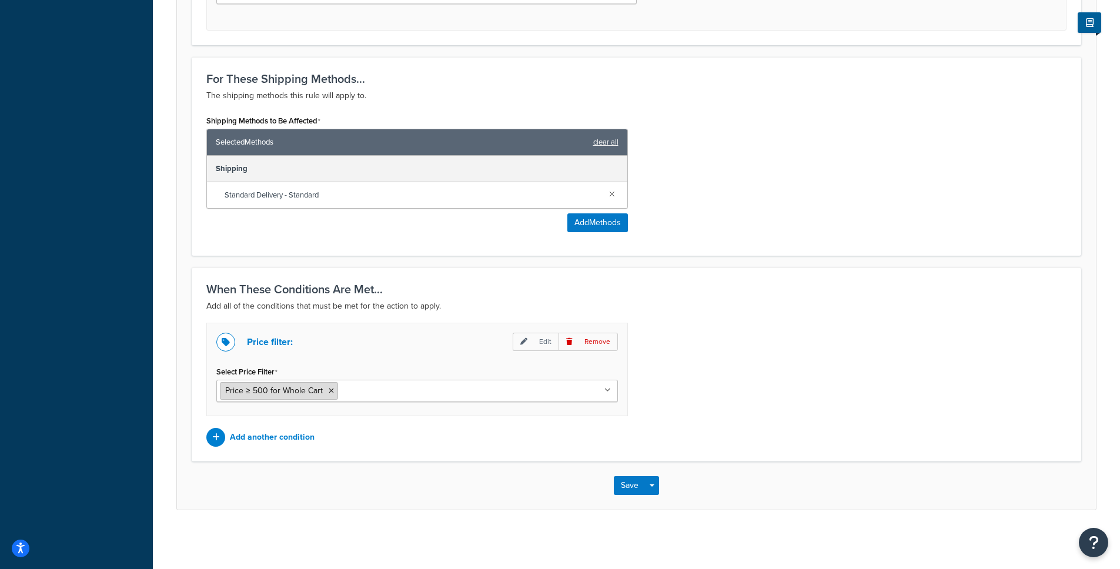
type input "500"
click at [289, 391] on span "Price ≥ 500 for Whole Cart" at bounding box center [274, 391] width 98 height 12
click at [536, 345] on p "Edit" at bounding box center [536, 342] width 46 height 18
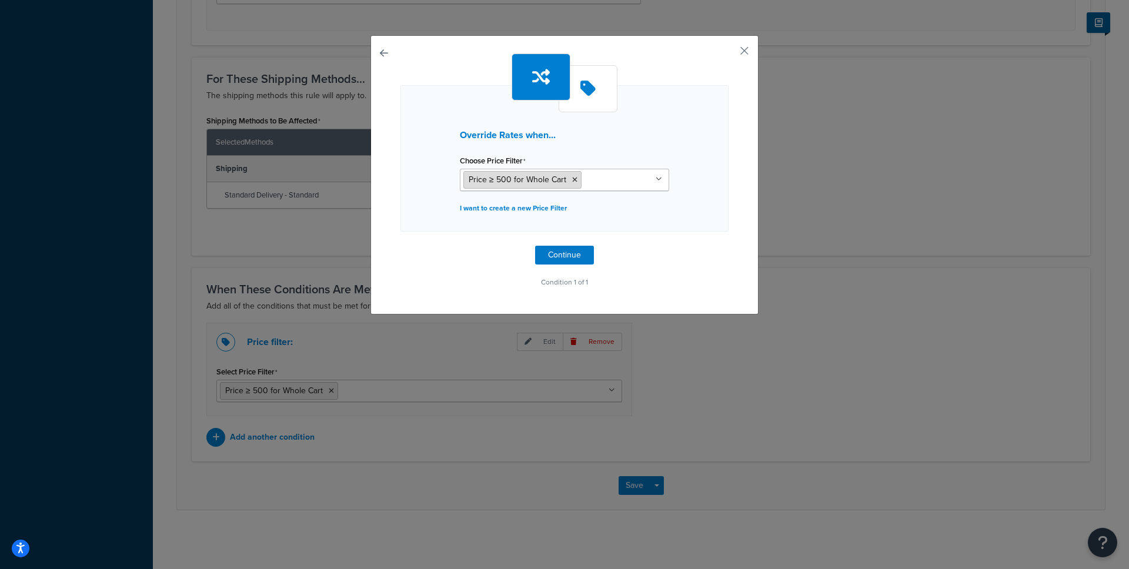
click at [529, 180] on span "Price ≥ 500 for Whole Cart" at bounding box center [518, 180] width 98 height 12
click at [581, 82] on icon at bounding box center [588, 89] width 15 height 18
click at [553, 251] on button "Continue" at bounding box center [564, 255] width 59 height 19
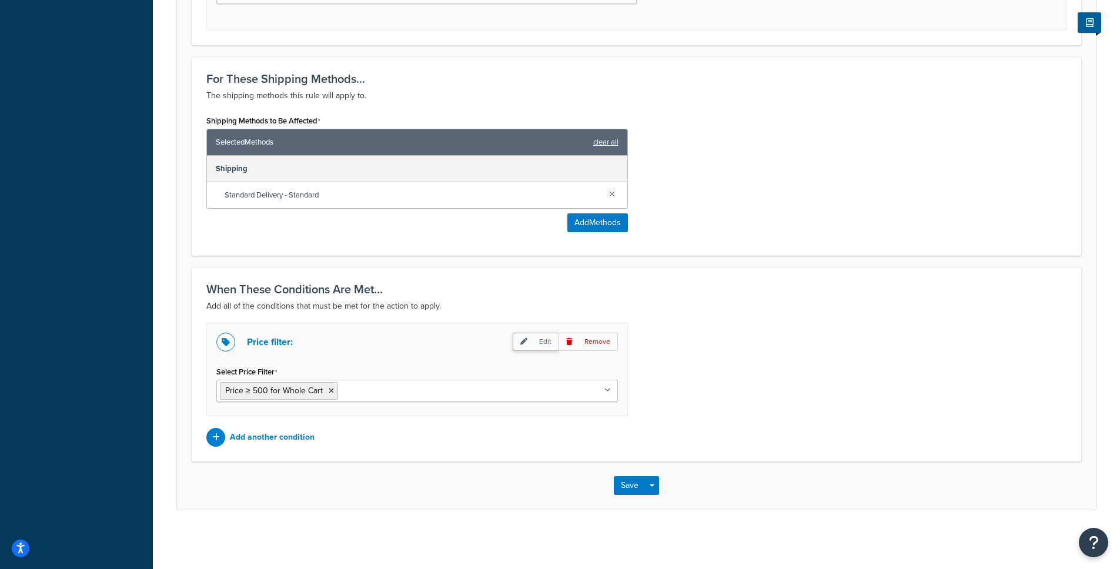
click at [535, 339] on p "Edit" at bounding box center [536, 342] width 46 height 18
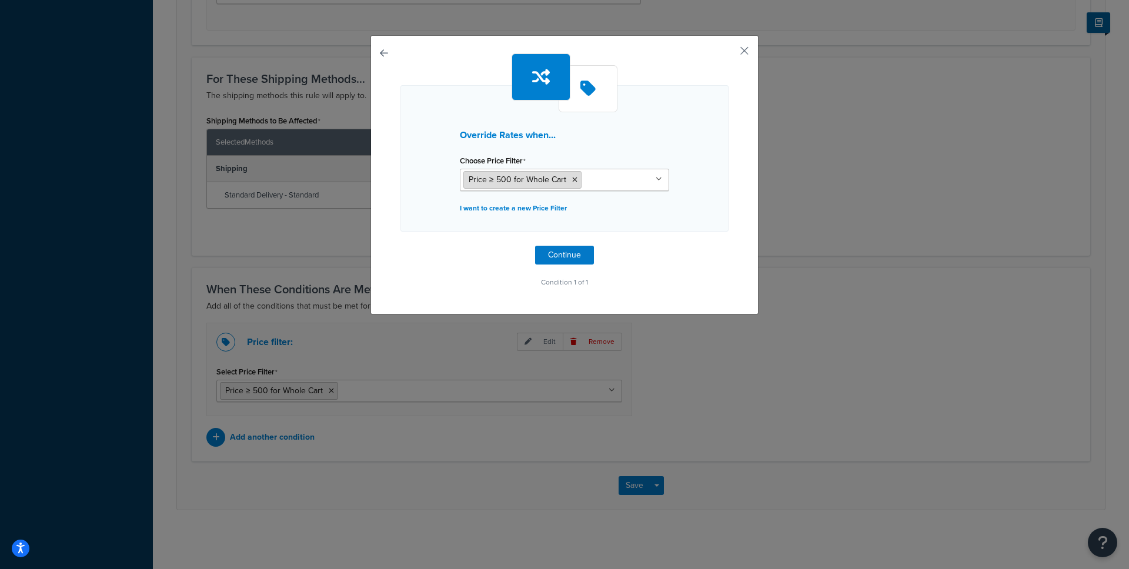
click at [532, 175] on span "Price ≥ 500 for Whole Cart" at bounding box center [518, 180] width 98 height 12
click at [646, 185] on ul "Price ≥ 500 for Whole Cart" at bounding box center [564, 180] width 209 height 22
click at [686, 204] on div "Override Rates when... Choose Price Filter Price ≥ 500 for Whole Cart No result…" at bounding box center [565, 158] width 328 height 146
click at [533, 208] on p "I want to create a new Price Filter" at bounding box center [564, 208] width 209 height 16
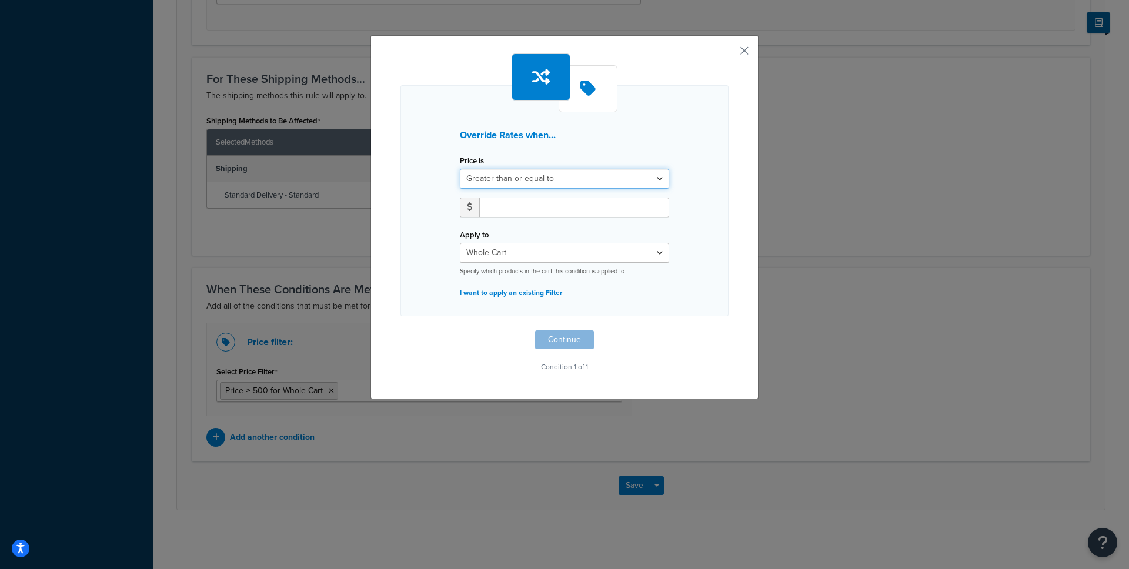
click at [535, 176] on select "Greater than or equal to Between or equal to Less than or equal to" at bounding box center [564, 179] width 209 height 20
click at [512, 250] on select "Whole Cart Everything in Shipping Group Everything at Origin Each Item within S…" at bounding box center [564, 253] width 209 height 20
click at [729, 54] on button "button" at bounding box center [727, 55] width 3 height 3
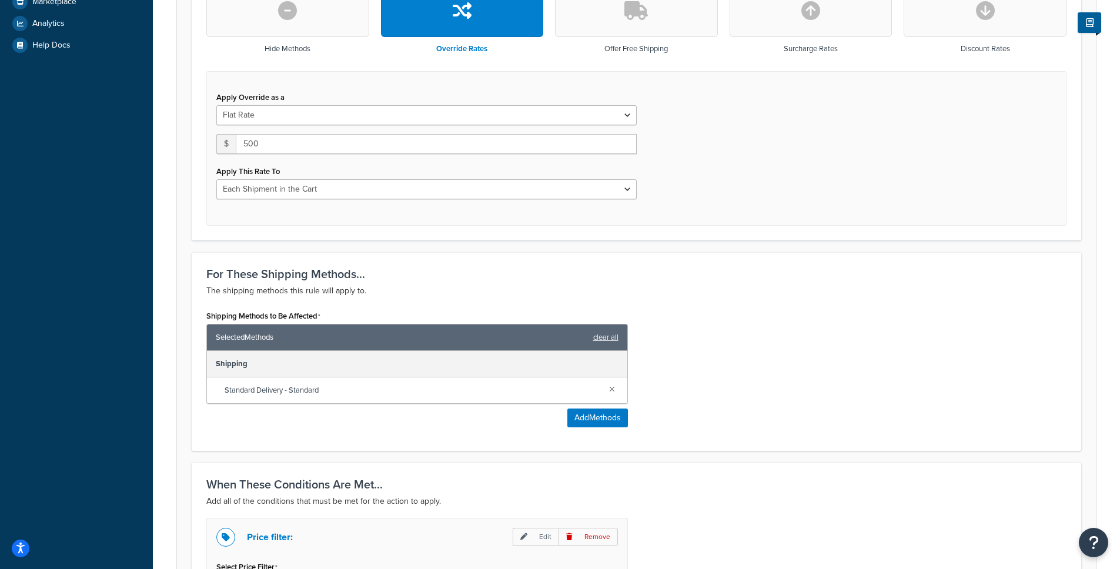
scroll to position [363, 0]
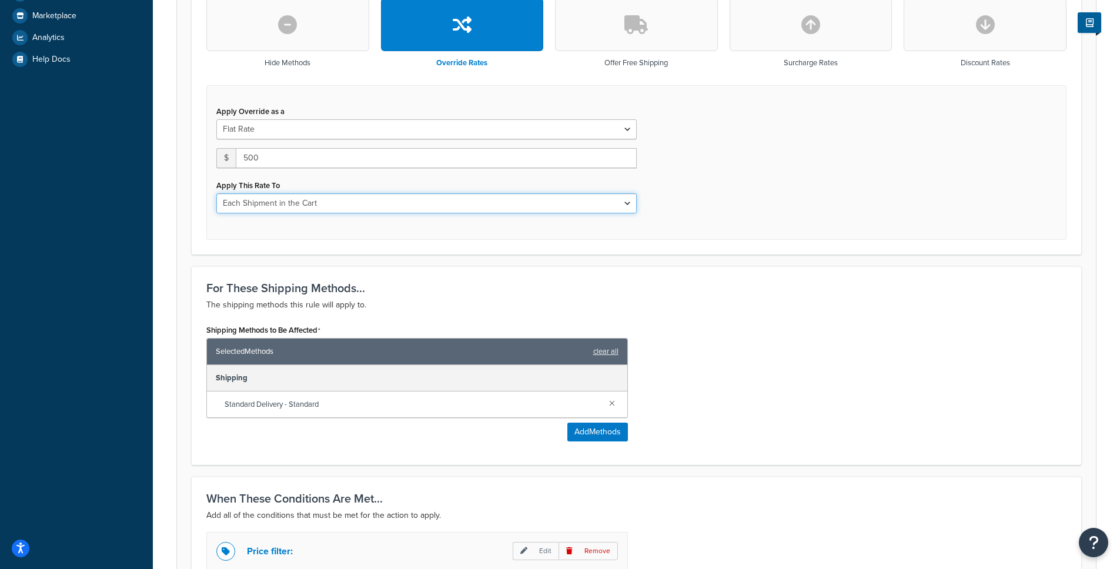
click at [422, 202] on select "Each Shipment in the Cart Each Shipping Group in the Cart Each Item within a Sh…" at bounding box center [426, 204] width 421 height 20
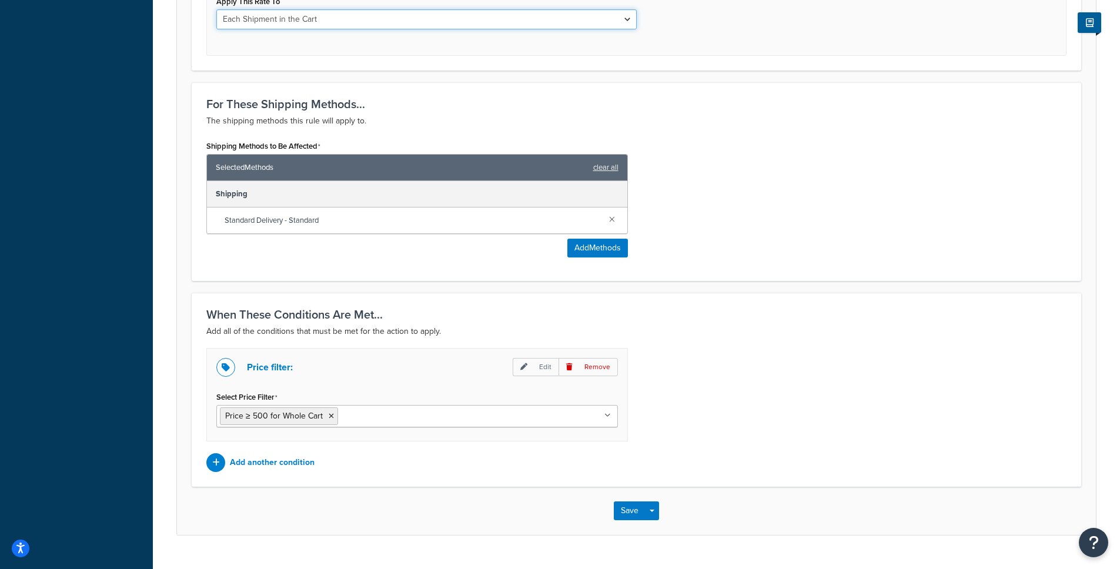
scroll to position [573, 0]
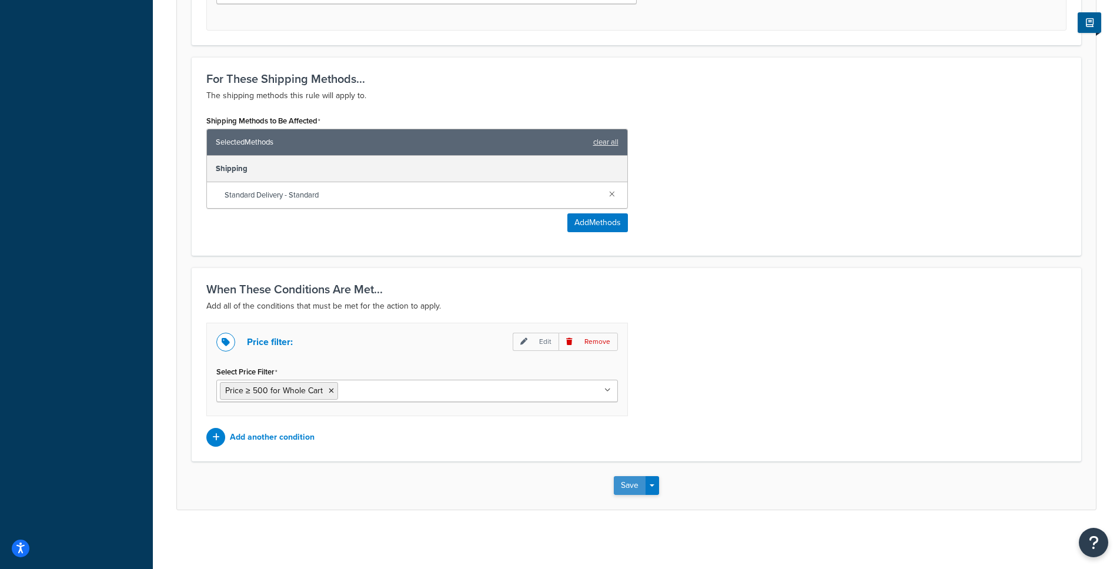
drag, startPoint x: 624, startPoint y: 463, endPoint x: 629, endPoint y: 476, distance: 14.5
click at [629, 476] on form "Specify the action you would like to perform and the shipping methods that will…" at bounding box center [636, 37] width 919 height 943
click at [633, 481] on button "Save" at bounding box center [630, 485] width 32 height 19
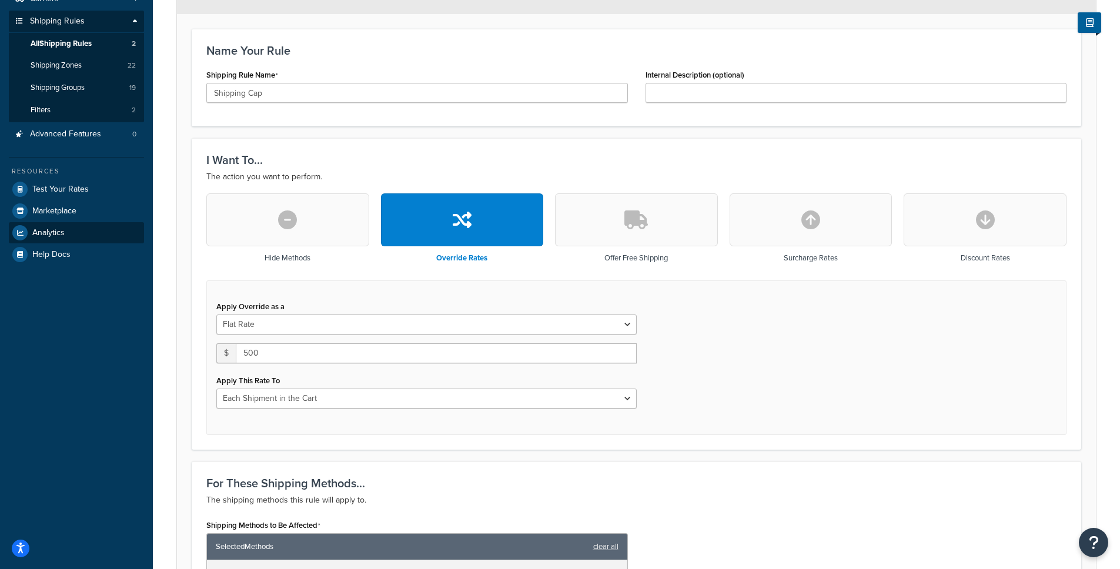
scroll to position [205, 0]
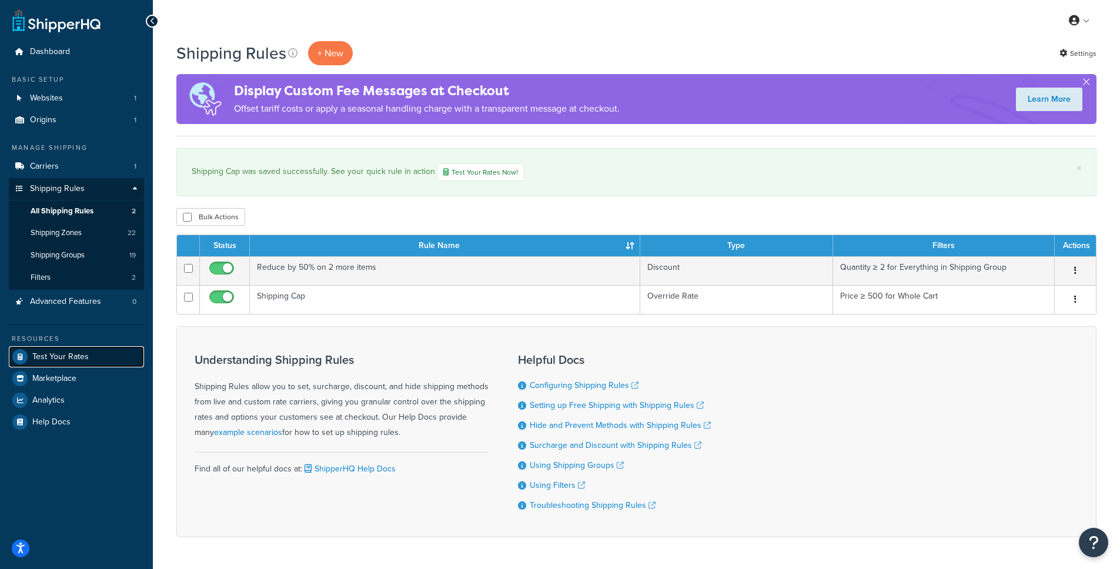
click at [52, 358] on span "Test Your Rates" at bounding box center [60, 357] width 56 height 10
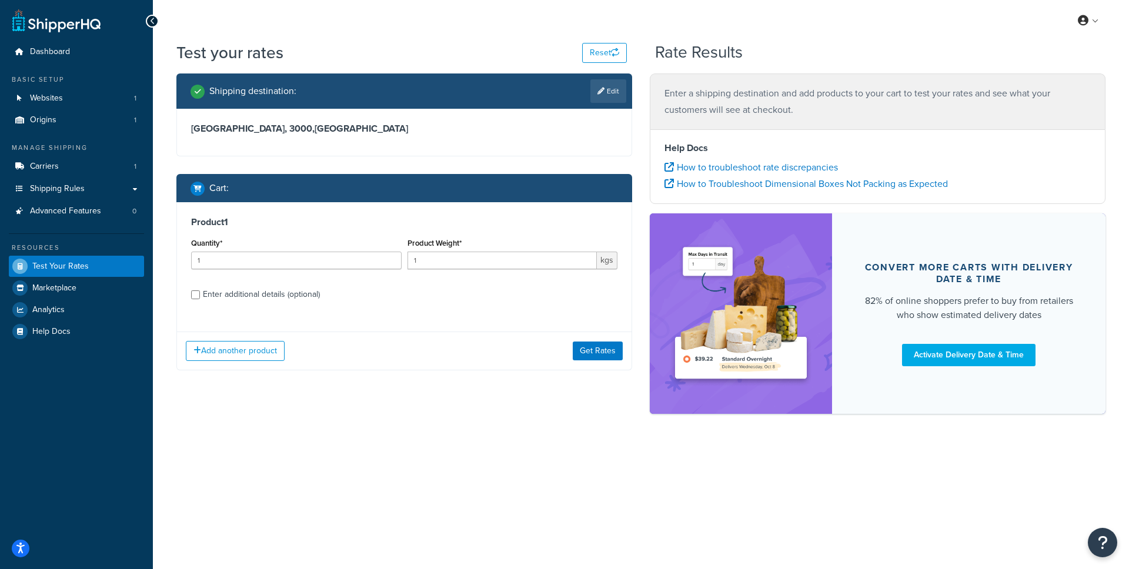
click at [325, 297] on label "Enter additional details (optional)" at bounding box center [410, 293] width 415 height 19
click at [200, 297] on input "Enter additional details (optional)" at bounding box center [195, 295] width 9 height 9
checkbox input "true"
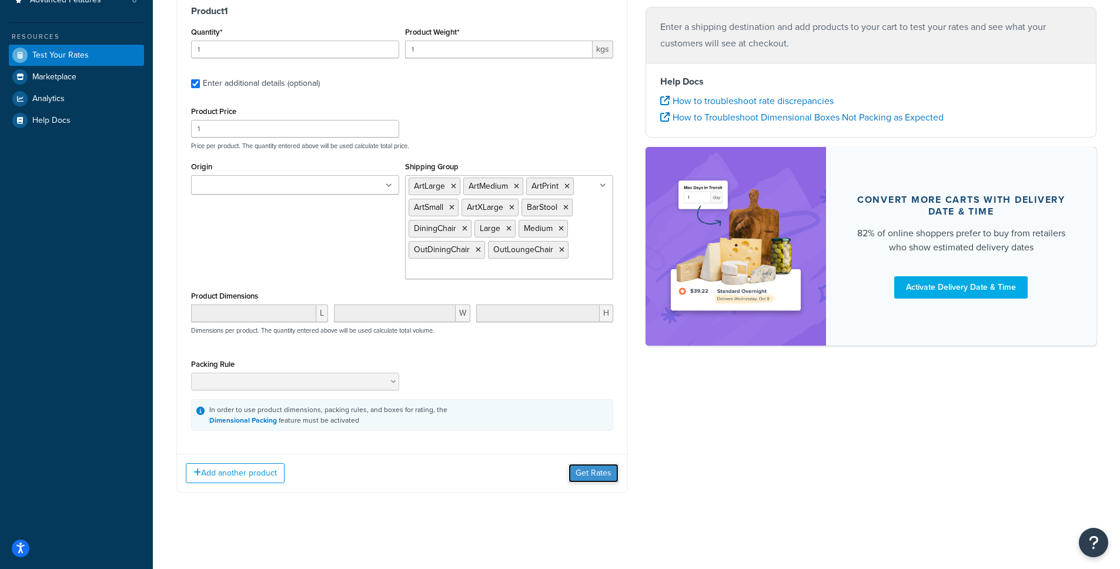
click at [603, 476] on button "Get Rates" at bounding box center [594, 473] width 50 height 19
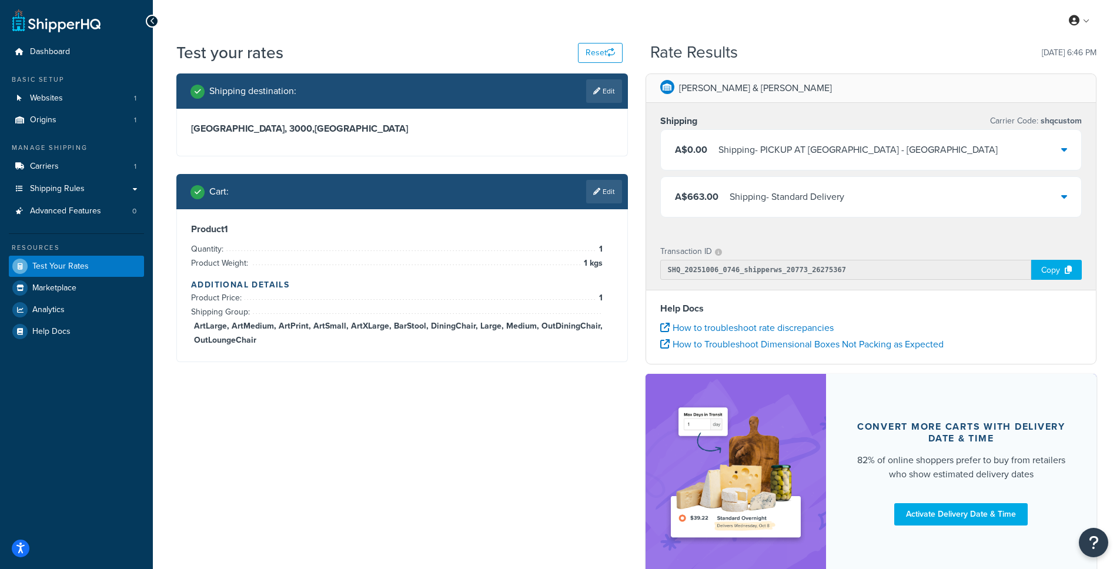
click at [755, 209] on div "A$663.00 Shipping - Standard Delivery" at bounding box center [871, 197] width 421 height 40
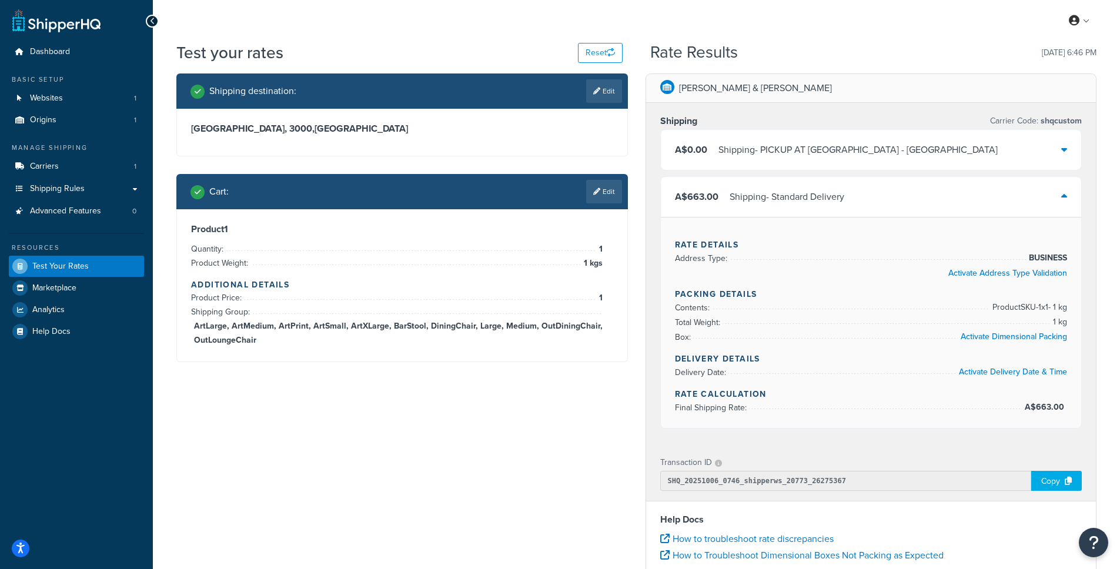
click at [850, 145] on div "Shipping - PICKUP AT OAKLEIGH SOUTH - MELBOURNE" at bounding box center [858, 150] width 279 height 16
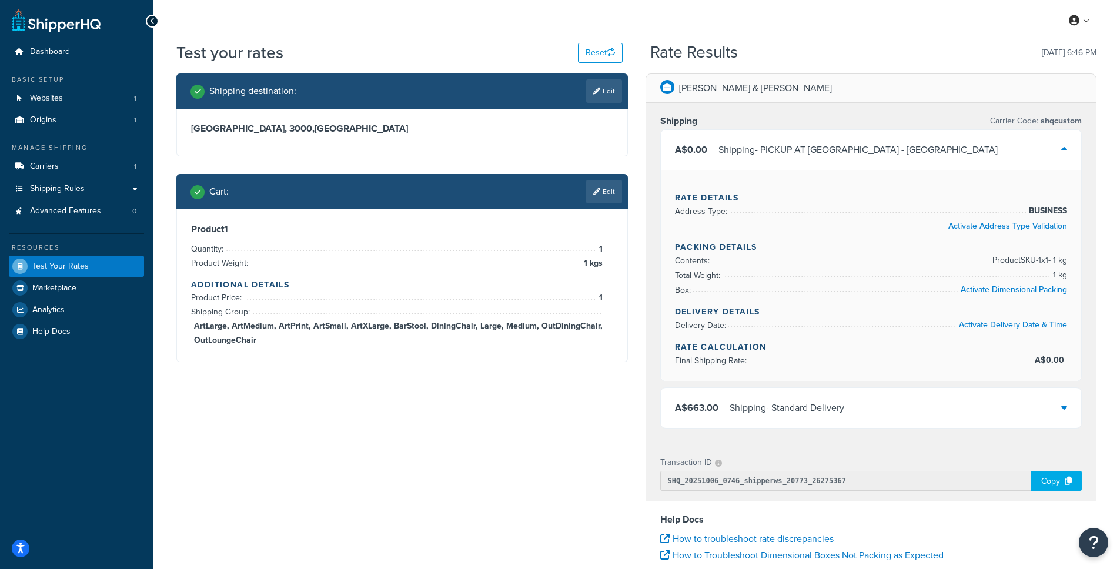
click at [850, 145] on div "Shipping - PICKUP AT OAKLEIGH SOUTH - MELBOURNE" at bounding box center [858, 150] width 279 height 16
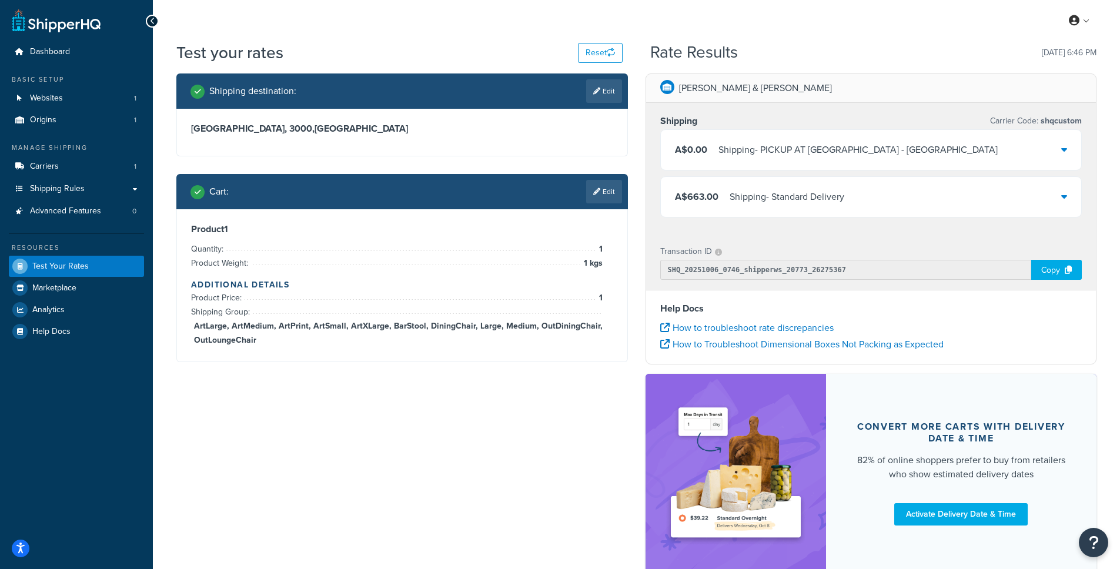
click at [850, 145] on div "Shipping - PICKUP AT OAKLEIGH SOUTH - MELBOURNE" at bounding box center [858, 150] width 279 height 16
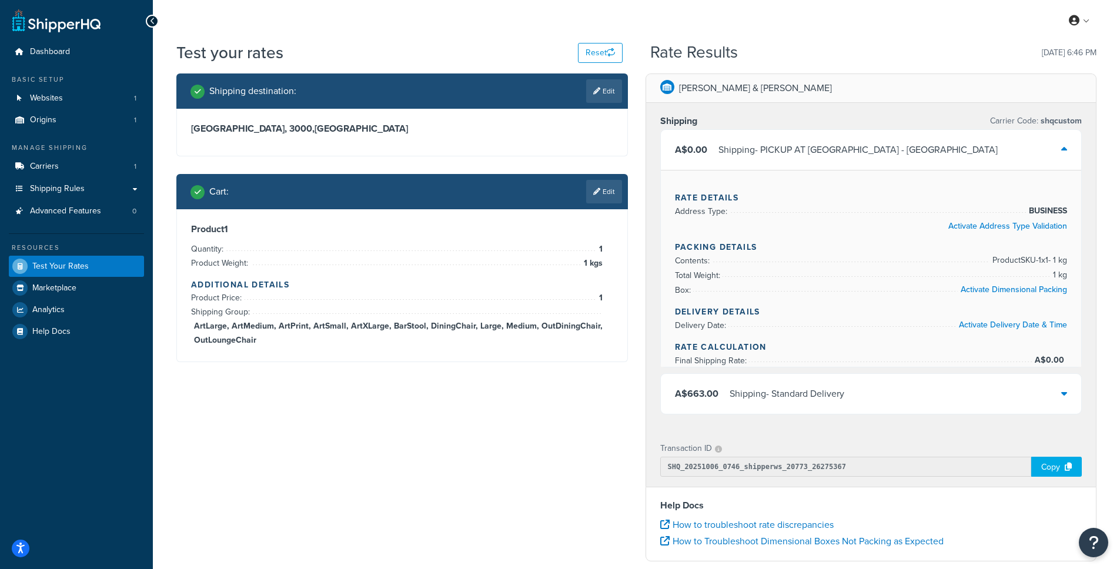
click at [850, 145] on div "Shipping - PICKUP AT OAKLEIGH SOUTH - MELBOURNE" at bounding box center [858, 150] width 279 height 16
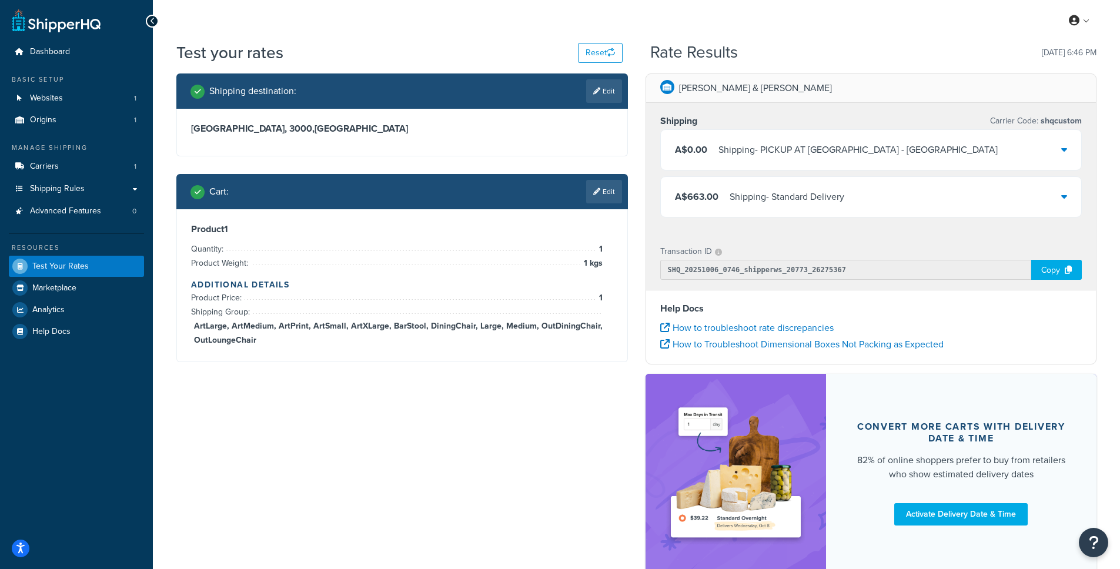
click at [832, 229] on div "Shipping Carrier Code: shqcustom A$0.00 Shipping - PICKUP AT OAKLEIGH SOUTH - M…" at bounding box center [871, 168] width 451 height 131
click at [835, 215] on div "A$663.00 Shipping - Standard Delivery" at bounding box center [871, 197] width 421 height 40
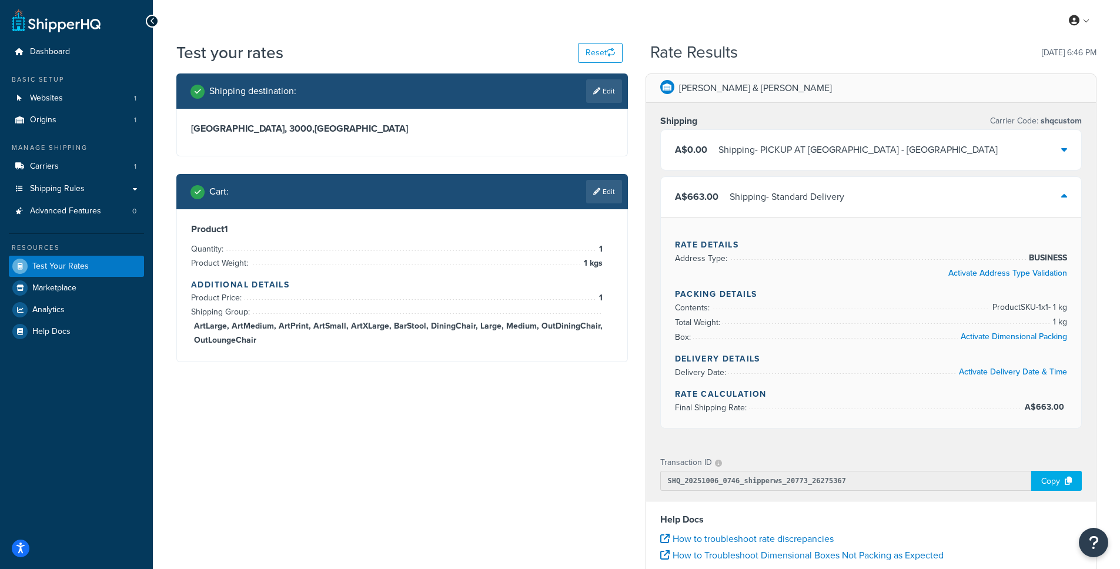
click at [836, 204] on div "Shipping - Standard Delivery" at bounding box center [787, 197] width 115 height 16
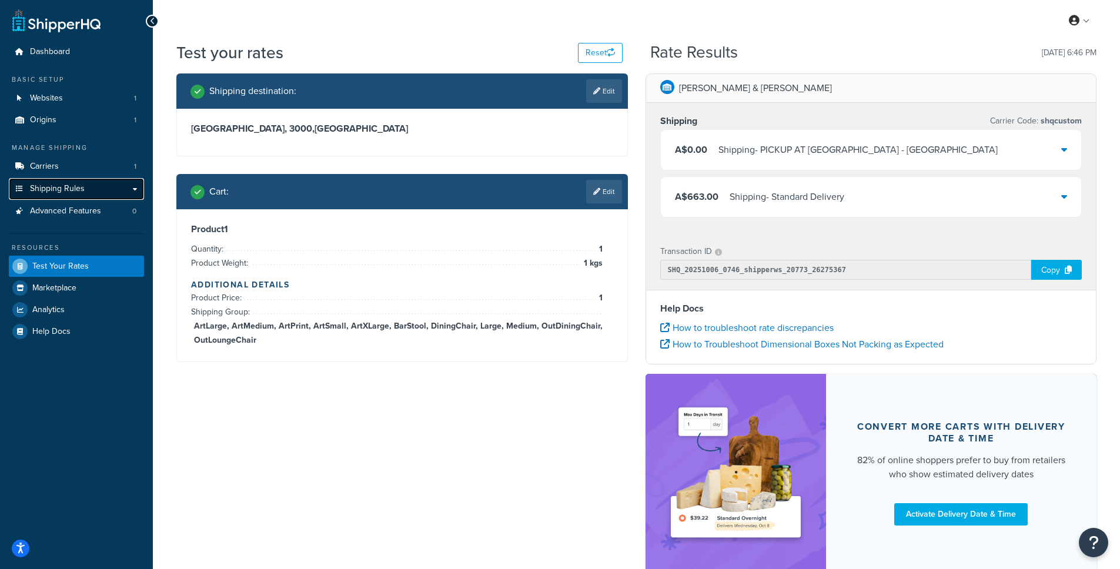
click at [47, 189] on span "Shipping Rules" at bounding box center [57, 189] width 55 height 10
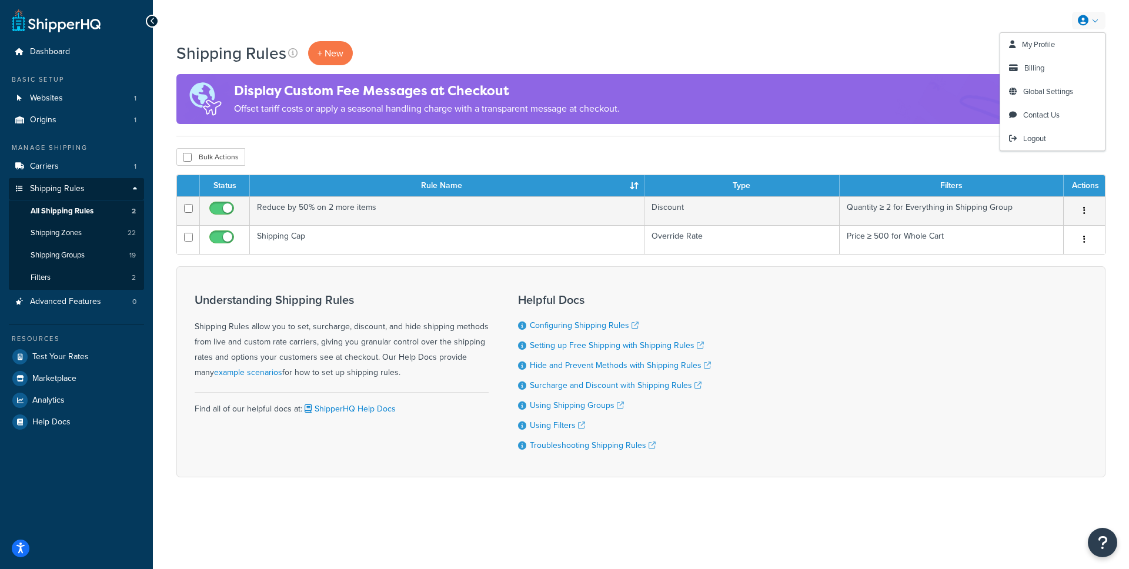
click at [864, 21] on div "My Profile Billing Global Settings Contact Us Logout" at bounding box center [641, 20] width 976 height 41
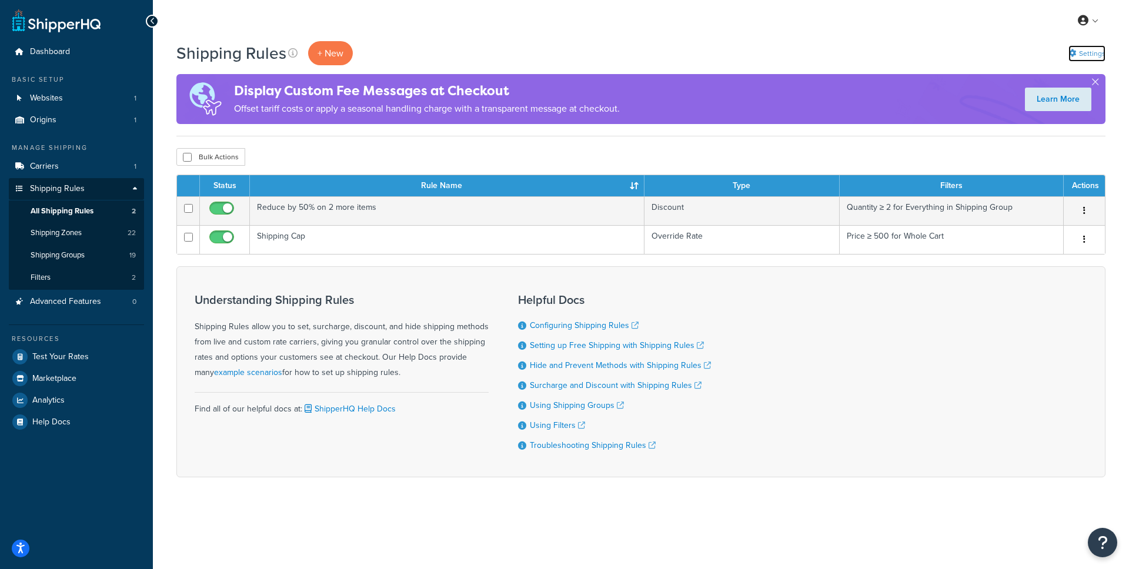
click at [1091, 46] on link "Settings" at bounding box center [1087, 53] width 37 height 16
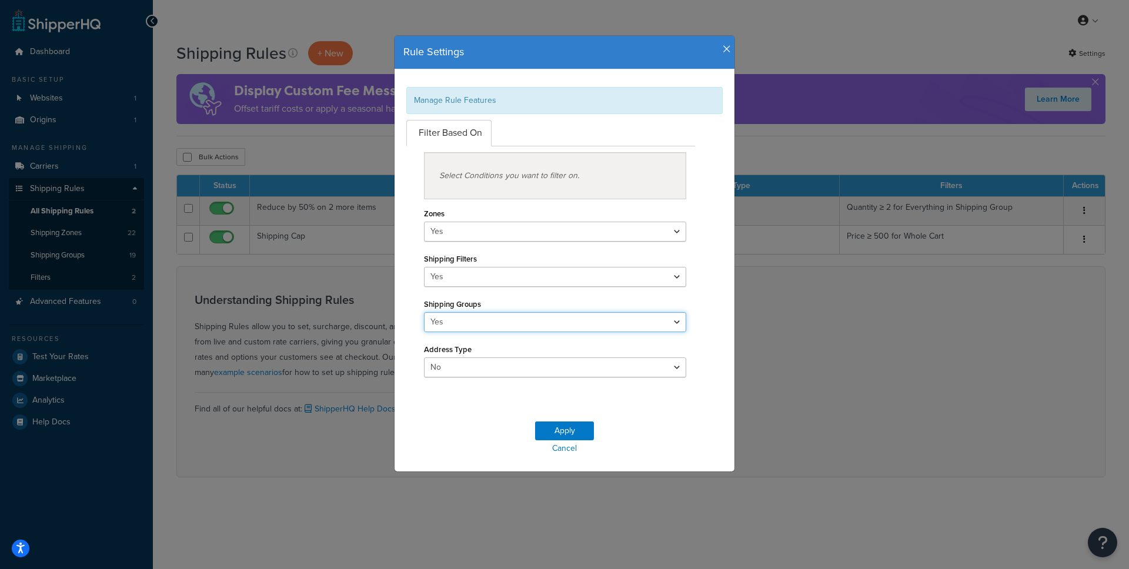
click at [544, 322] on select "Yes No" at bounding box center [555, 322] width 262 height 20
click at [723, 49] on icon "button" at bounding box center [727, 49] width 8 height 11
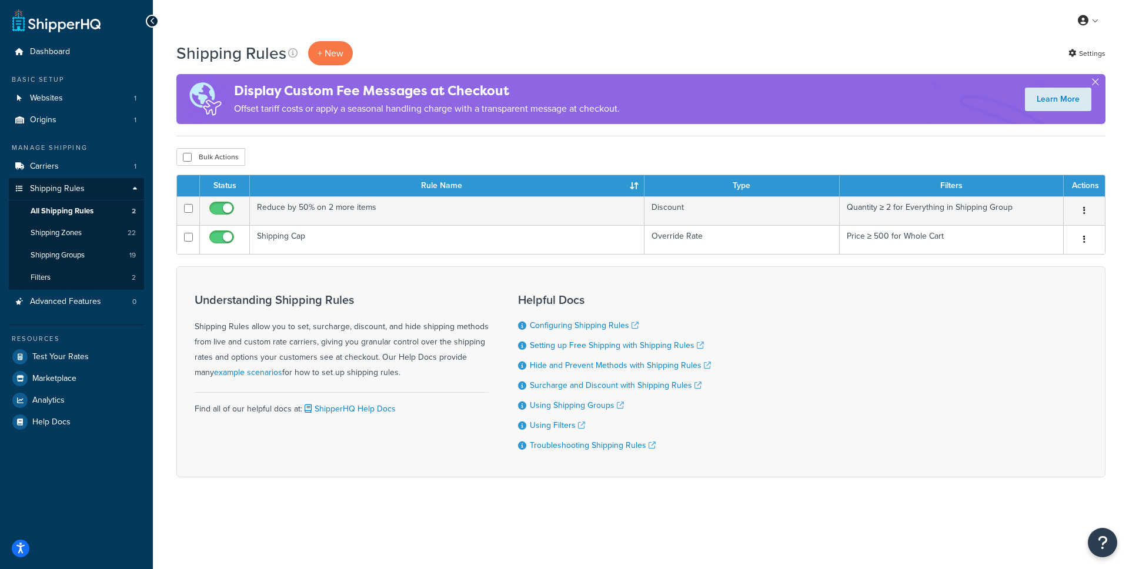
drag, startPoint x: 1127, startPoint y: 56, endPoint x: 1110, endPoint y: 54, distance: 17.2
click at [1126, 56] on div "Shipping Rules + New Settings Display Custom Fee Messages at Checkout Offset ta…" at bounding box center [641, 280] width 976 height 478
click at [1108, 53] on div "Shipping Rules + New Settings Display Custom Fee Messages at Checkout Offset ta…" at bounding box center [641, 280] width 976 height 478
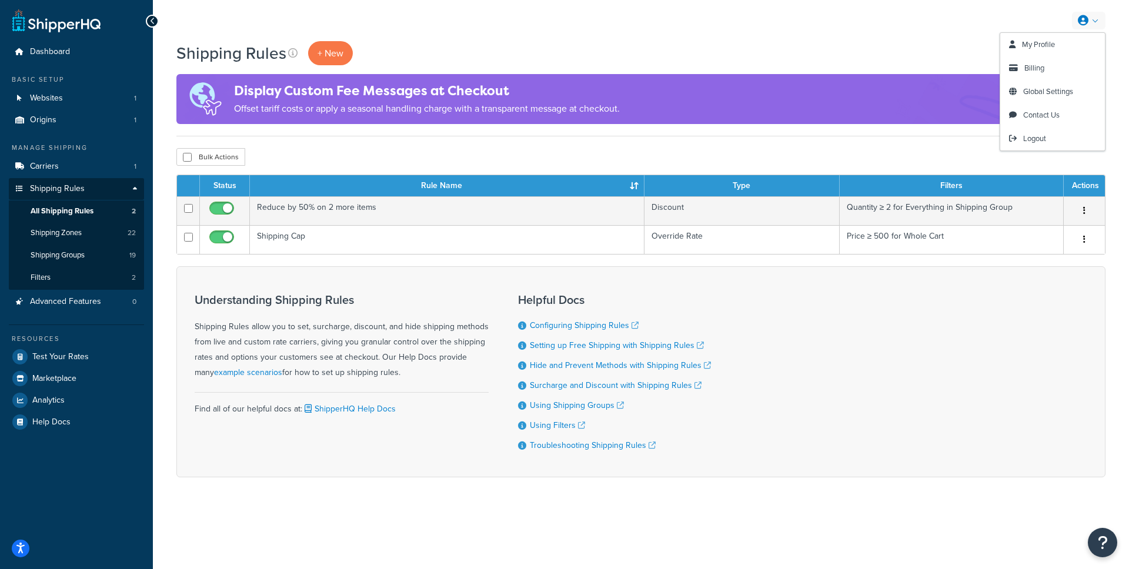
click at [1088, 21] on icon at bounding box center [1083, 20] width 11 height 11
click at [1042, 73] on span "Billing" at bounding box center [1035, 67] width 20 height 11
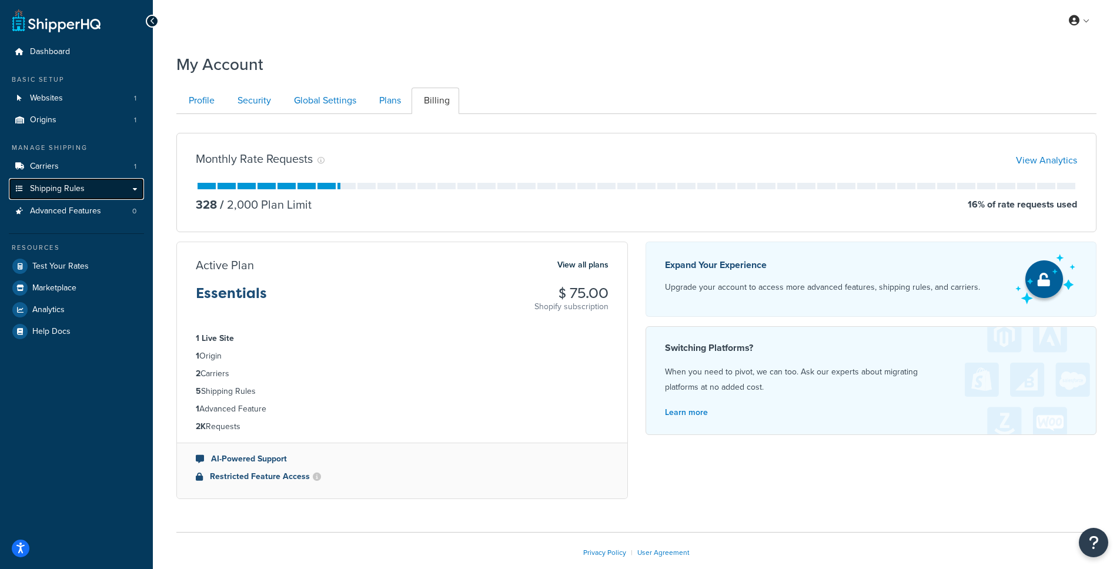
click at [75, 191] on span "Shipping Rules" at bounding box center [57, 189] width 55 height 10
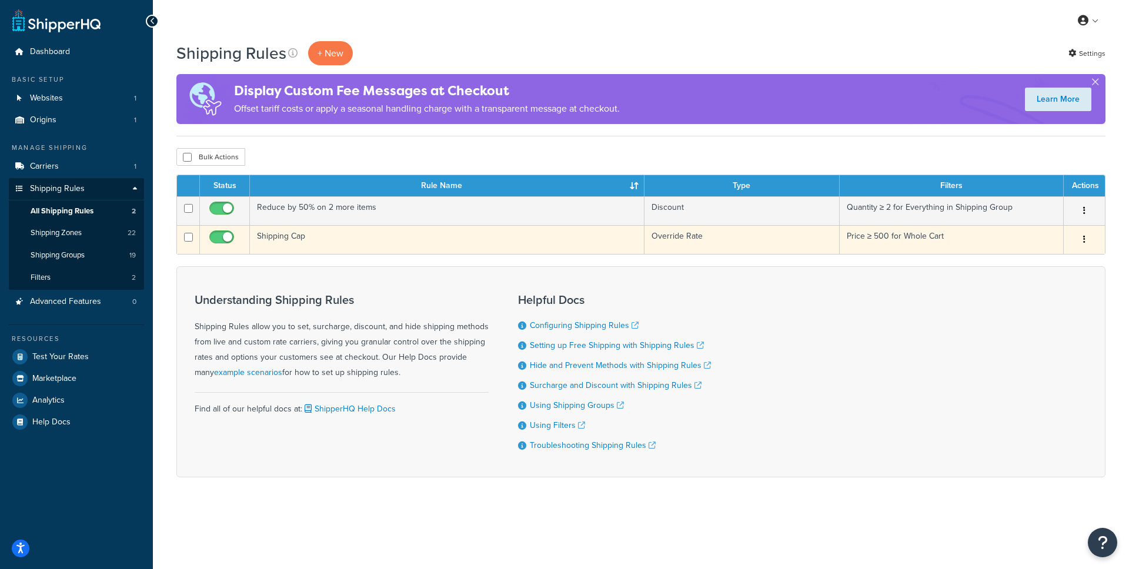
click at [222, 239] on input "checkbox" at bounding box center [223, 240] width 32 height 15
checkbox input "false"
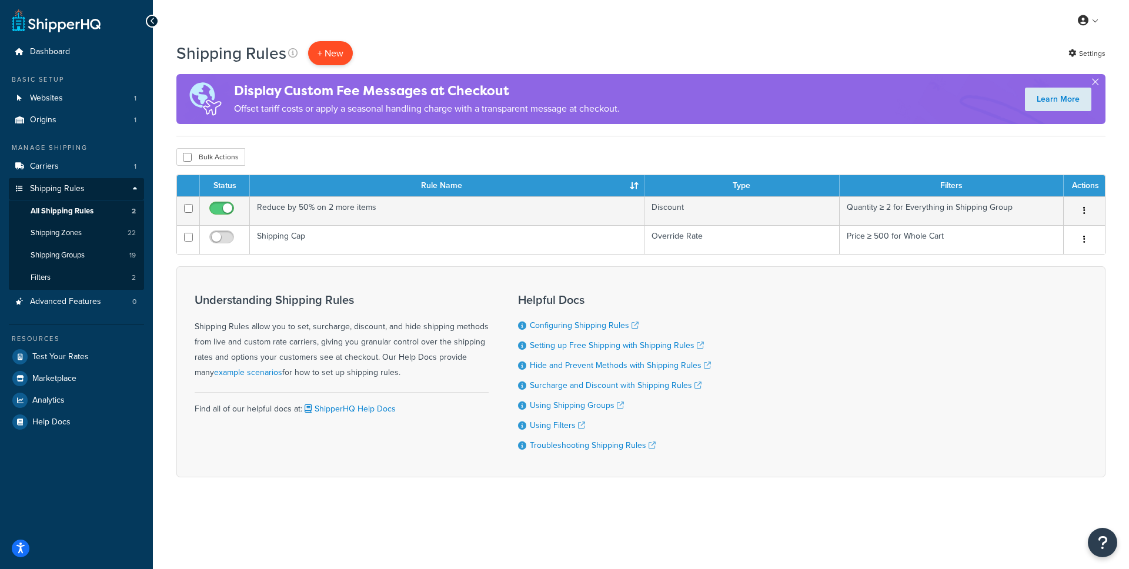
click at [331, 58] on p "+ New" at bounding box center [330, 53] width 45 height 24
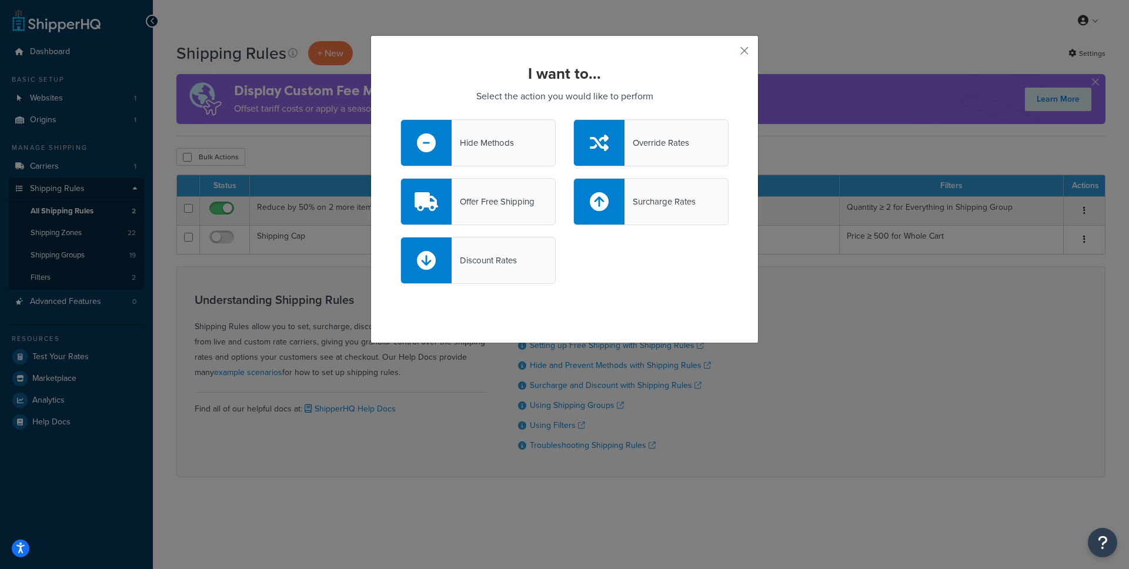
click at [483, 145] on div "Hide Methods" at bounding box center [483, 143] width 62 height 16
click at [0, 0] on input "Hide Methods" at bounding box center [0, 0] width 0 height 0
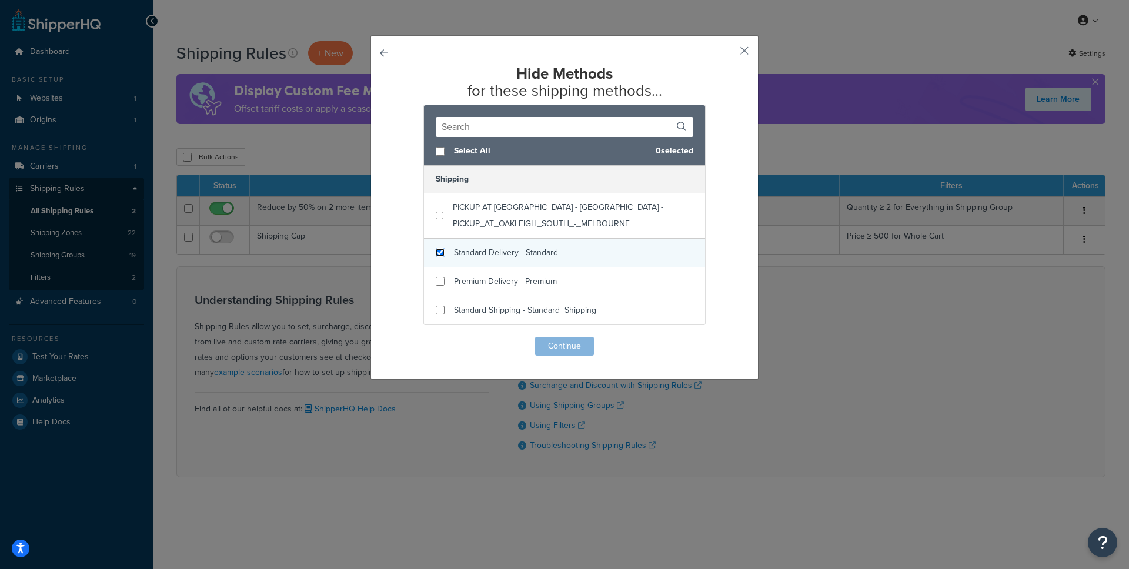
click at [436, 253] on input "checkbox" at bounding box center [440, 252] width 9 height 9
checkbox input "true"
click at [556, 345] on button "Continue" at bounding box center [564, 346] width 59 height 19
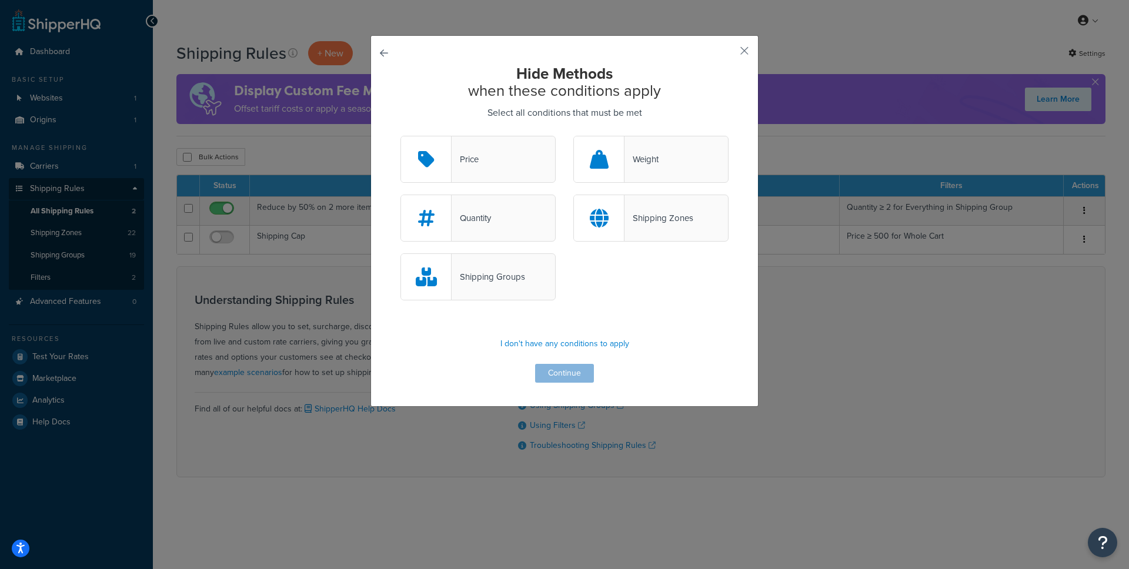
click at [466, 162] on div "Price" at bounding box center [465, 159] width 27 height 16
click at [0, 0] on input "Price" at bounding box center [0, 0] width 0 height 0
click at [558, 379] on button "Continue" at bounding box center [564, 373] width 59 height 19
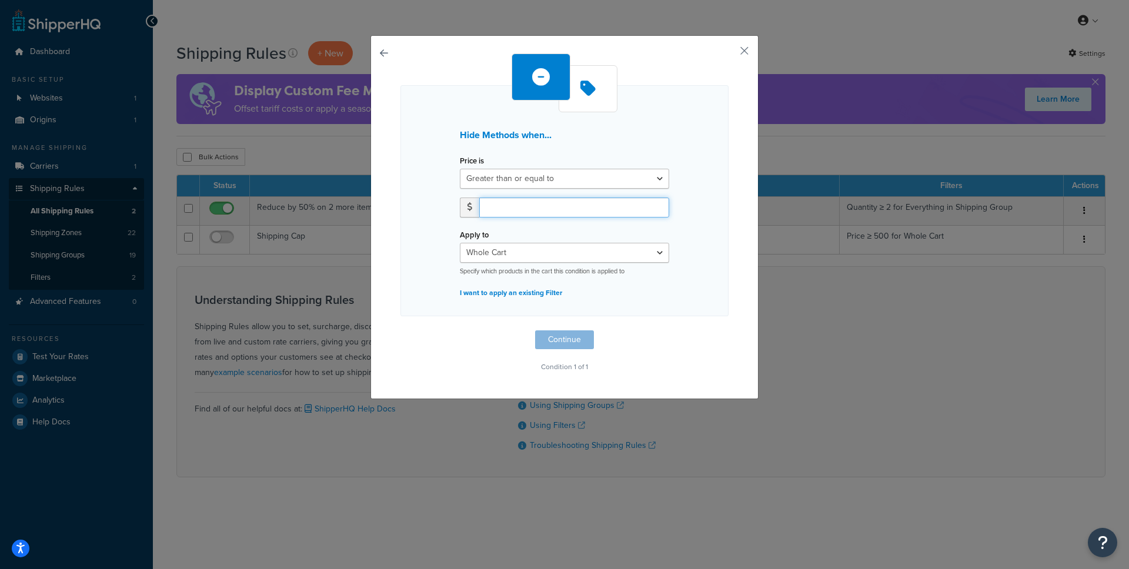
click at [532, 204] on input "number" at bounding box center [574, 208] width 190 height 20
type input "500"
click at [558, 336] on button "Continue" at bounding box center [564, 340] width 59 height 19
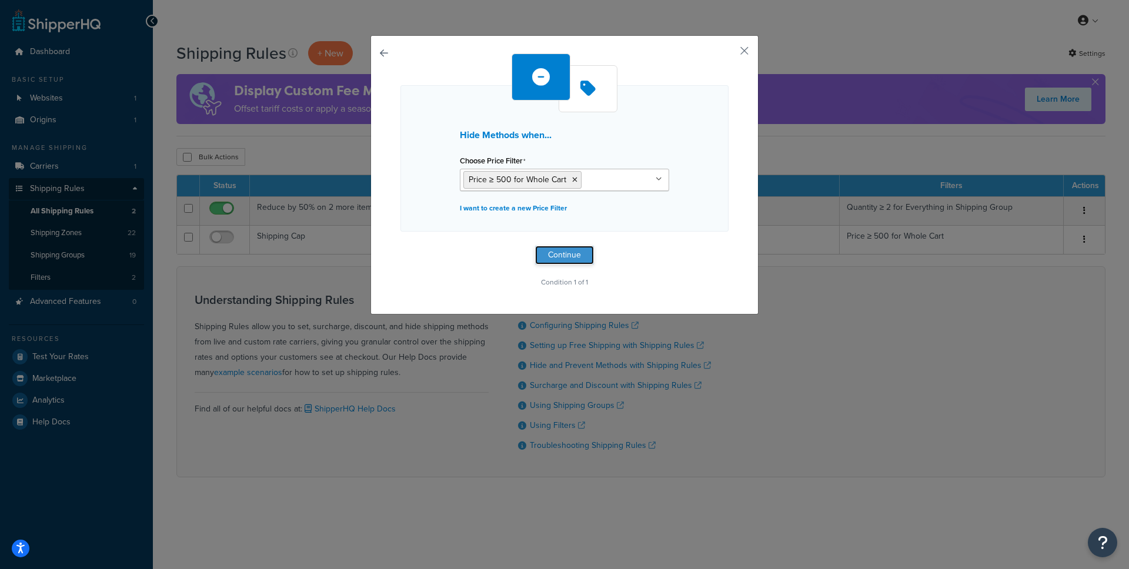
click at [569, 258] on button "Continue" at bounding box center [564, 255] width 59 height 19
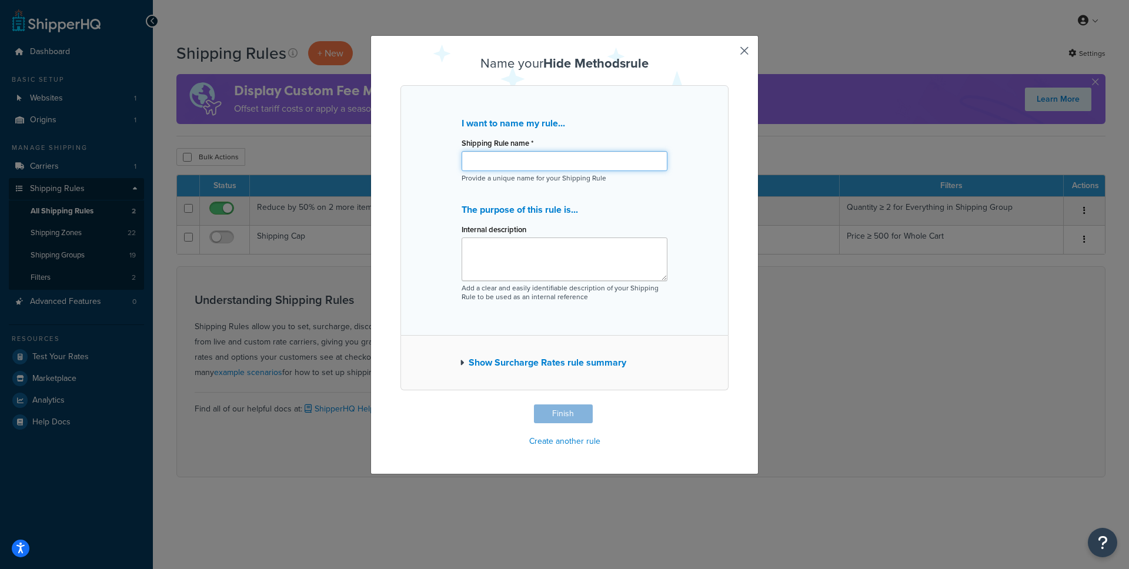
click at [507, 164] on input "Shipping Rule name *" at bounding box center [565, 161] width 206 height 20
type input "Standard Delivery"
click at [558, 413] on button "Finish" at bounding box center [563, 414] width 59 height 19
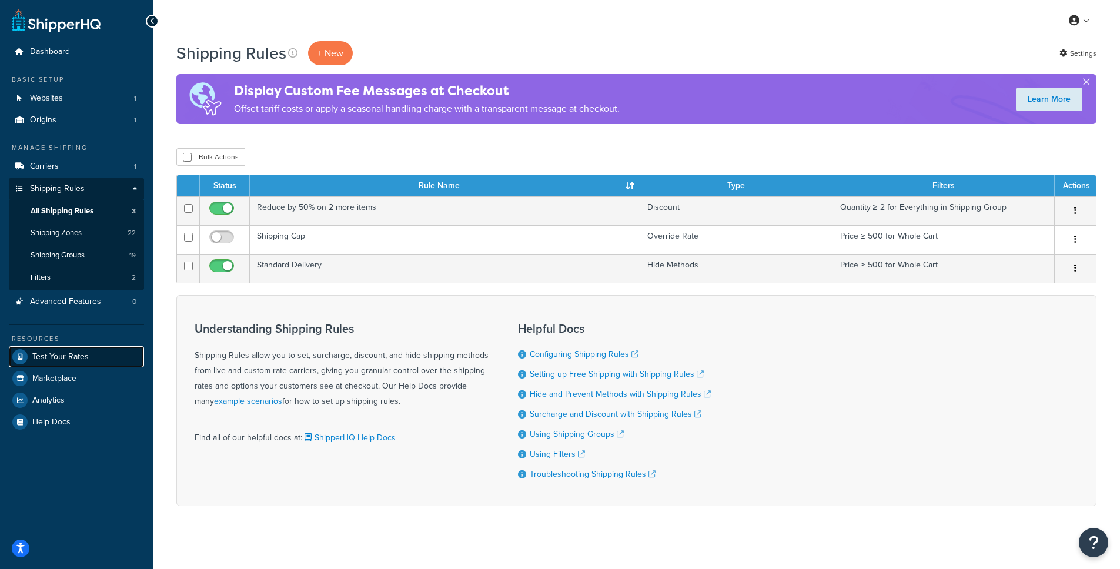
click at [49, 356] on span "Test Your Rates" at bounding box center [60, 357] width 56 height 10
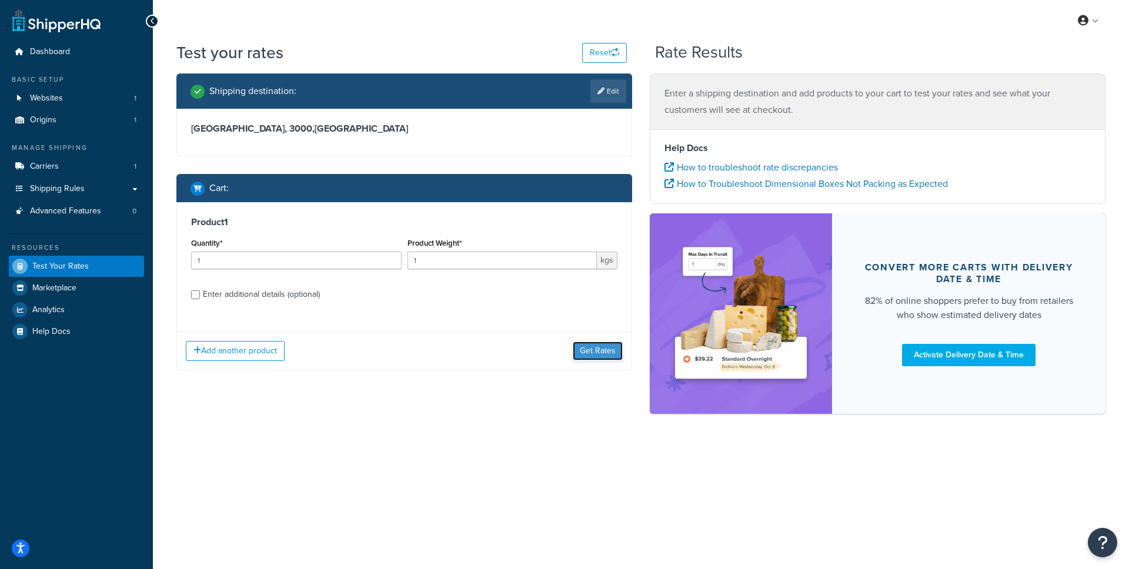
click at [603, 346] on button "Get Rates" at bounding box center [598, 351] width 50 height 19
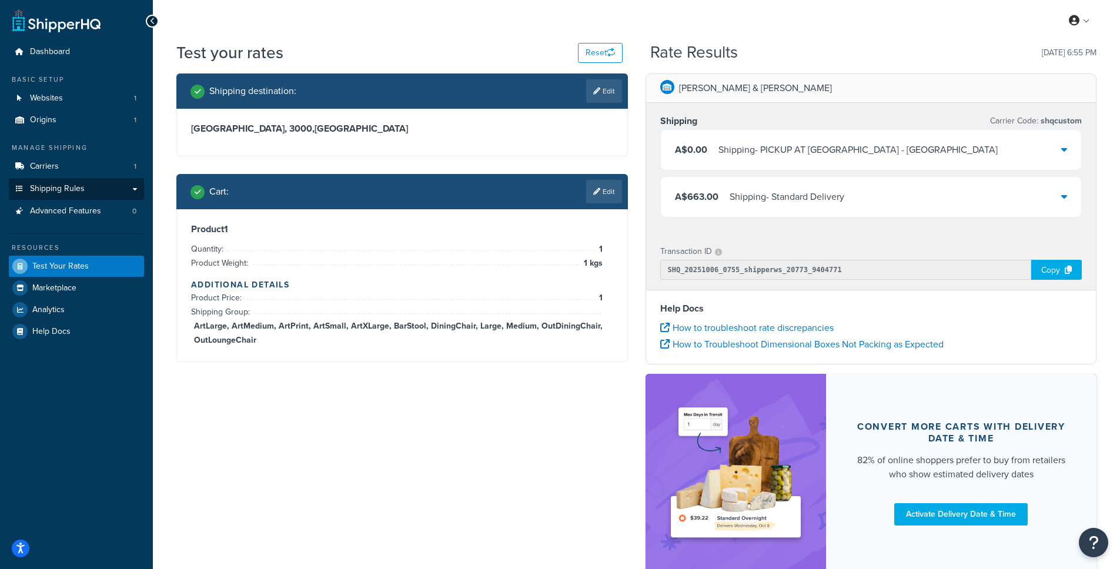
click at [55, 191] on span "Shipping Rules" at bounding box center [57, 189] width 55 height 10
click at [56, 190] on span "Shipping Rules" at bounding box center [57, 189] width 55 height 10
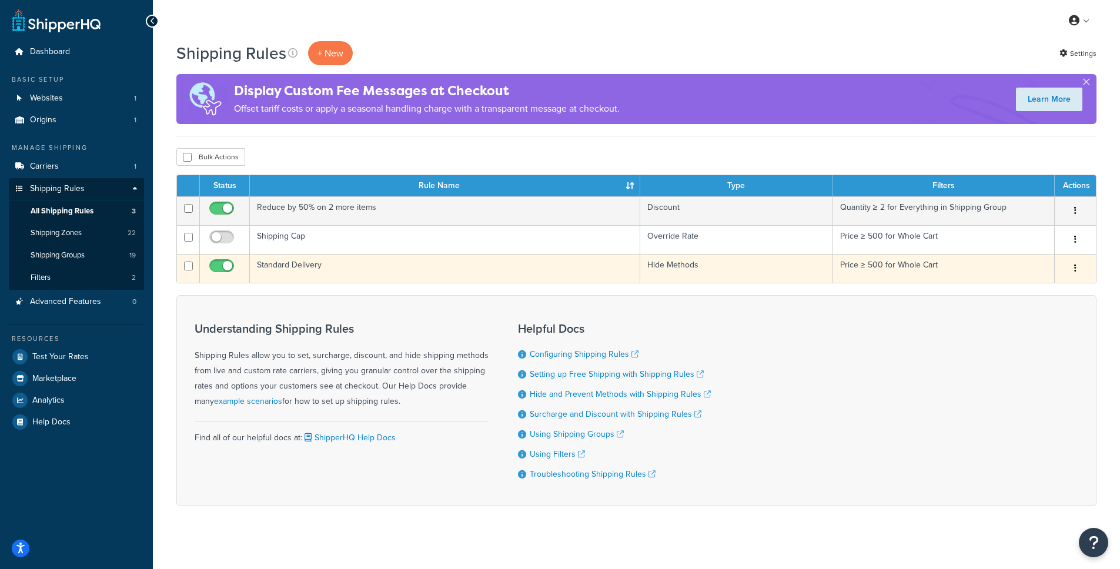
click at [315, 272] on td "Standard Delivery" at bounding box center [445, 268] width 391 height 29
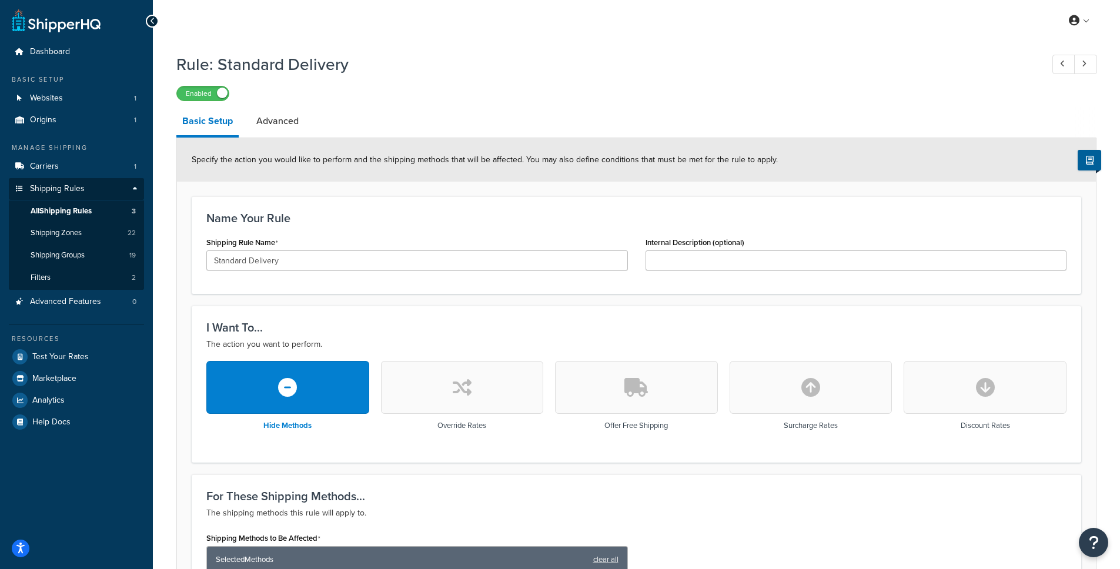
click at [818, 385] on icon "button" at bounding box center [811, 387] width 19 height 19
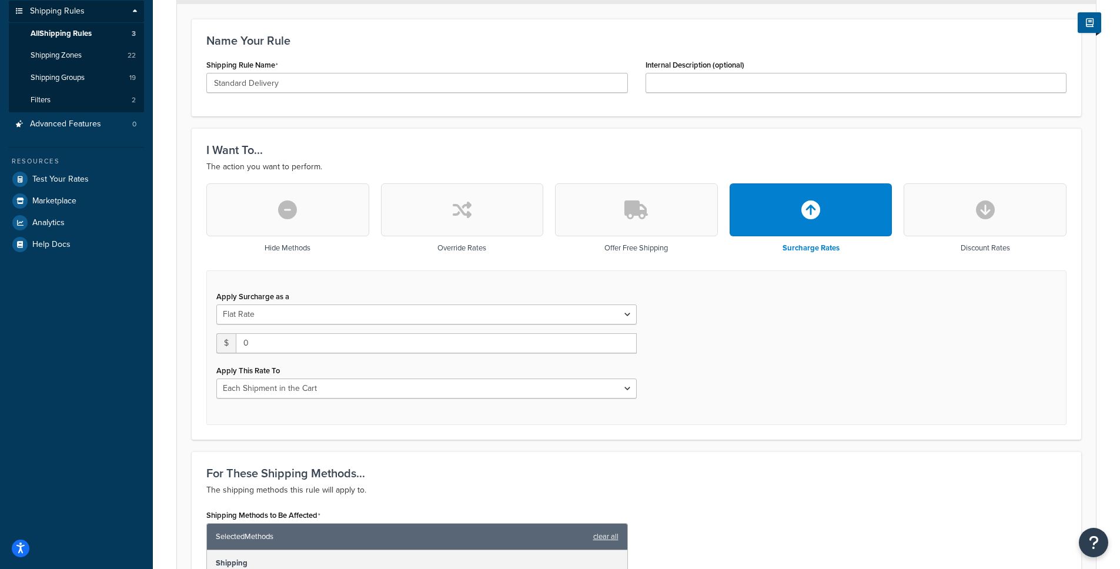
scroll to position [207, 0]
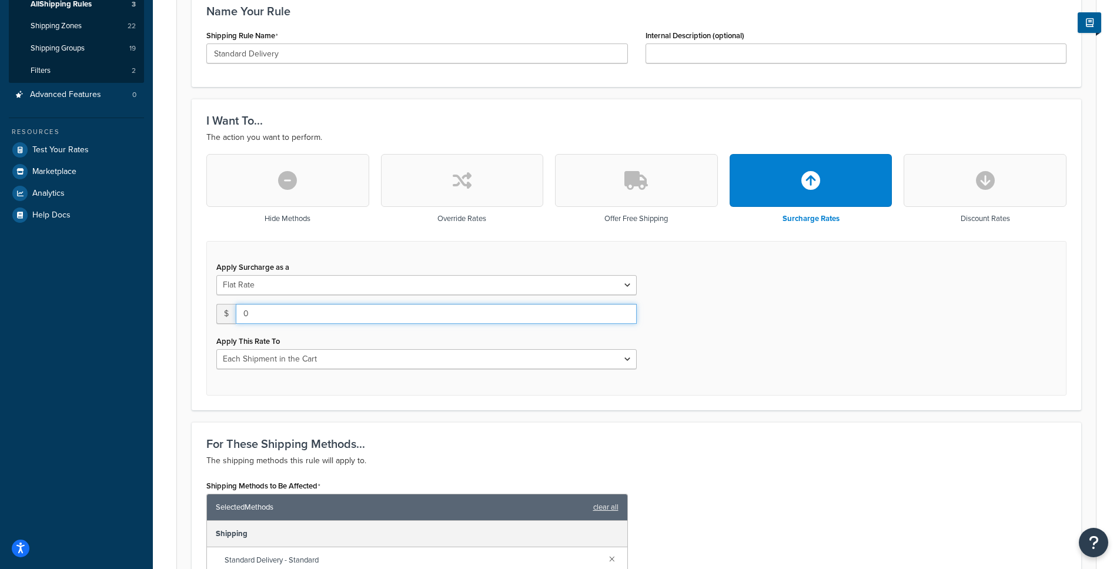
click at [273, 313] on input "0" at bounding box center [436, 314] width 401 height 20
drag, startPoint x: 284, startPoint y: 314, endPoint x: 246, endPoint y: 313, distance: 38.2
click at [246, 313] on input "0" at bounding box center [436, 314] width 401 height 20
type input "500"
click at [704, 331] on div "Apply Surcharge as a Flat Rate Percentage Flat Rate & Percentage $ 500 Apply Th…" at bounding box center [636, 318] width 860 height 155
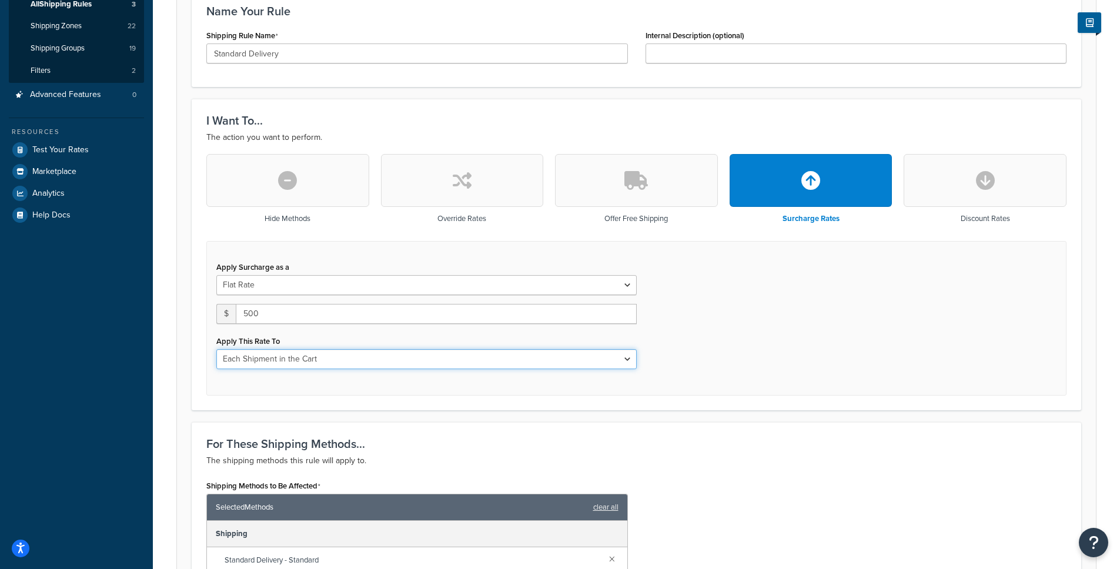
click at [524, 363] on select "Each Shipment in the Cart Each Shipping Group in the Cart Each Item within a Sh…" at bounding box center [426, 359] width 421 height 20
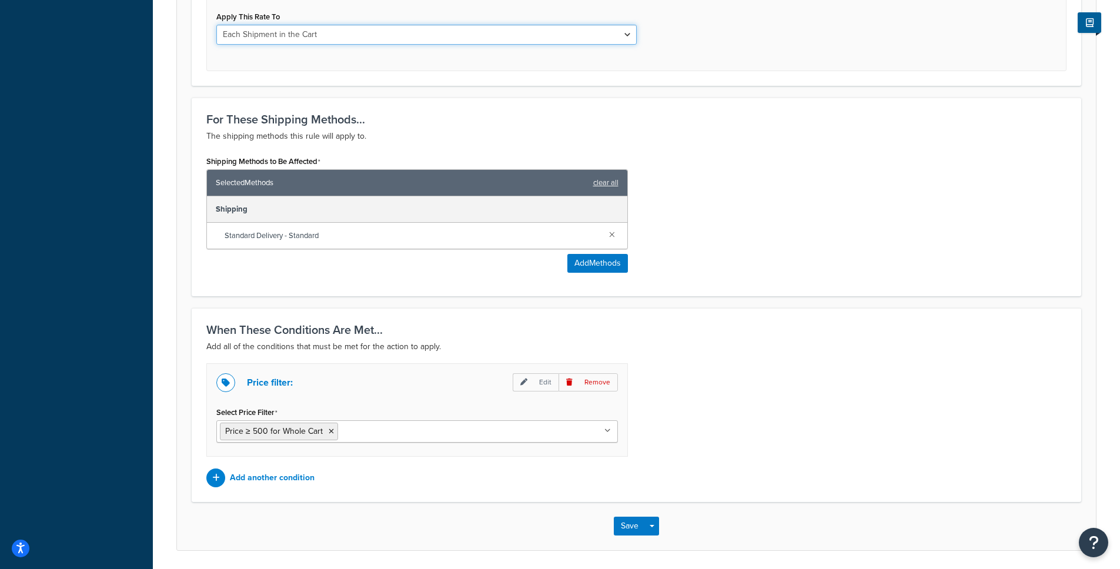
scroll to position [538, 0]
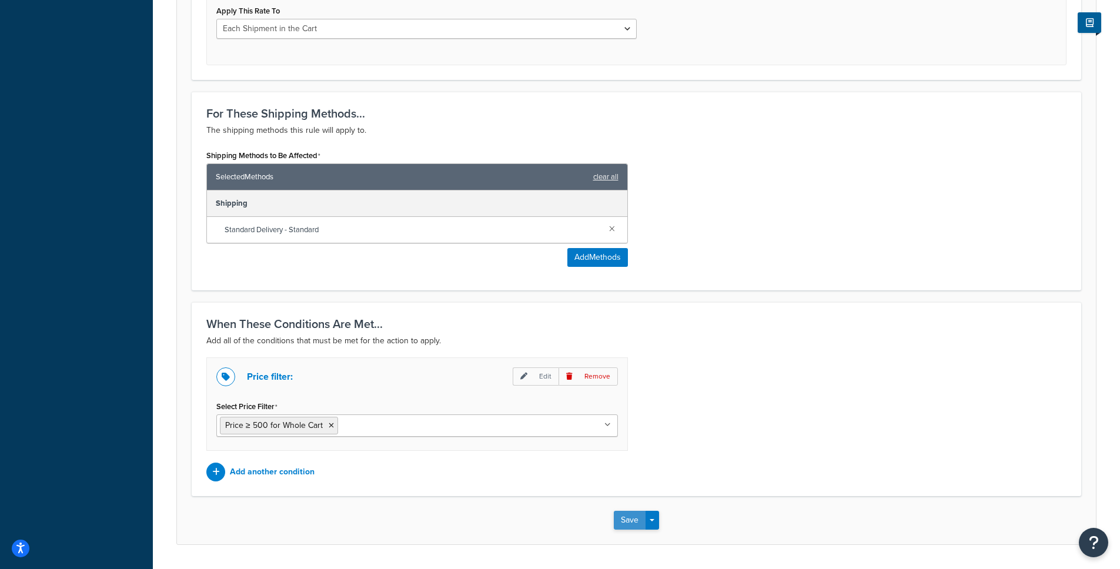
click at [634, 521] on button "Save" at bounding box center [630, 520] width 32 height 19
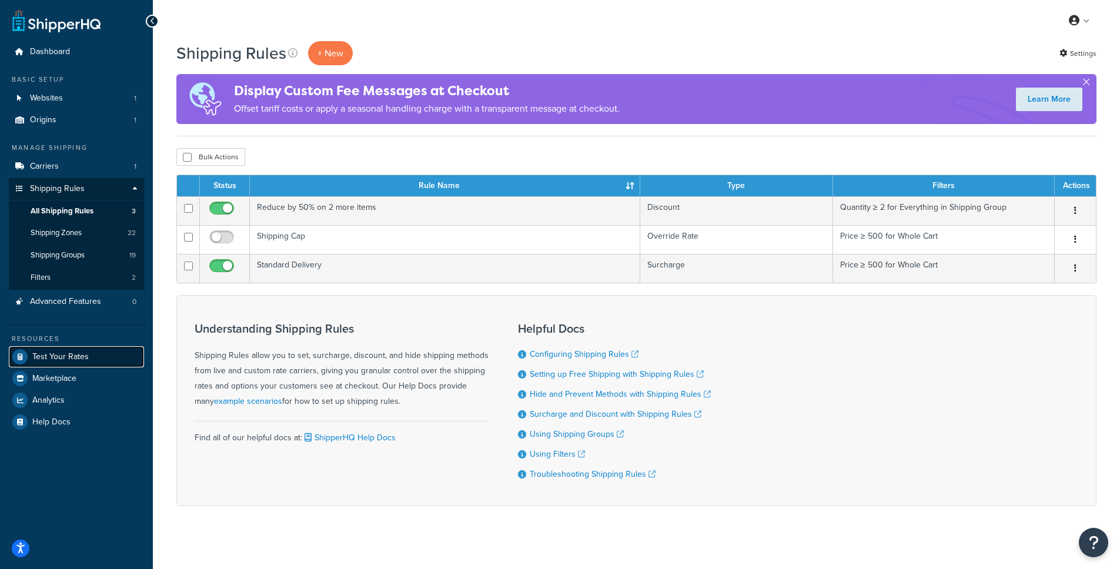
click at [59, 352] on span "Test Your Rates" at bounding box center [60, 357] width 56 height 10
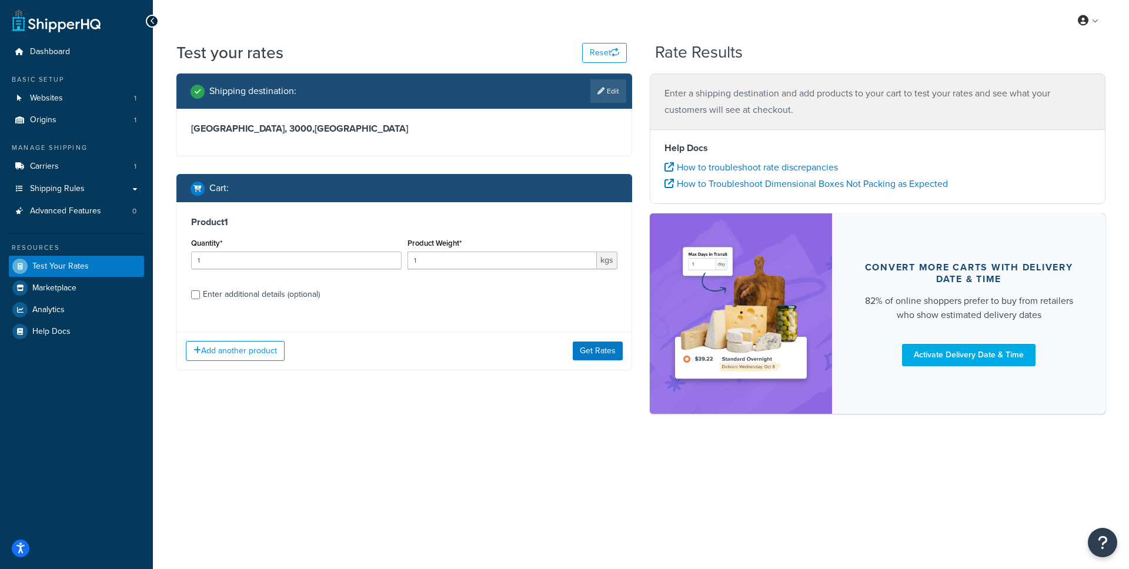
click at [269, 295] on div "Enter additional details (optional)" at bounding box center [261, 294] width 117 height 16
click at [200, 295] on input "Enter additional details (optional)" at bounding box center [195, 295] width 9 height 9
checkbox input "true"
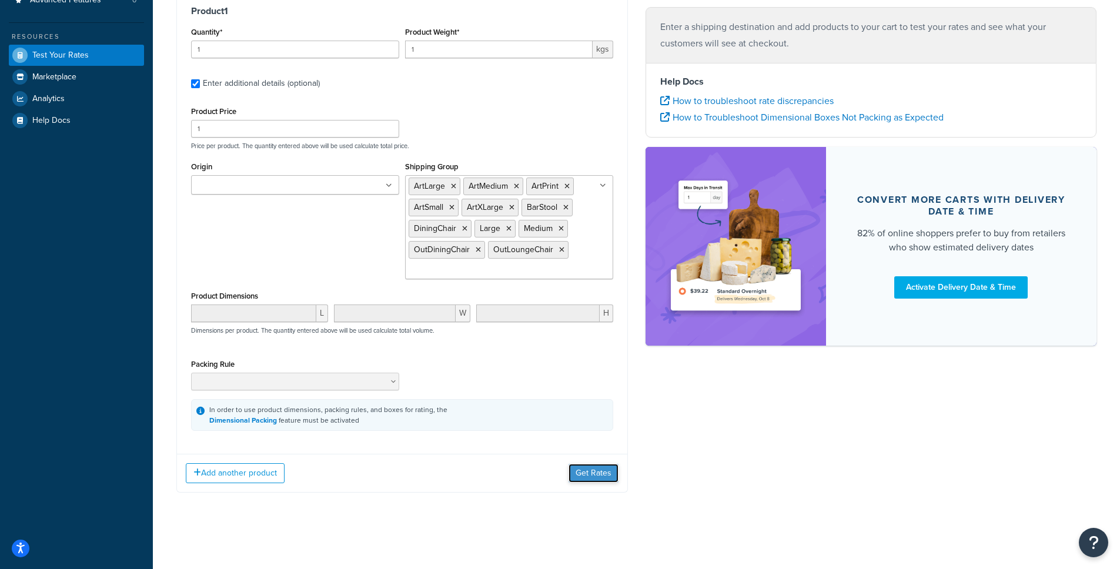
click at [606, 481] on button "Get Rates" at bounding box center [594, 473] width 50 height 19
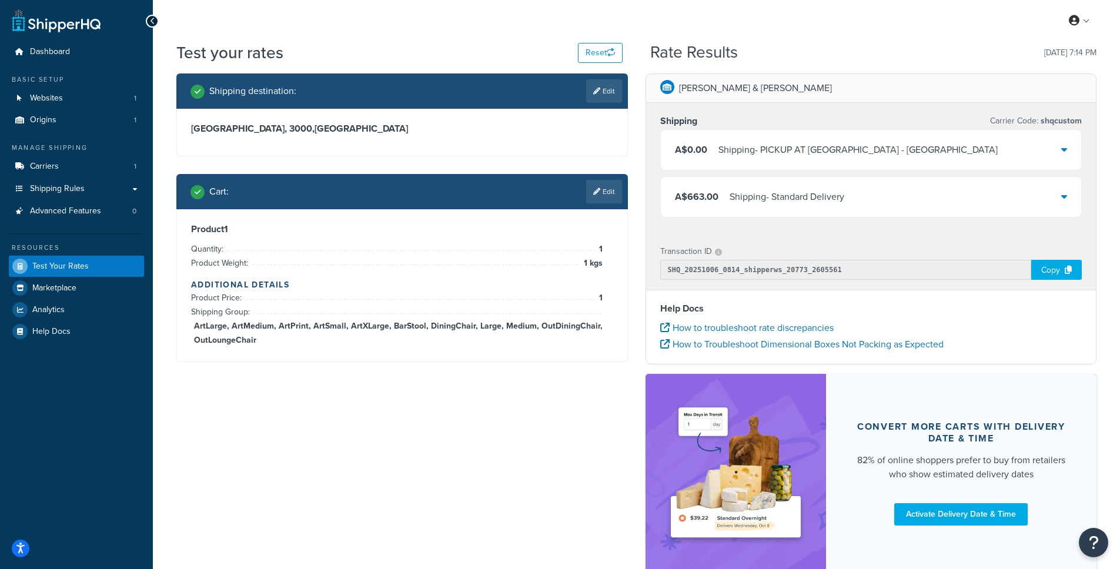
click at [758, 204] on div "Shipping - Standard Delivery" at bounding box center [787, 197] width 115 height 16
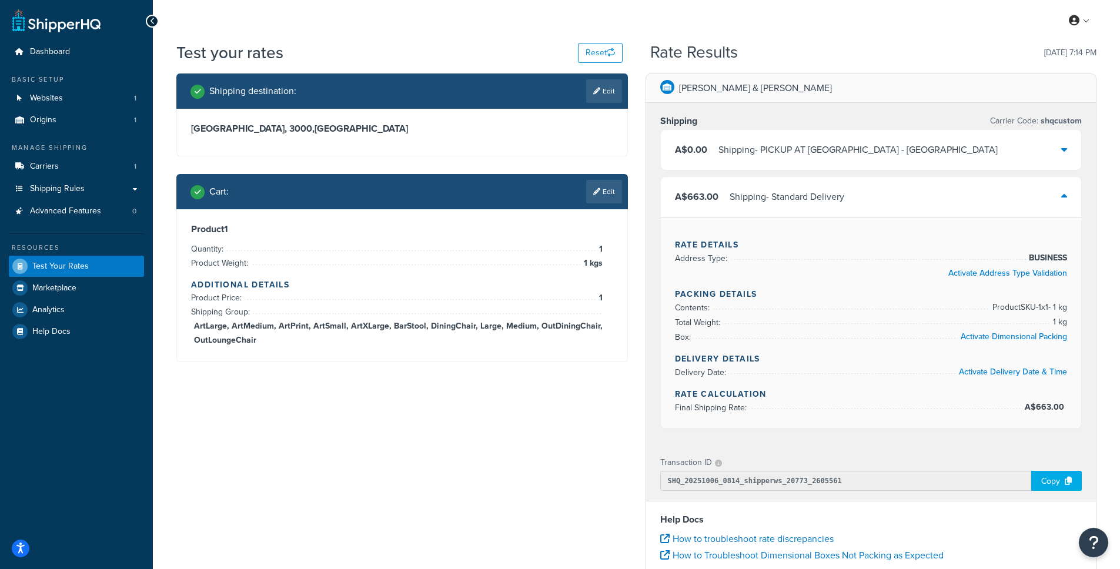
click at [755, 196] on div "Shipping - Standard Delivery" at bounding box center [787, 197] width 115 height 16
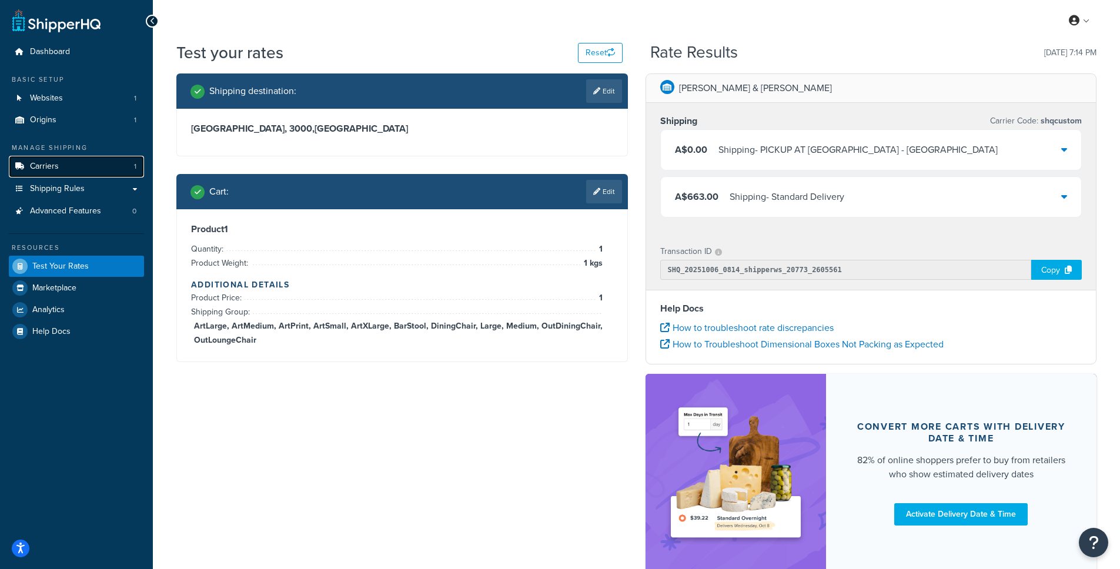
click at [62, 162] on link "Carriers 1" at bounding box center [76, 167] width 135 height 22
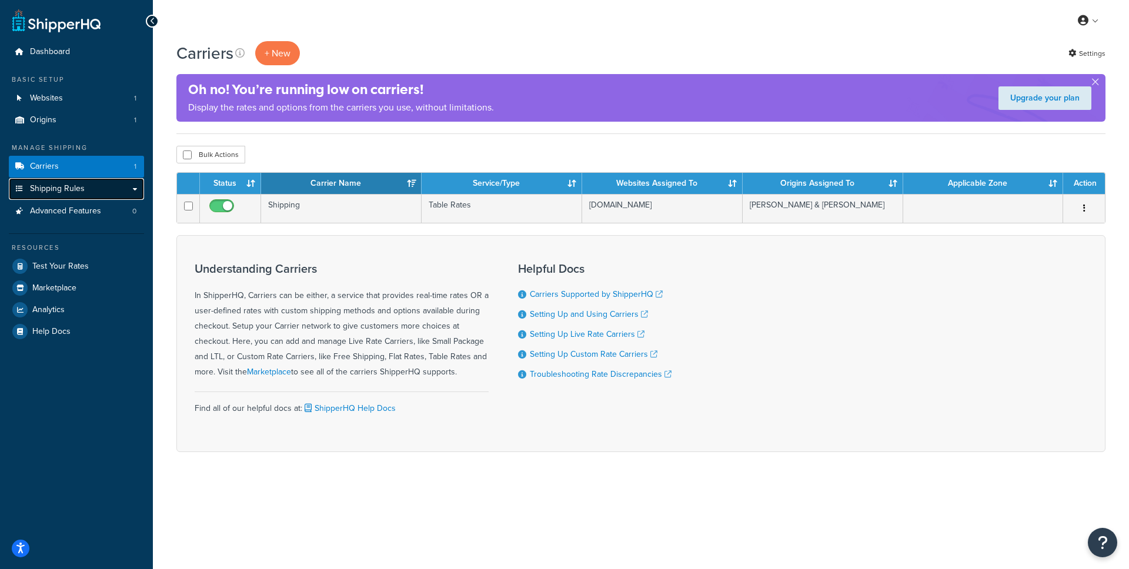
click at [102, 190] on link "Shipping Rules" at bounding box center [76, 189] width 135 height 22
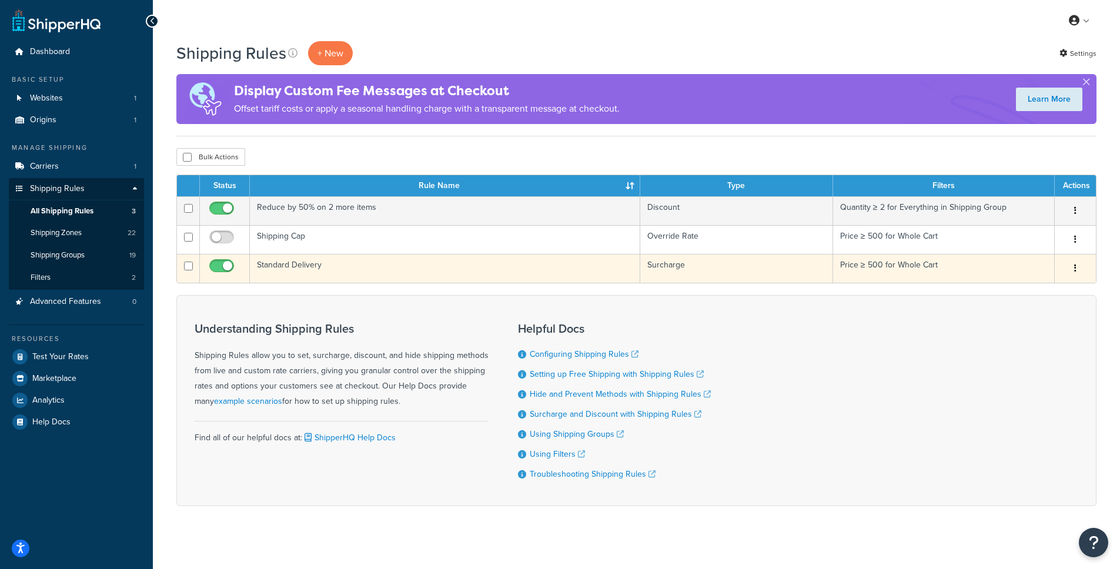
click at [1077, 266] on button "button" at bounding box center [1076, 268] width 16 height 19
click at [1022, 338] on link "Delete" at bounding box center [1036, 339] width 93 height 24
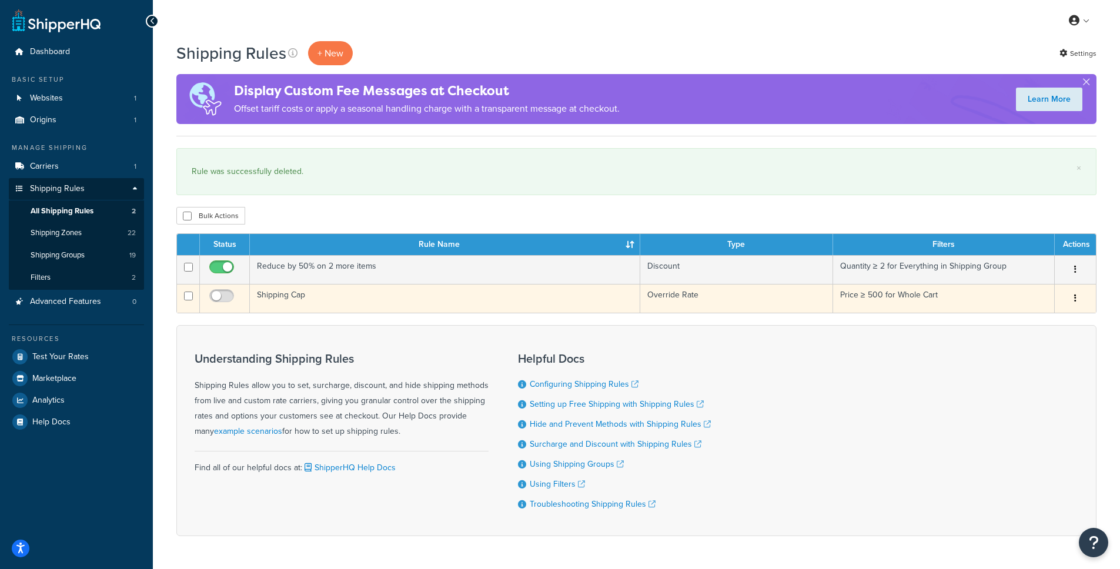
click at [1073, 301] on button "button" at bounding box center [1076, 298] width 16 height 19
click at [1029, 373] on link "Delete" at bounding box center [1036, 369] width 93 height 24
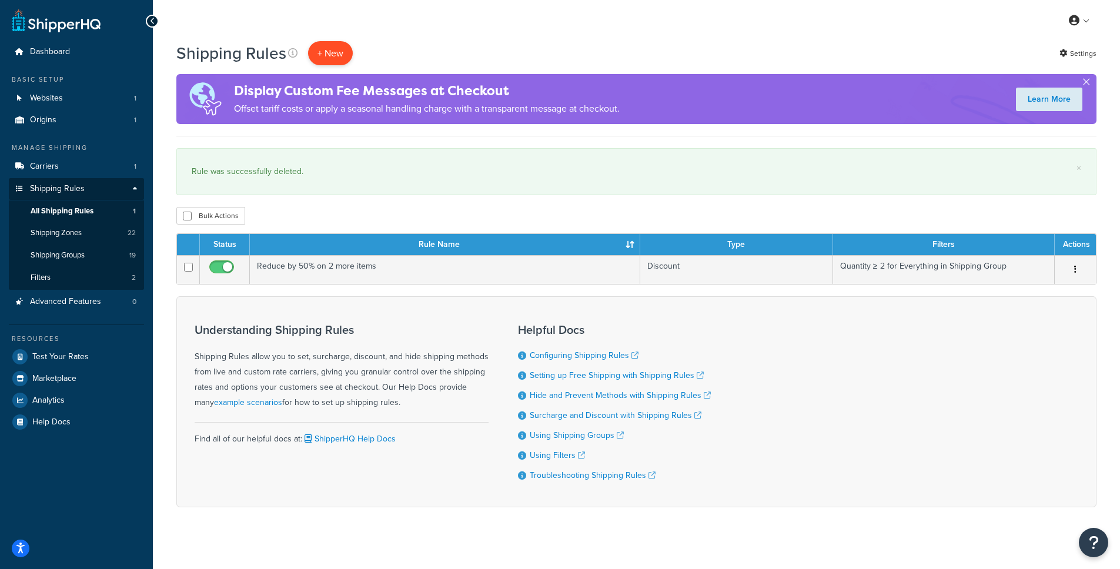
click at [335, 54] on p "+ New" at bounding box center [330, 53] width 45 height 24
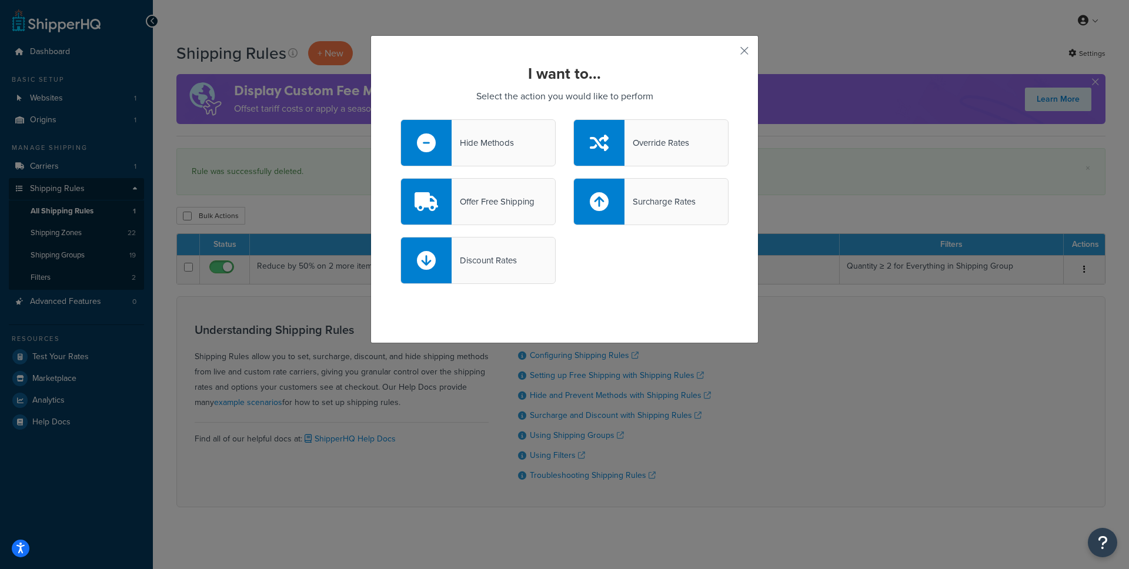
click at [615, 198] on div at bounding box center [599, 202] width 51 height 46
click at [0, 0] on input "Surcharge Rates" at bounding box center [0, 0] width 0 height 0
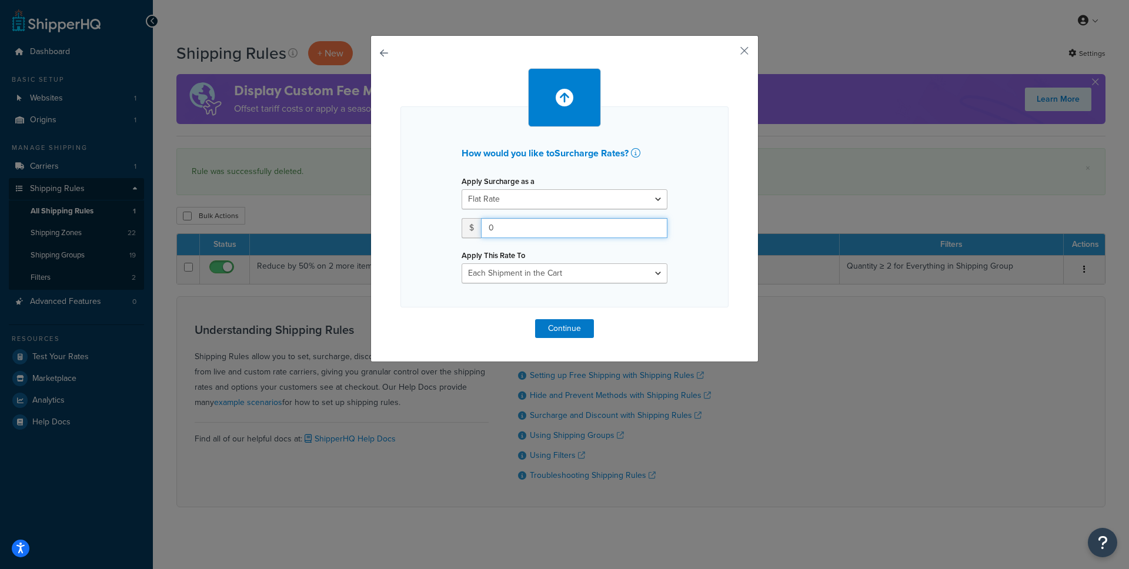
drag, startPoint x: 518, startPoint y: 226, endPoint x: 480, endPoint y: 228, distance: 38.2
click at [481, 228] on input "0" at bounding box center [574, 228] width 186 height 20
click at [572, 200] on select "Flat Rate Percentage Flat Rate & Percentage" at bounding box center [565, 199] width 206 height 20
click at [519, 229] on input "0" at bounding box center [574, 228] width 186 height 20
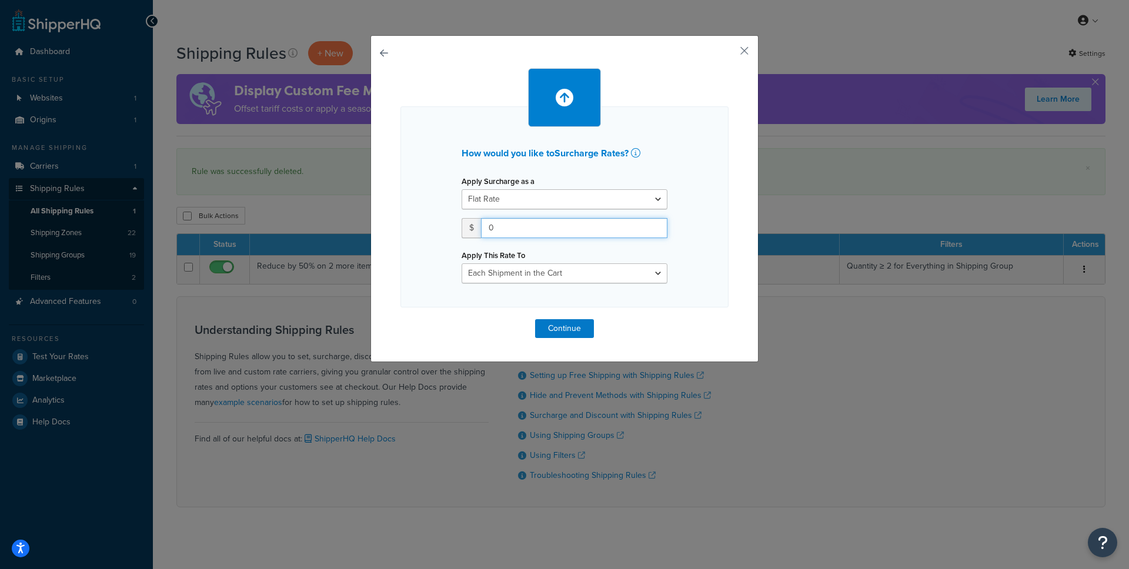
drag, startPoint x: 519, startPoint y: 229, endPoint x: 471, endPoint y: 231, distance: 48.3
click at [471, 231] on div "$ 0" at bounding box center [565, 228] width 206 height 20
type input "500"
click at [499, 281] on select "Each Shipment in the Cart Each Shipping Group in the Cart Each Item within a Sh…" at bounding box center [565, 273] width 206 height 20
click at [462, 263] on select "Each Shipment in the Cart Each Shipping Group in the Cart Each Item within a Sh…" at bounding box center [565, 273] width 206 height 20
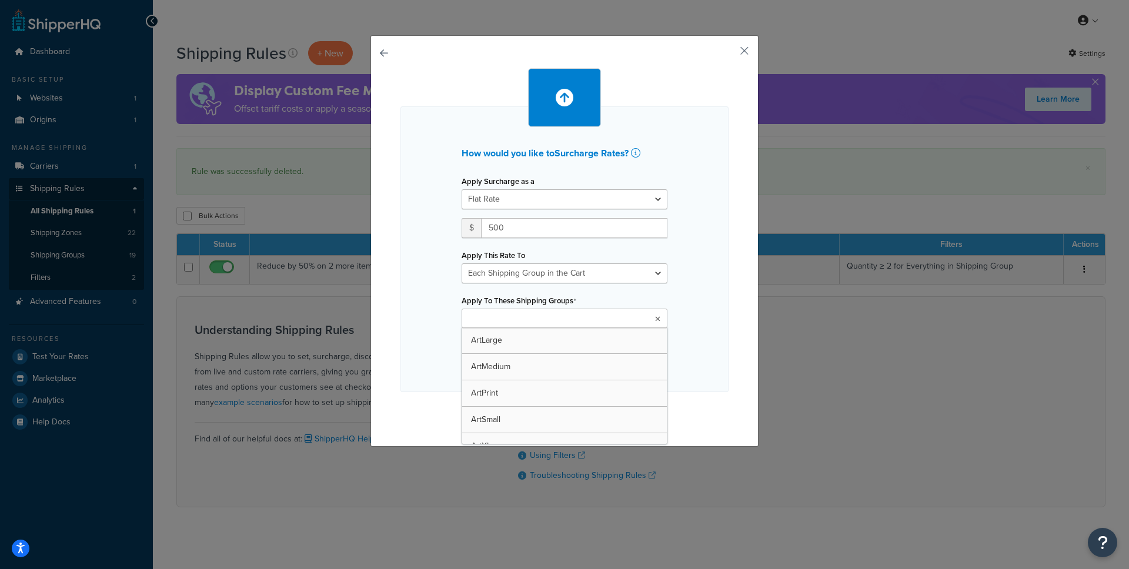
click at [551, 325] on ul at bounding box center [565, 318] width 206 height 19
click at [560, 281] on select "Each Shipment in the Cart Each Shipping Group in the Cart Each Item within a Sh…" at bounding box center [565, 273] width 206 height 20
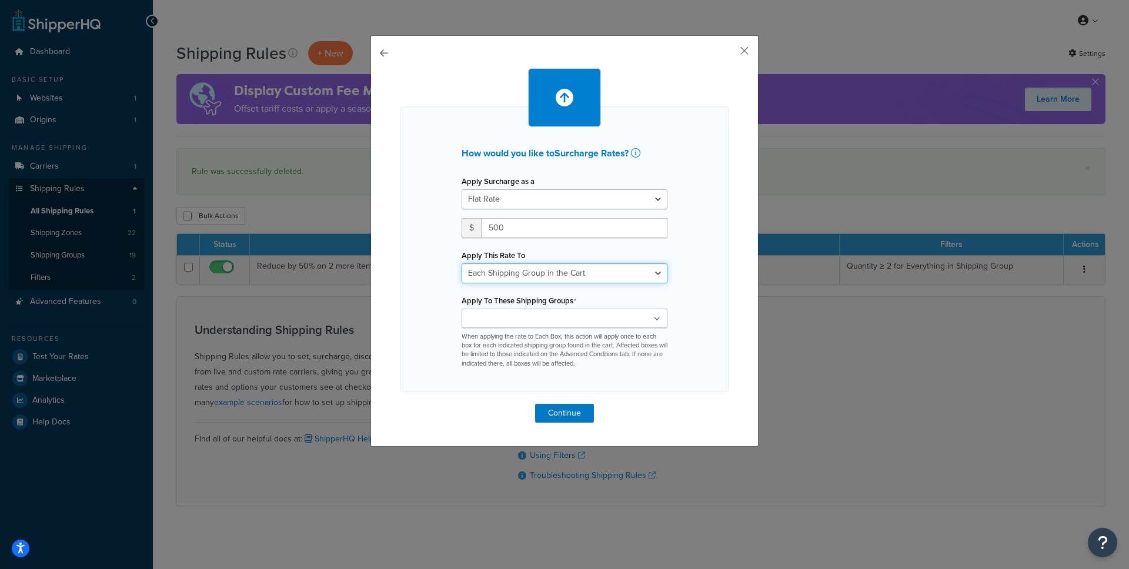
select select "ITEM"
click at [462, 263] on select "Each Shipment in the Cart Each Shipping Group in the Cart Each Item within a Sh…" at bounding box center [565, 273] width 206 height 20
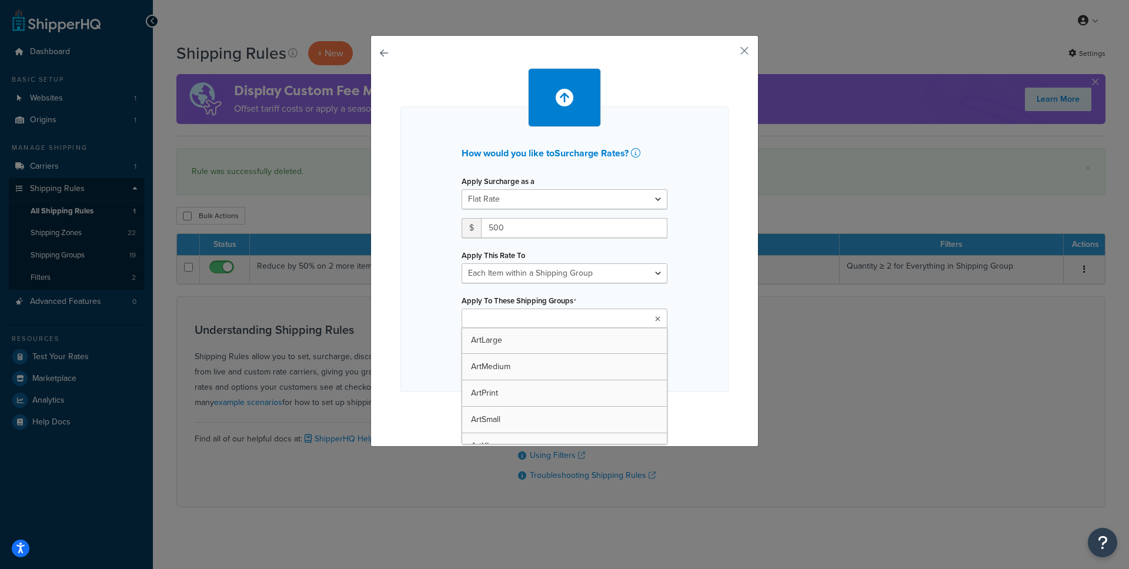
click at [560, 323] on ul at bounding box center [565, 318] width 206 height 19
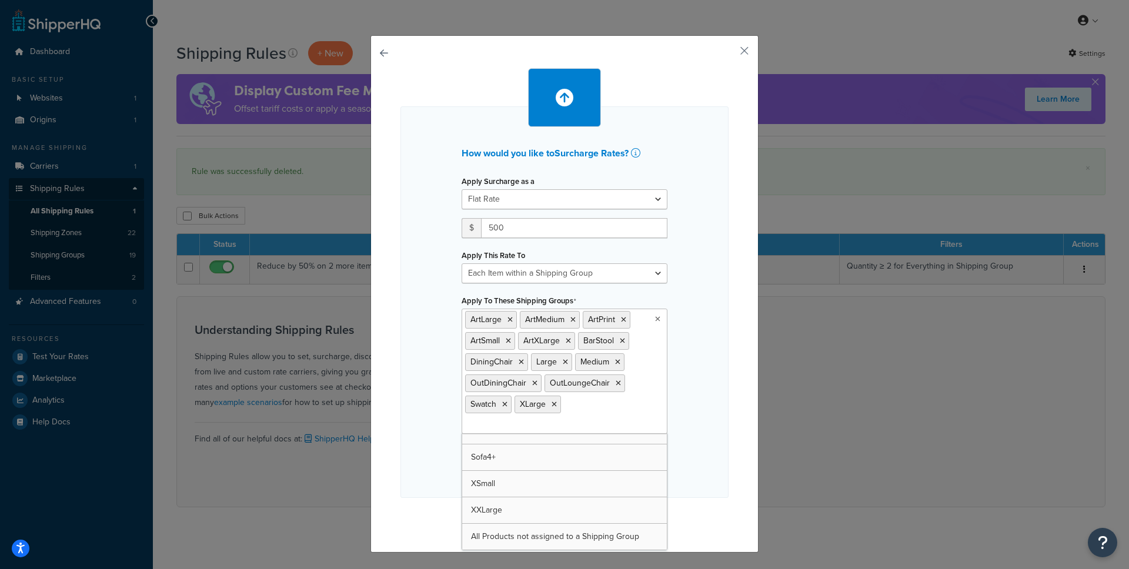
click at [517, 431] on input "Apply To These Shipping Groups" at bounding box center [517, 425] width 104 height 13
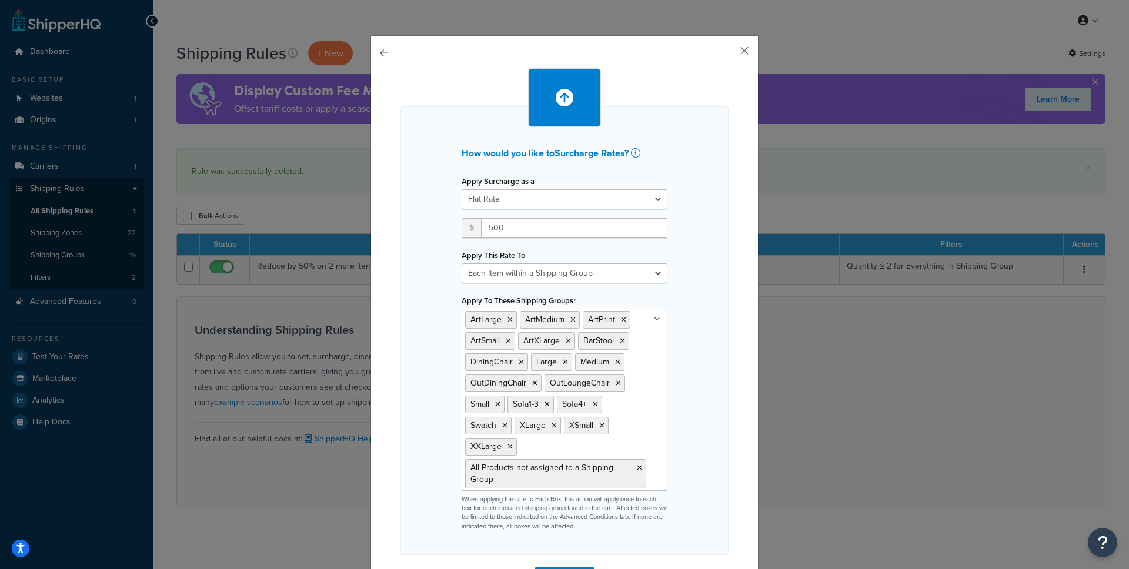
click at [688, 394] on div "How would you like to Surcharge Rates ? Apply Surcharge as a Flat Rate Percenta…" at bounding box center [565, 330] width 328 height 449
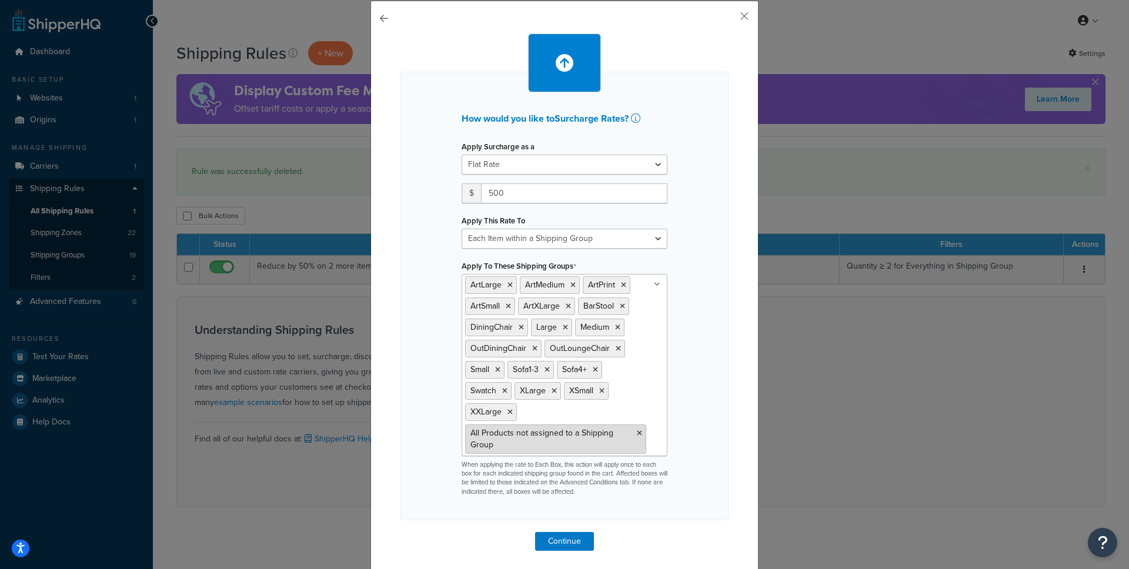
scroll to position [41, 0]
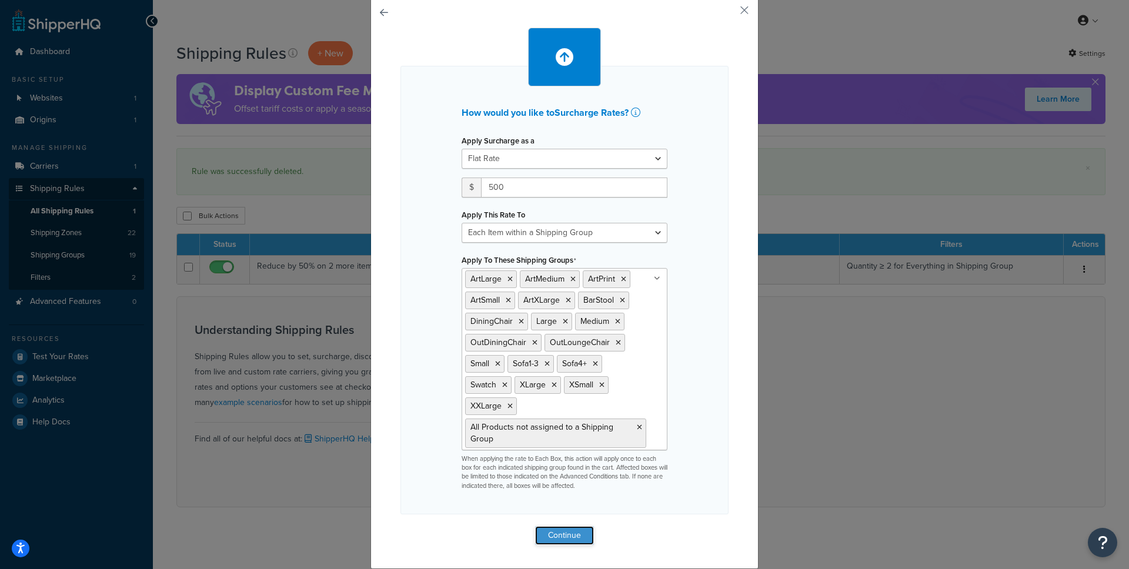
click at [551, 529] on button "Continue" at bounding box center [564, 535] width 59 height 19
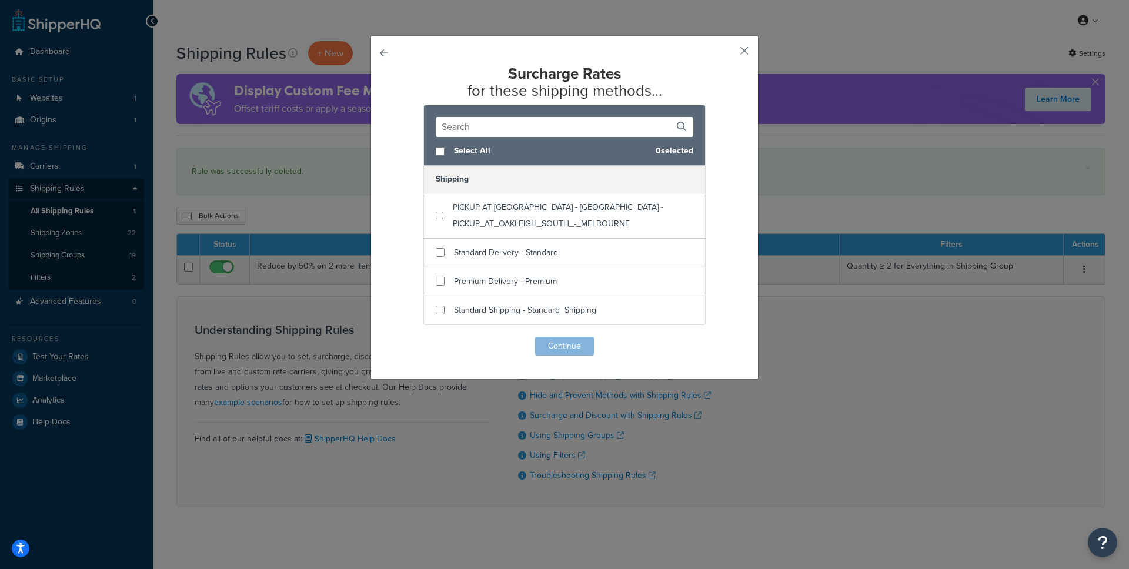
scroll to position [0, 0]
click at [436, 251] on input "checkbox" at bounding box center [440, 252] width 9 height 9
checkbox input "true"
click at [565, 346] on button "Continue" at bounding box center [564, 346] width 59 height 19
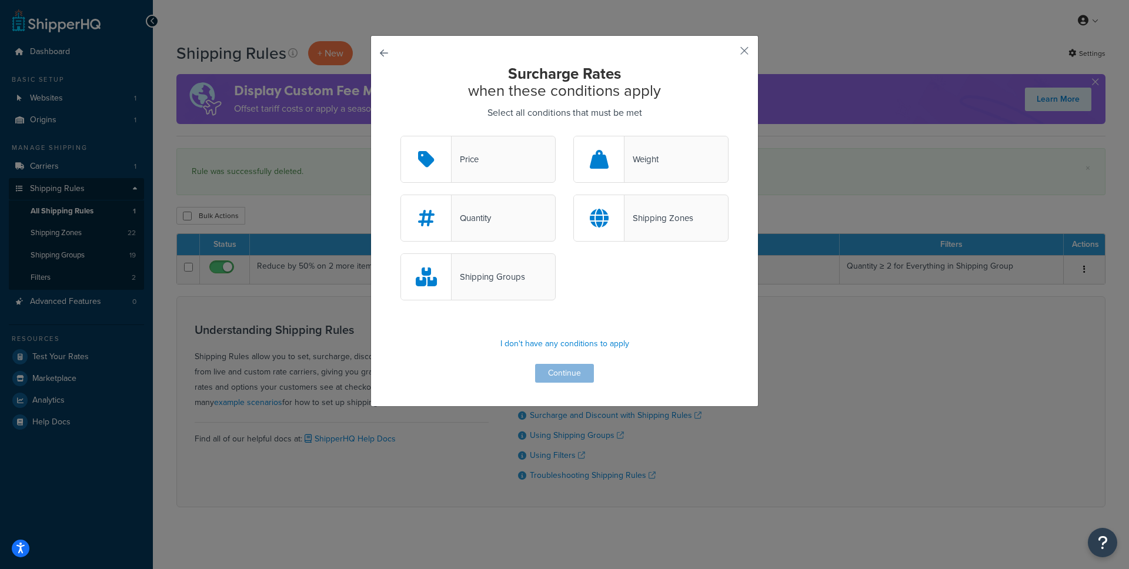
click at [459, 159] on div "Price" at bounding box center [465, 159] width 27 height 16
click at [0, 0] on input "Price" at bounding box center [0, 0] width 0 height 0
click at [554, 375] on button "Continue" at bounding box center [564, 373] width 59 height 19
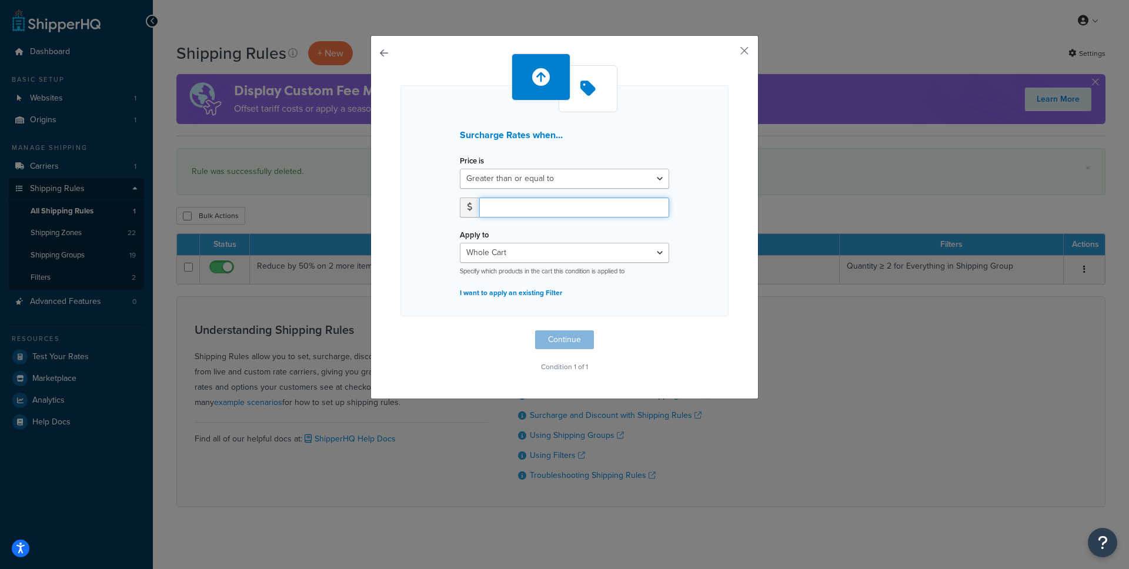
click at [513, 214] on input "number" at bounding box center [574, 208] width 190 height 20
drag, startPoint x: 519, startPoint y: 210, endPoint x: 488, endPoint y: 212, distance: 30.7
click at [488, 212] on input "500" at bounding box center [574, 208] width 190 height 20
type input "5"
click at [551, 339] on button "Continue" at bounding box center [564, 340] width 59 height 19
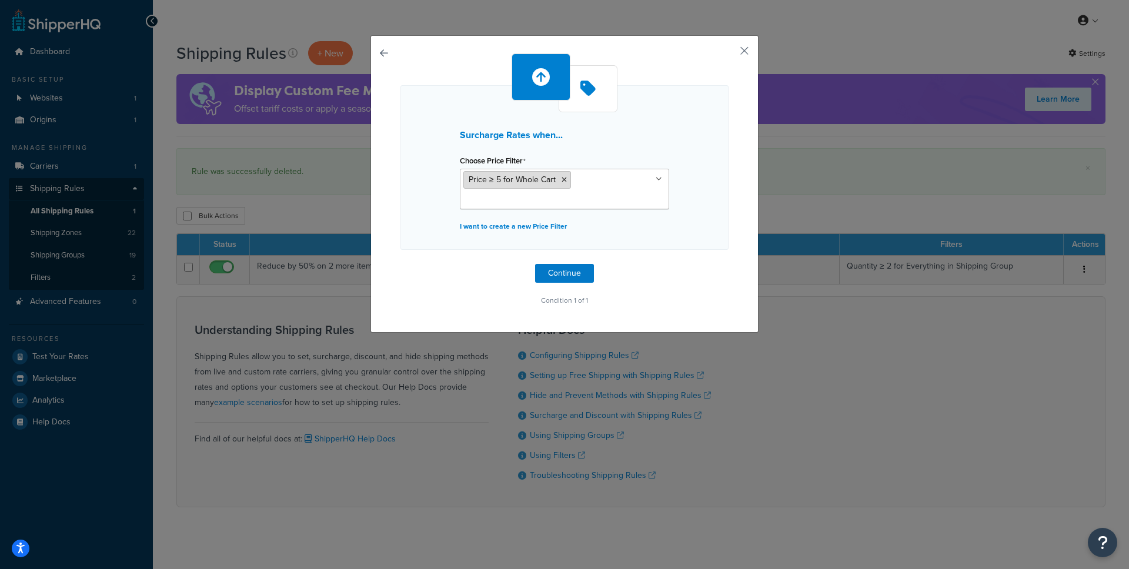
click at [562, 178] on icon at bounding box center [564, 179] width 5 height 7
click at [557, 272] on button "Continue" at bounding box center [564, 273] width 59 height 19
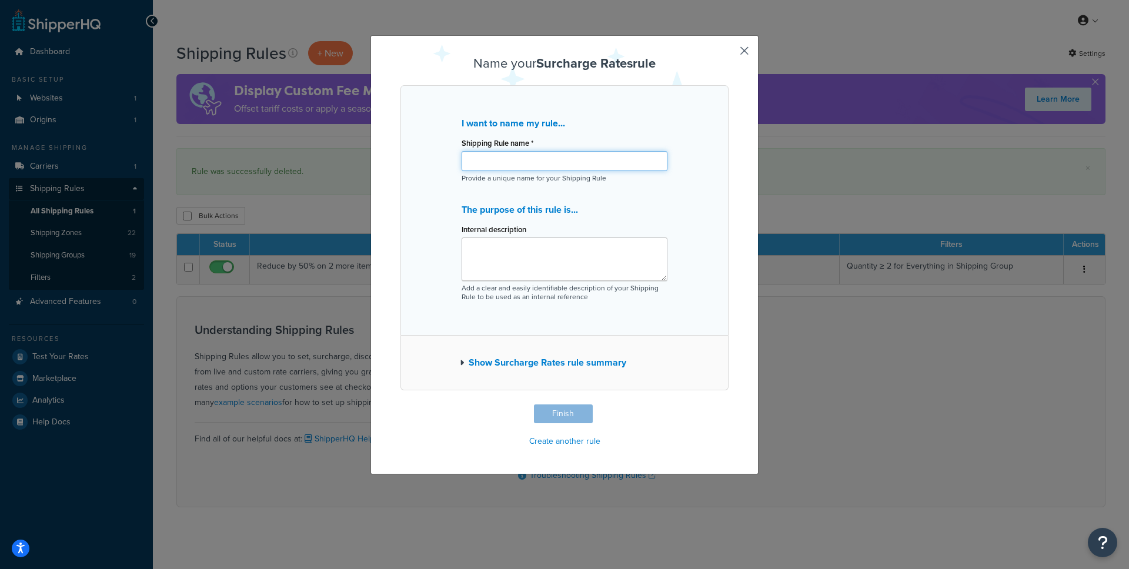
click at [480, 164] on input "Shipping Rule name *" at bounding box center [565, 161] width 206 height 20
paste input "Cap Standard Delivery"
type input "Cap Standard Delivery"
click at [573, 414] on button "Finish" at bounding box center [563, 414] width 59 height 19
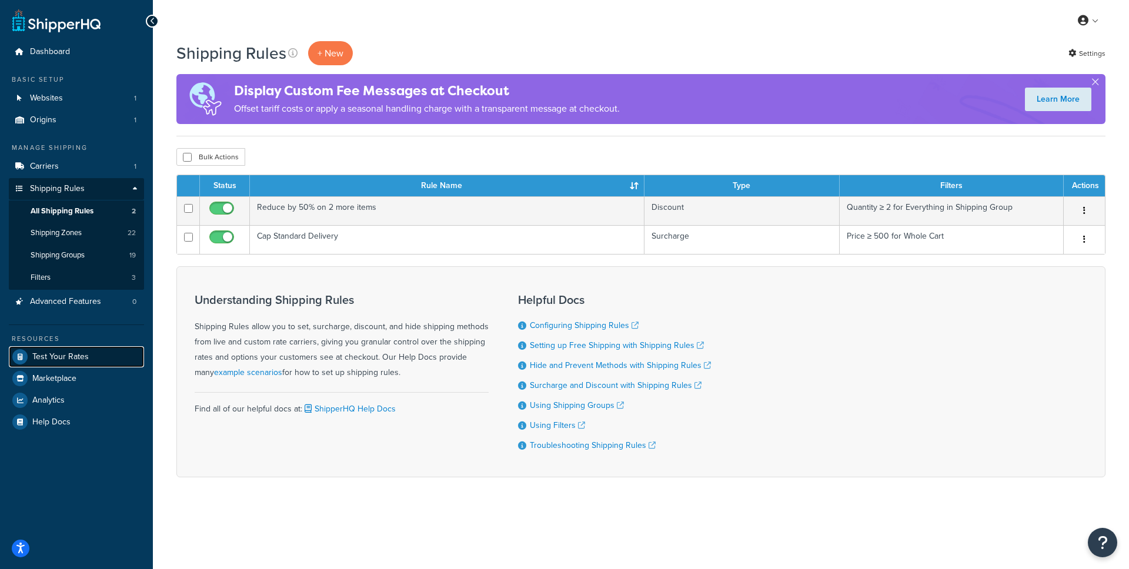
click at [66, 359] on span "Test Your Rates" at bounding box center [60, 357] width 56 height 10
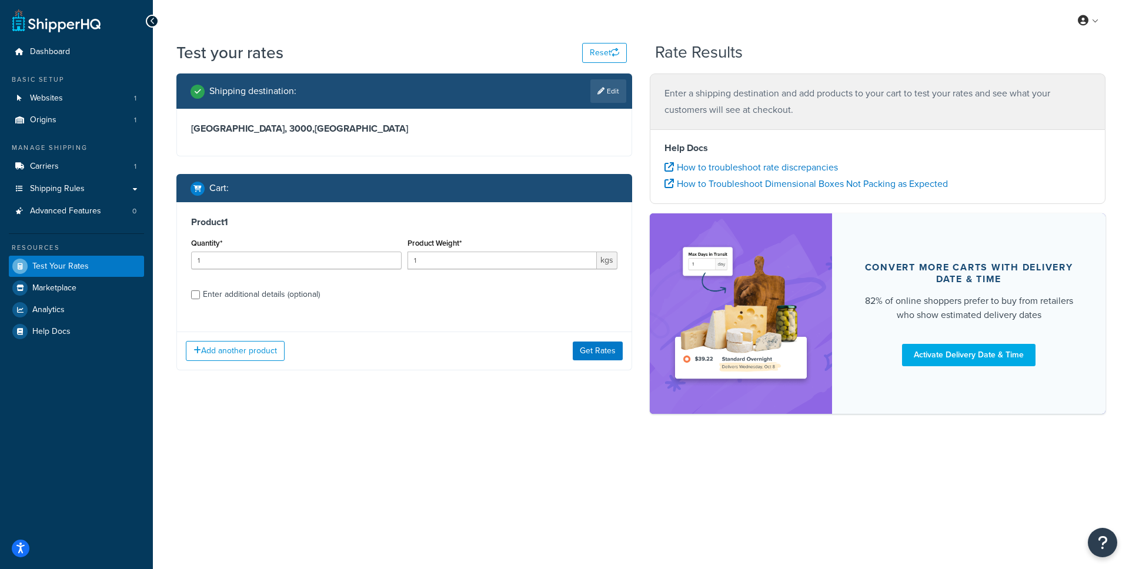
click at [239, 301] on div "Enter additional details (optional)" at bounding box center [261, 294] width 117 height 16
click at [200, 299] on input "Enter additional details (optional)" at bounding box center [195, 295] width 9 height 9
checkbox input "true"
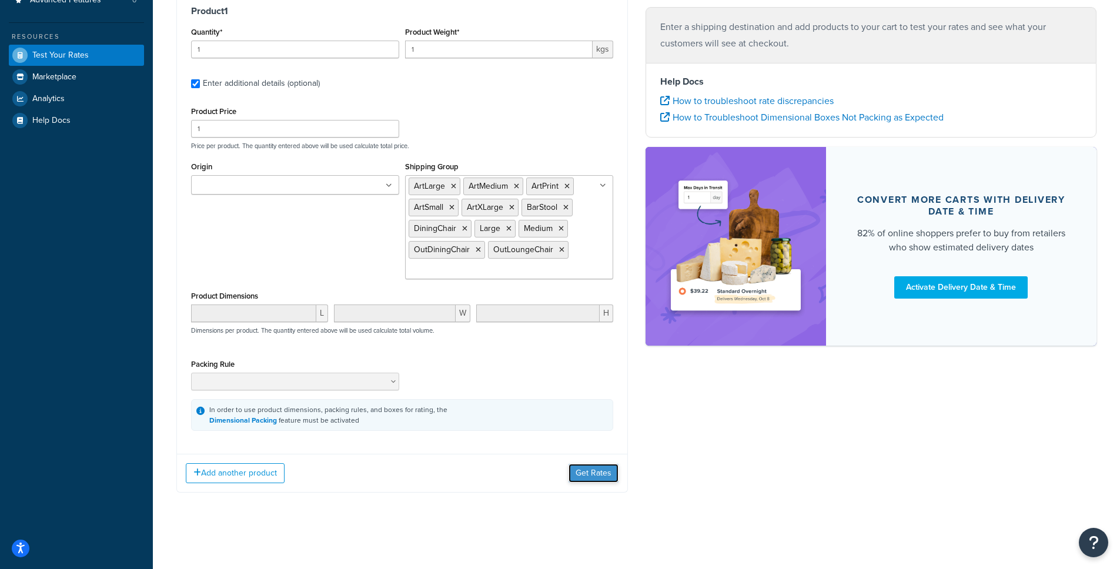
click at [602, 477] on button "Get Rates" at bounding box center [594, 473] width 50 height 19
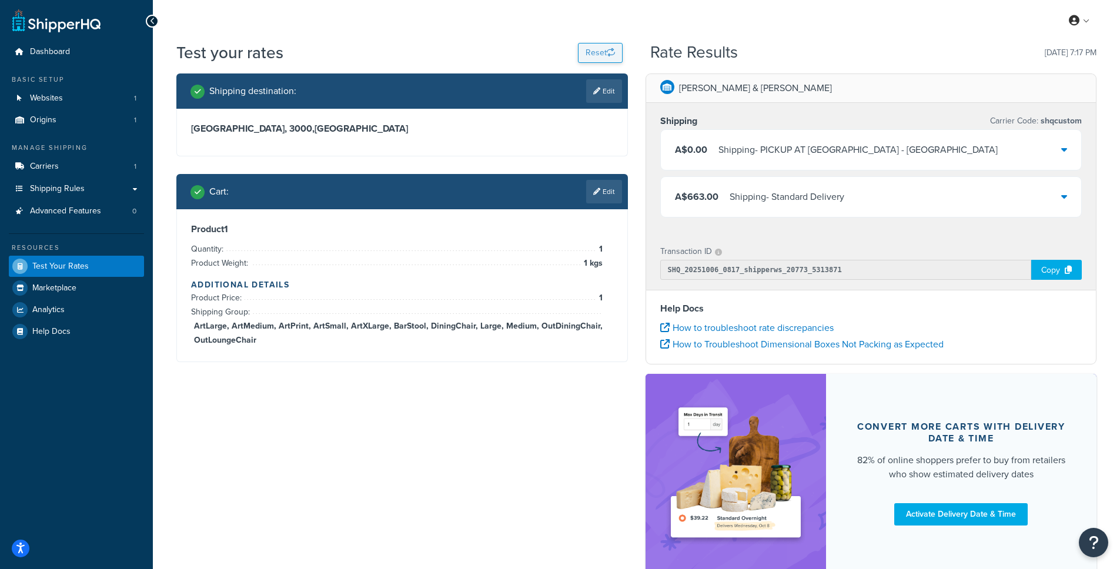
click at [575, 54] on div "Test your rates Reset" at bounding box center [399, 52] width 446 height 23
click at [591, 54] on button "Reset" at bounding box center [600, 53] width 45 height 20
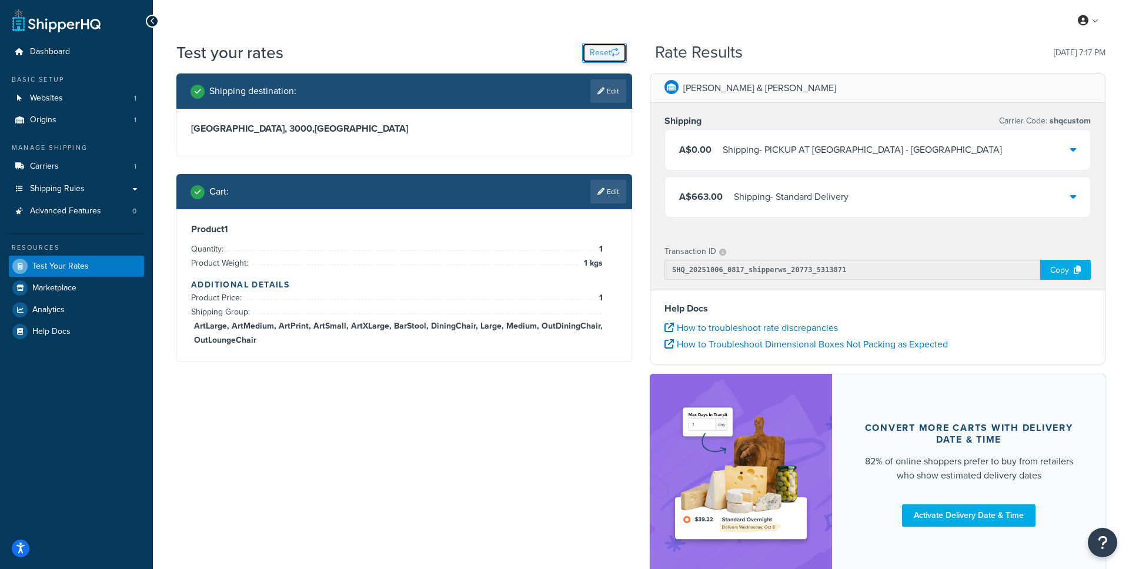
select select "TX"
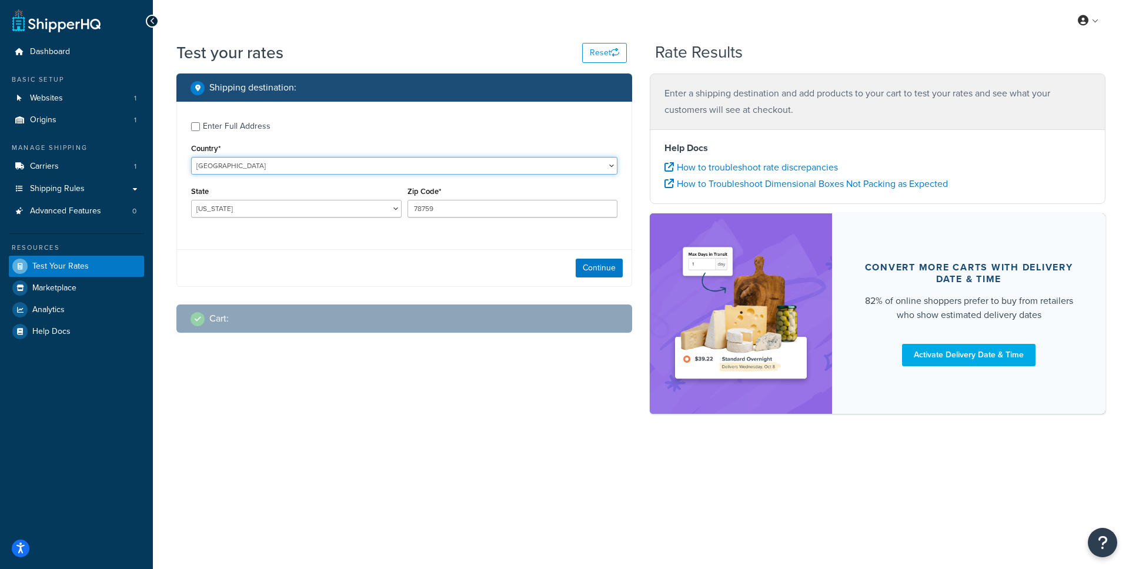
click at [257, 167] on select "United States United Kingdom Afghanistan Åland Islands Albania Algeria American…" at bounding box center [404, 166] width 426 height 18
select select "AU"
click at [191, 157] on select "United States United Kingdom Afghanistan Åland Islands Albania Algeria American…" at bounding box center [404, 166] width 426 height 18
click at [266, 202] on select "Australian Capital Territory New South Wales Northern Territory Queensland Sout…" at bounding box center [296, 209] width 211 height 18
select select "VIC"
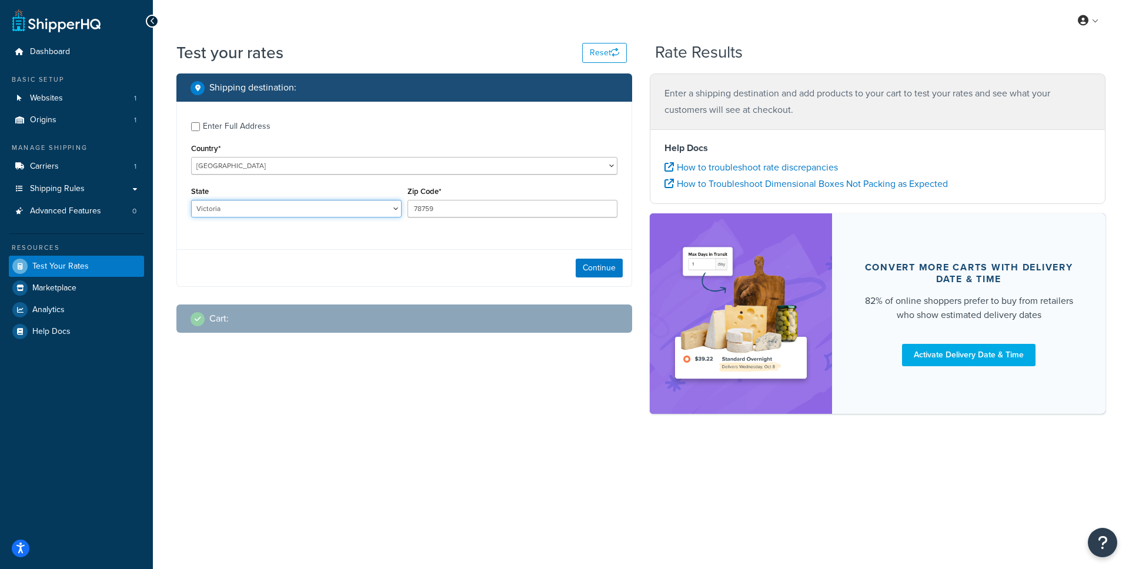
click at [191, 201] on select "Australian Capital Territory New South Wales Northern Territory Queensland Sout…" at bounding box center [296, 209] width 211 height 18
click at [454, 211] on input "78759" at bounding box center [513, 209] width 211 height 18
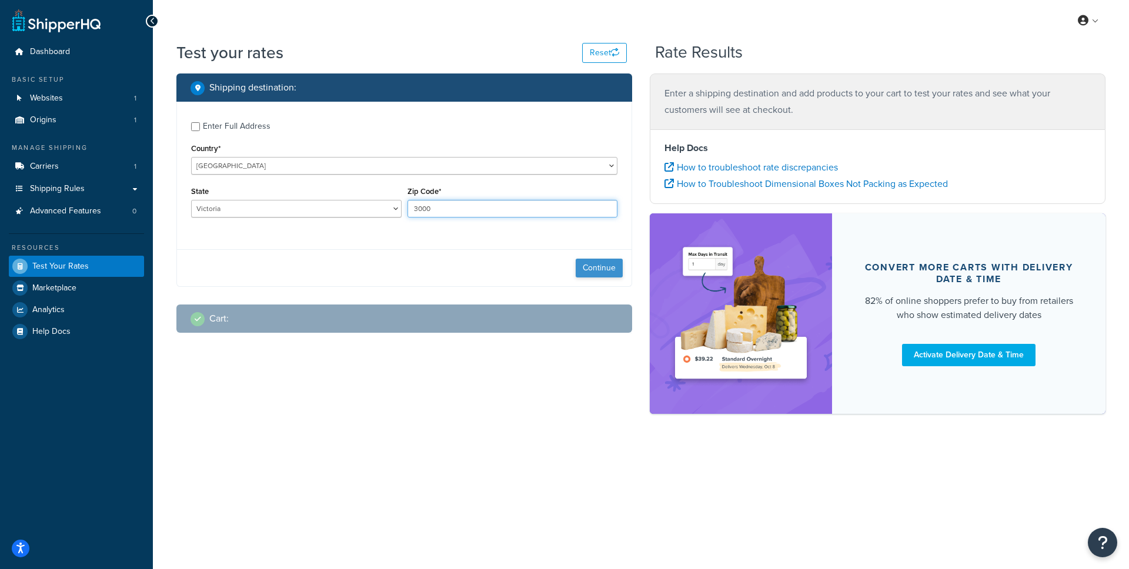
type input "3000"
click at [588, 269] on button "Continue" at bounding box center [599, 268] width 47 height 19
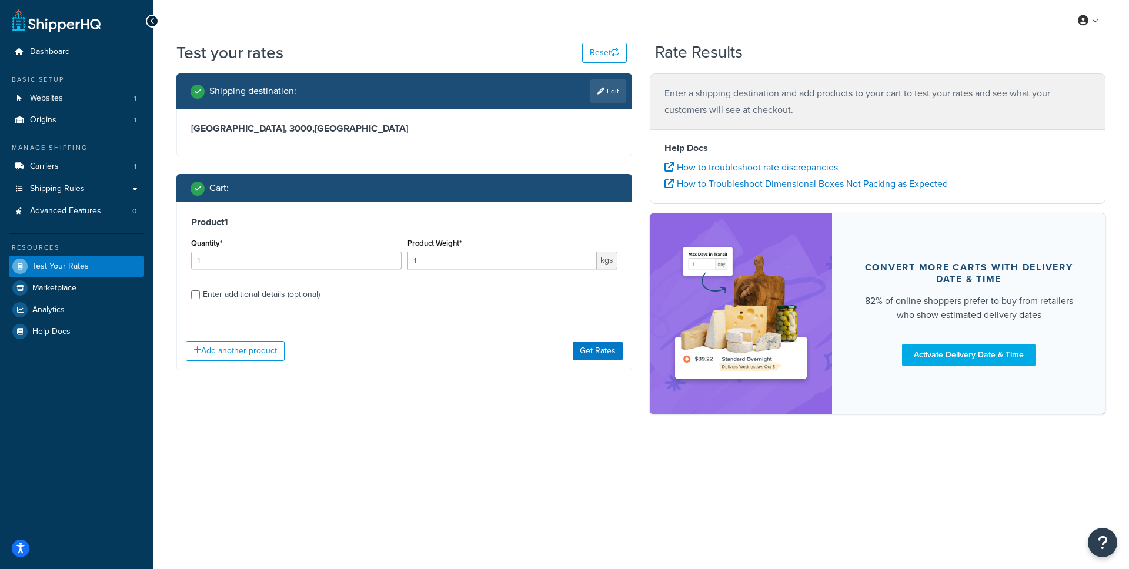
click at [244, 296] on div "Enter additional details (optional)" at bounding box center [261, 294] width 117 height 16
click at [200, 296] on input "Enter additional details (optional)" at bounding box center [195, 295] width 9 height 9
checkbox input "true"
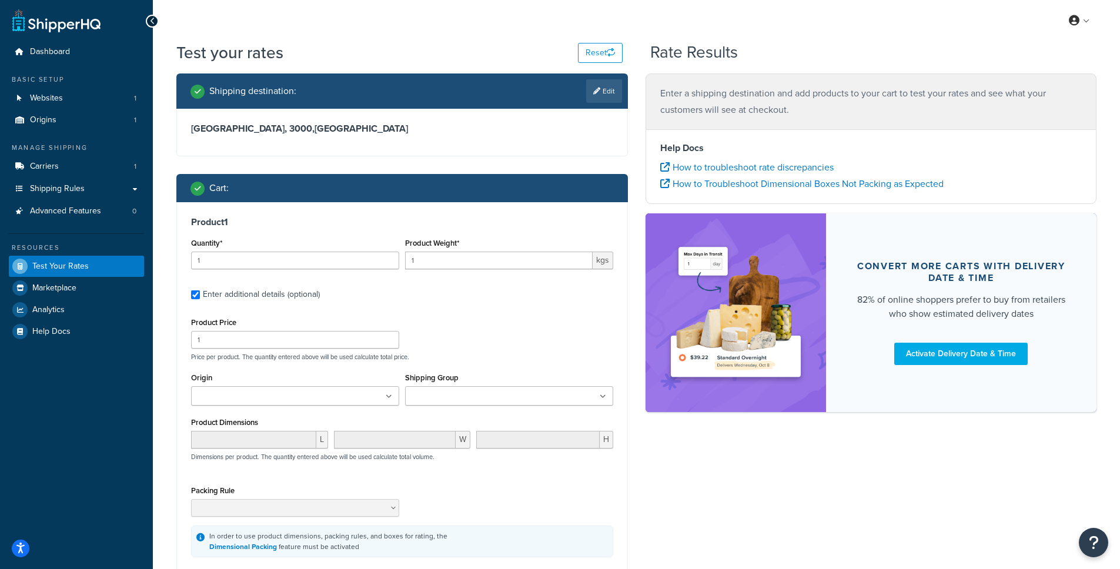
click at [478, 399] on input "Shipping Group" at bounding box center [461, 397] width 104 height 13
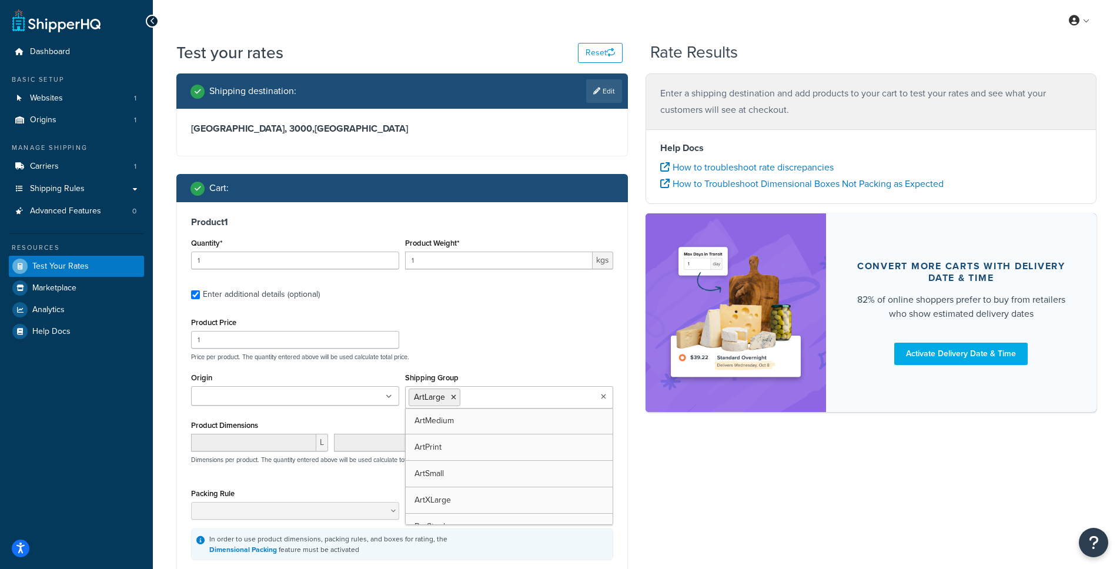
click at [493, 345] on div "Product Price 1 Price per product. The quantity entered above will be used calc…" at bounding box center [402, 338] width 428 height 46
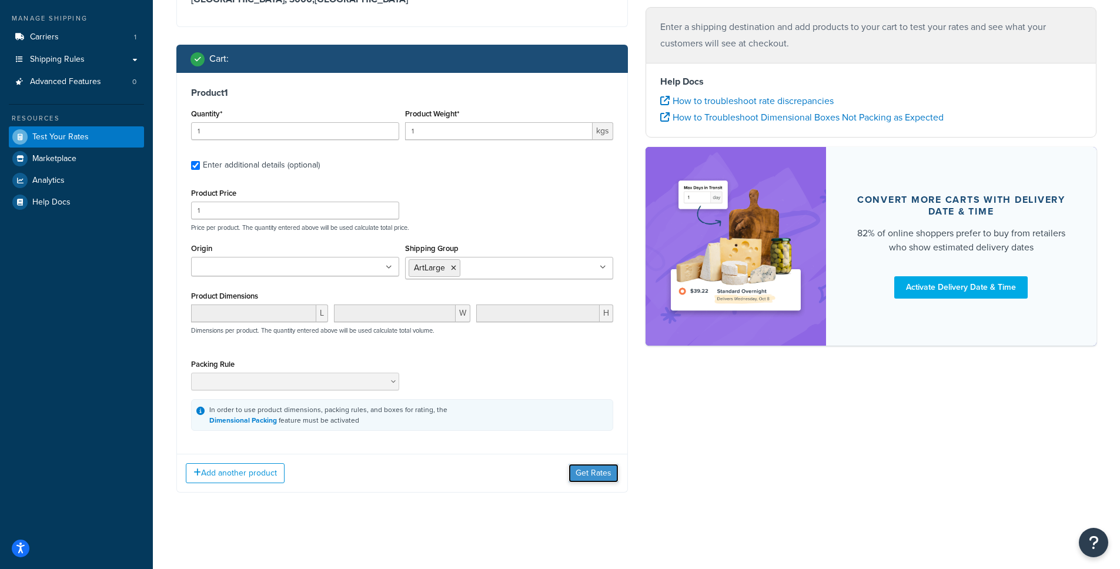
click at [591, 477] on button "Get Rates" at bounding box center [594, 473] width 50 height 19
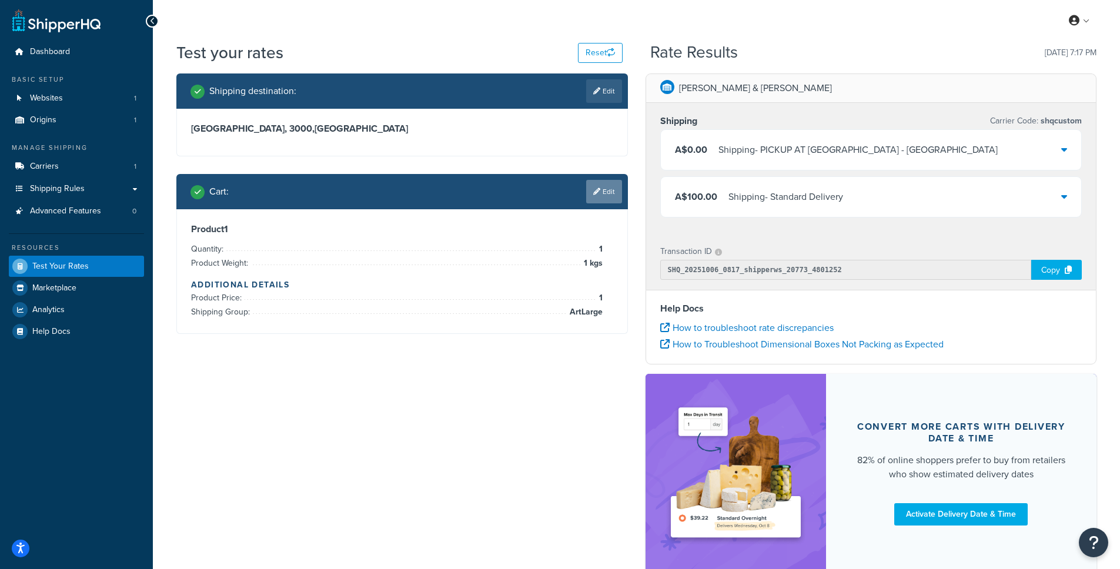
click at [601, 184] on link "Edit" at bounding box center [604, 192] width 36 height 24
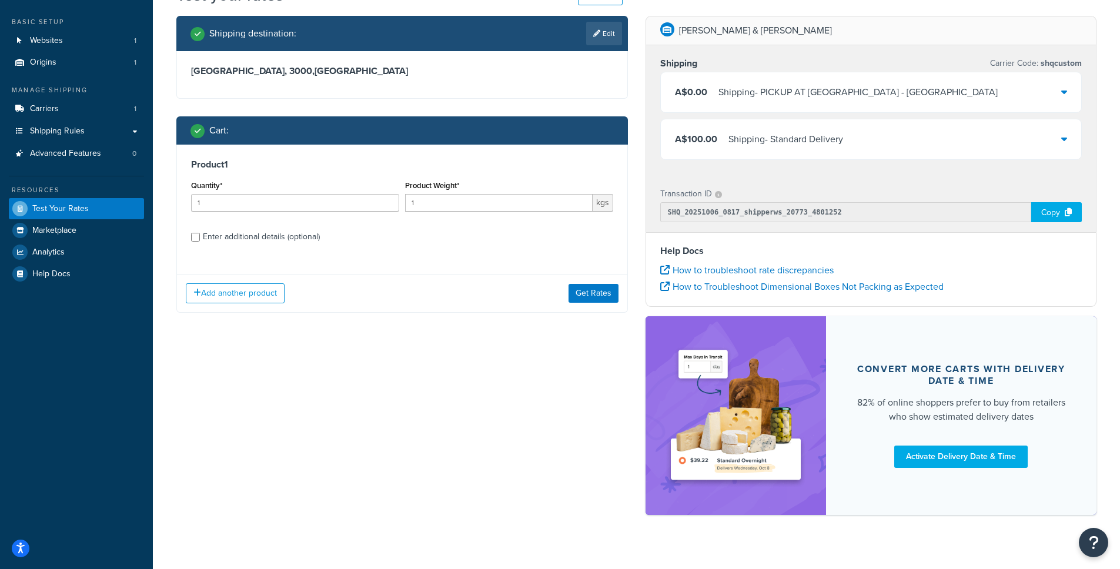
scroll to position [74, 0]
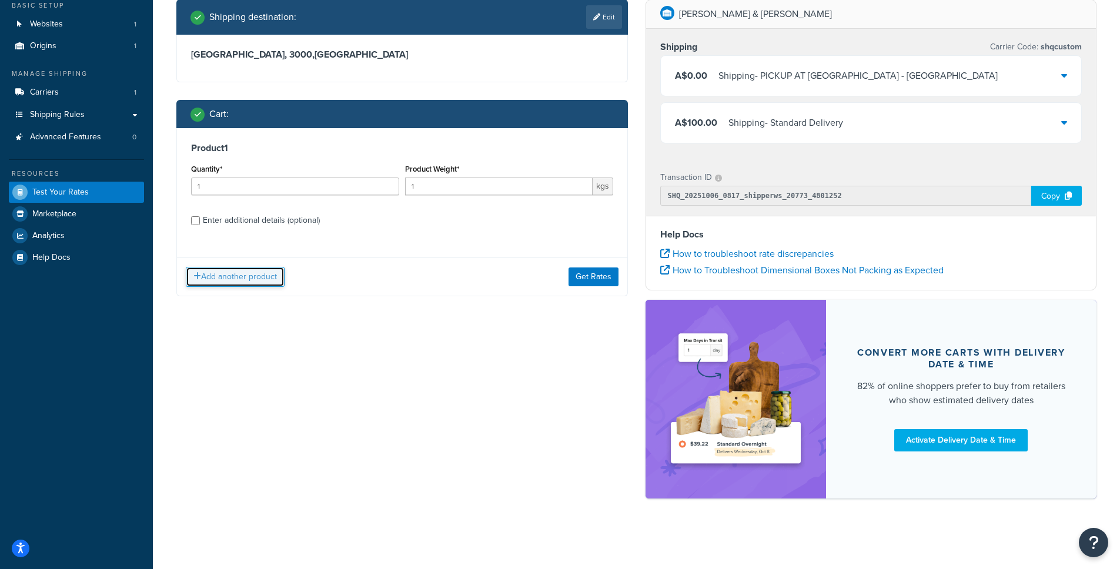
click at [251, 282] on button "Add another product" at bounding box center [235, 277] width 99 height 20
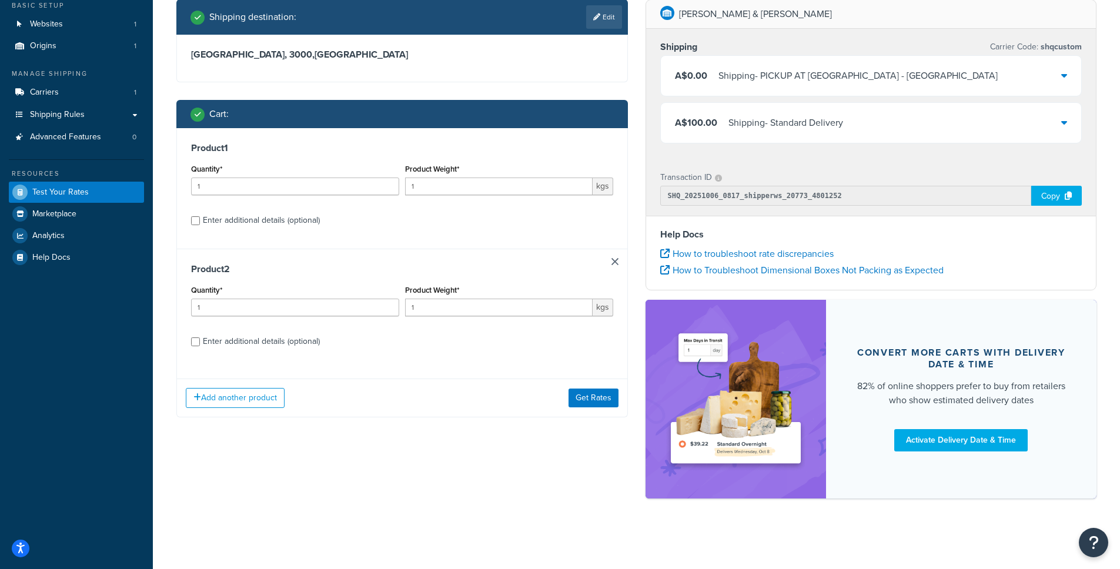
click at [201, 341] on div "Enter additional details (optional)" at bounding box center [402, 340] width 422 height 19
click at [199, 342] on input "Enter additional details (optional)" at bounding box center [195, 342] width 9 height 9
checkbox input "true"
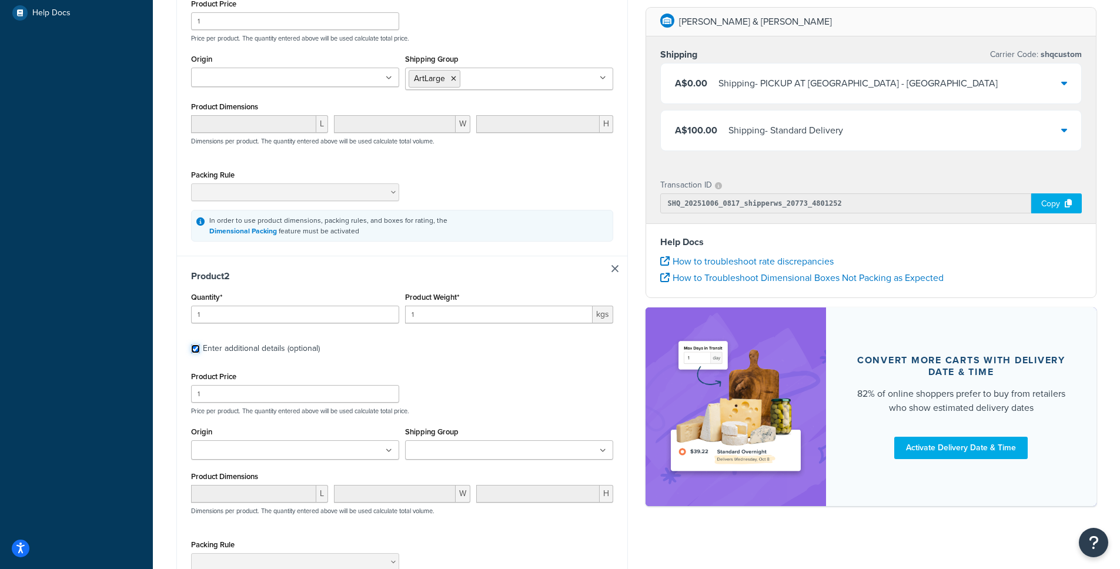
scroll to position [335, 0]
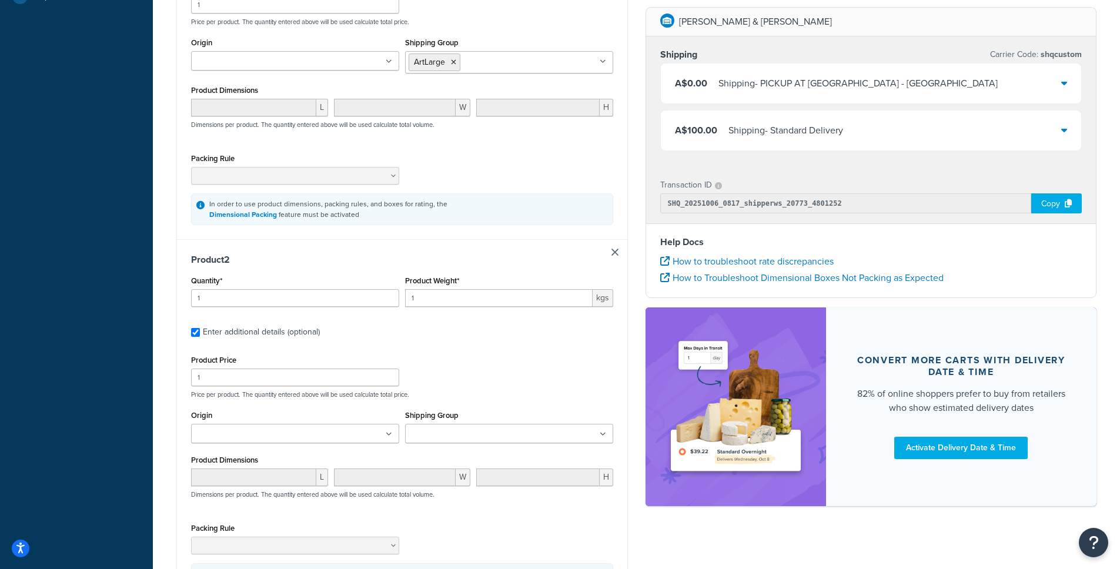
click at [457, 438] on input "Shipping Group" at bounding box center [461, 434] width 104 height 13
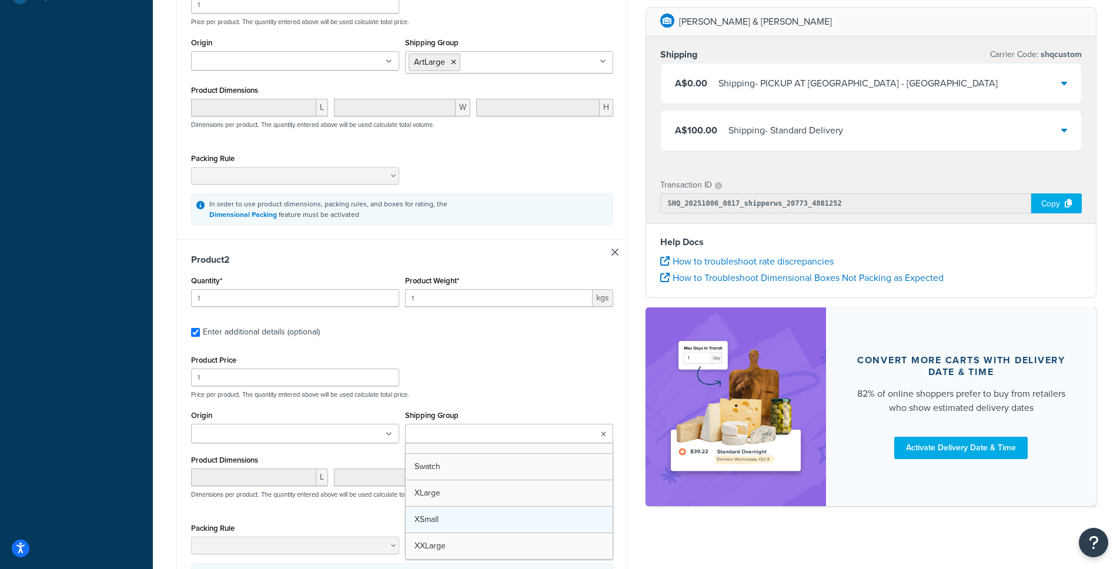
scroll to position [333, 0]
click at [512, 391] on div "Product Price 1 Price per product. The quantity entered above will be used calc…" at bounding box center [402, 375] width 428 height 46
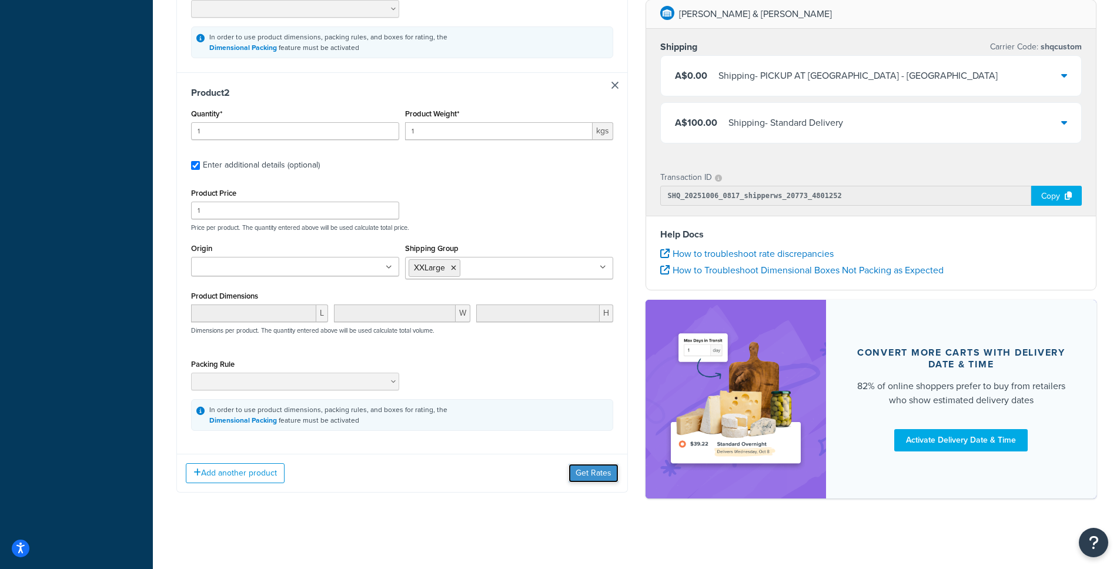
click at [589, 469] on button "Get Rates" at bounding box center [594, 473] width 50 height 19
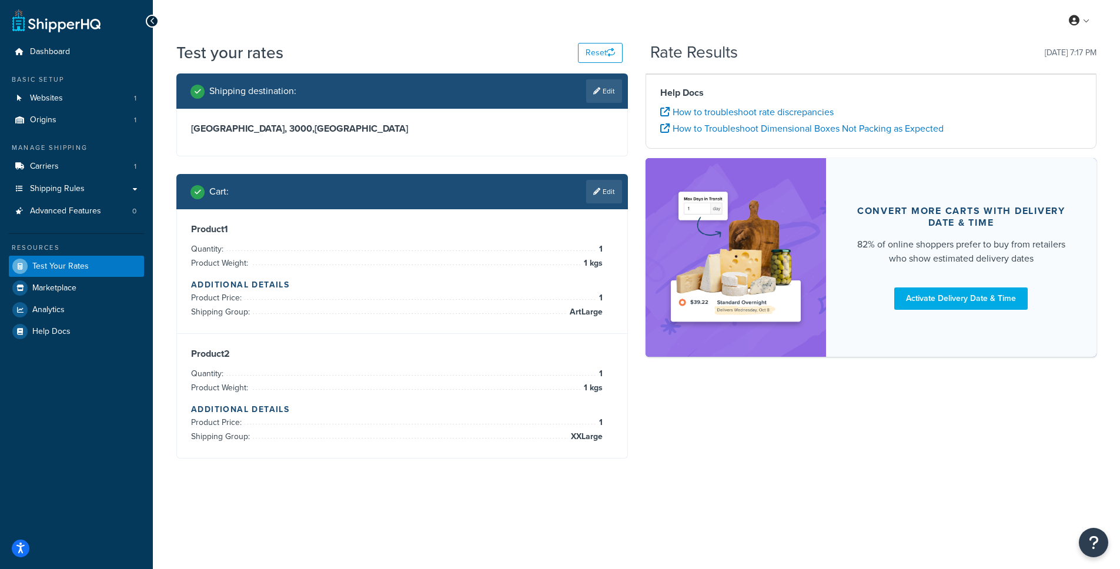
scroll to position [0, 0]
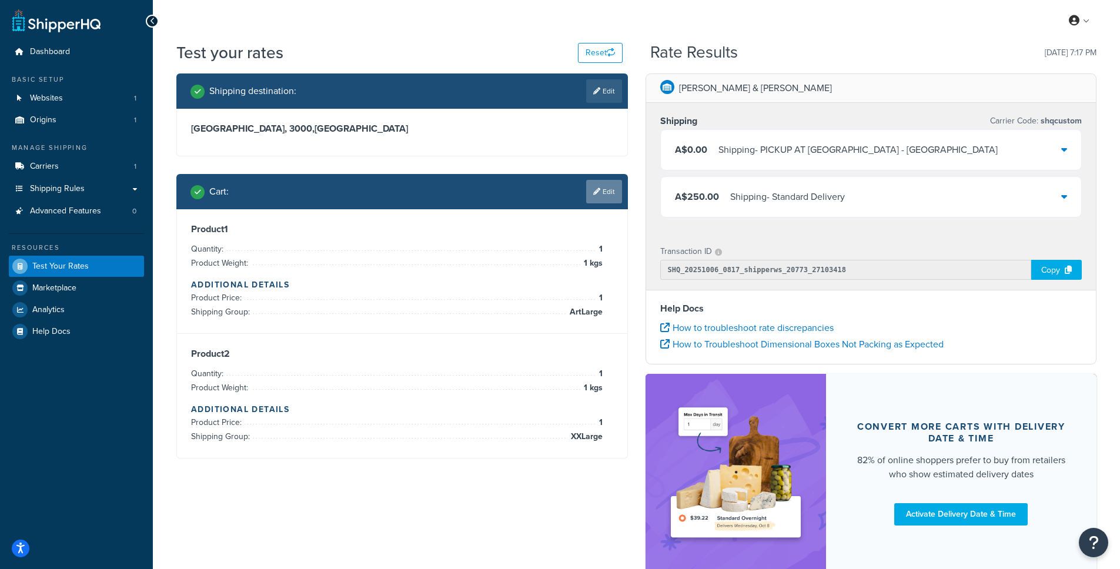
click at [607, 198] on link "Edit" at bounding box center [604, 192] width 36 height 24
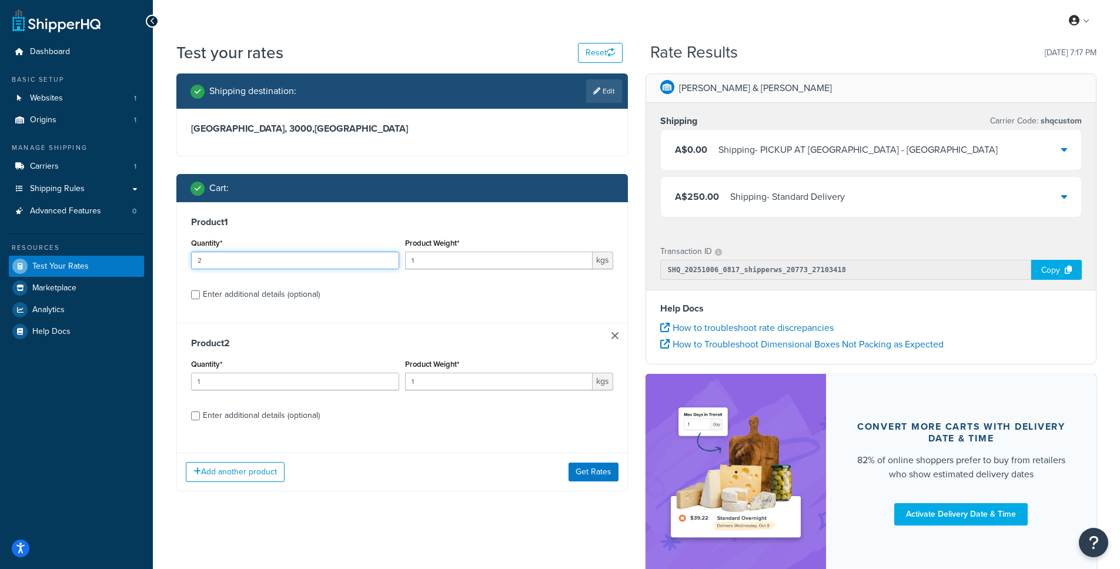
click at [391, 257] on input "2" at bounding box center [295, 261] width 208 height 18
click at [391, 257] on input "3" at bounding box center [295, 261] width 208 height 18
type input "4"
click at [391, 257] on input "4" at bounding box center [295, 261] width 208 height 18
click at [390, 378] on input "2" at bounding box center [295, 382] width 208 height 18
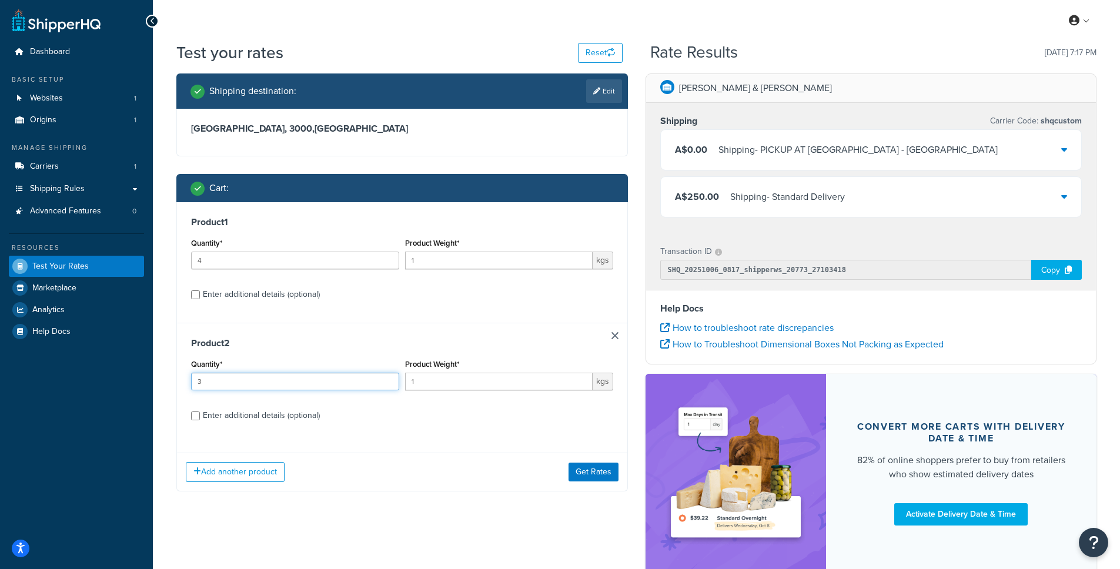
click at [390, 378] on input "3" at bounding box center [295, 382] width 208 height 18
type input "4"
click at [390, 378] on input "4" at bounding box center [295, 382] width 208 height 18
click at [612, 481] on button "Get Rates" at bounding box center [594, 472] width 50 height 19
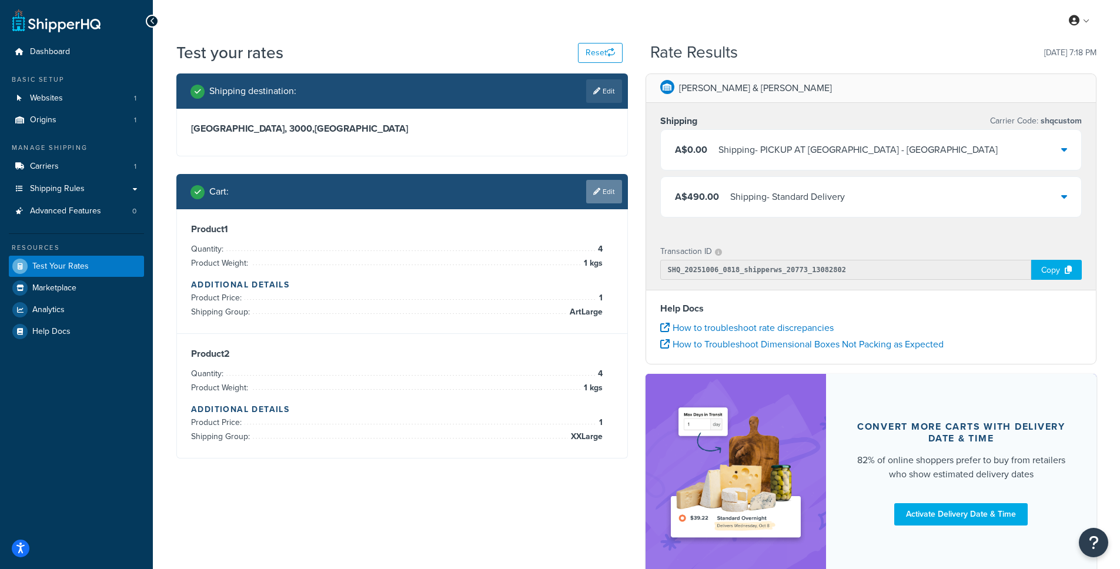
click at [612, 185] on link "Edit" at bounding box center [604, 192] width 36 height 24
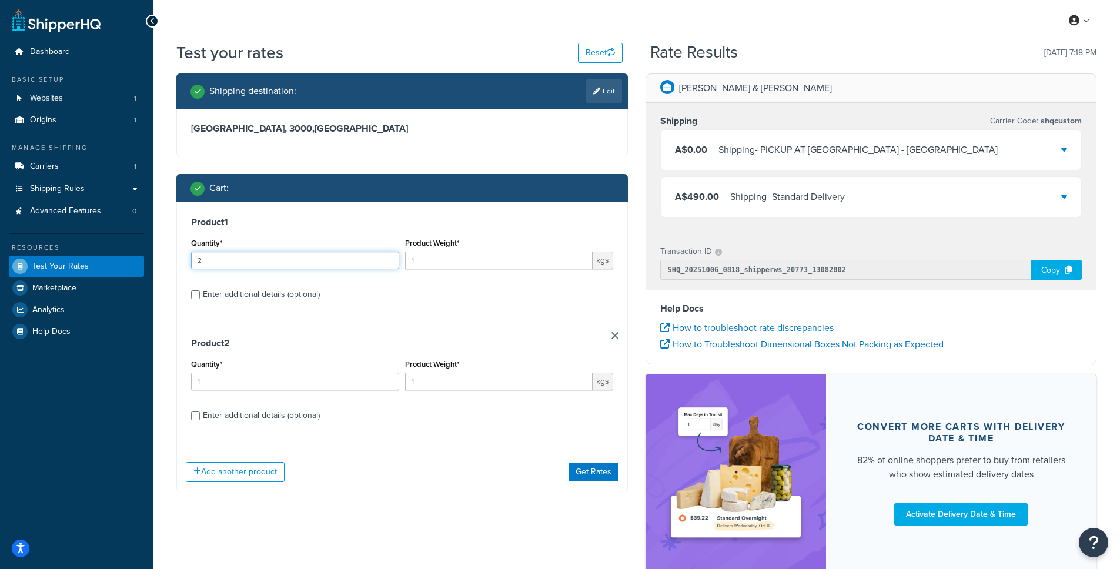
type input "2"
click at [389, 259] on input "2" at bounding box center [295, 261] width 208 height 18
click at [390, 380] on input "2" at bounding box center [295, 382] width 208 height 18
click at [390, 380] on input "3" at bounding box center [295, 382] width 208 height 18
click at [390, 380] on input "4" at bounding box center [295, 382] width 208 height 18
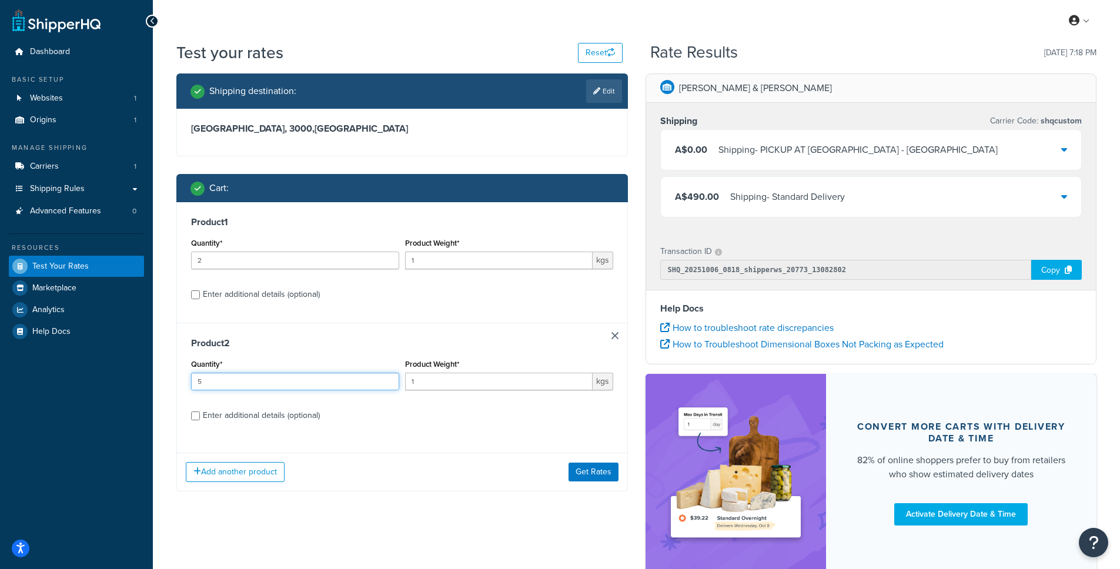
click at [390, 380] on input "5" at bounding box center [295, 382] width 208 height 18
click at [390, 380] on input "6" at bounding box center [295, 382] width 208 height 18
type input "7"
click at [390, 380] on input "7" at bounding box center [295, 382] width 208 height 18
click at [391, 257] on input "3" at bounding box center [295, 261] width 208 height 18
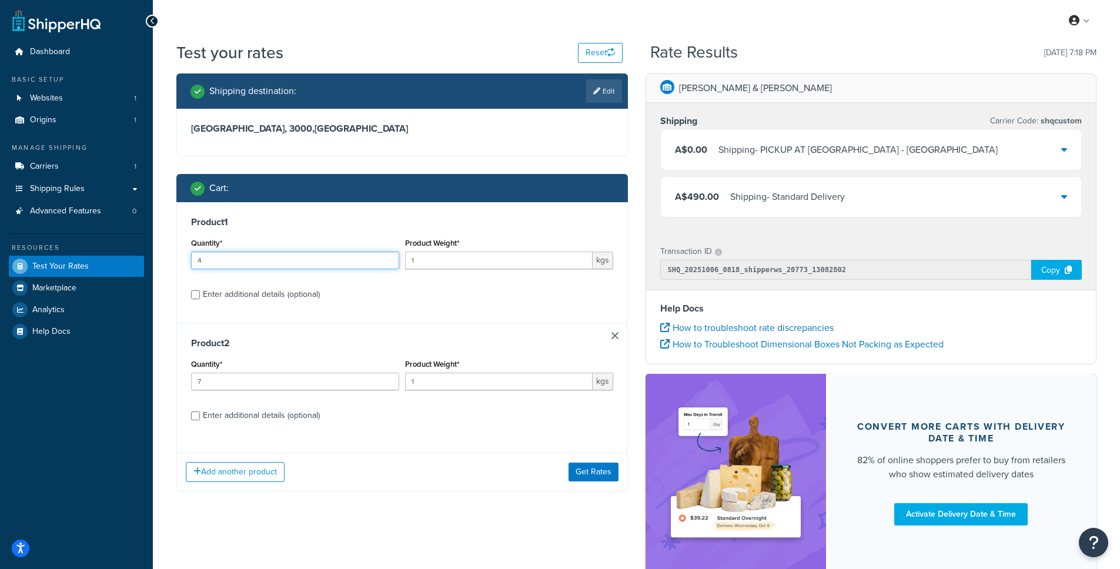
click at [391, 257] on input "4" at bounding box center [295, 261] width 208 height 18
click at [391, 257] on input "5" at bounding box center [295, 261] width 208 height 18
click at [391, 257] on input "6" at bounding box center [295, 261] width 208 height 18
click at [391, 258] on input "7" at bounding box center [295, 261] width 208 height 18
type input "8"
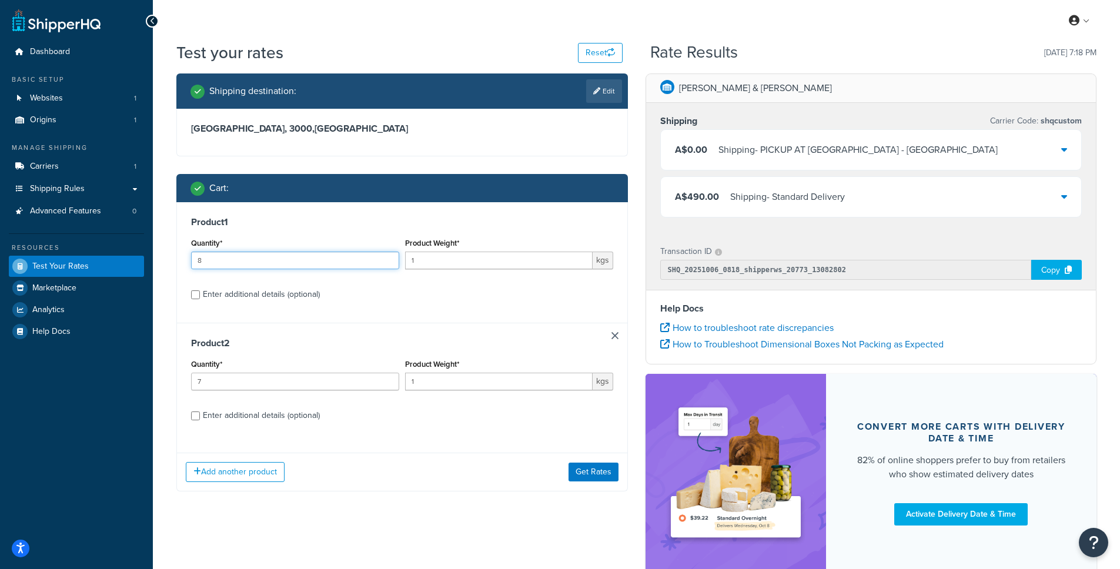
click at [391, 258] on input "8" at bounding box center [295, 261] width 208 height 18
click at [600, 475] on button "Get Rates" at bounding box center [594, 472] width 50 height 19
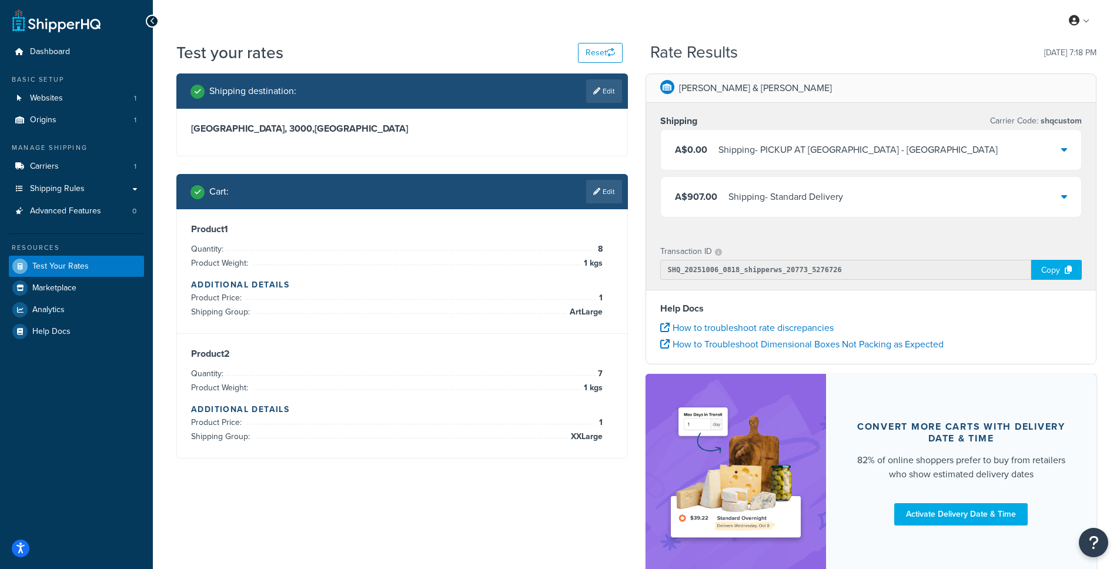
click at [747, 191] on div "Shipping - Standard Delivery" at bounding box center [786, 197] width 115 height 16
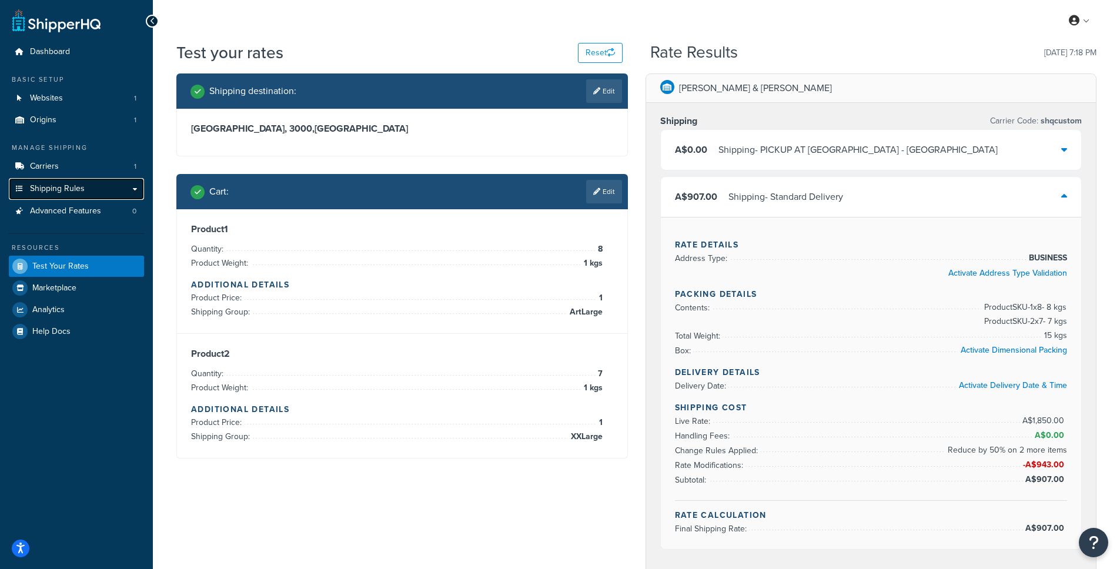
click at [53, 189] on span "Shipping Rules" at bounding box center [57, 189] width 55 height 10
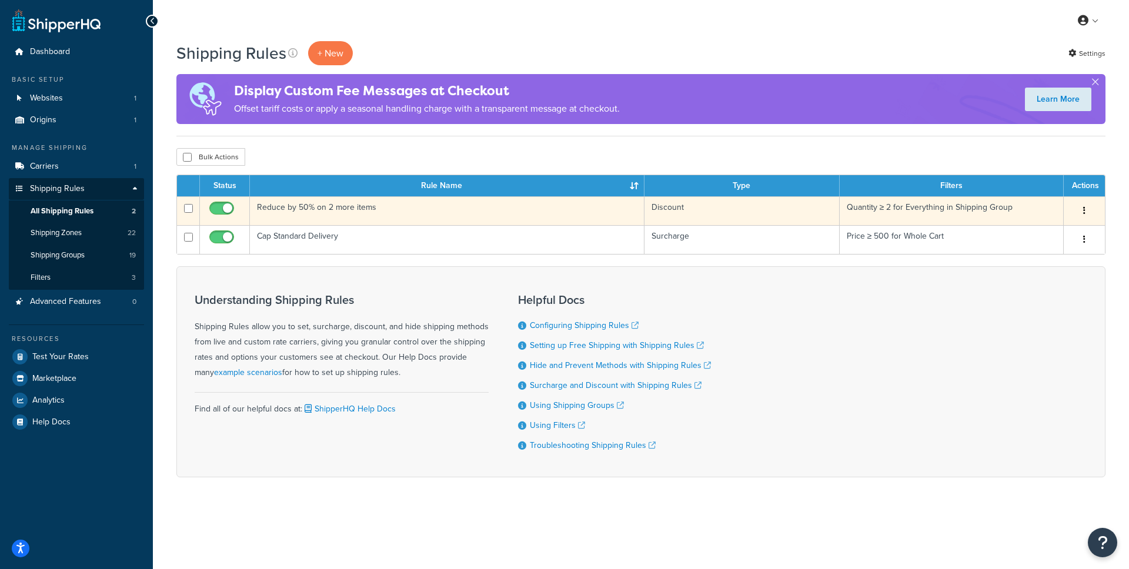
click at [229, 211] on input "checkbox" at bounding box center [223, 211] width 32 height 15
checkbox input "false"
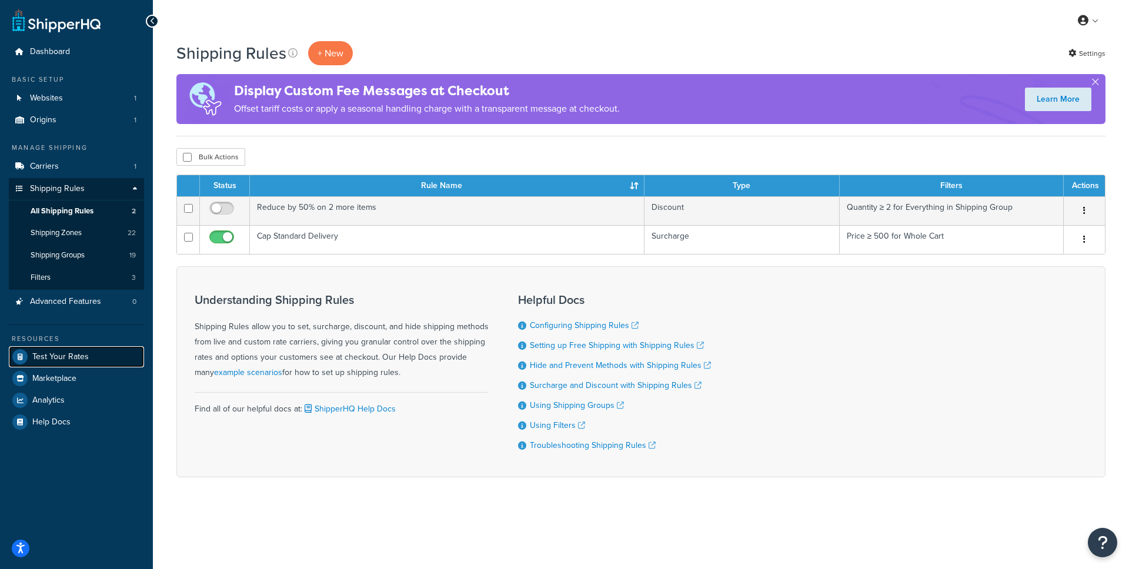
click at [59, 360] on span "Test Your Rates" at bounding box center [60, 357] width 56 height 10
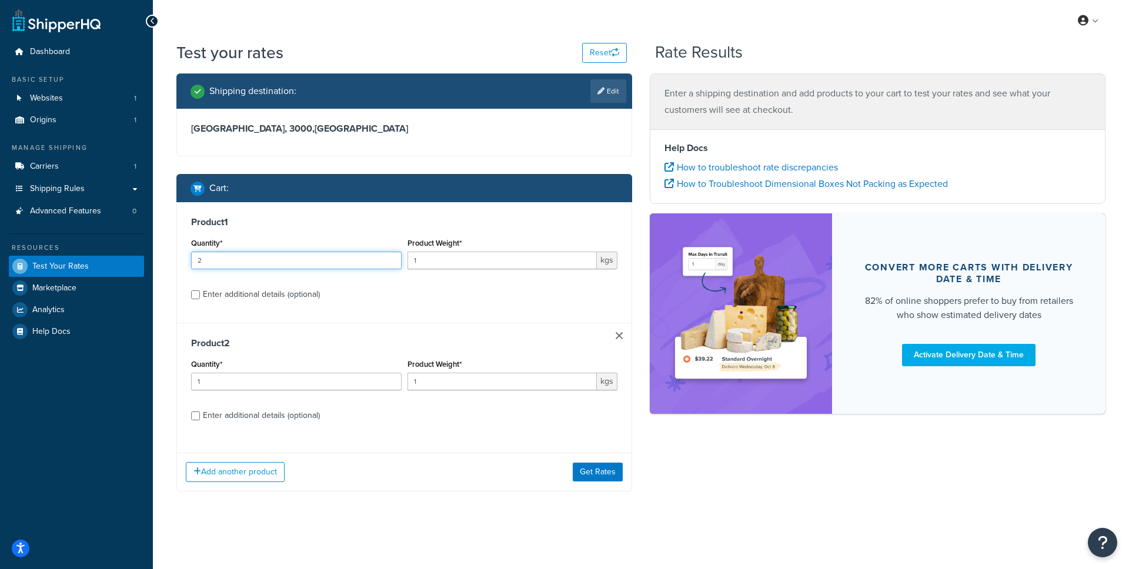
click at [390, 256] on input "2" at bounding box center [296, 261] width 211 height 18
click at [390, 256] on input "3" at bounding box center [296, 261] width 211 height 18
click at [390, 256] on input "4" at bounding box center [296, 261] width 211 height 18
click at [390, 256] on input "5" at bounding box center [296, 261] width 211 height 18
click at [390, 256] on input "6" at bounding box center [296, 261] width 211 height 18
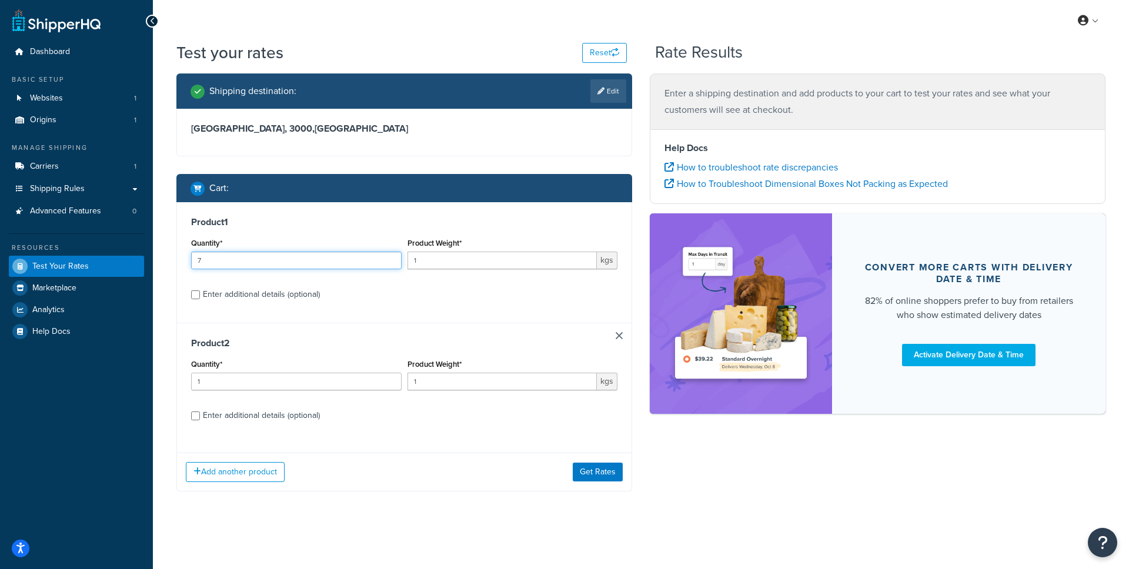
click at [390, 256] on input "7" at bounding box center [296, 261] width 211 height 18
click at [390, 256] on input "8" at bounding box center [296, 261] width 211 height 18
click at [390, 256] on input "9" at bounding box center [296, 261] width 211 height 18
type input "10"
click at [390, 256] on input "10" at bounding box center [296, 261] width 211 height 18
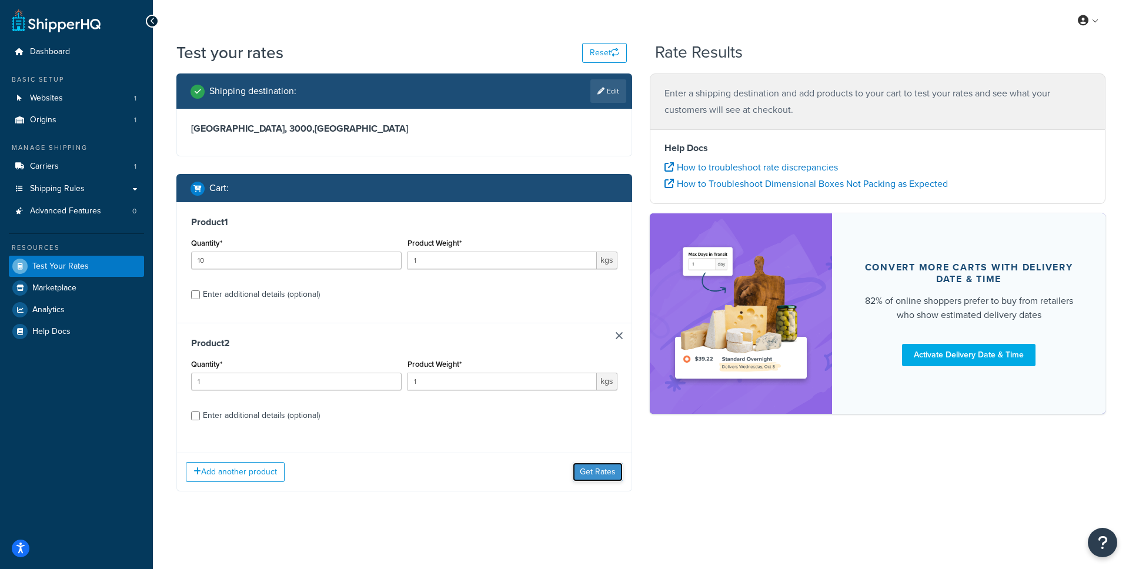
click at [599, 473] on button "Get Rates" at bounding box center [598, 472] width 50 height 19
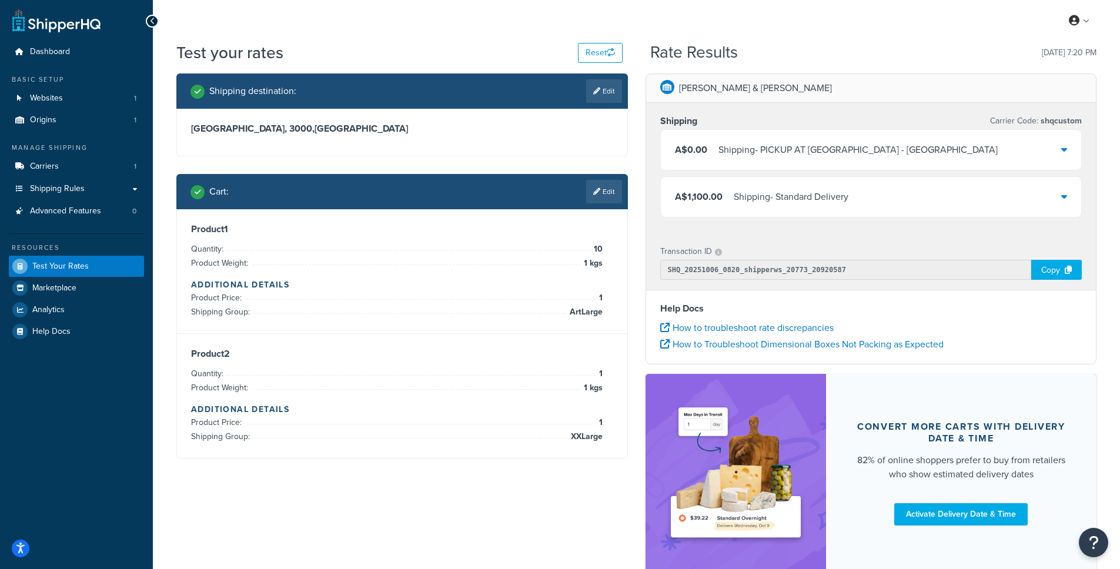
click at [881, 197] on div "A$1,100.00 Shipping - Standard Delivery" at bounding box center [871, 197] width 421 height 40
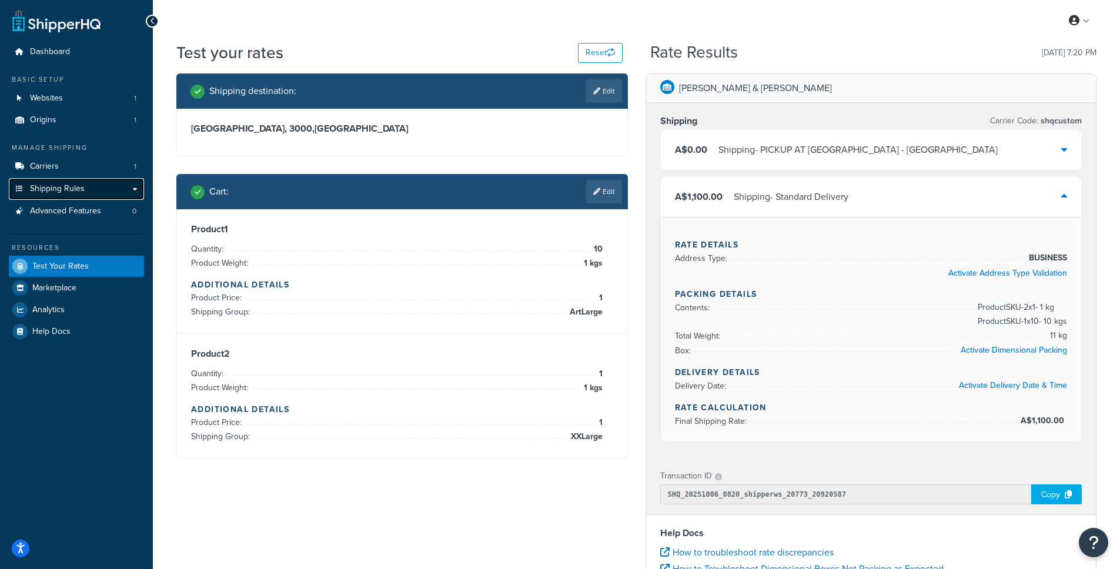
click at [54, 184] on span "Shipping Rules" at bounding box center [57, 189] width 55 height 10
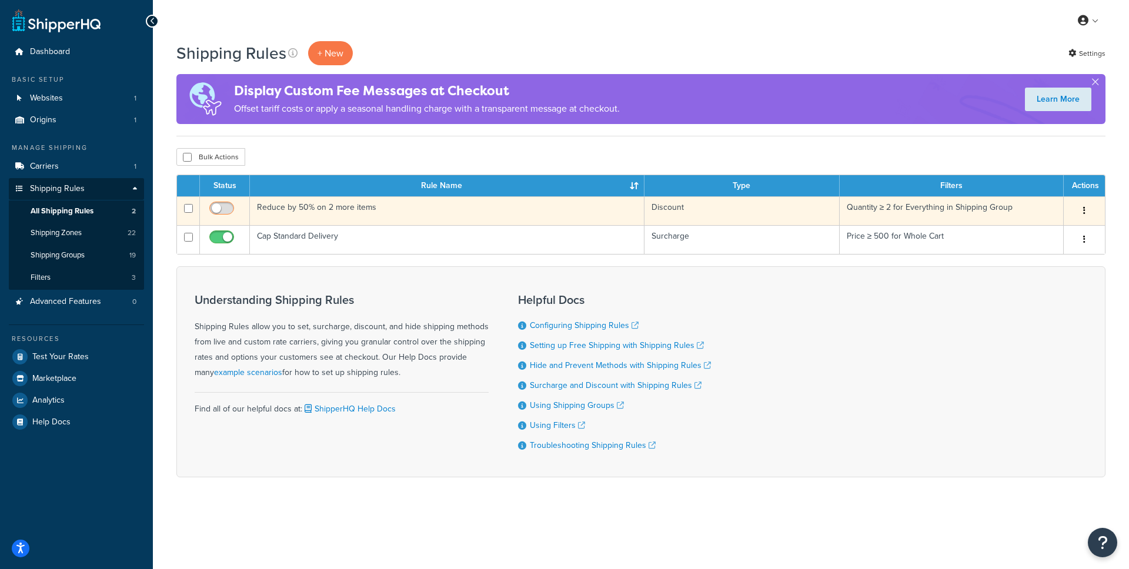
click at [218, 208] on input "checkbox" at bounding box center [223, 211] width 32 height 15
checkbox input "true"
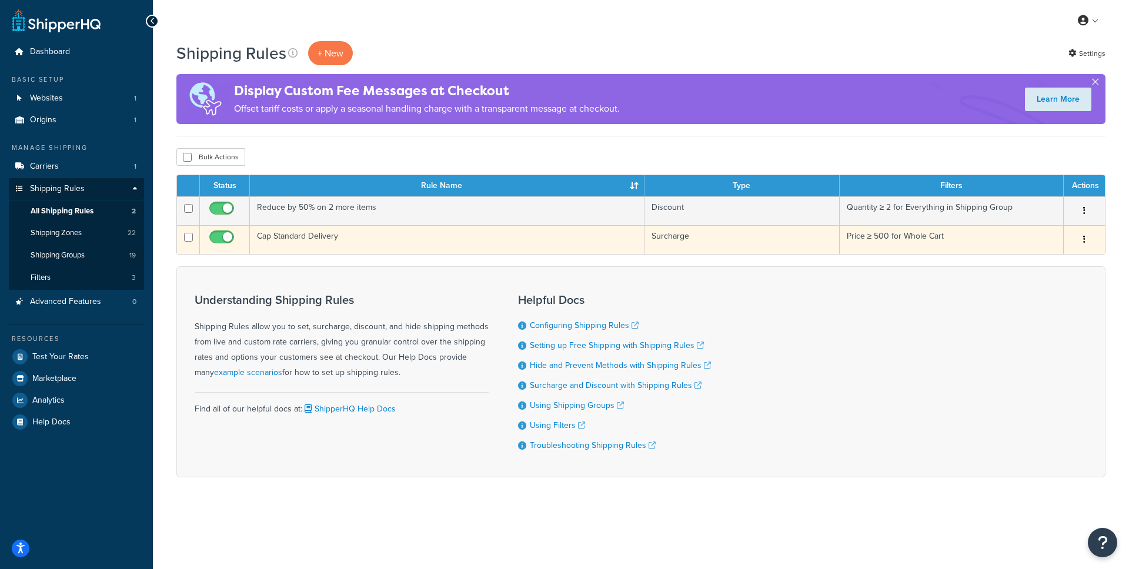
click at [228, 235] on input "checkbox" at bounding box center [223, 240] width 32 height 15
click at [226, 235] on input "checkbox" at bounding box center [223, 240] width 32 height 15
checkbox input "true"
click at [288, 235] on td "Cap Standard Delivery" at bounding box center [447, 239] width 395 height 29
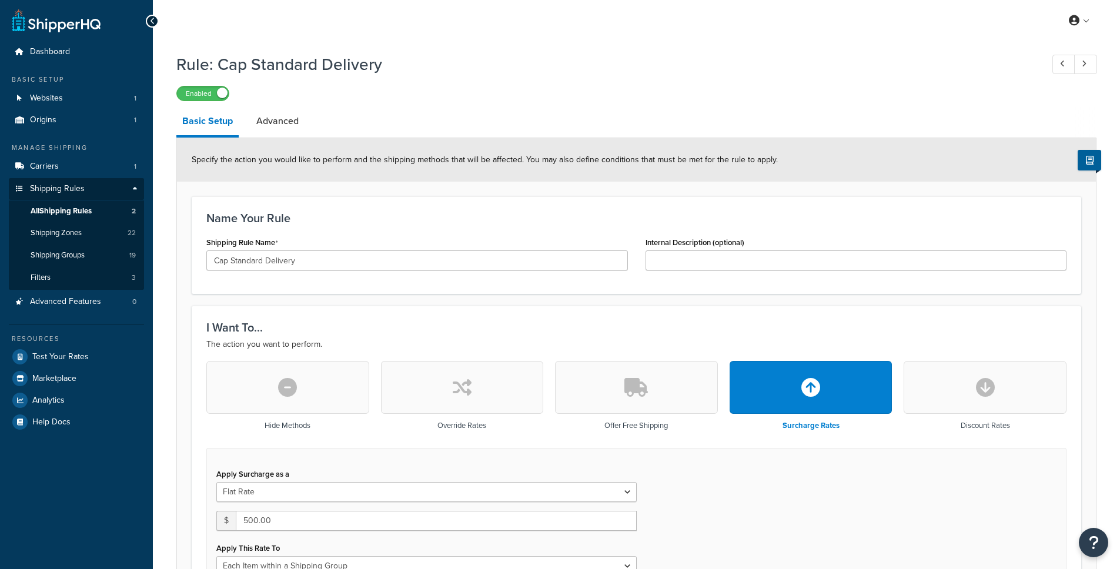
select select "ITEM"
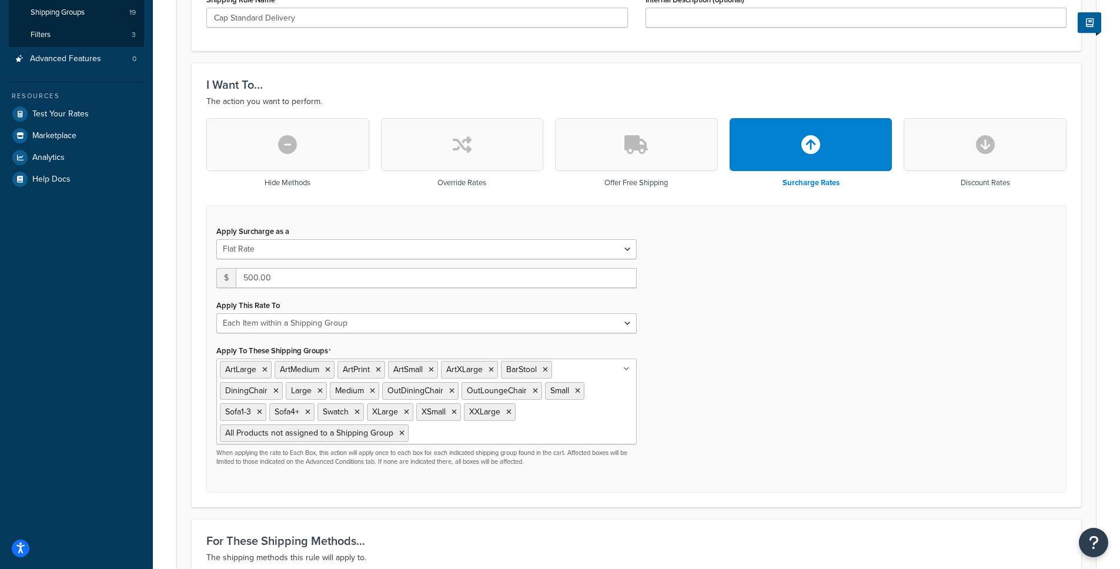
click at [505, 146] on button "button" at bounding box center [462, 144] width 163 height 53
type input "0"
select select "CART"
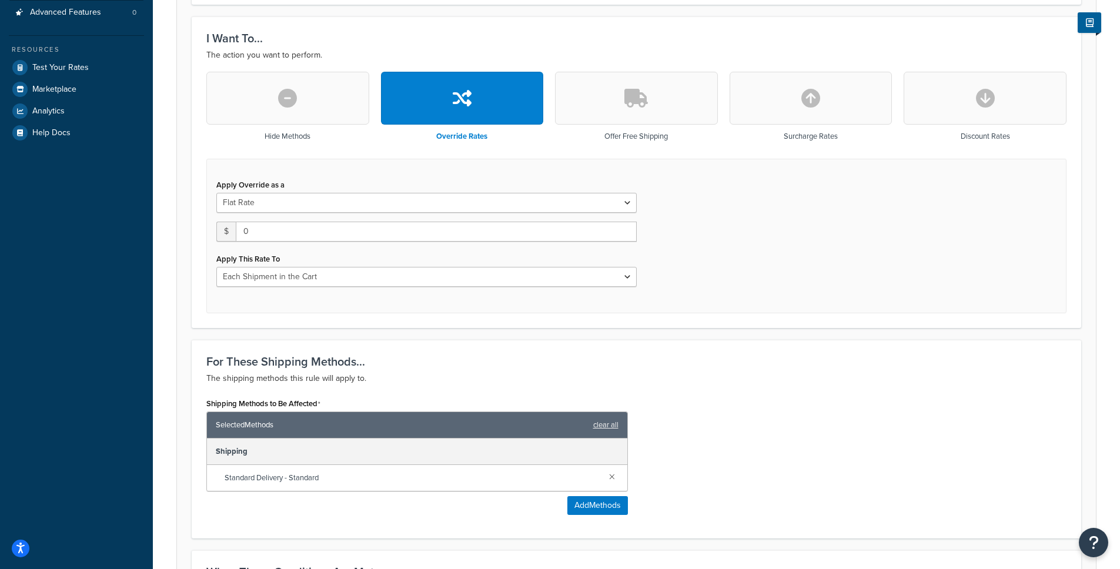
scroll to position [312, 0]
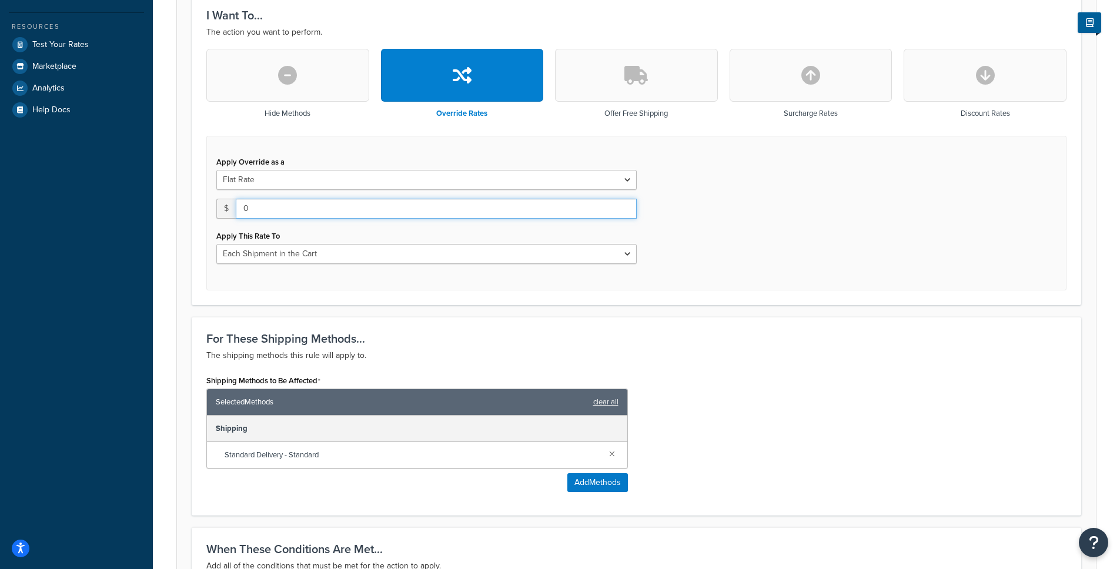
click at [351, 210] on input "0" at bounding box center [436, 209] width 401 height 20
click at [357, 179] on select "Flat Rate Percentage Flat Rate & Percentage" at bounding box center [426, 180] width 421 height 20
select select "PERCENTAGE"
click at [216, 171] on select "Flat Rate Percentage Flat Rate & Percentage" at bounding box center [426, 180] width 421 height 20
click at [455, 211] on select "Order Value" at bounding box center [535, 209] width 201 height 20
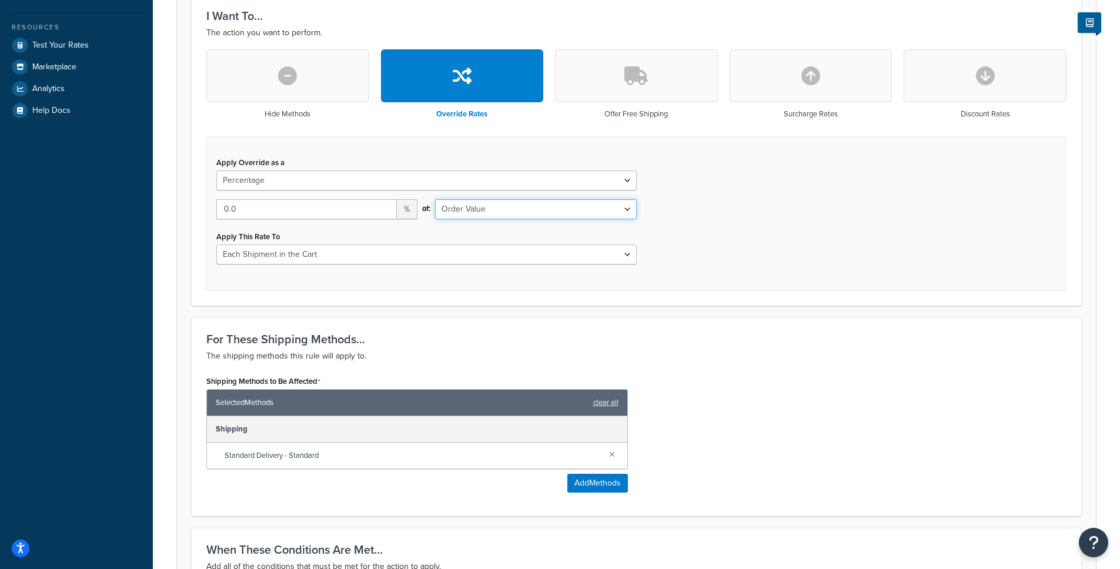
scroll to position [0, 0]
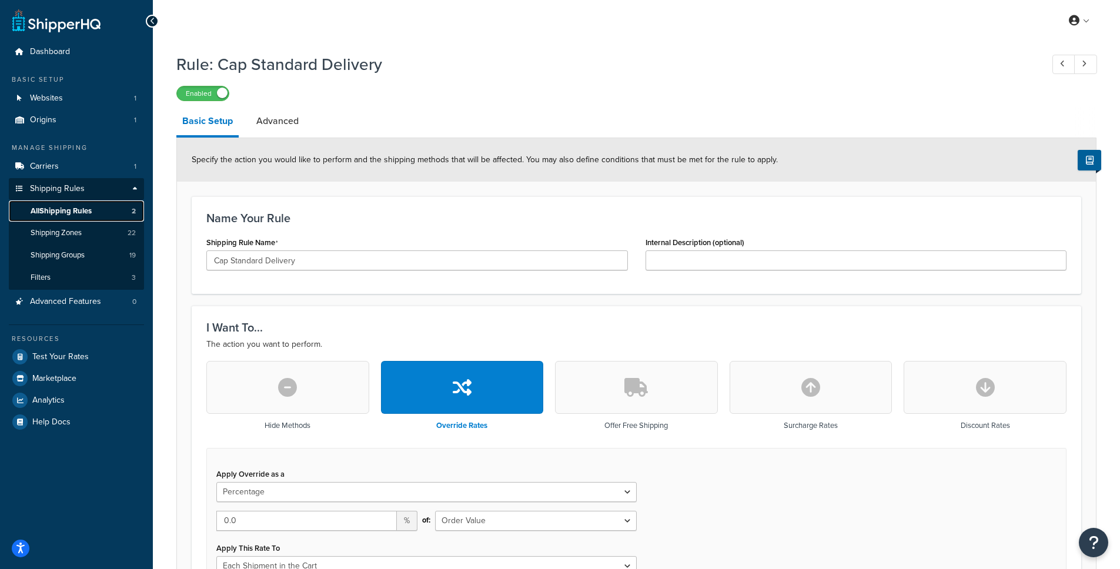
click at [61, 208] on span "All Shipping Rules" at bounding box center [61, 211] width 61 height 10
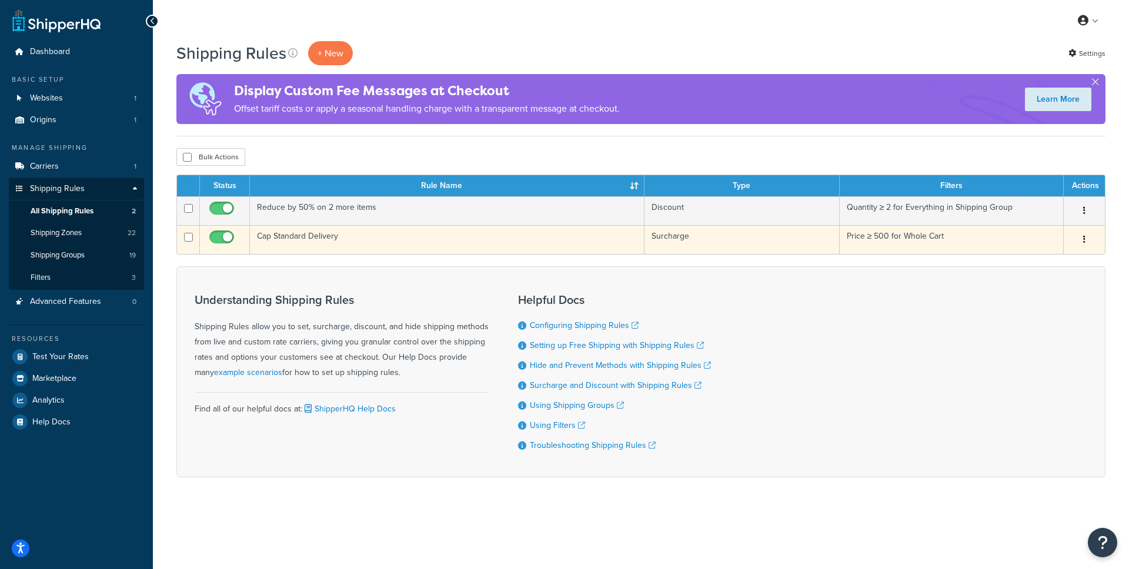
click at [289, 237] on td "Cap Standard Delivery" at bounding box center [447, 239] width 395 height 29
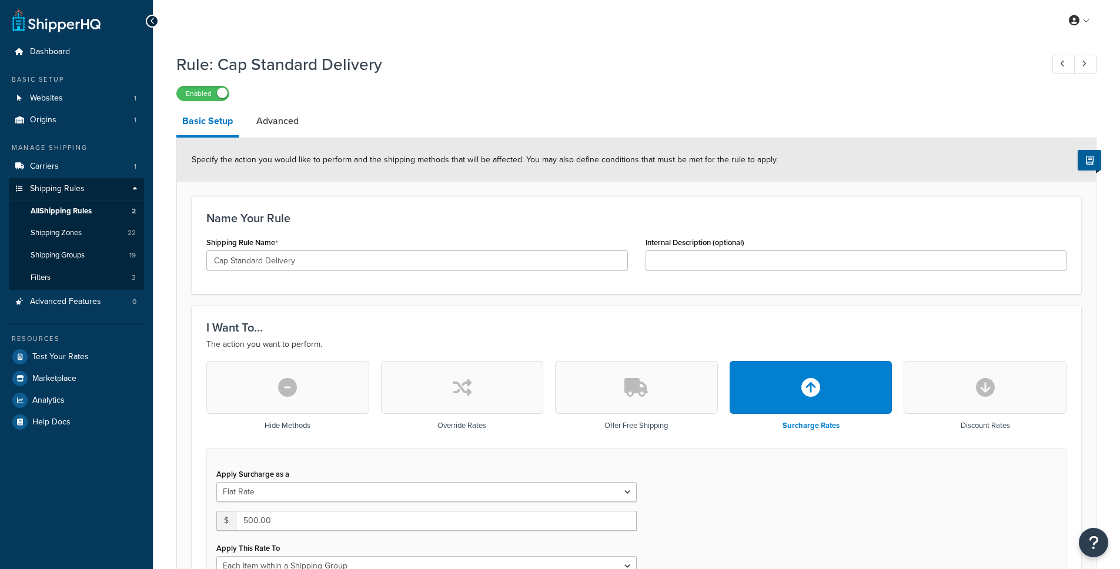
select select "ITEM"
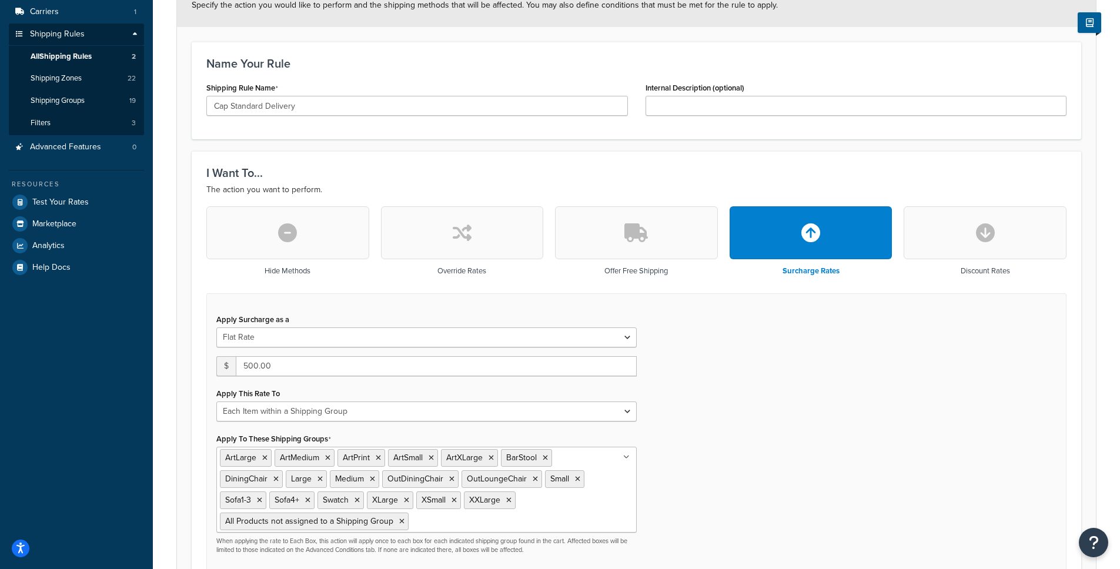
scroll to position [198, 0]
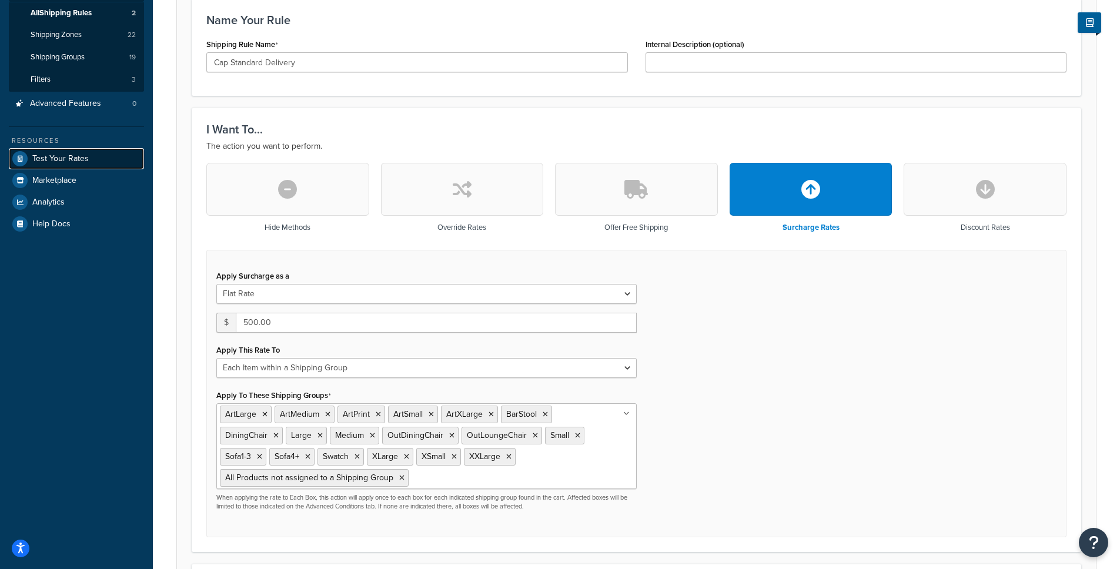
click at [59, 161] on span "Test Your Rates" at bounding box center [60, 159] width 56 height 10
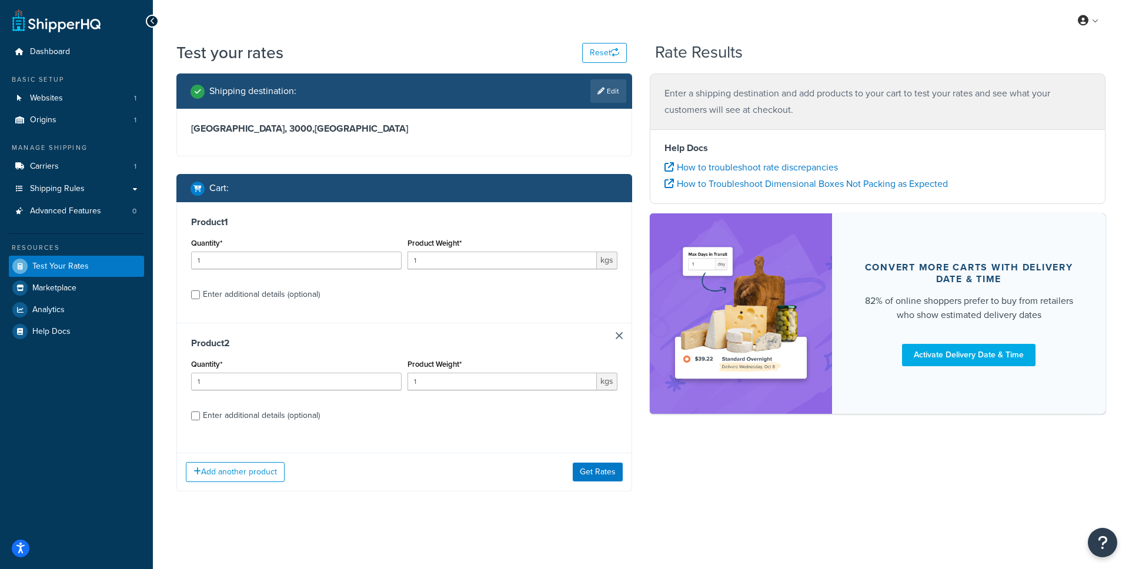
click at [224, 298] on div "Enter additional details (optional)" at bounding box center [261, 294] width 117 height 16
click at [200, 298] on input "Enter additional details (optional)" at bounding box center [195, 295] width 9 height 9
checkbox input "true"
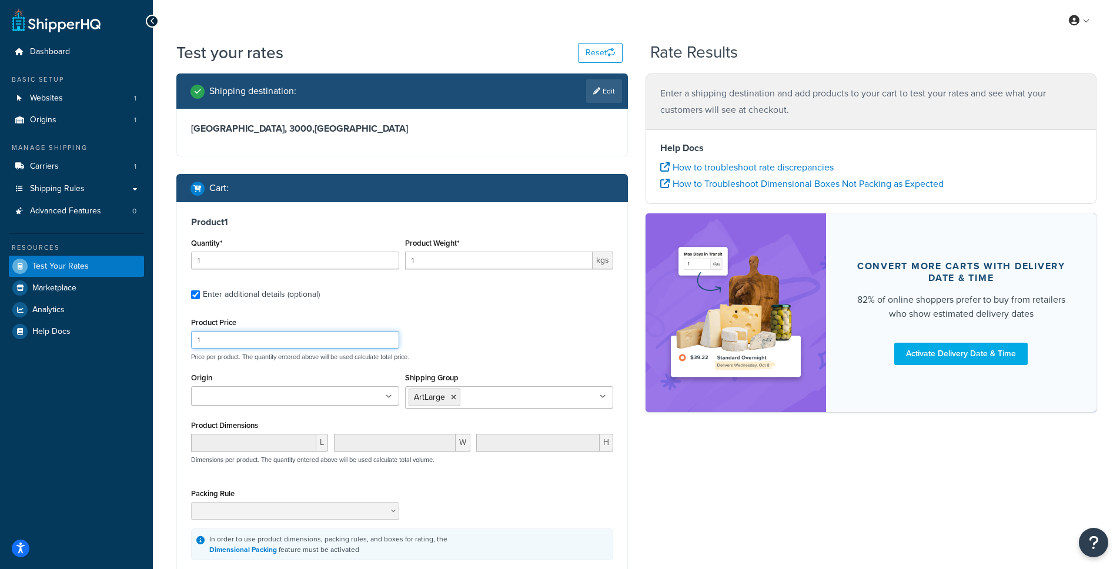
drag, startPoint x: 235, startPoint y: 345, endPoint x: 191, endPoint y: 342, distance: 43.7
click at [191, 342] on input "1" at bounding box center [295, 340] width 208 height 18
type input "1000"
click at [482, 335] on div "Product Price 1000 Price per product. The quantity entered above will be used c…" at bounding box center [402, 338] width 428 height 46
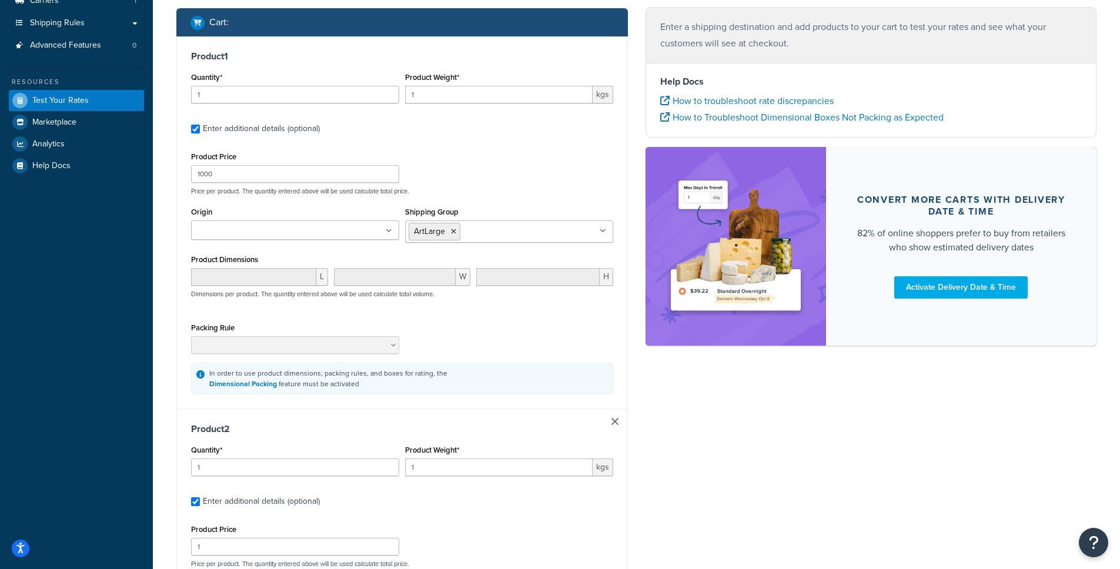
scroll to position [186, 0]
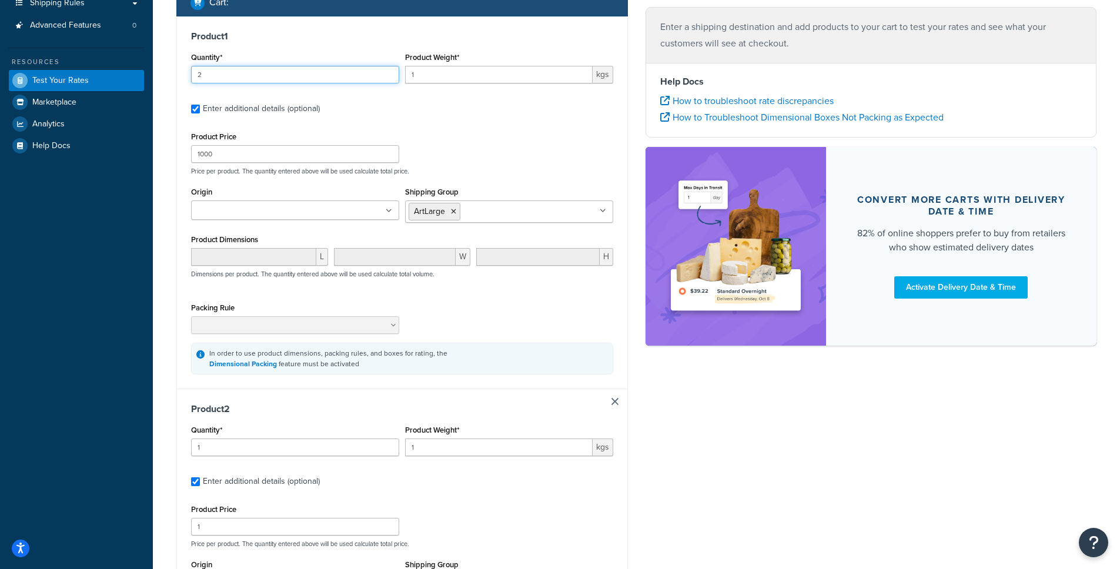
click at [388, 71] on input "2" at bounding box center [295, 75] width 208 height 18
click at [388, 71] on input "3" at bounding box center [295, 75] width 208 height 18
click at [388, 71] on input "4" at bounding box center [295, 75] width 208 height 18
click at [388, 71] on input "5" at bounding box center [295, 75] width 208 height 18
click at [388, 71] on input "6" at bounding box center [295, 75] width 208 height 18
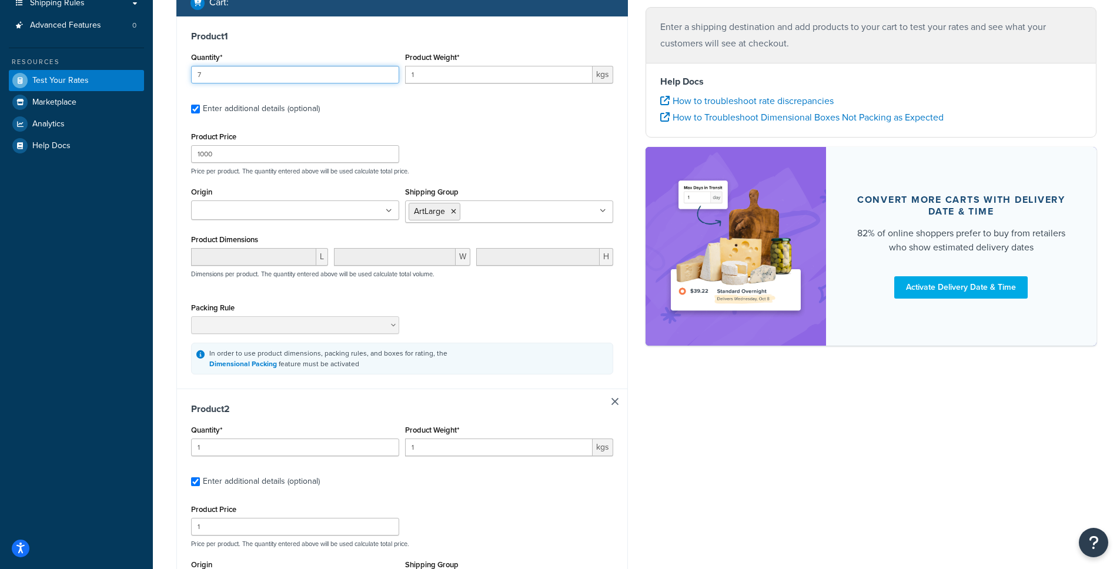
click at [388, 71] on input "7" at bounding box center [295, 75] width 208 height 18
click at [388, 71] on input "8" at bounding box center [295, 75] width 208 height 18
click at [388, 71] on input "9" at bounding box center [295, 75] width 208 height 18
type input "10"
click at [388, 71] on input "10" at bounding box center [295, 75] width 208 height 18
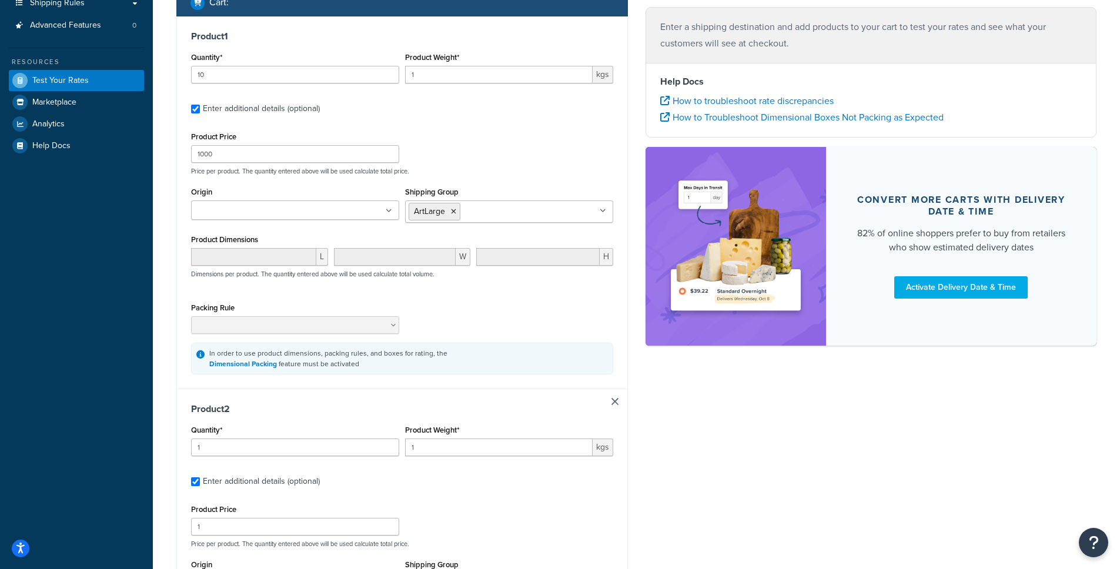
click at [658, 471] on div "Shipping destination : Edit Victoria, 3000 , Australia Cart : Product 1 Quantit…" at bounding box center [637, 357] width 938 height 939
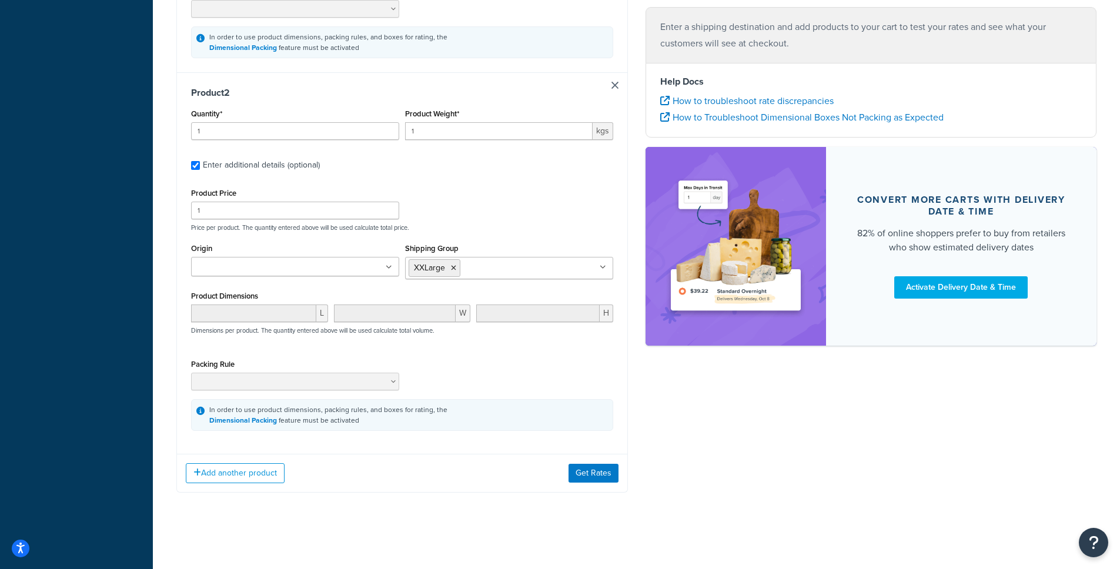
click at [568, 470] on div "Add another product Get Rates" at bounding box center [402, 473] width 451 height 38
click at [575, 472] on button "Get Rates" at bounding box center [594, 473] width 50 height 19
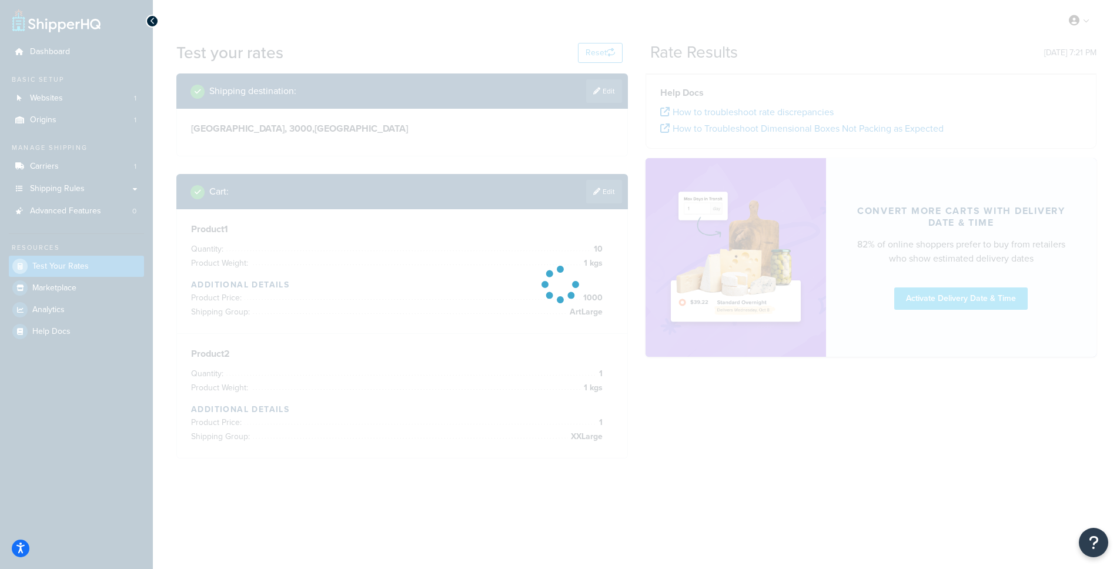
scroll to position [74, 0]
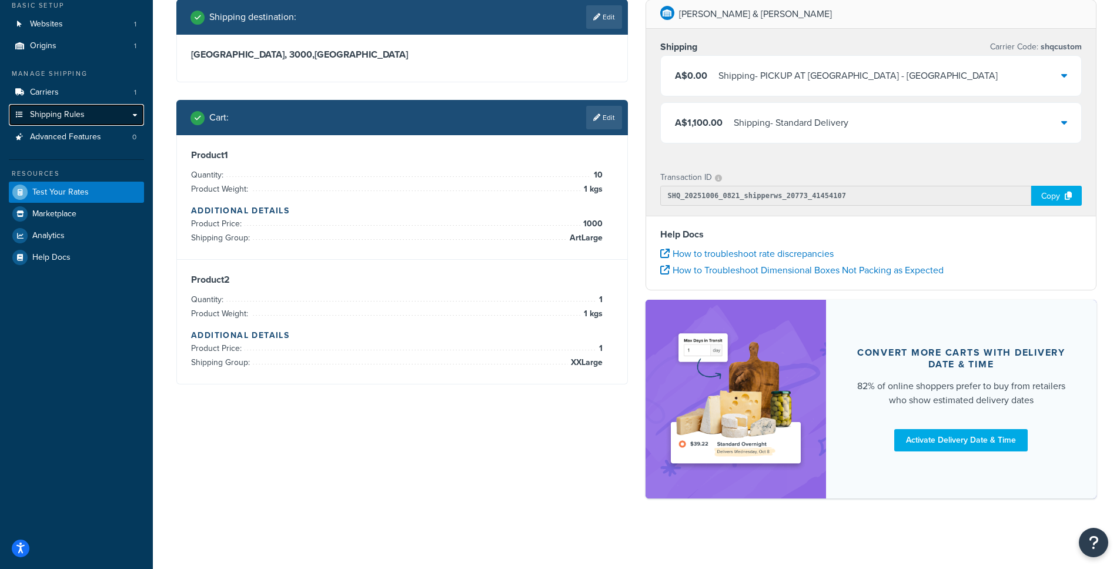
click at [61, 115] on span "Shipping Rules" at bounding box center [57, 115] width 55 height 10
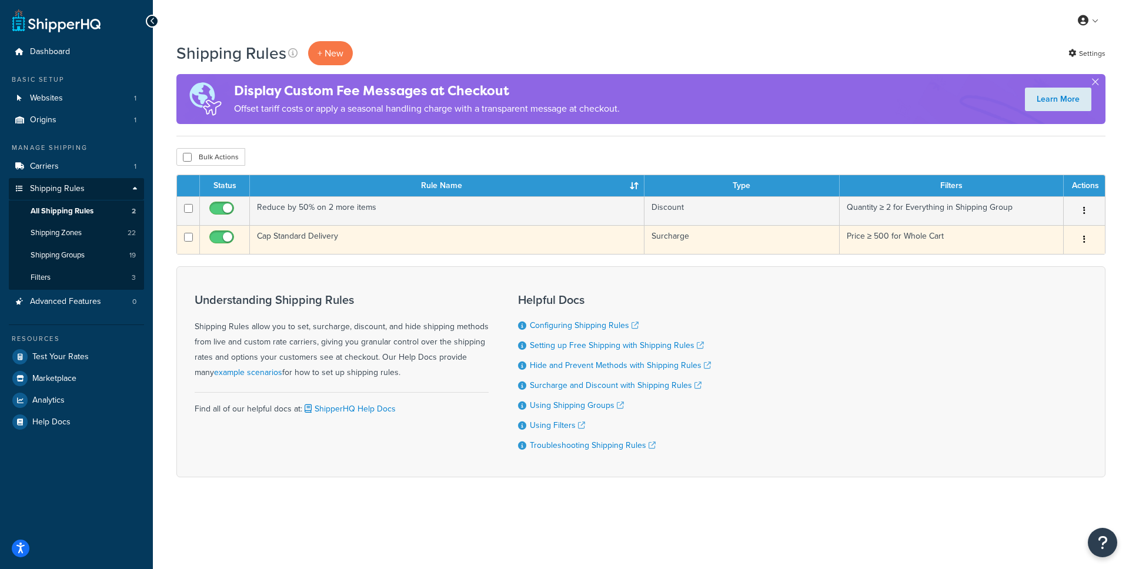
click at [1092, 240] on button "button" at bounding box center [1084, 240] width 16 height 19
click at [1038, 307] on link "Delete" at bounding box center [1045, 310] width 93 height 24
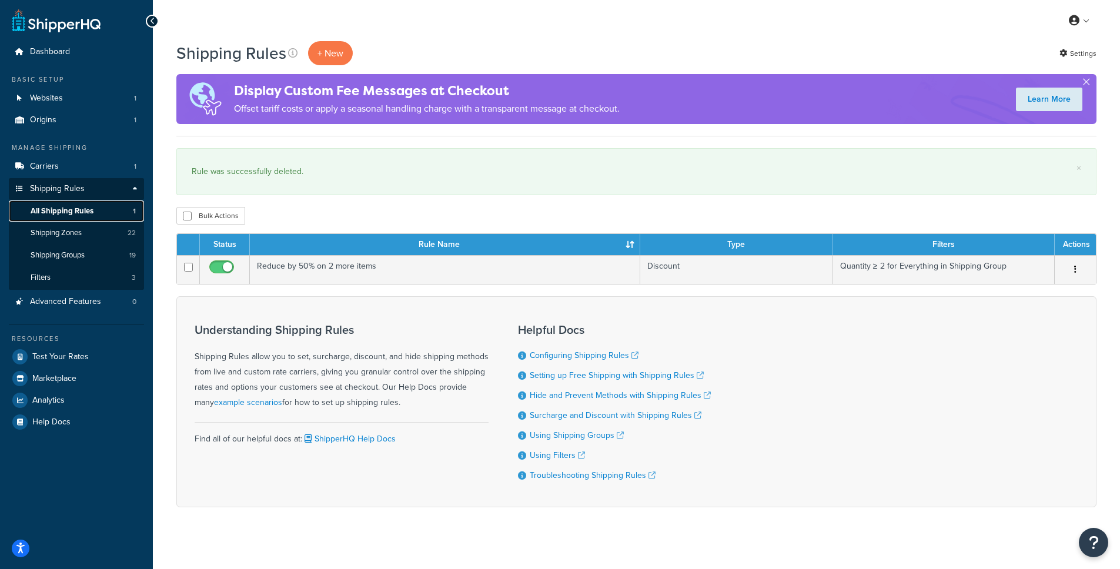
click at [61, 211] on span "All Shipping Rules" at bounding box center [62, 211] width 63 height 10
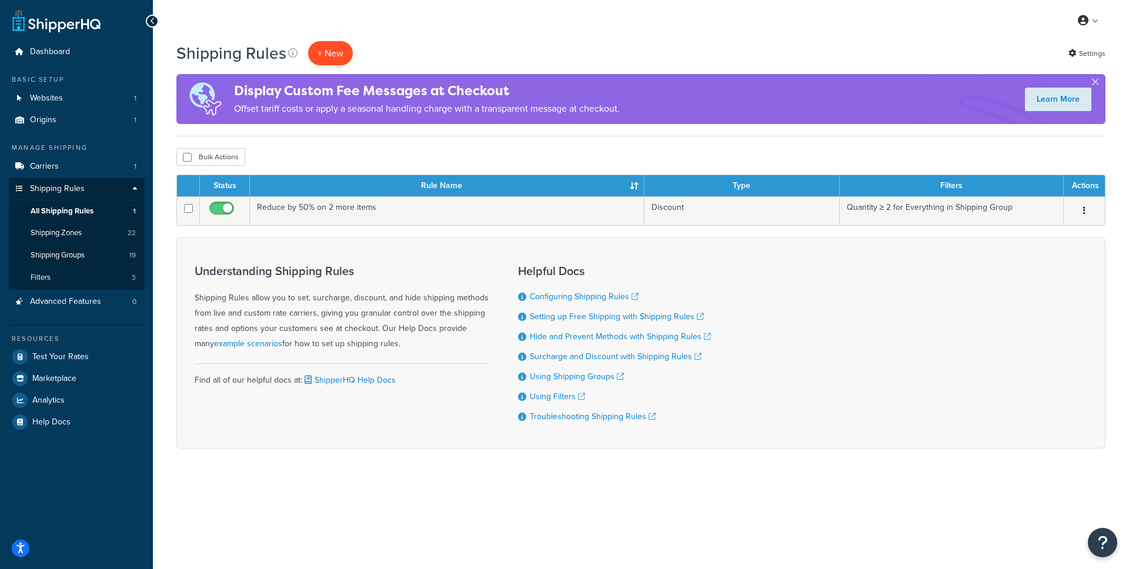
click at [332, 54] on p "+ New" at bounding box center [330, 53] width 45 height 24
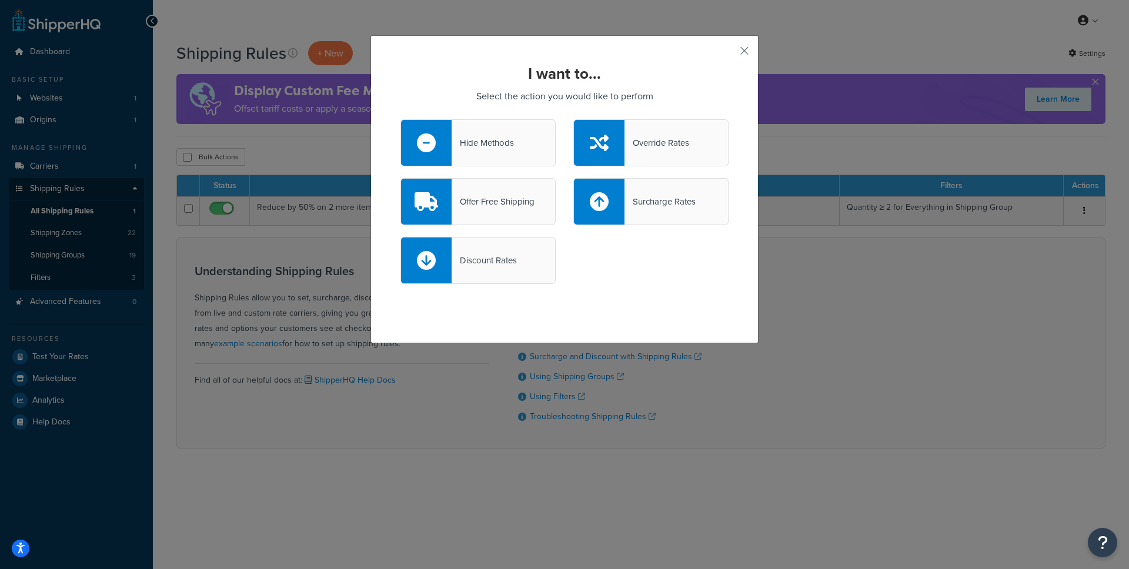
click at [463, 256] on div "Discount Rates" at bounding box center [484, 260] width 65 height 16
click at [0, 0] on input "Discount Rates" at bounding box center [0, 0] width 0 height 0
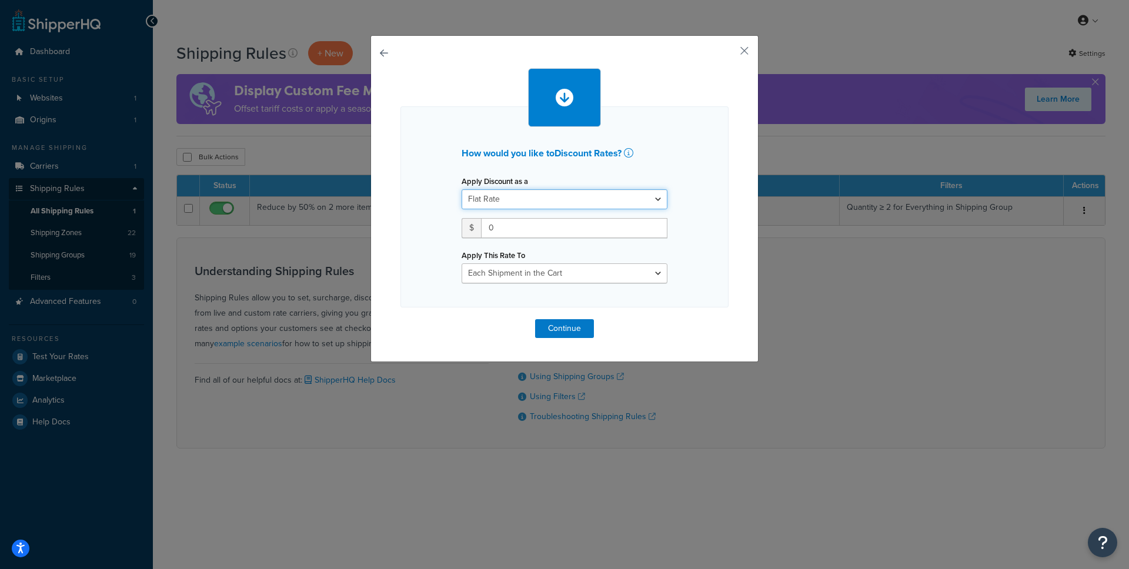
click at [532, 198] on select "Flat Rate Percentage Flat Rate & Percentage" at bounding box center [565, 199] width 206 height 20
select select "PERCENTAGE"
click at [462, 189] on select "Flat Rate Percentage Flat Rate & Percentage" at bounding box center [565, 199] width 206 height 20
click at [617, 231] on select "Shipping Price Order Value" at bounding box center [620, 228] width 94 height 20
click at [492, 229] on input "number" at bounding box center [499, 228] width 74 height 20
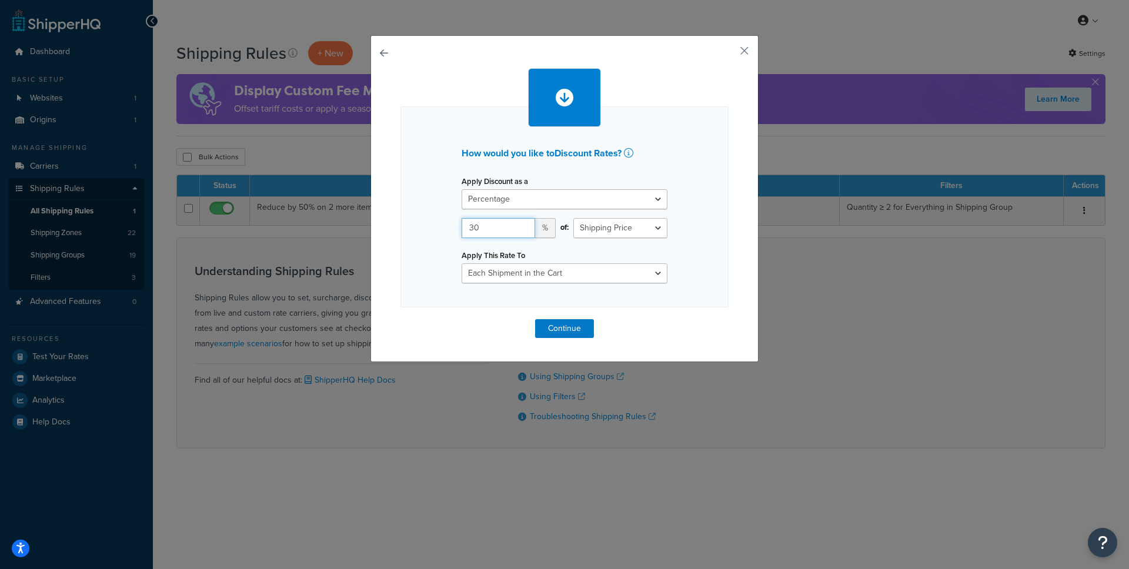
type input "30"
click at [642, 328] on div "How would you like to Discount Rates ? Apply Discount as a Flat Rate Percentage…" at bounding box center [565, 203] width 328 height 270
click at [568, 277] on select "Each Shipment in the Cart Each Shipping Group in the Cart Each Item within a Sh…" at bounding box center [565, 273] width 206 height 20
select select "SHIPPING_GROUP"
click at [462, 263] on select "Each Shipment in the Cart Each Shipping Group in the Cart Each Item within a Sh…" at bounding box center [565, 273] width 206 height 20
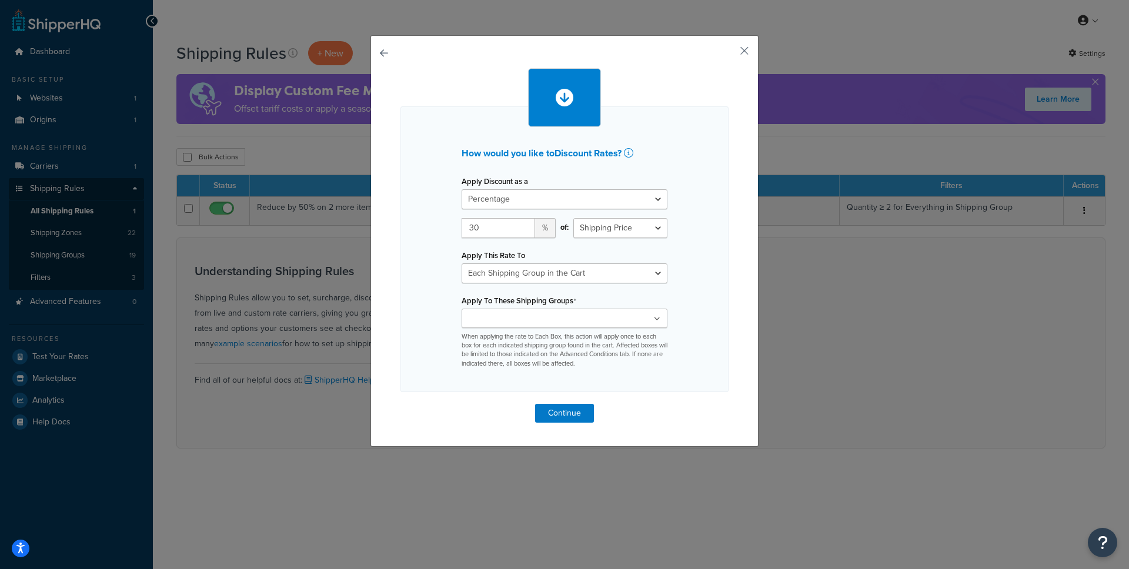
click at [557, 328] on div "ArtLarge ArtMedium ArtPrint ArtSmall ArtXLarge BarStool DiningChair Large Mediu…" at bounding box center [565, 339] width 206 height 60
click at [555, 322] on ul at bounding box center [565, 318] width 206 height 19
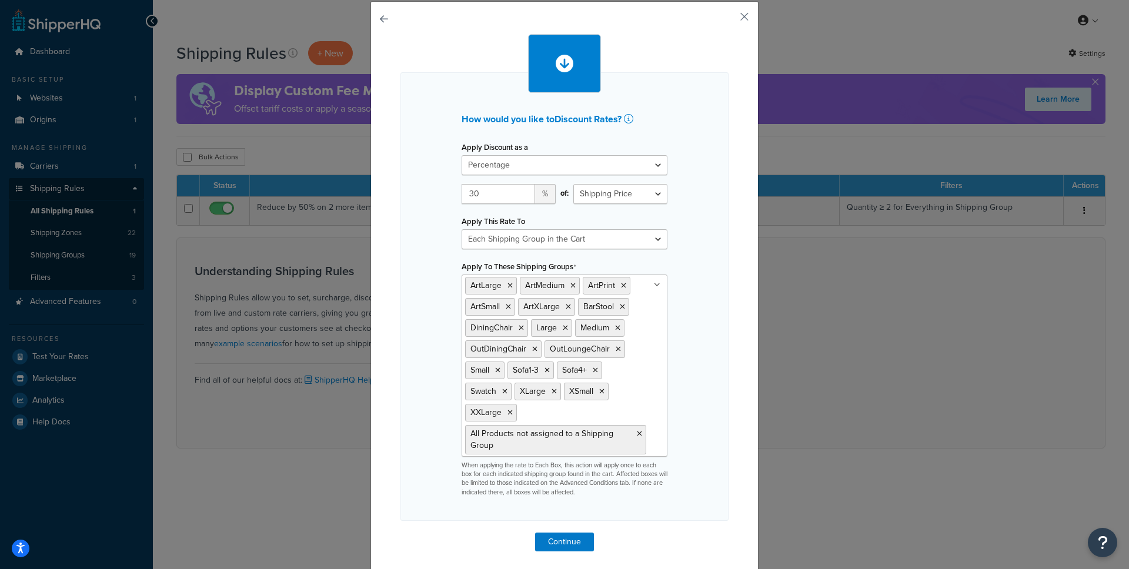
scroll to position [41, 0]
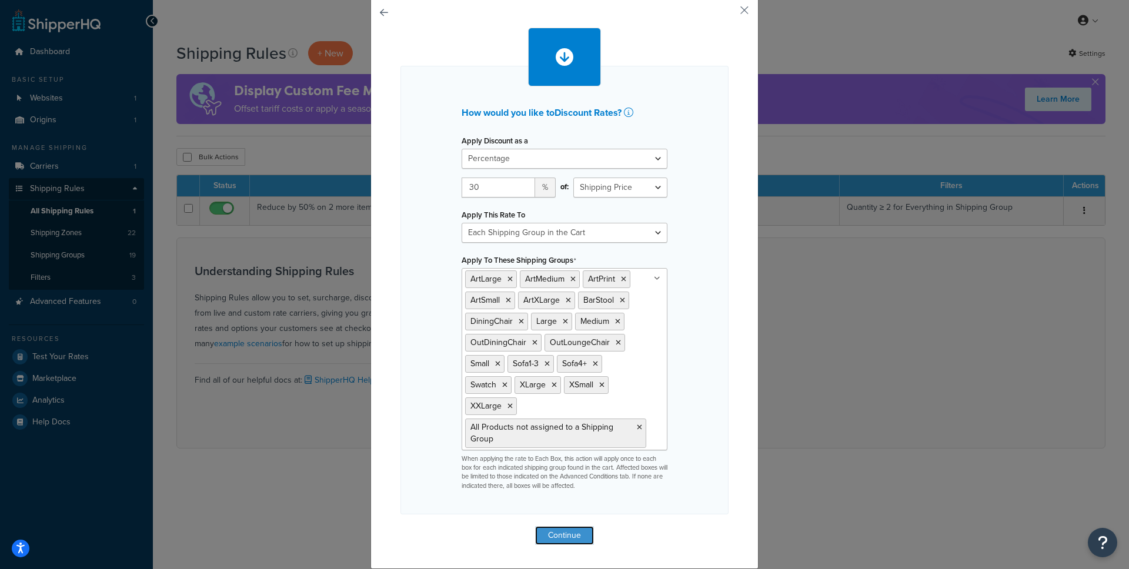
click at [562, 536] on button "Continue" at bounding box center [564, 535] width 59 height 19
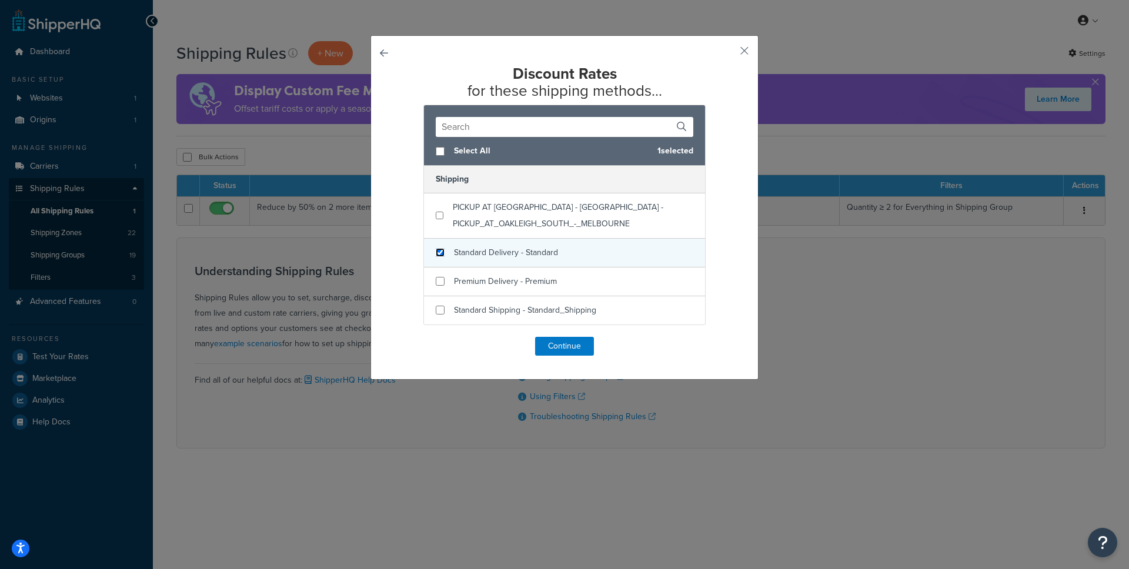
click at [439, 255] on input "checkbox" at bounding box center [440, 252] width 9 height 9
checkbox input "true"
click at [567, 351] on button "Continue" at bounding box center [564, 346] width 59 height 19
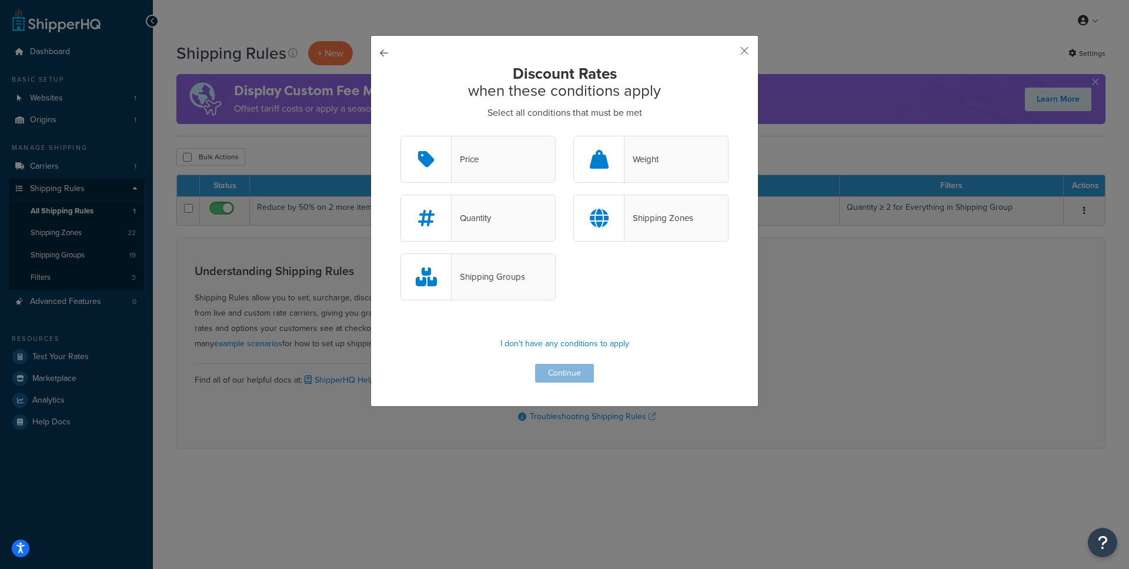
click at [474, 157] on div "Price" at bounding box center [465, 159] width 27 height 16
click at [0, 0] on input "Price" at bounding box center [0, 0] width 0 height 0
click at [556, 373] on button "Continue" at bounding box center [564, 373] width 59 height 19
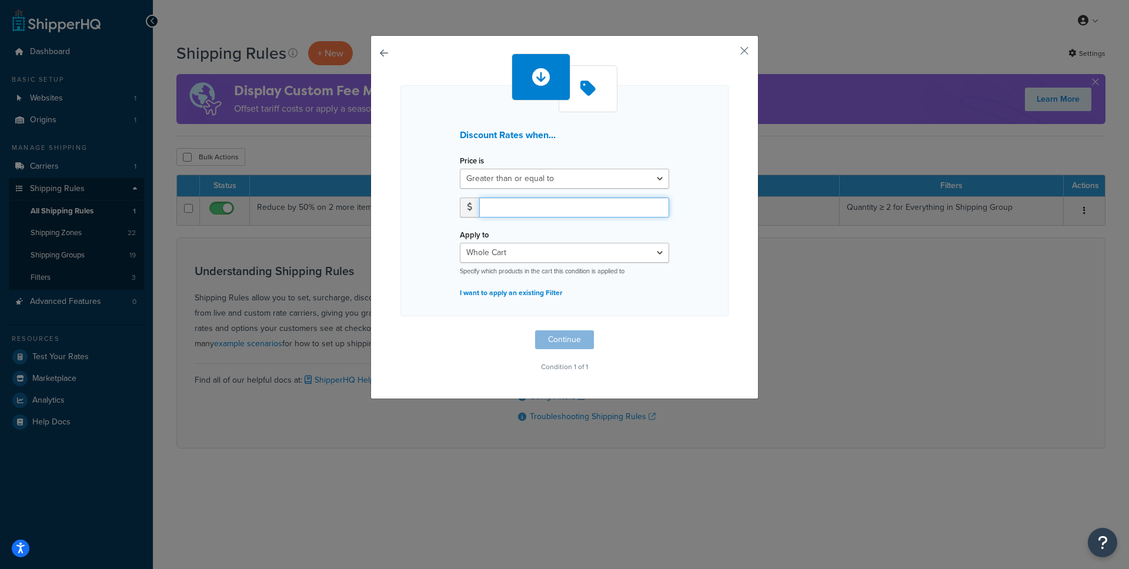
click at [516, 208] on input "number" at bounding box center [574, 208] width 190 height 20
type input "5"
type input "600"
click at [562, 339] on button "Continue" at bounding box center [564, 340] width 59 height 19
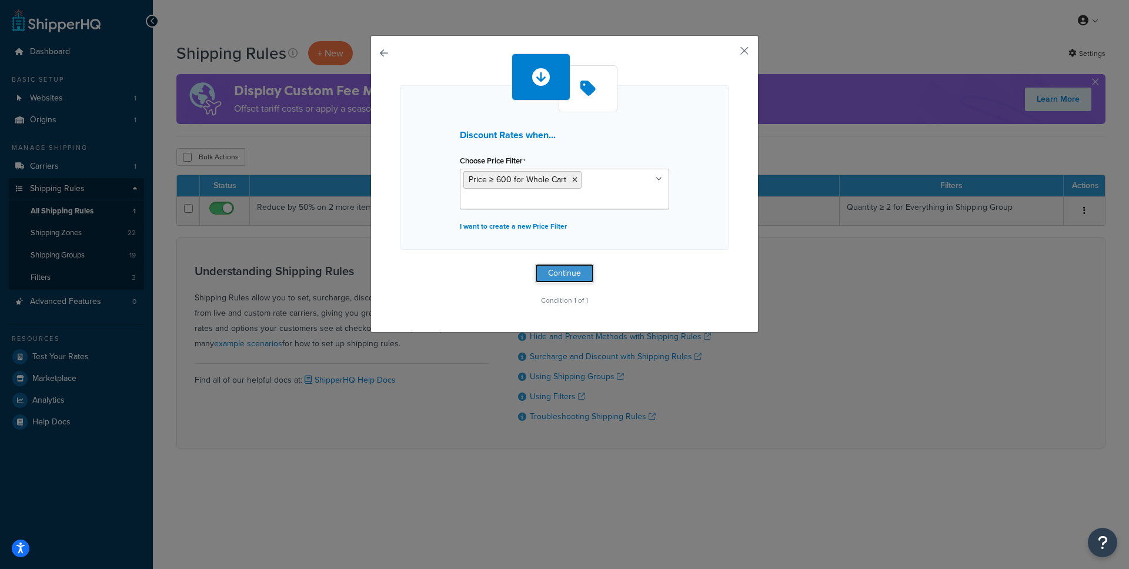
click at [566, 271] on button "Continue" at bounding box center [564, 273] width 59 height 19
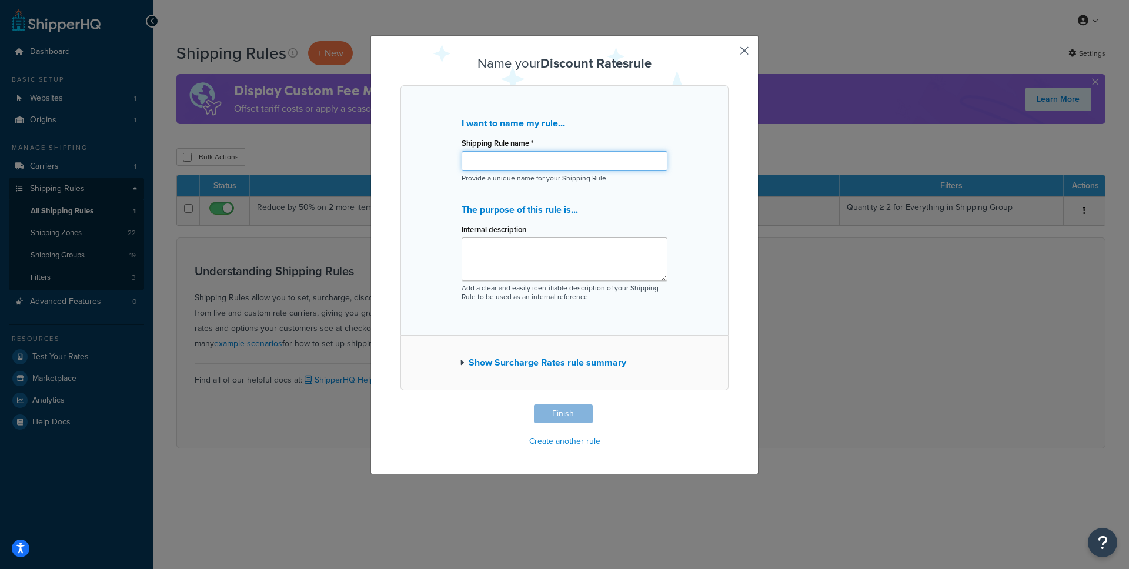
click at [533, 152] on input "Shipping Rule name *" at bounding box center [565, 161] width 206 height 20
type input "testing cap"
click at [555, 420] on button "Finish" at bounding box center [563, 414] width 59 height 19
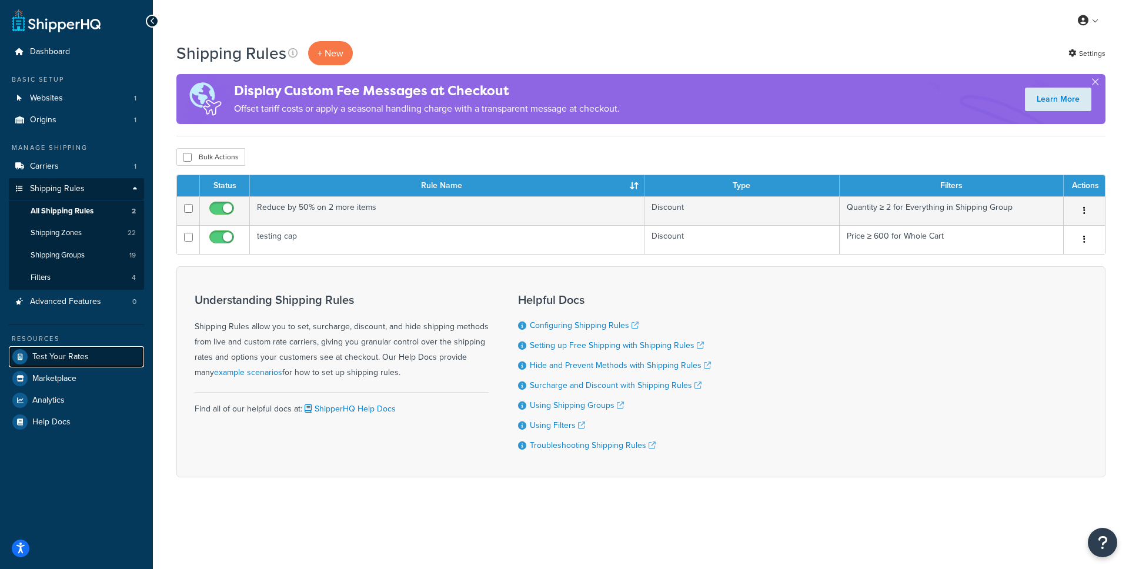
click at [66, 353] on span "Test Your Rates" at bounding box center [60, 357] width 56 height 10
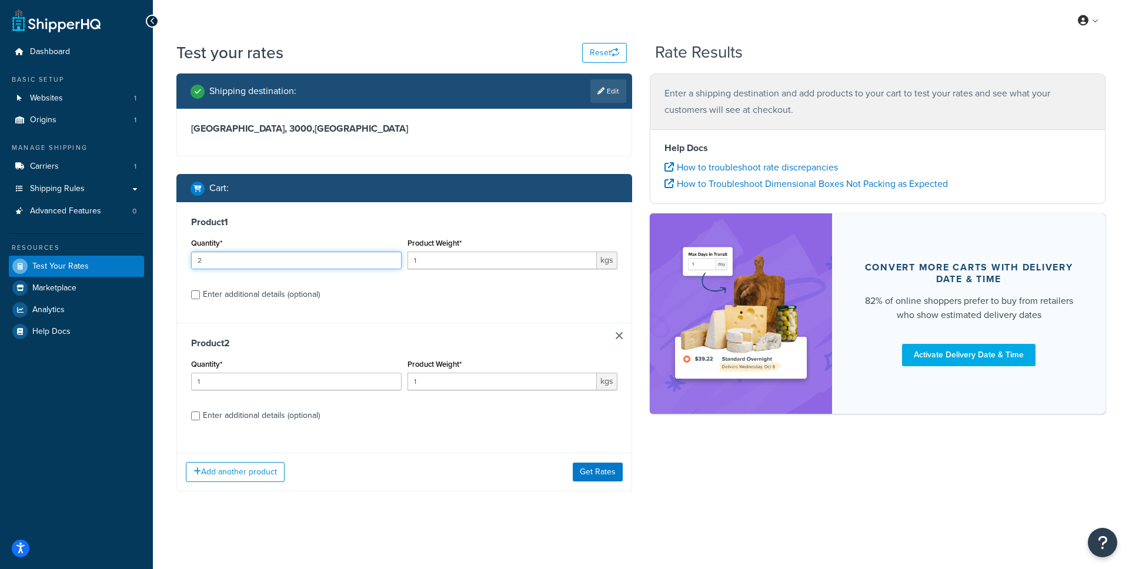
click at [393, 258] on input "2" at bounding box center [296, 261] width 211 height 18
click at [393, 258] on input "3" at bounding box center [296, 261] width 211 height 18
click at [393, 258] on input "4" at bounding box center [296, 261] width 211 height 18
click at [393, 258] on input "5" at bounding box center [296, 261] width 211 height 18
click at [393, 258] on input "6" at bounding box center [296, 261] width 211 height 18
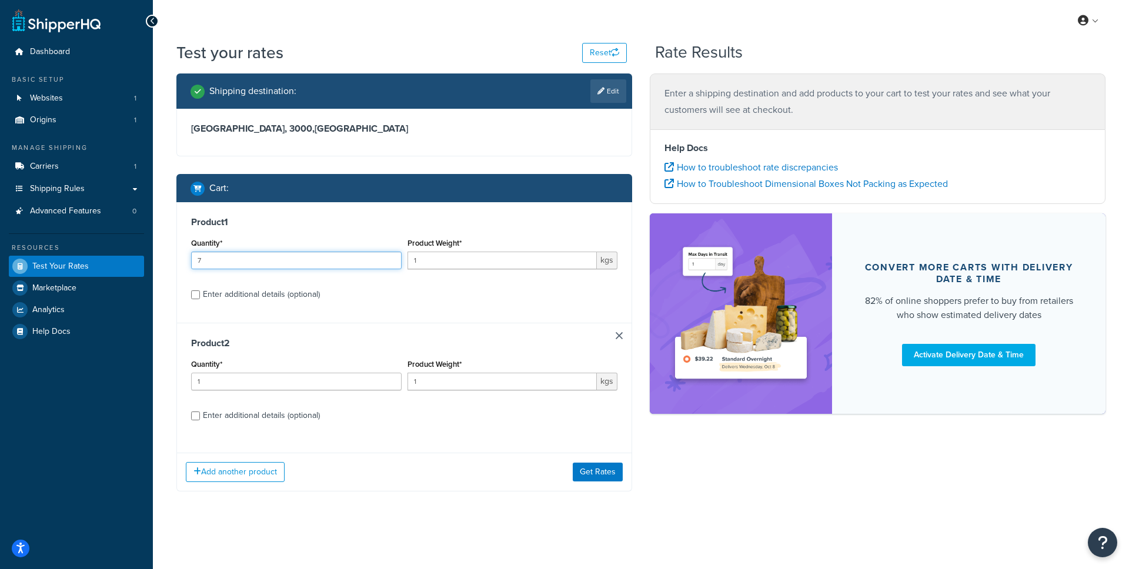
click at [393, 258] on input "7" at bounding box center [296, 261] width 211 height 18
click at [393, 258] on input "8" at bounding box center [296, 261] width 211 height 18
click at [393, 258] on input "9" at bounding box center [296, 261] width 211 height 18
type input "10"
click at [393, 258] on input "10" at bounding box center [296, 261] width 211 height 18
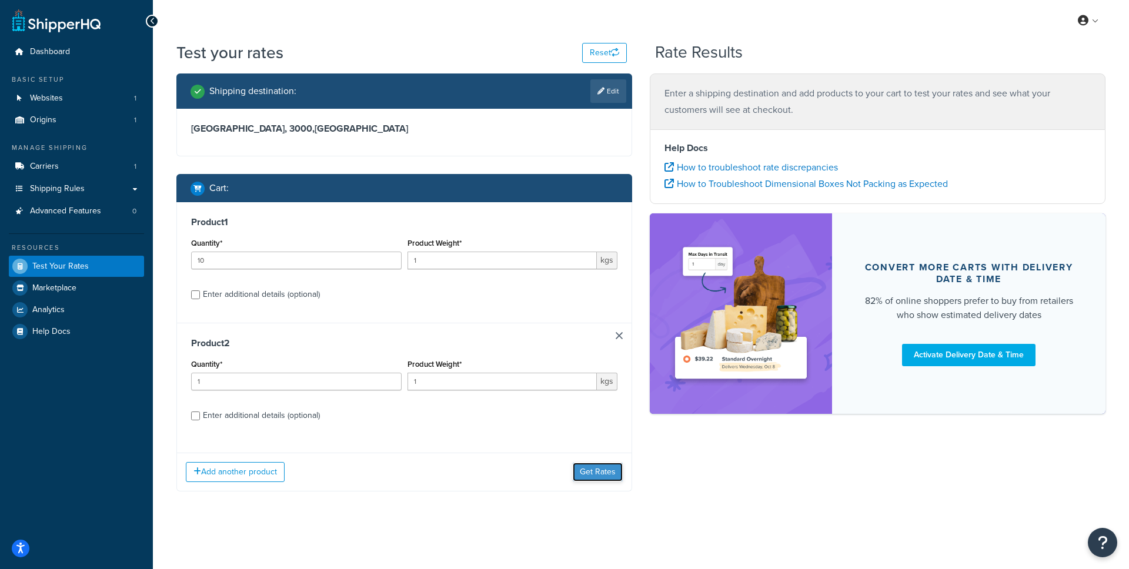
click at [591, 477] on button "Get Rates" at bounding box center [598, 472] width 50 height 19
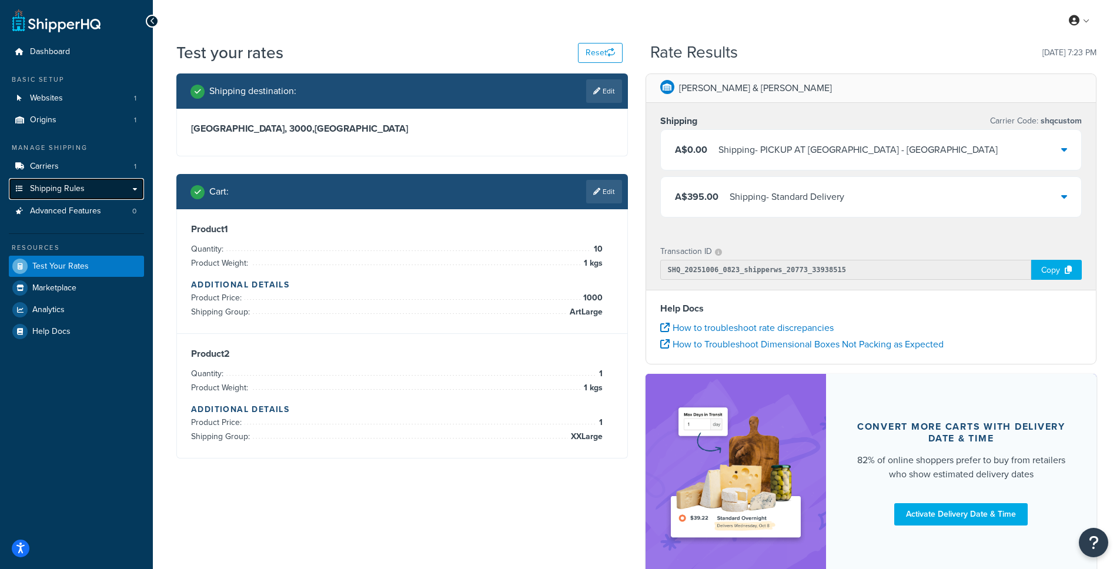
click at [61, 194] on span "Shipping Rules" at bounding box center [57, 189] width 55 height 10
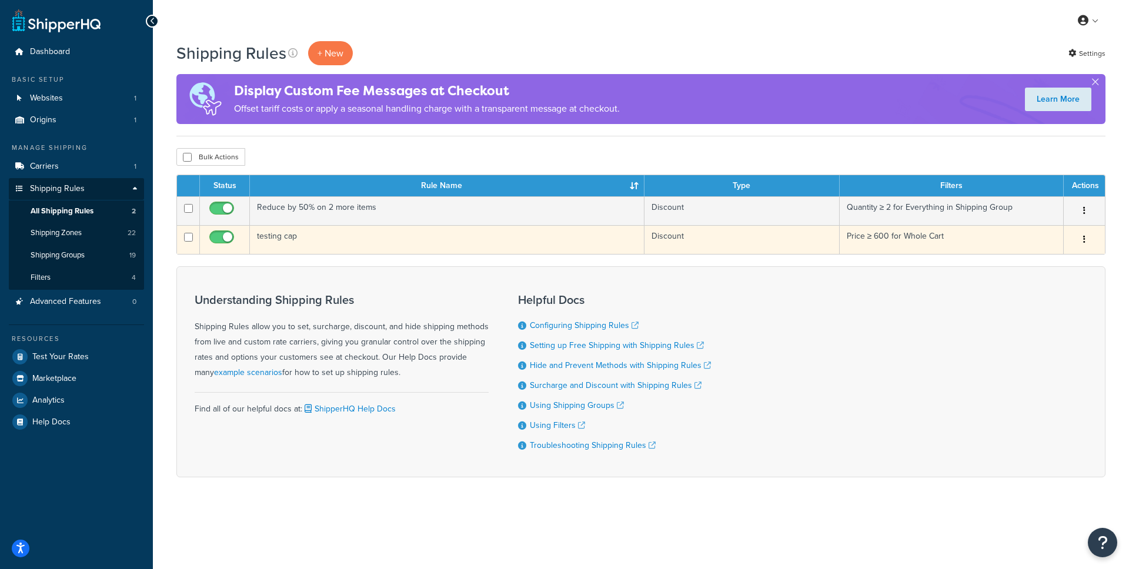
click at [226, 237] on input "checkbox" at bounding box center [223, 240] width 32 height 15
checkbox input "false"
click at [273, 242] on td "testing cap" at bounding box center [447, 239] width 395 height 29
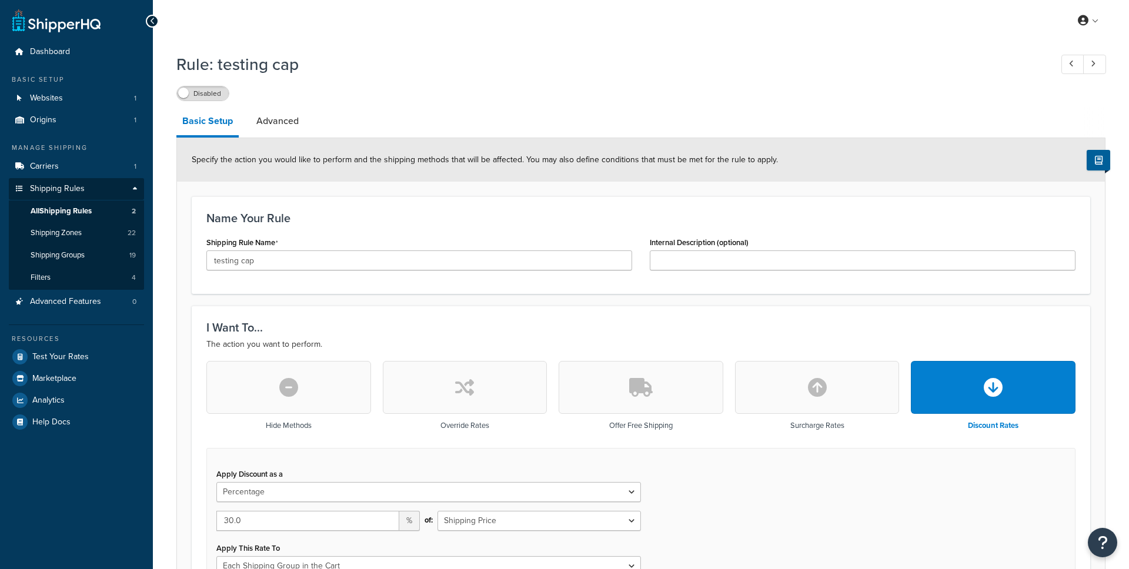
select select "PERCENTAGE"
select select "SHIPPING_GROUP"
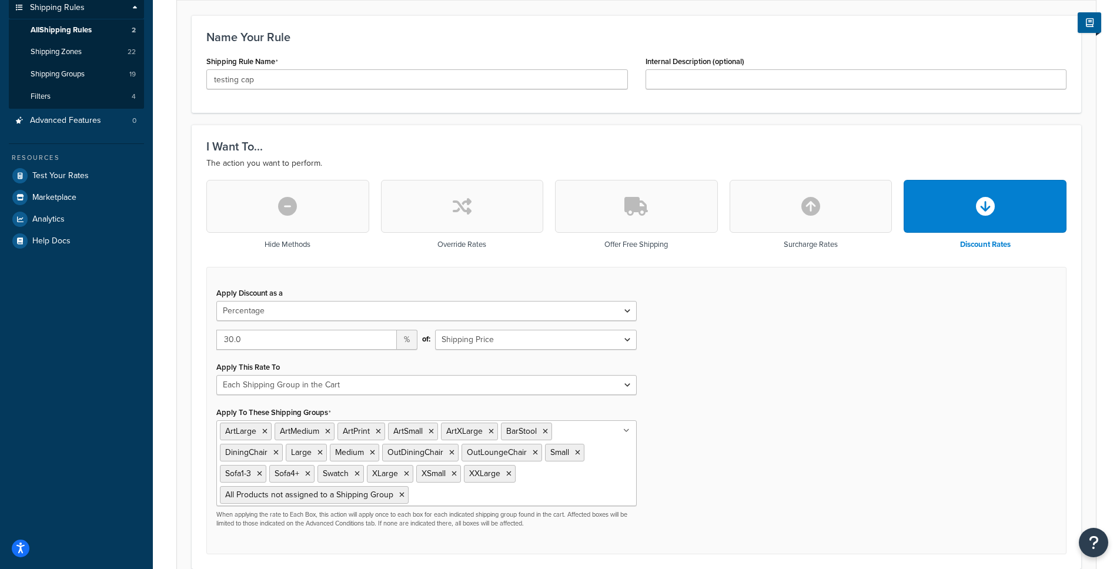
scroll to position [156, 0]
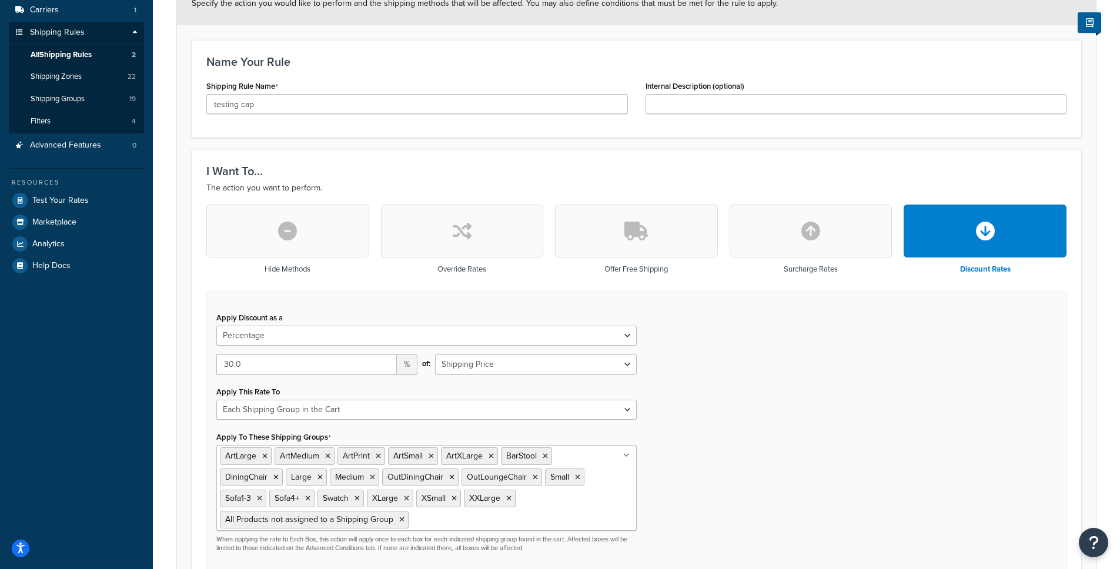
click at [306, 245] on button "button" at bounding box center [287, 231] width 163 height 53
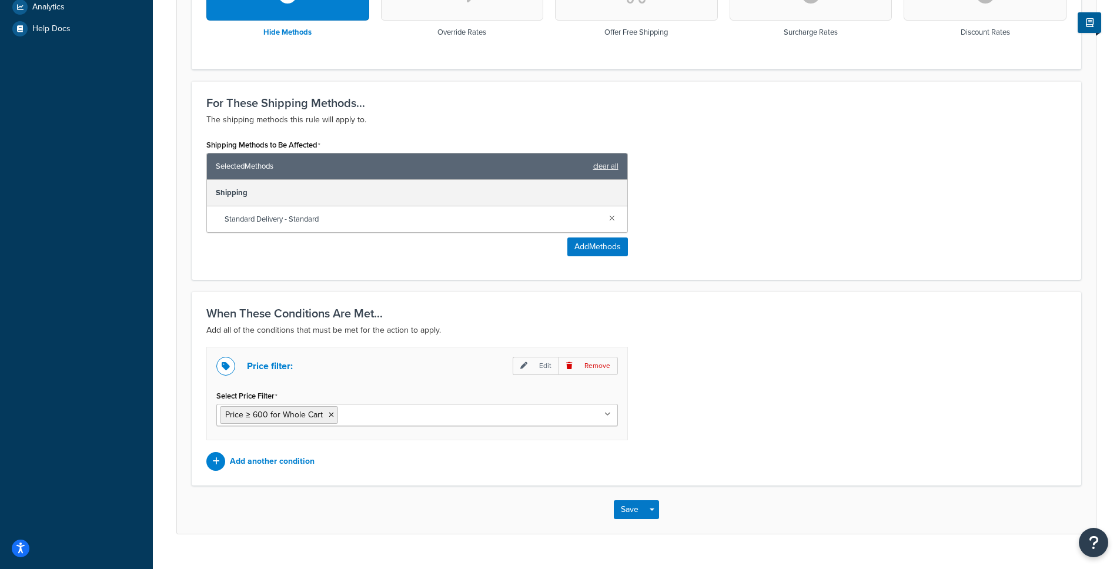
scroll to position [402, 0]
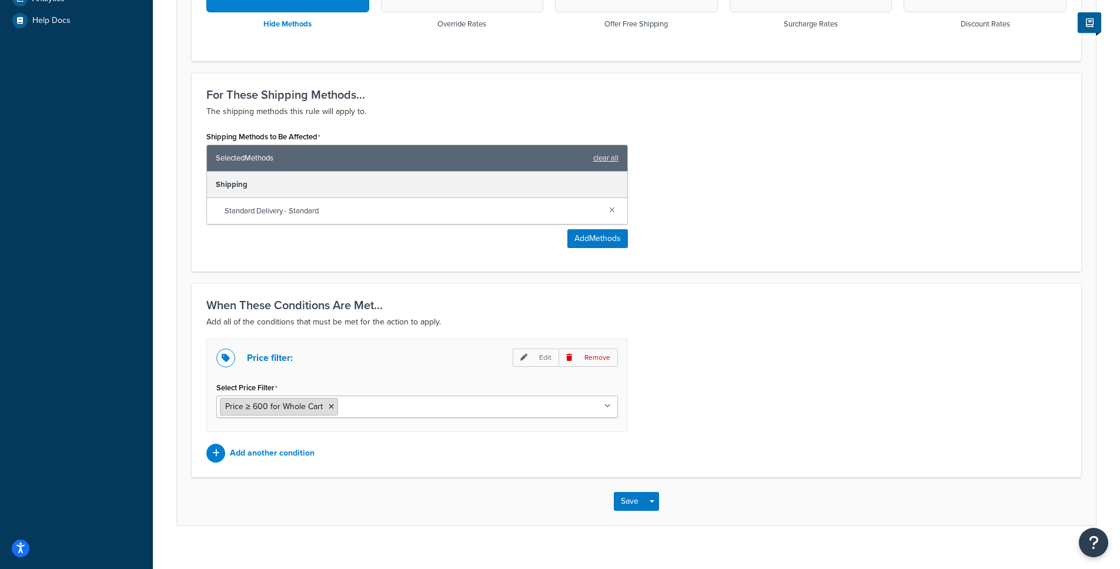
click at [329, 408] on icon at bounding box center [331, 406] width 5 height 7
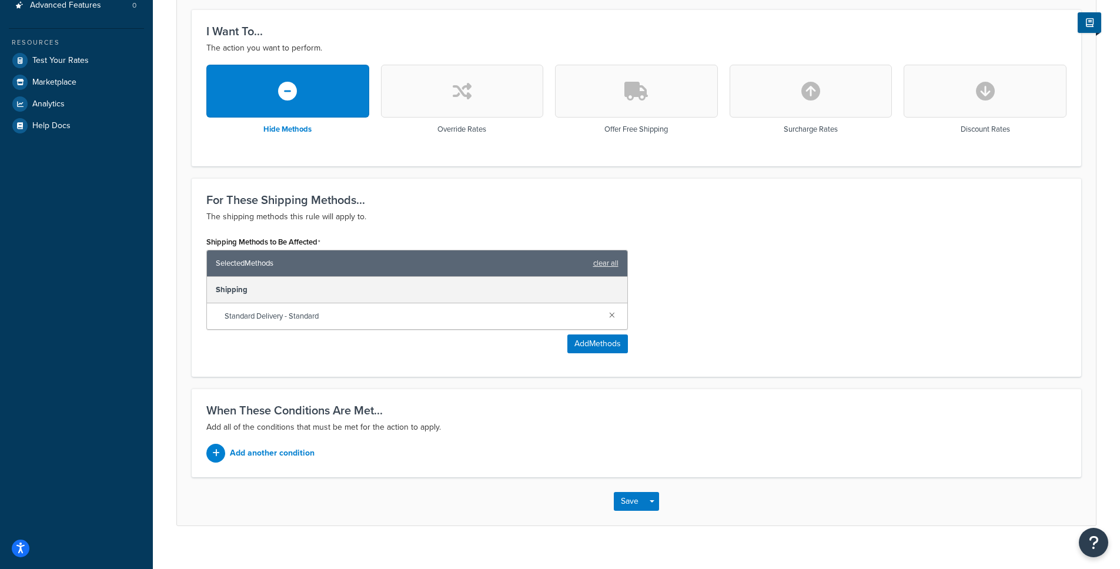
scroll to position [313, 0]
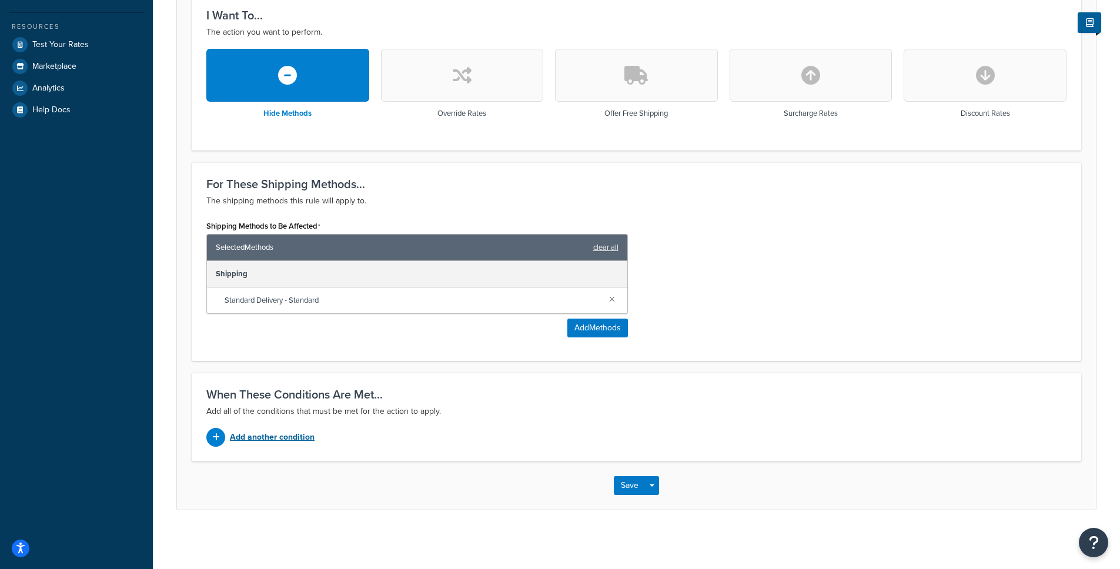
click at [276, 438] on p "Add another condition" at bounding box center [272, 437] width 85 height 16
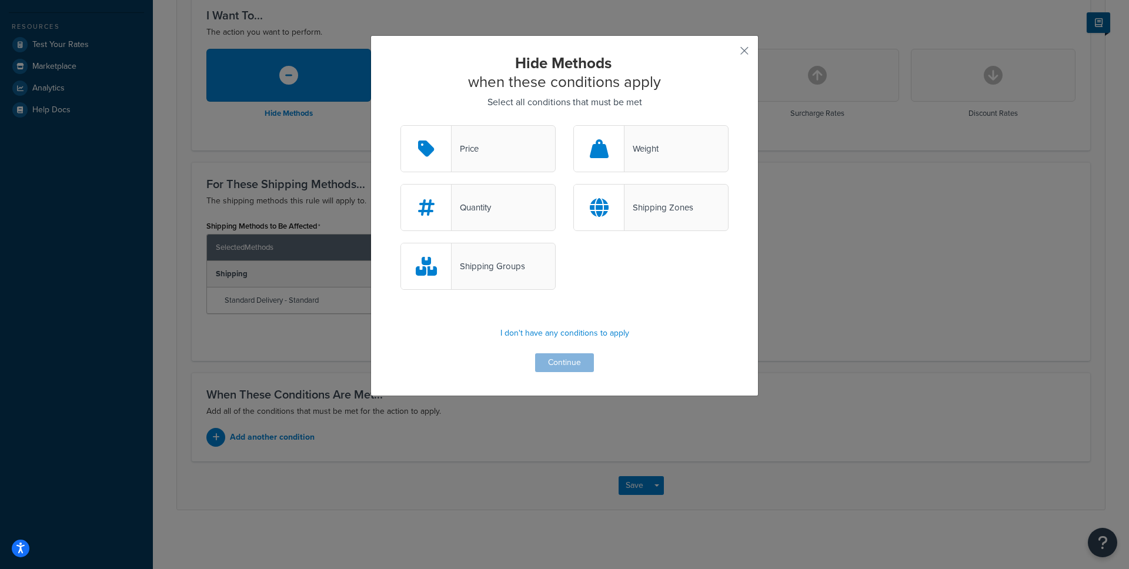
click at [495, 149] on div "Price" at bounding box center [478, 148] width 155 height 47
click at [0, 0] on input "Price" at bounding box center [0, 0] width 0 height 0
click at [568, 362] on button "Continue" at bounding box center [564, 362] width 59 height 19
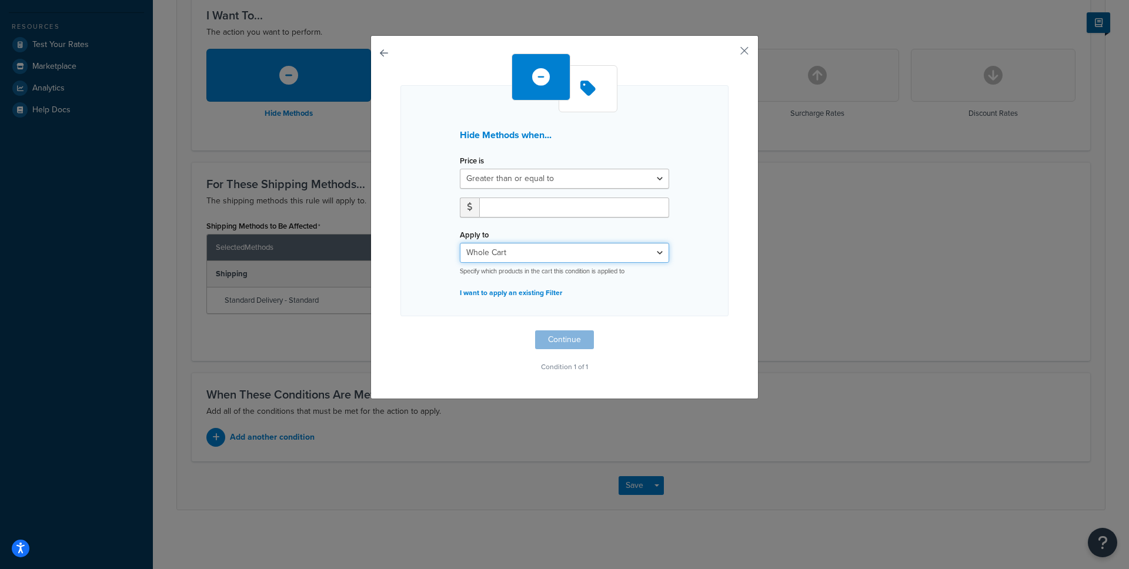
click at [526, 254] on select "Whole Cart Everything in Shipping Group Everything at Origin Each Item within S…" at bounding box center [564, 253] width 209 height 20
click at [545, 179] on select "Greater than or equal to Between or equal to Less than or equal to" at bounding box center [564, 179] width 209 height 20
select select "UNDER"
click at [460, 169] on select "Greater than or equal to Between or equal to Less than or equal to" at bounding box center [564, 179] width 209 height 20
click at [529, 210] on input "number" at bounding box center [574, 208] width 190 height 20
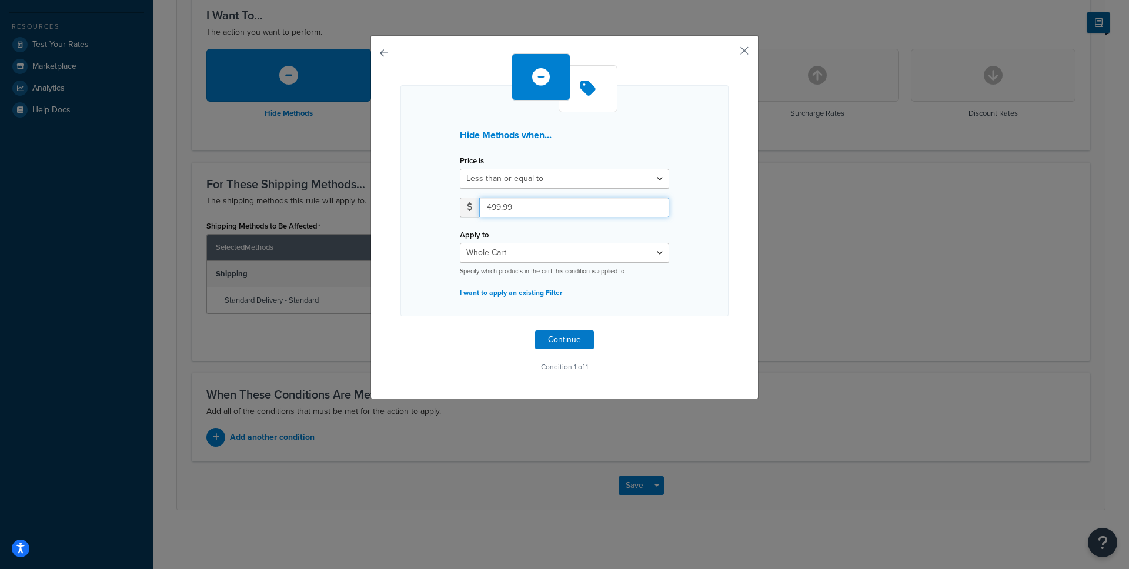
type input "499.99"
drag, startPoint x: 709, startPoint y: 238, endPoint x: 698, endPoint y: 248, distance: 15.0
click at [709, 238] on div "Hide Methods when... Price is Greater than or equal to Between or equal to Less…" at bounding box center [565, 200] width 328 height 231
click at [559, 337] on button "Continue" at bounding box center [564, 340] width 59 height 19
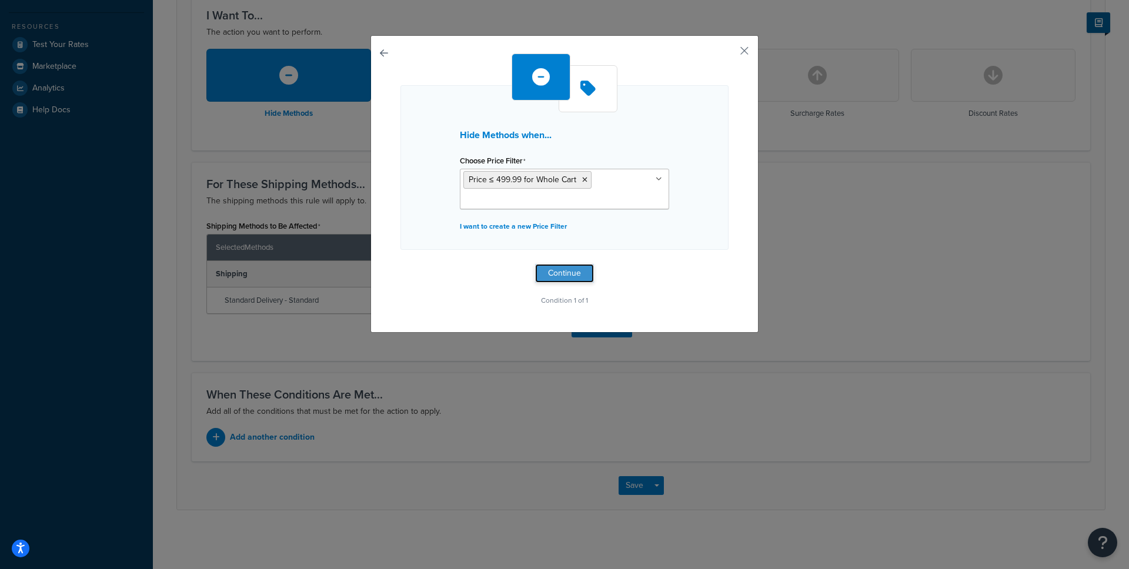
click at [565, 279] on button "Continue" at bounding box center [564, 273] width 59 height 19
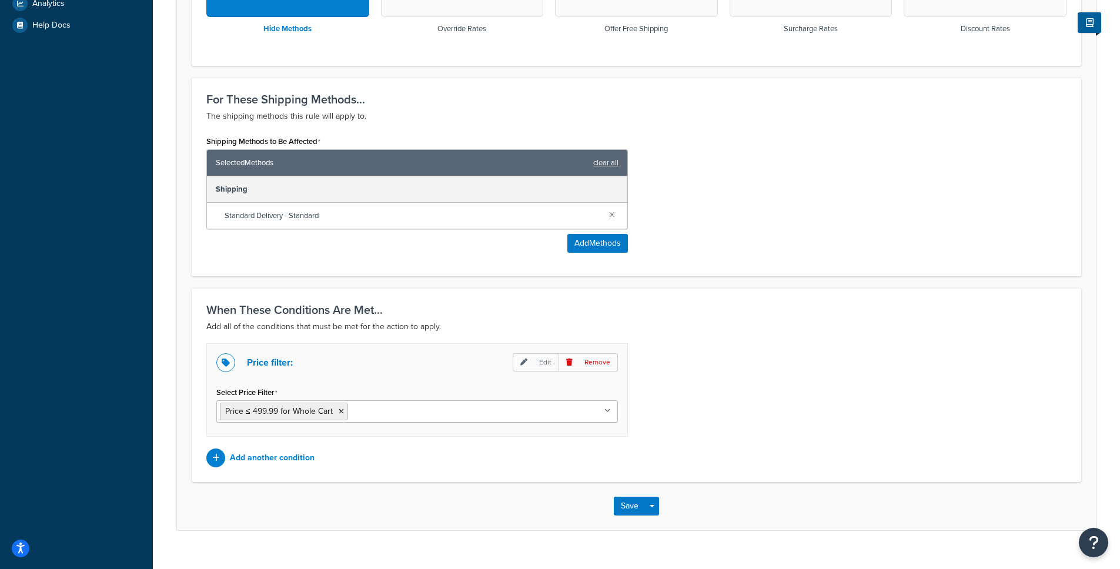
scroll to position [408, 0]
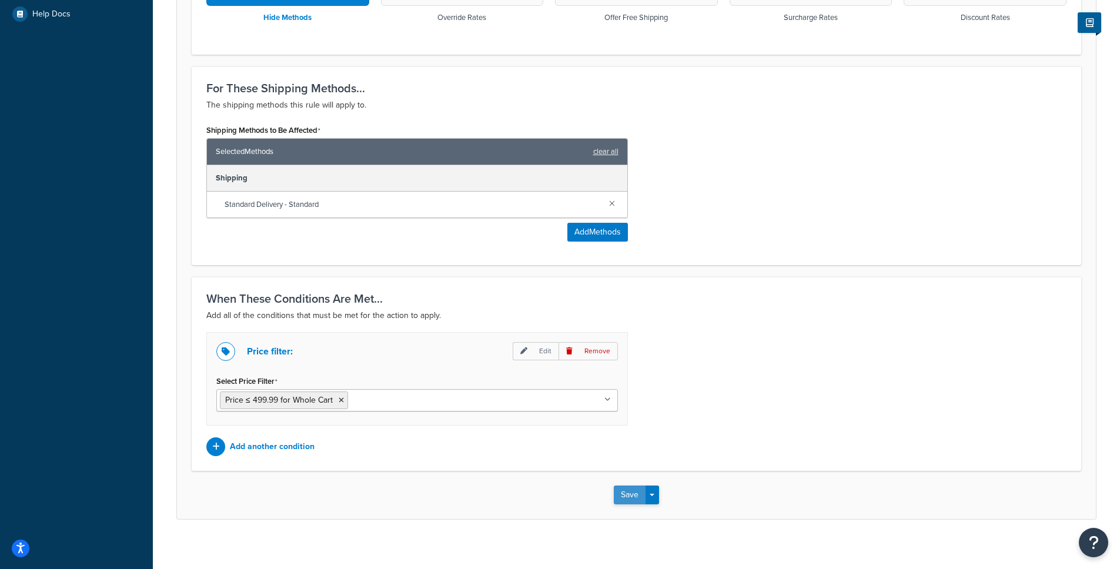
click at [635, 498] on button "Save" at bounding box center [630, 495] width 32 height 19
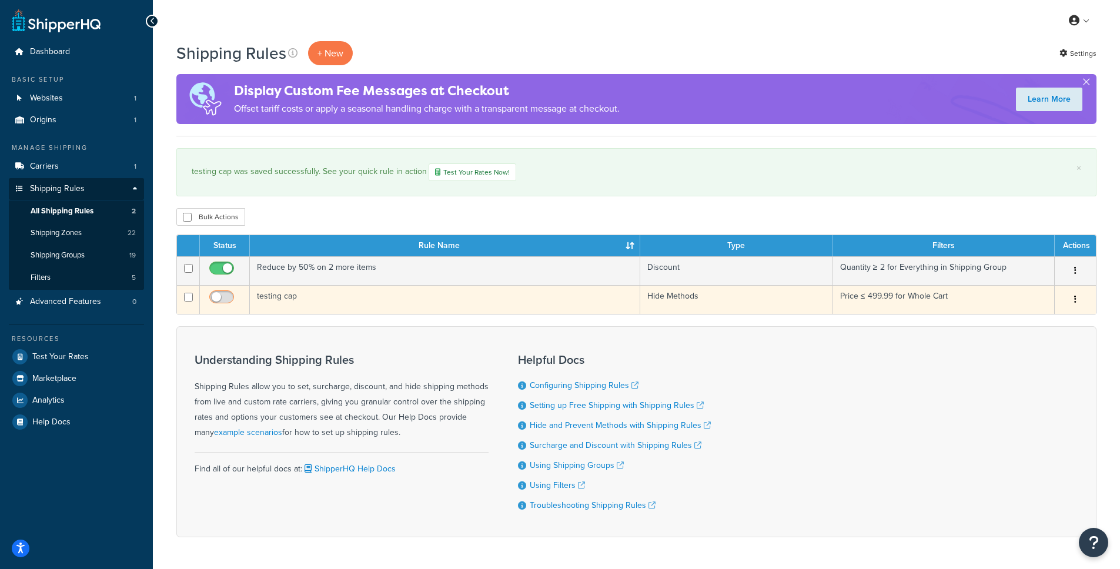
click at [221, 300] on input "checkbox" at bounding box center [223, 300] width 32 height 15
checkbox input "true"
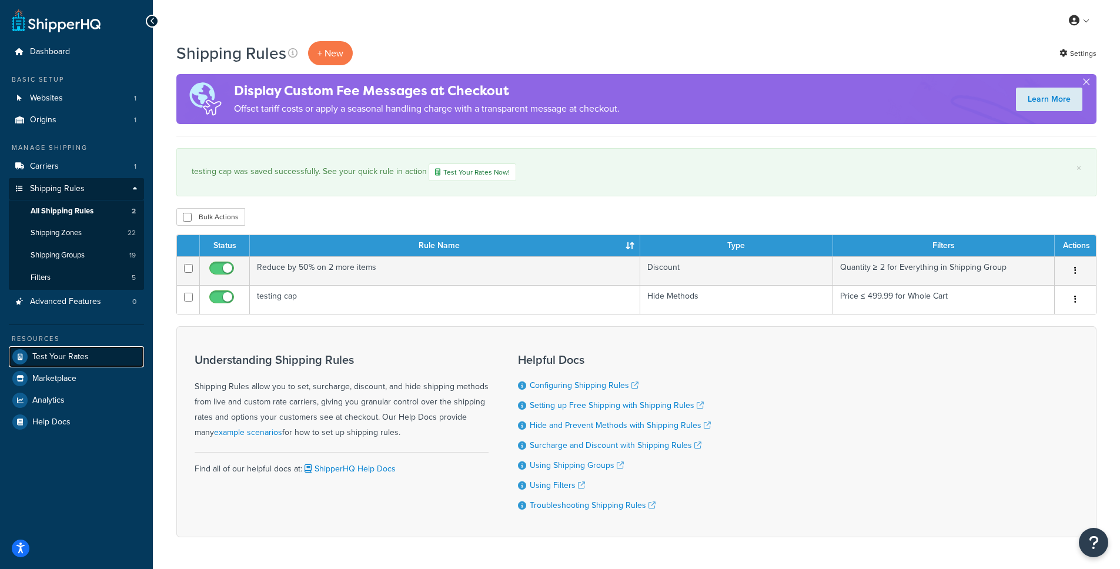
click at [43, 353] on span "Test Your Rates" at bounding box center [60, 357] width 56 height 10
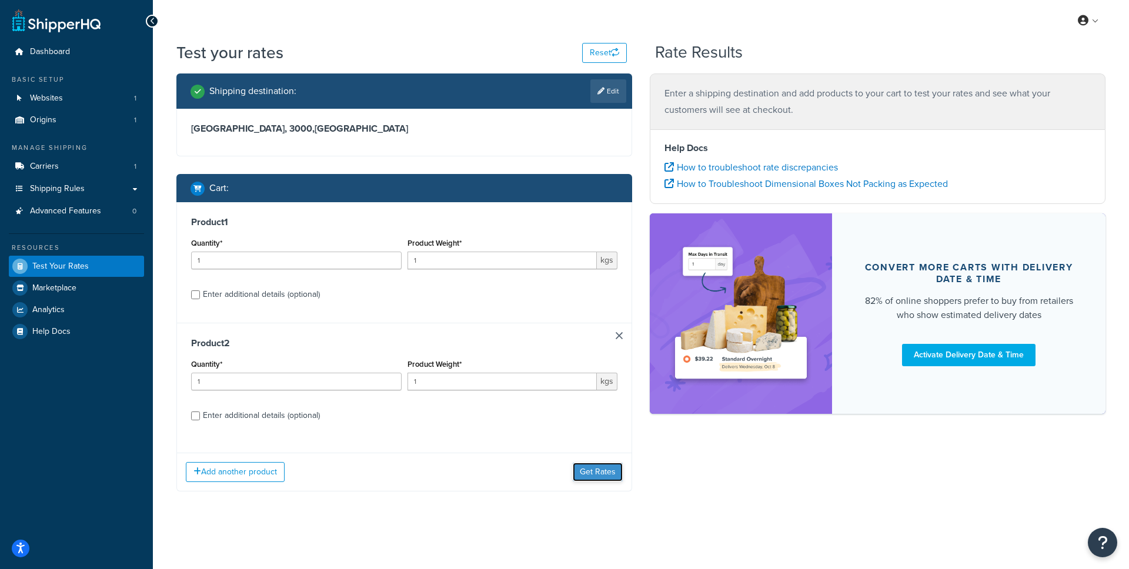
click at [594, 471] on button "Get Rates" at bounding box center [598, 472] width 50 height 19
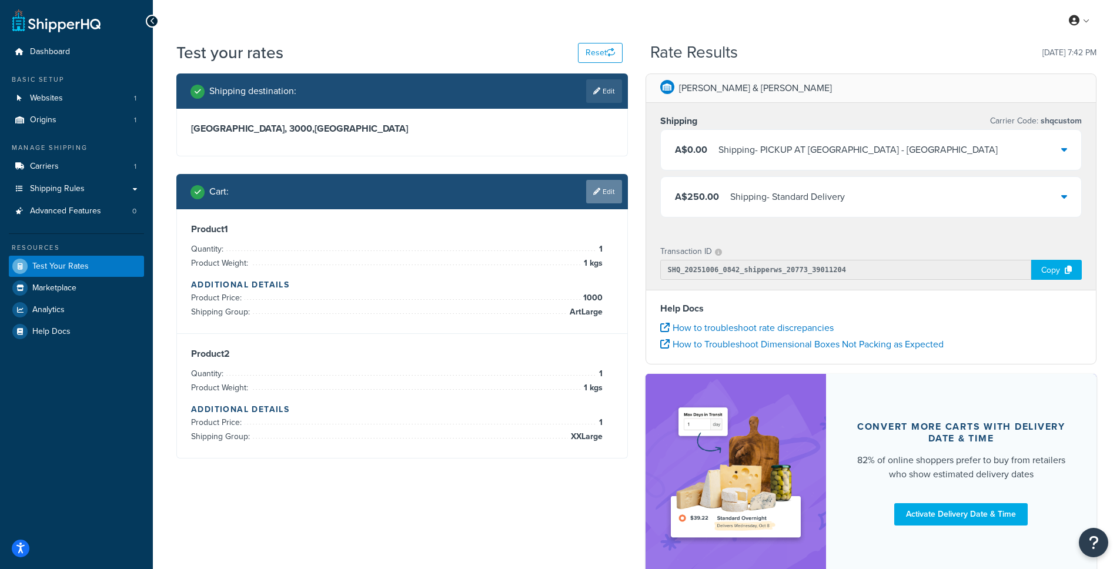
click at [602, 192] on link "Edit" at bounding box center [604, 192] width 36 height 24
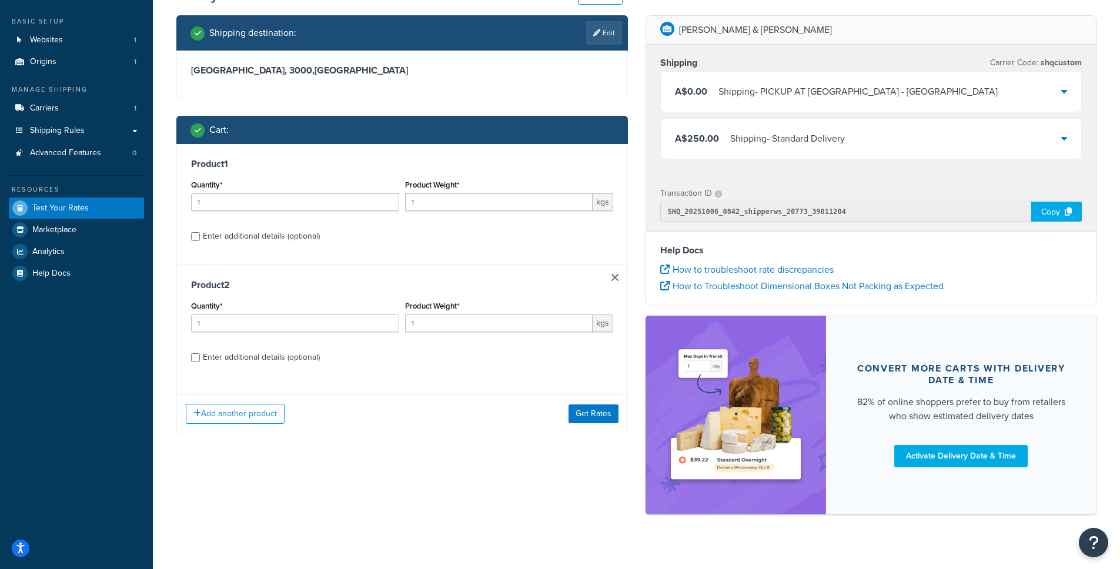
scroll to position [74, 0]
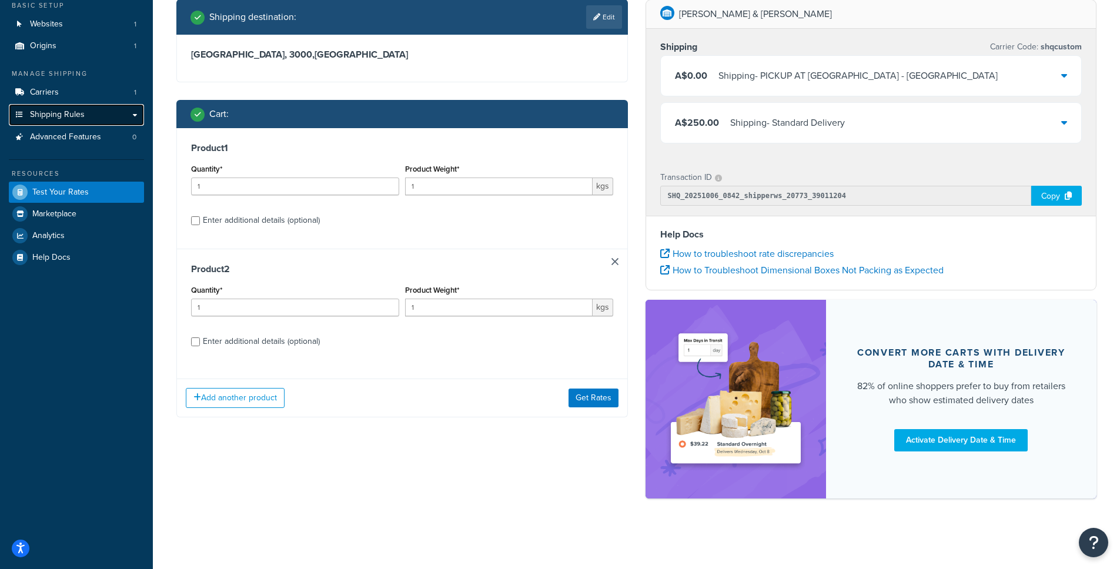
click at [68, 116] on span "Shipping Rules" at bounding box center [57, 115] width 55 height 10
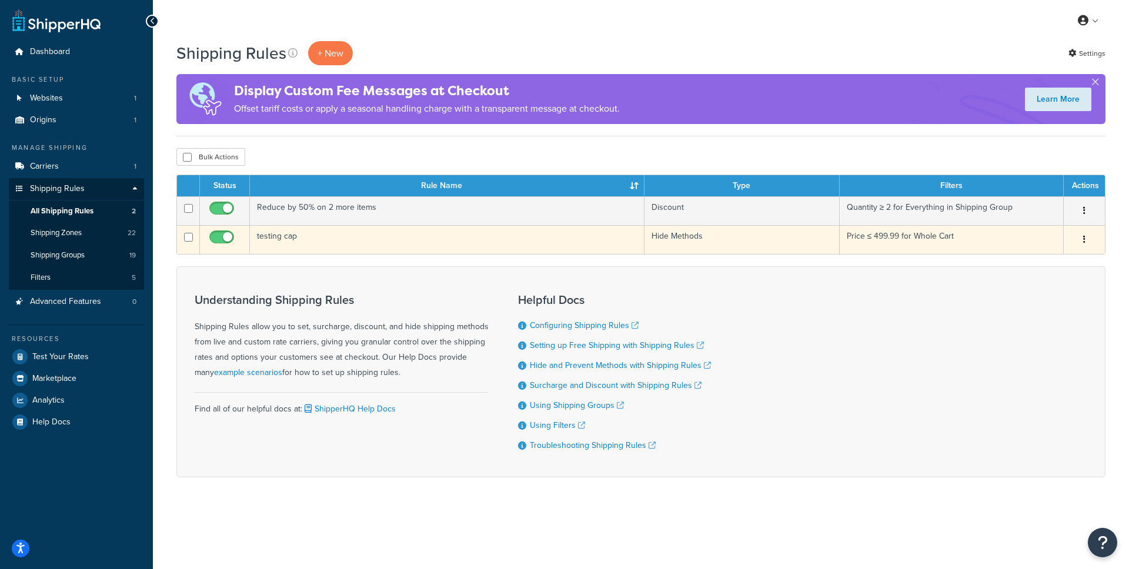
click at [217, 235] on input "checkbox" at bounding box center [223, 240] width 32 height 15
checkbox input "false"
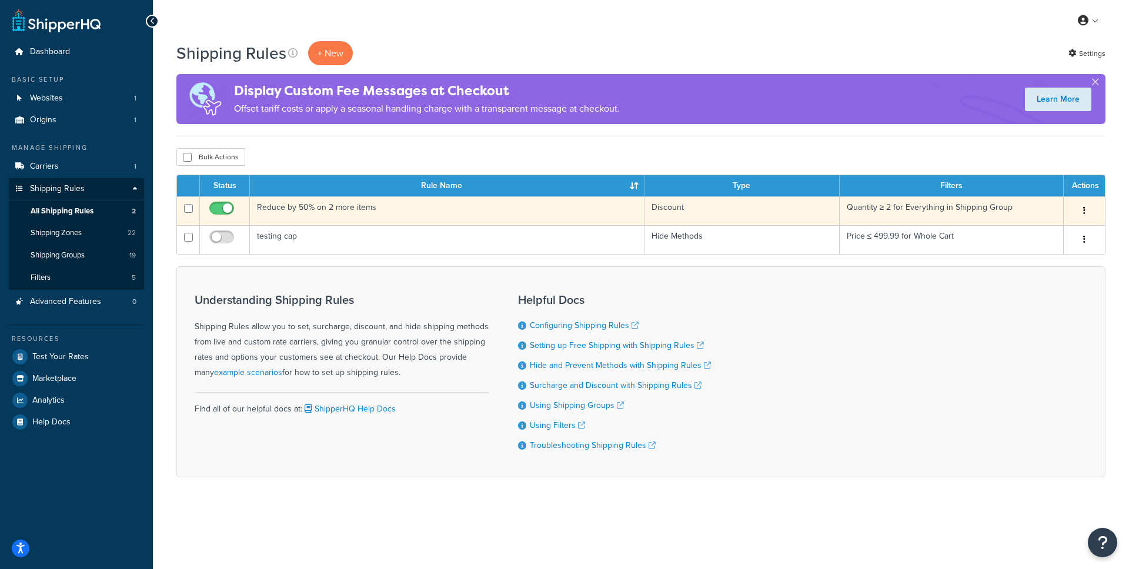
click at [341, 207] on td "Reduce by 50% on 2 more items" at bounding box center [447, 210] width 395 height 29
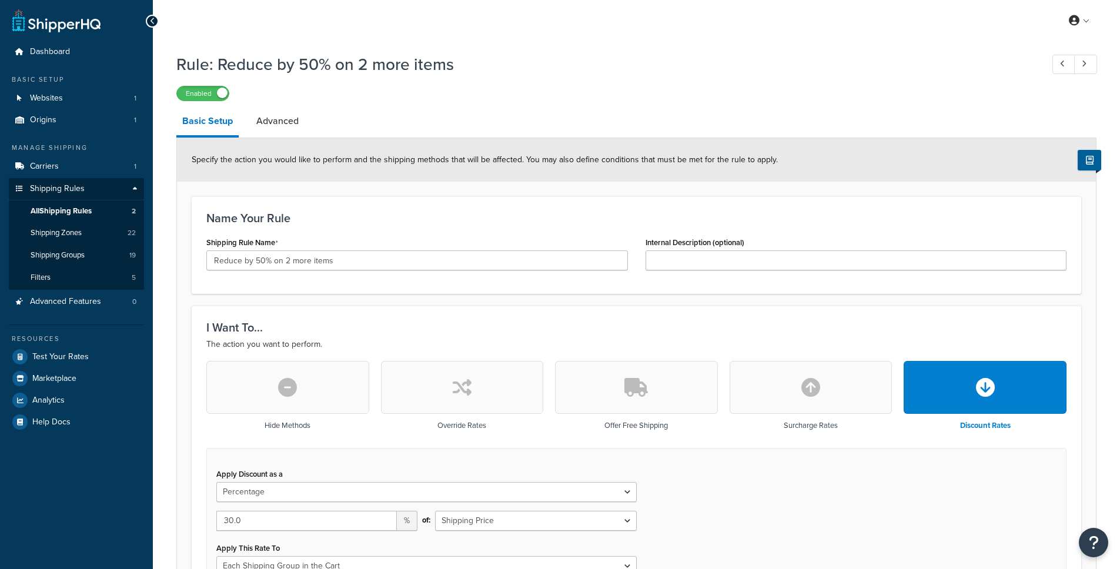
select select "PERCENTAGE"
select select "SHIPPING_GROUP"
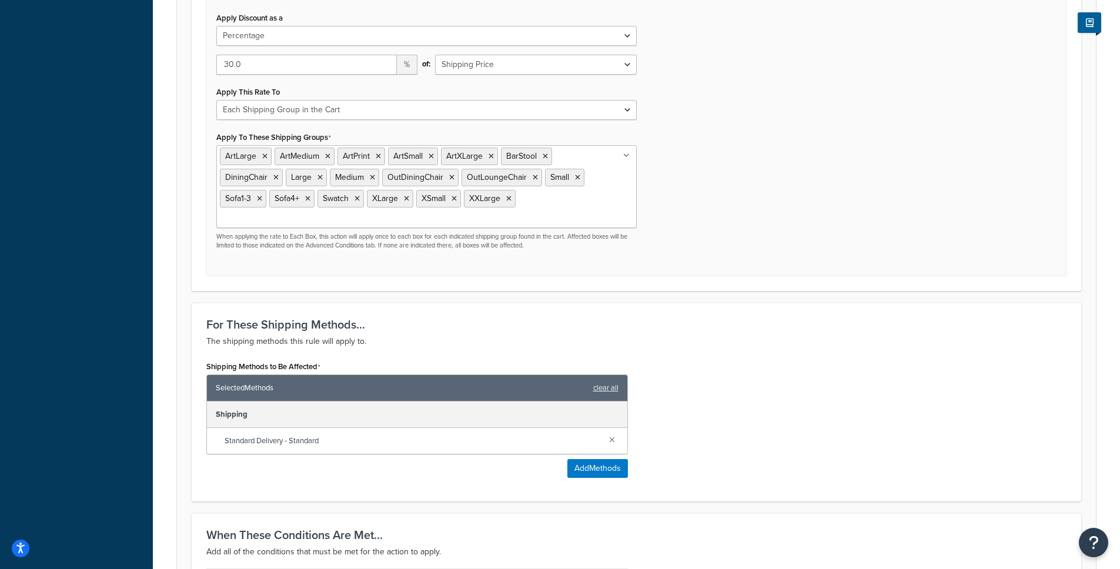
scroll to position [462, 0]
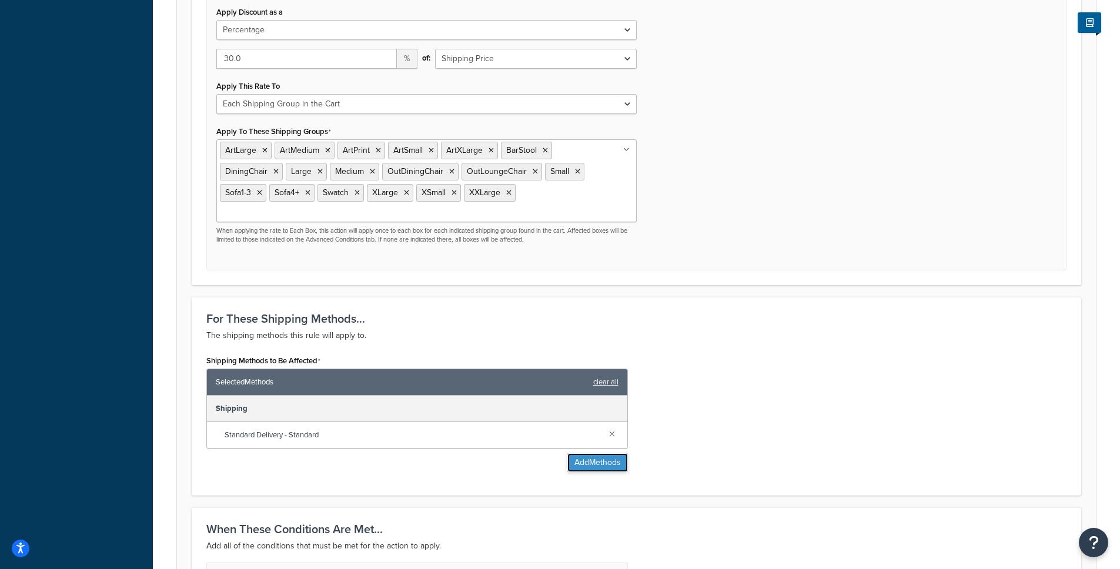
click at [579, 453] on button "Add Methods" at bounding box center [598, 462] width 61 height 19
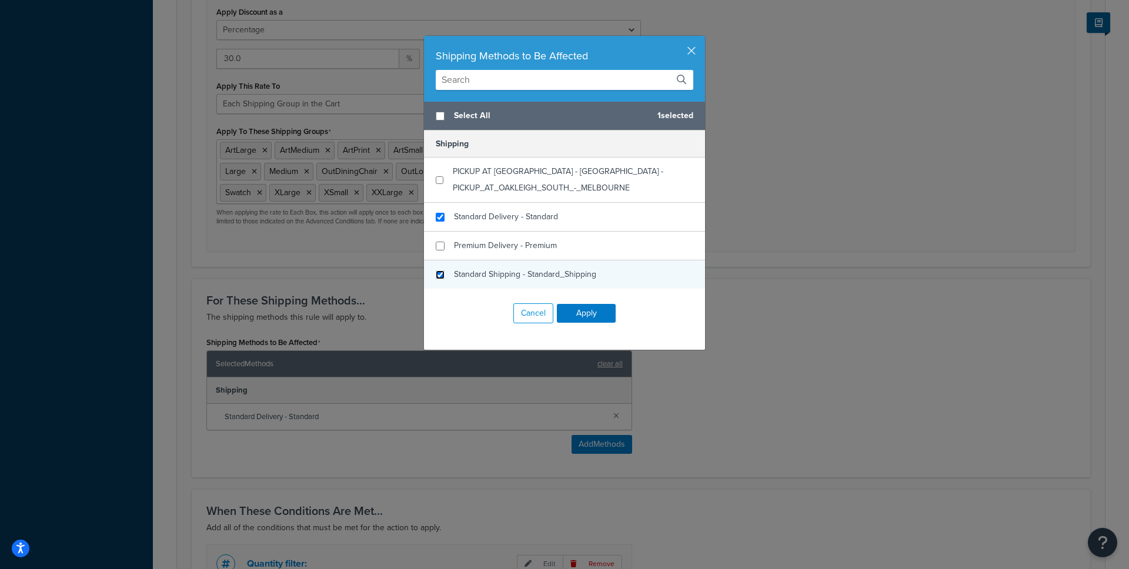
checkbox input "false"
click at [437, 272] on input "checkbox" at bounding box center [440, 275] width 9 height 9
checkbox input "true"
click at [582, 313] on button "Apply" at bounding box center [586, 313] width 59 height 19
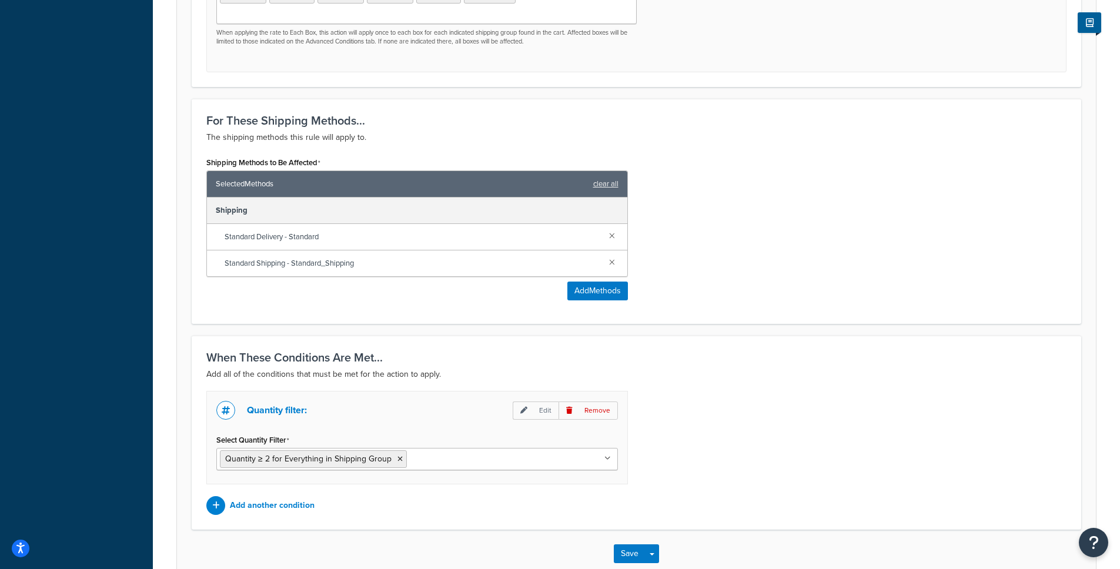
scroll to position [712, 0]
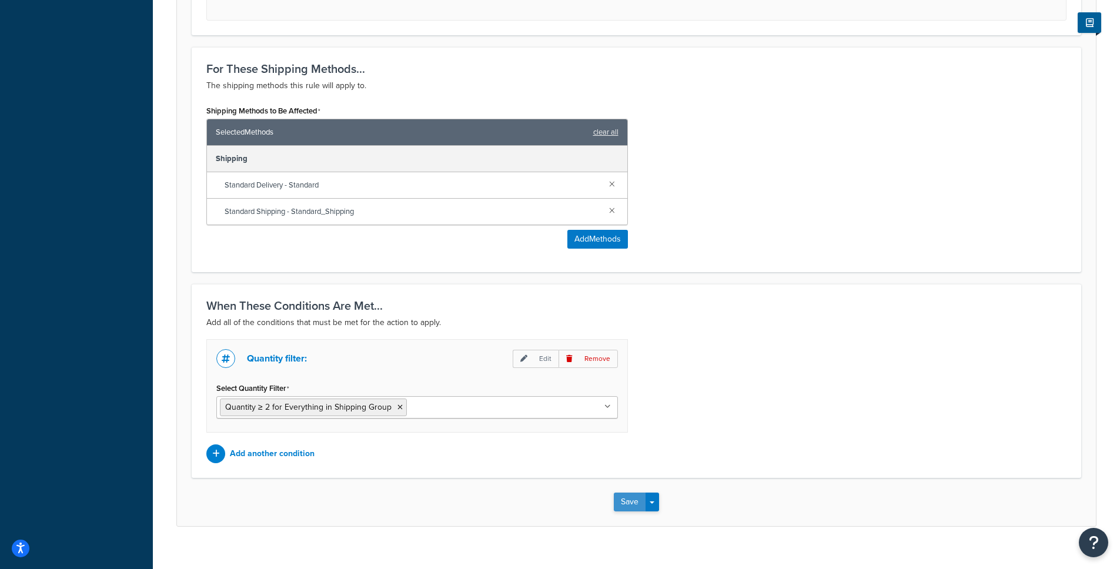
click at [623, 493] on button "Save" at bounding box center [630, 502] width 32 height 19
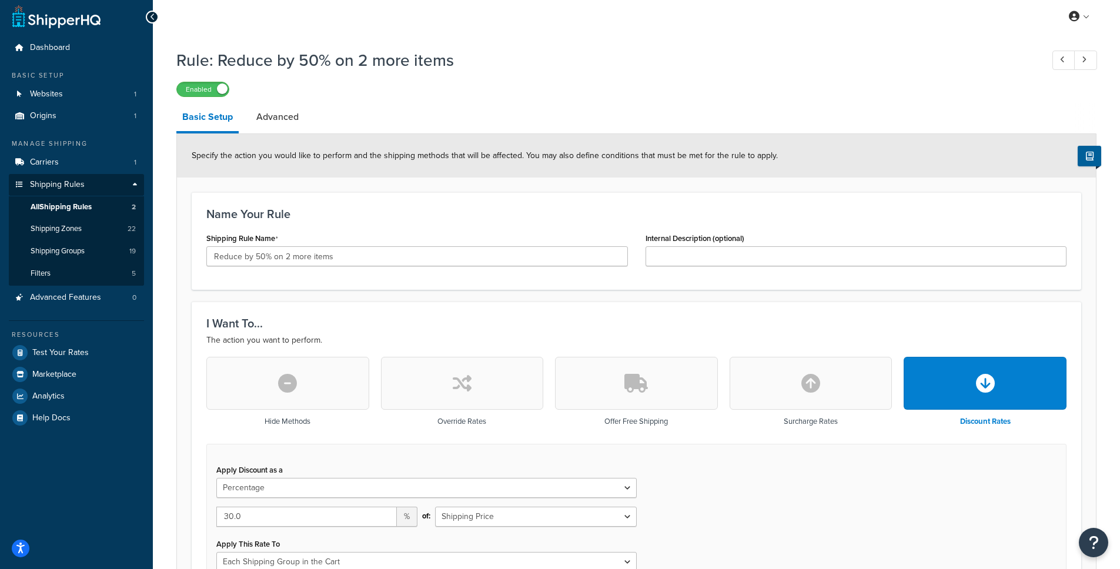
scroll to position [15, 0]
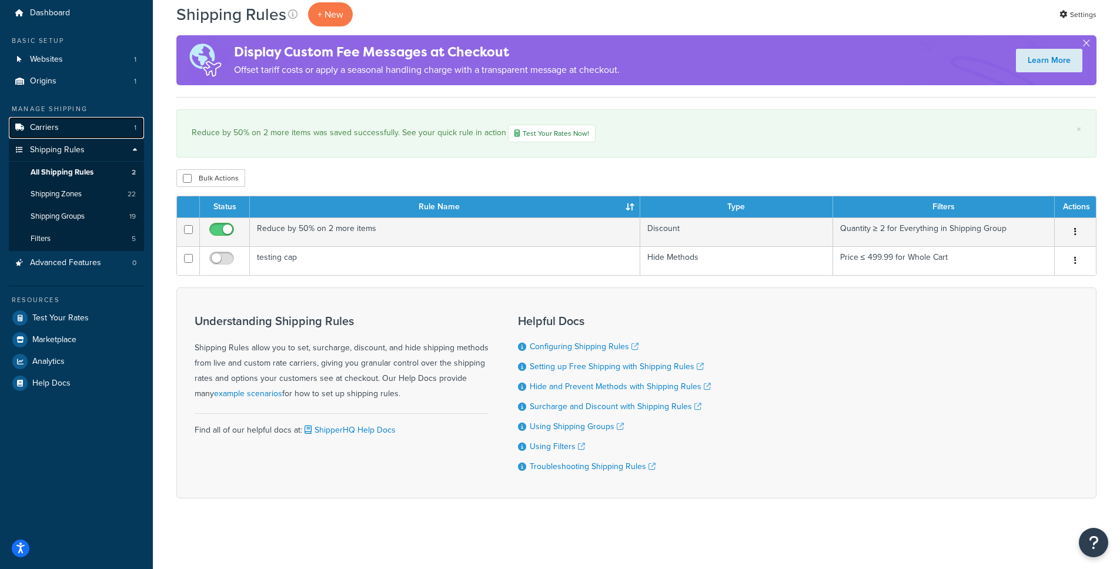
click at [56, 128] on span "Carriers" at bounding box center [44, 128] width 29 height 10
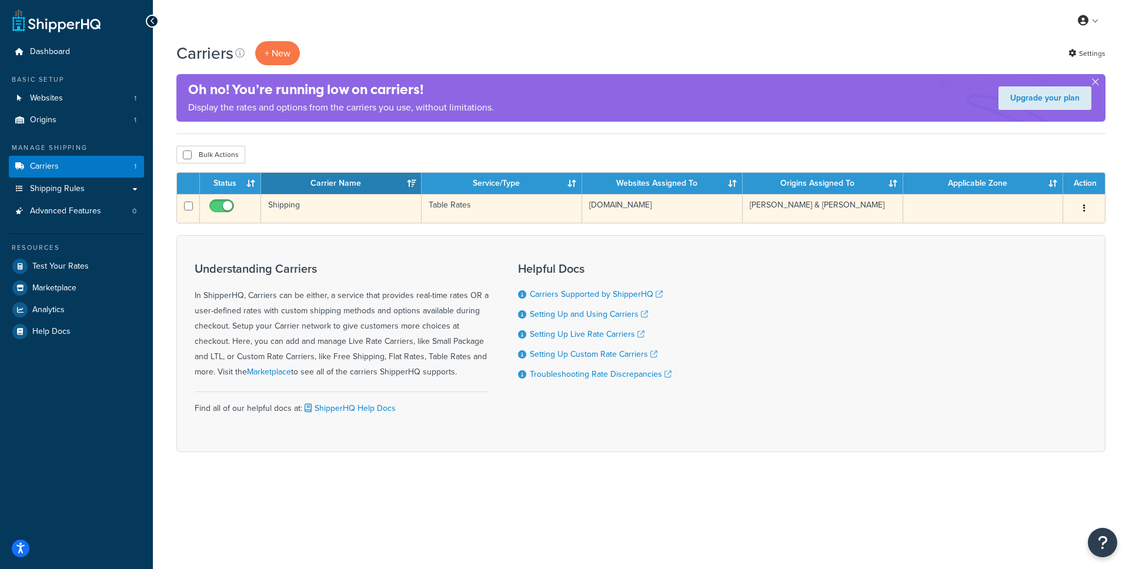
click at [290, 209] on td "Shipping" at bounding box center [341, 208] width 161 height 29
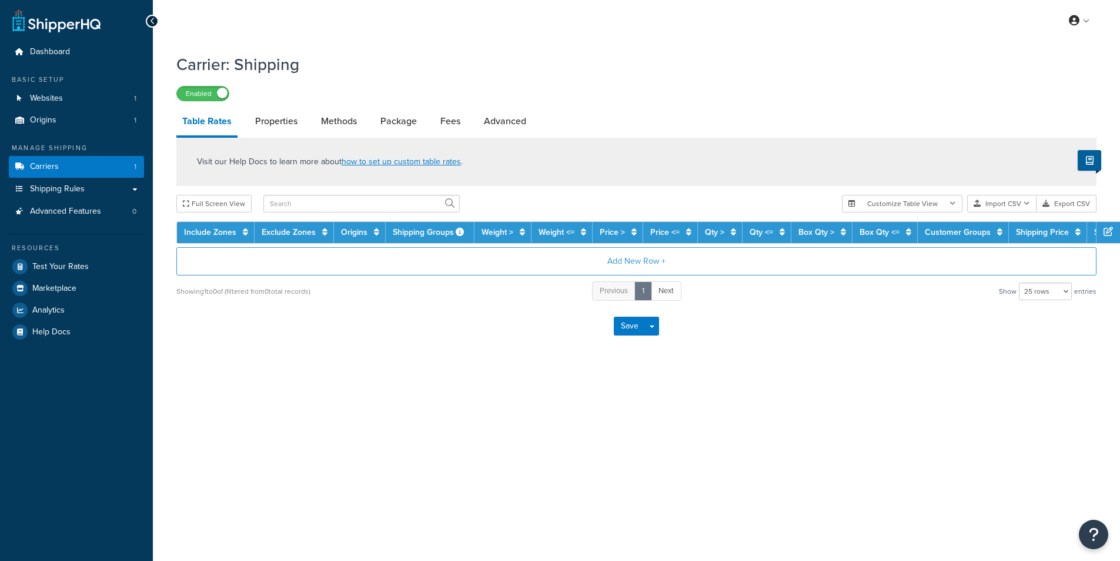
select select "25"
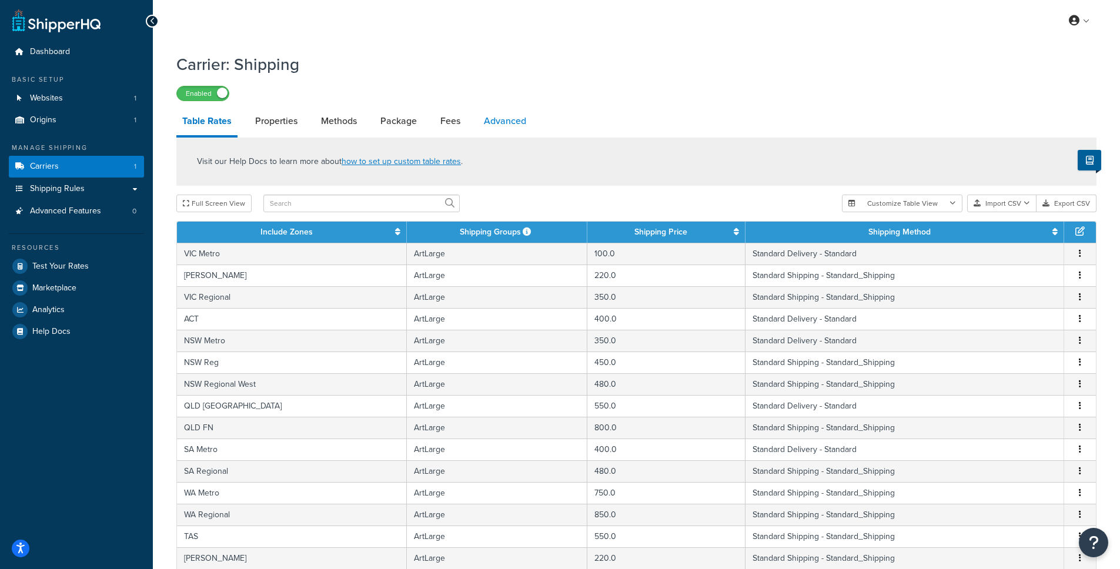
click at [496, 118] on link "Advanced" at bounding box center [505, 121] width 54 height 28
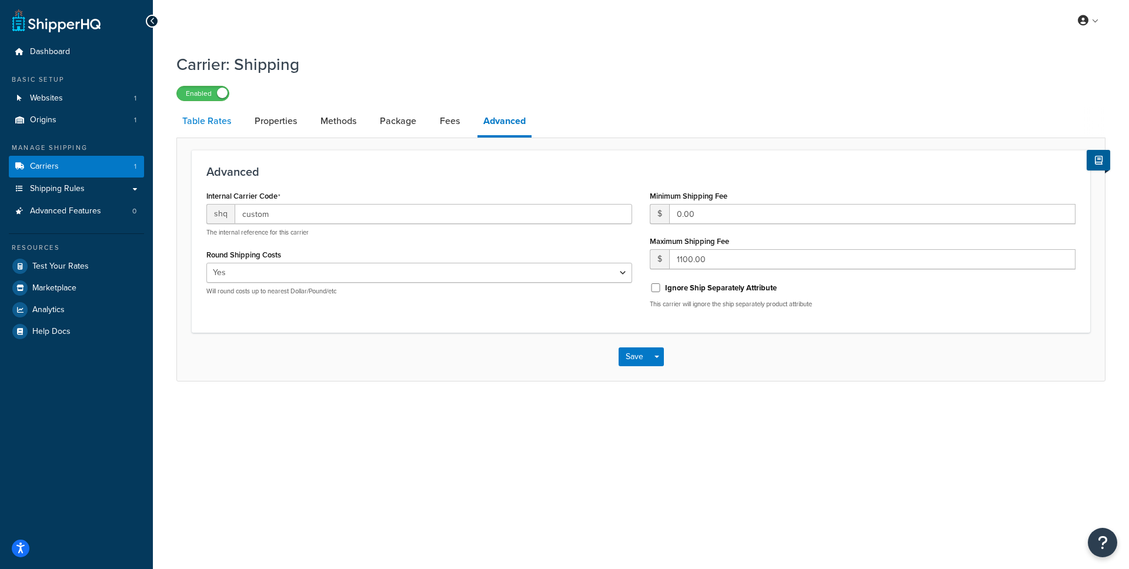
click at [205, 123] on link "Table Rates" at bounding box center [206, 121] width 61 height 28
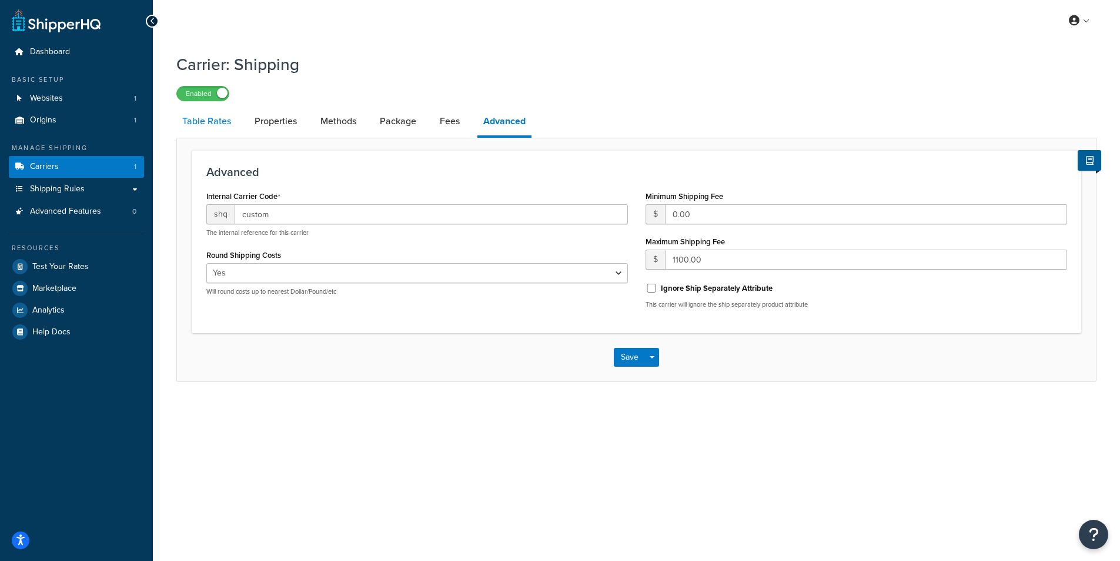
select select "25"
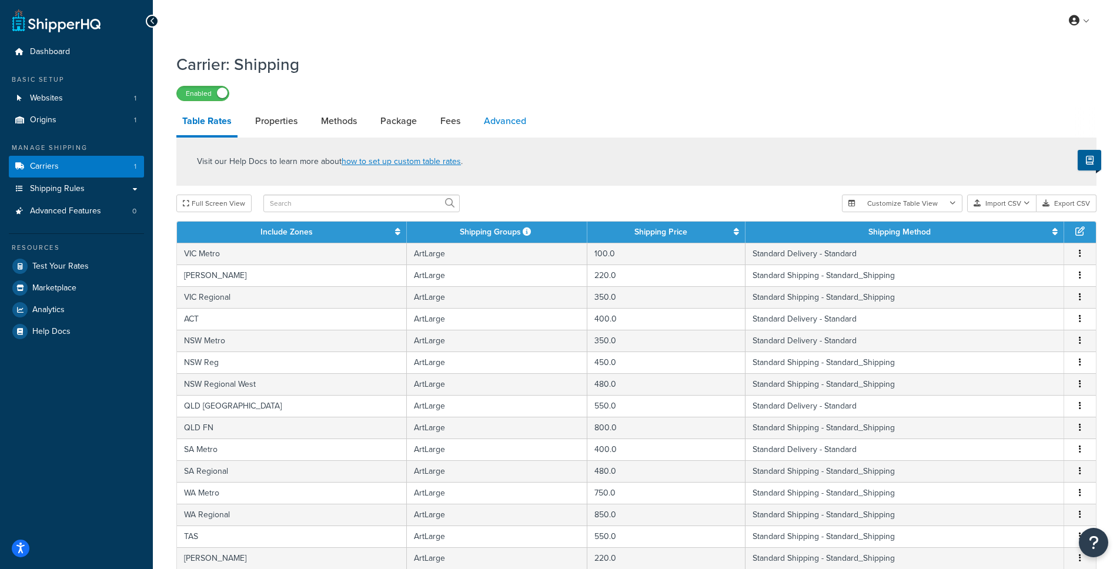
click at [505, 123] on link "Advanced" at bounding box center [505, 121] width 54 height 28
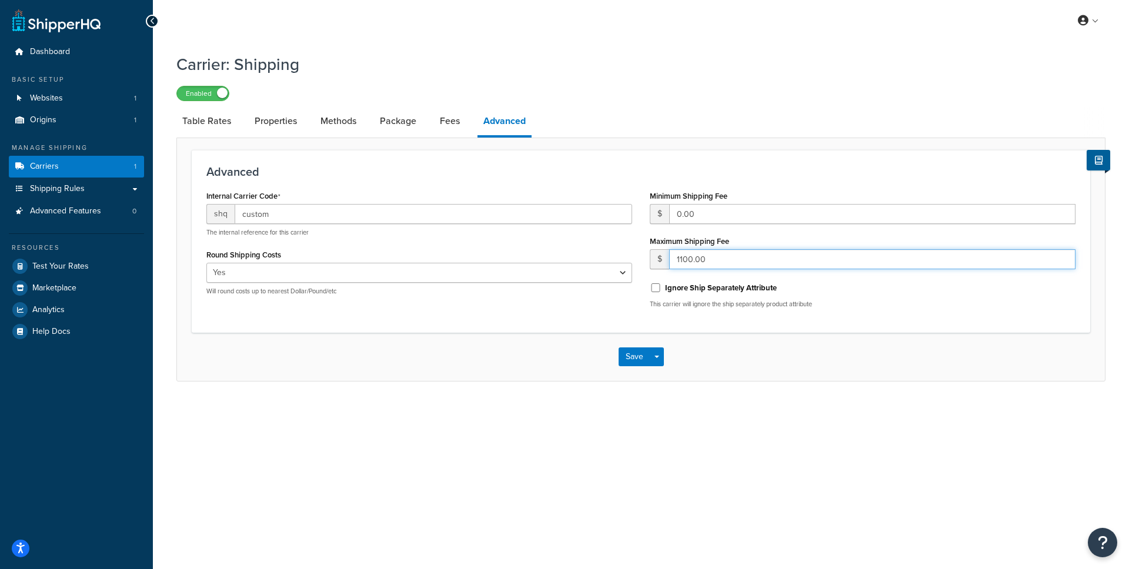
click at [696, 262] on input "1100.00" at bounding box center [872, 259] width 406 height 20
drag, startPoint x: 686, startPoint y: 259, endPoint x: 675, endPoint y: 260, distance: 11.2
click at [675, 260] on input "1100.00" at bounding box center [872, 259] width 406 height 20
type input "900.00"
click at [635, 351] on button "Save" at bounding box center [635, 357] width 32 height 19
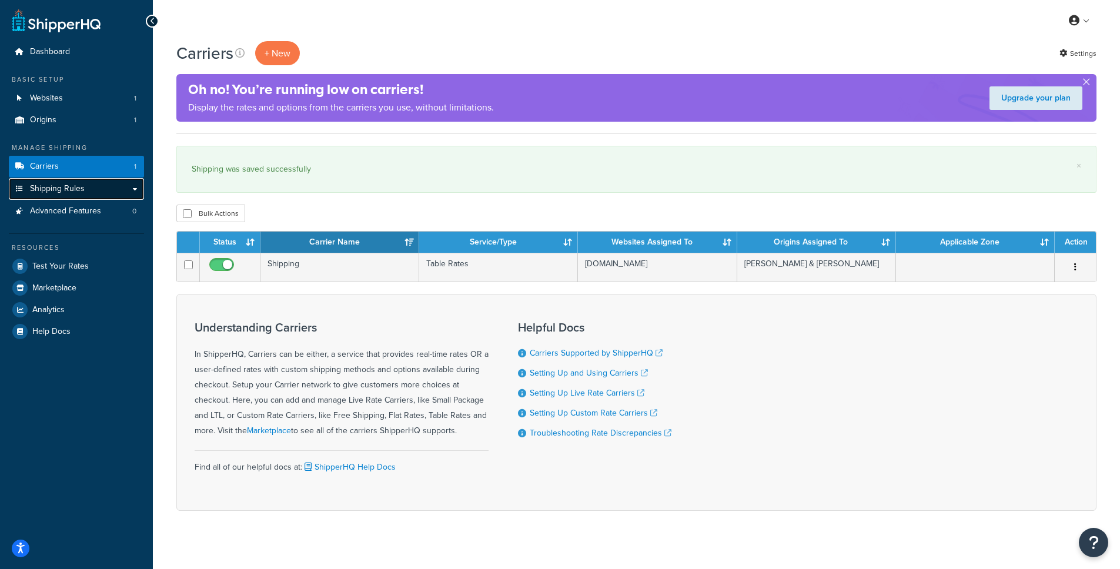
click at [60, 188] on span "Shipping Rules" at bounding box center [57, 189] width 55 height 10
